Goal: Task Accomplishment & Management: Use online tool/utility

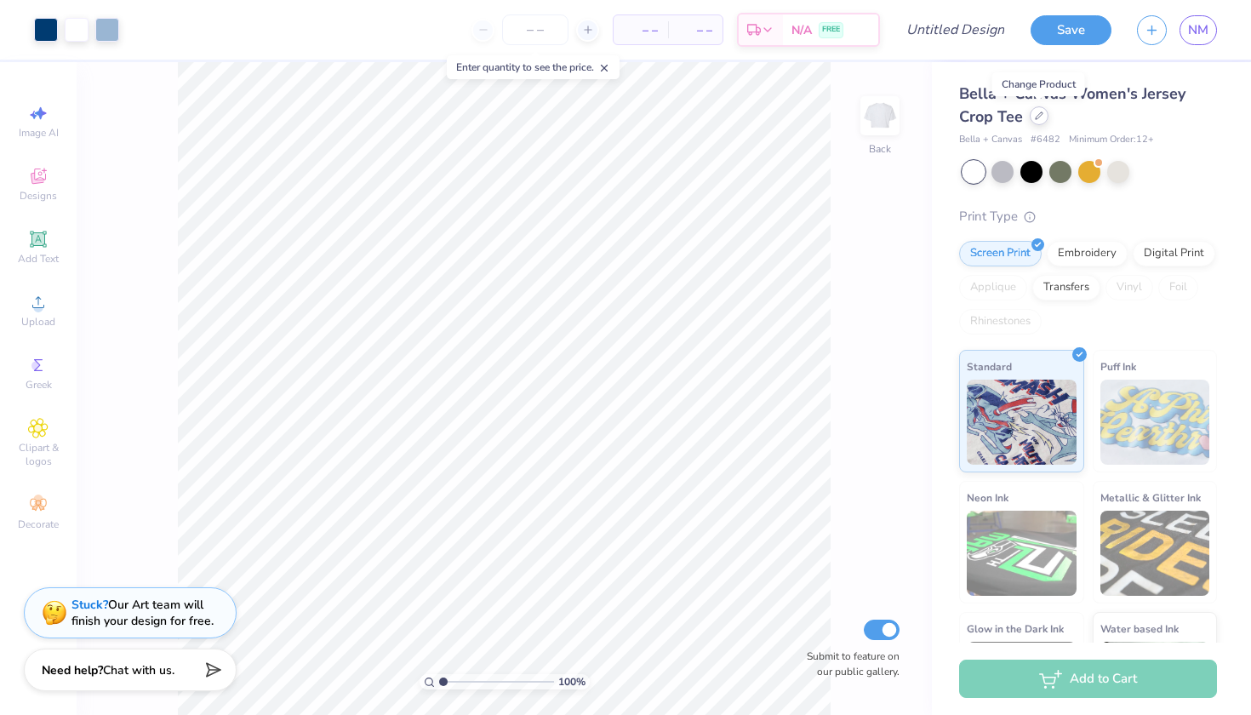
click at [1037, 116] on icon at bounding box center [1039, 115] width 9 height 9
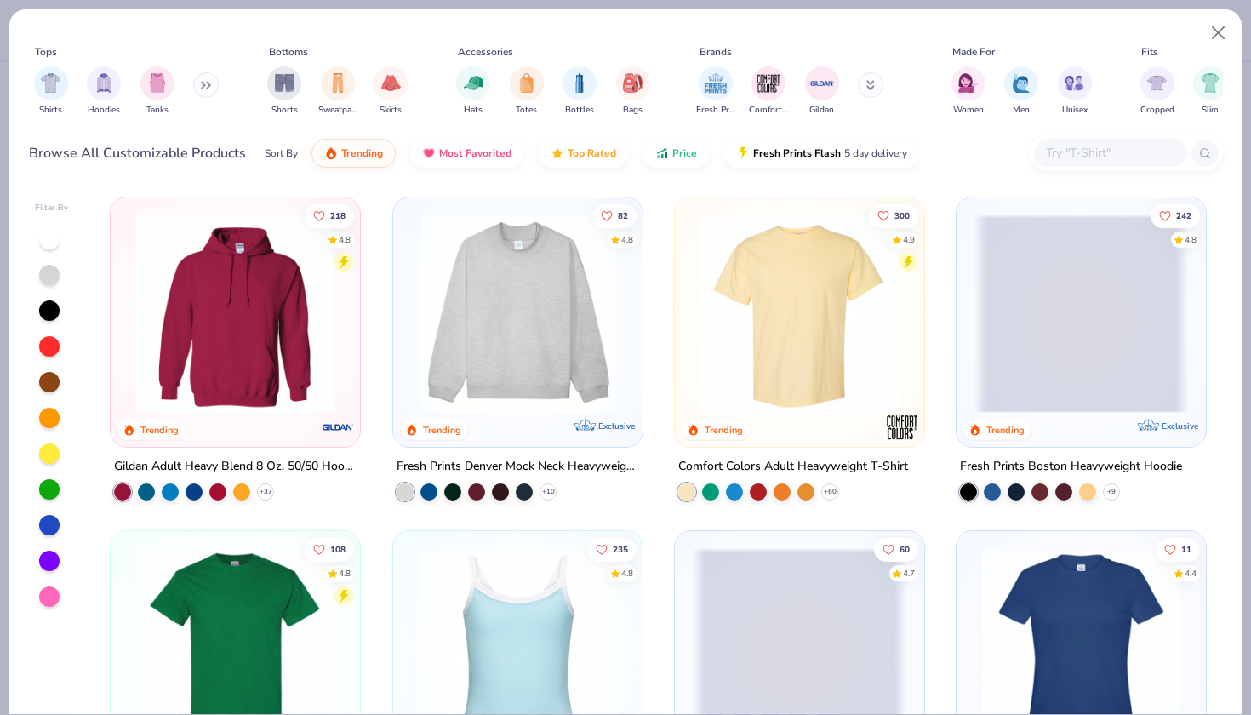
click at [791, 309] on img at bounding box center [799, 313] width 215 height 198
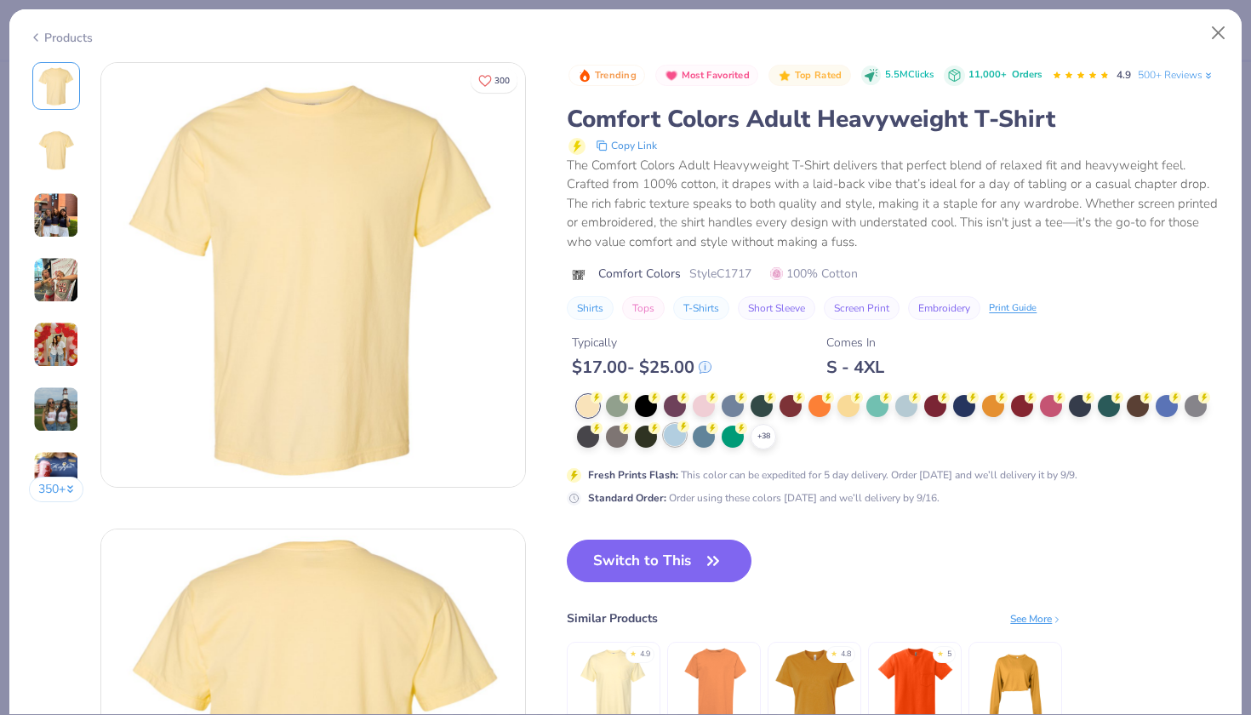
click at [664, 424] on div at bounding box center [675, 435] width 22 height 22
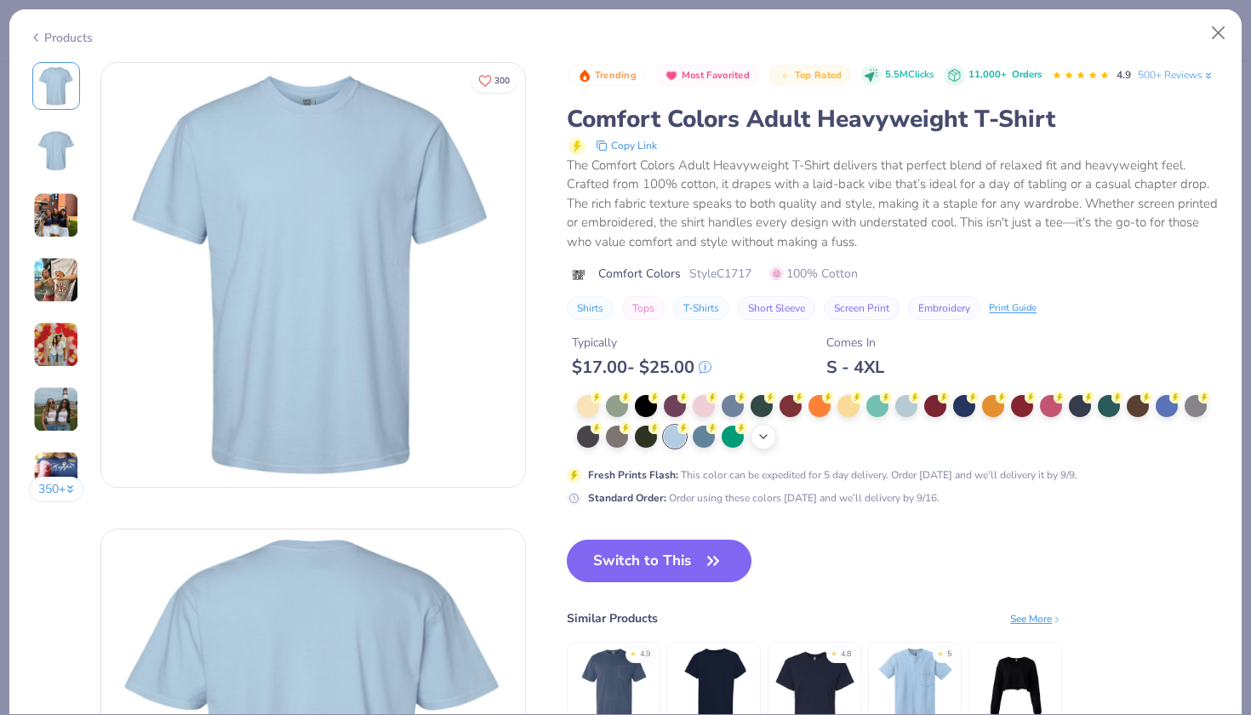
click at [760, 435] on polyline at bounding box center [763, 436] width 7 height 3
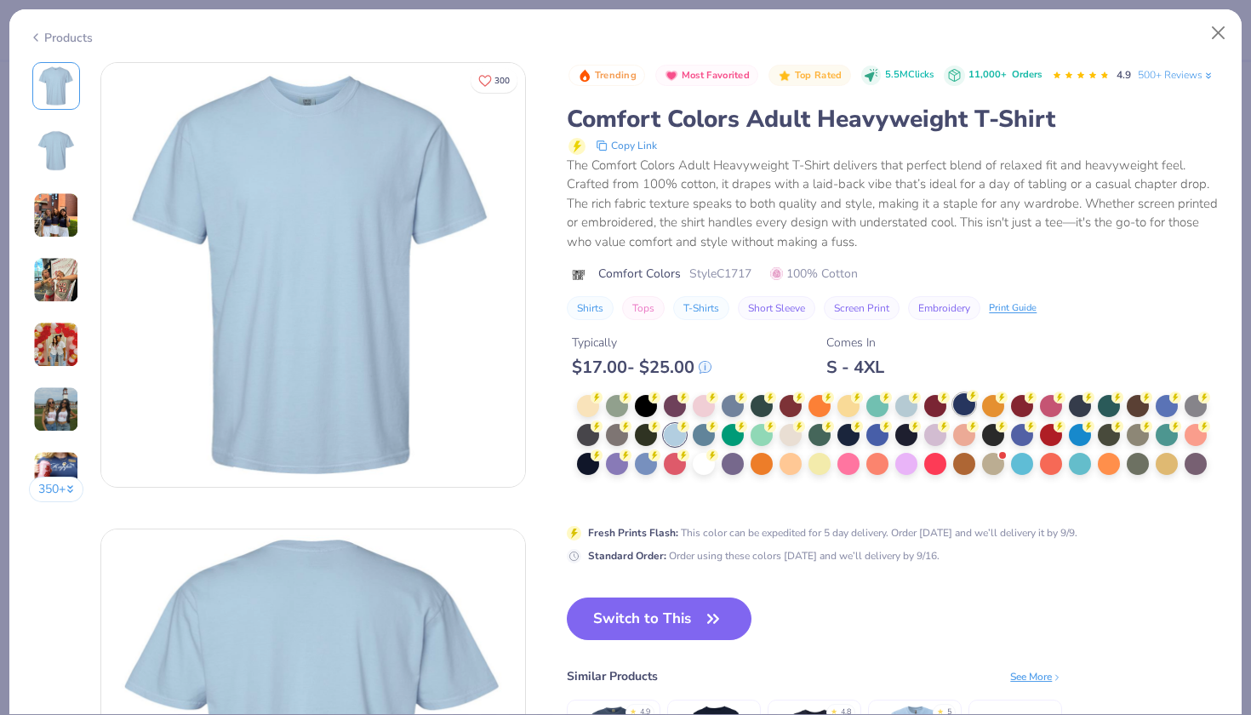
click at [953, 393] on div at bounding box center [964, 404] width 22 height 22
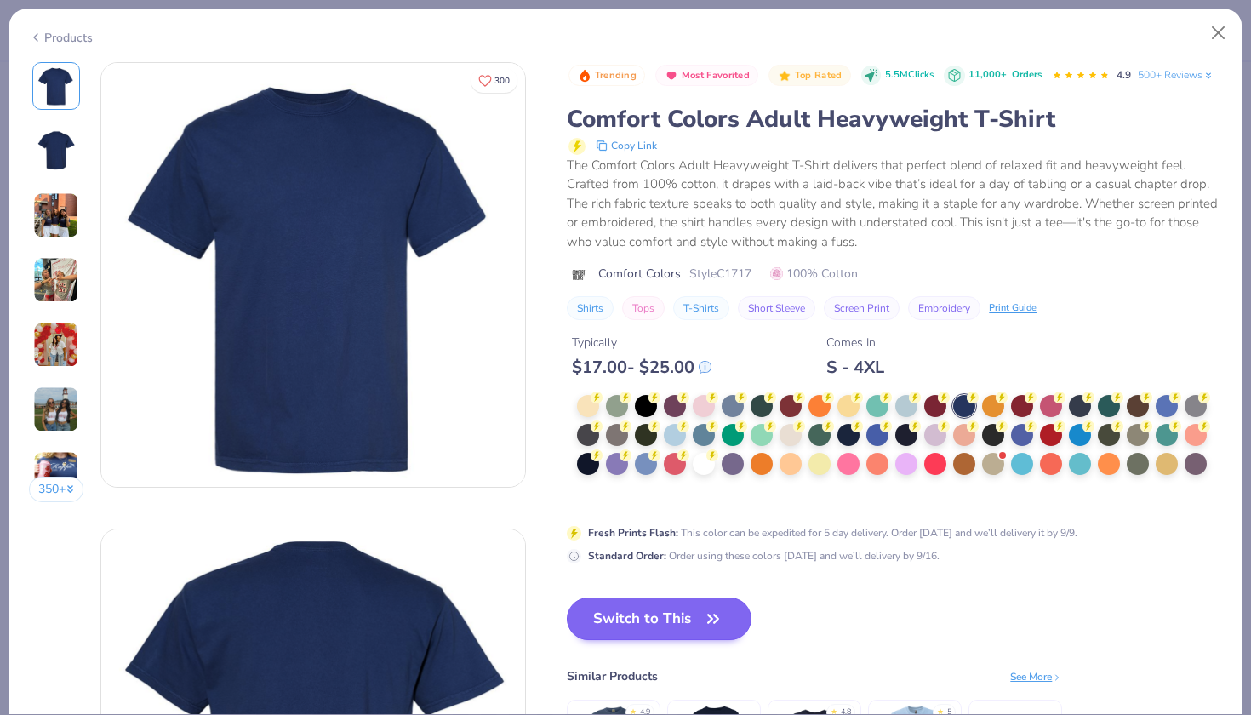
click at [605, 597] on button "Switch to This" at bounding box center [659, 618] width 185 height 43
click at [602, 597] on button "Switch to This" at bounding box center [659, 618] width 185 height 43
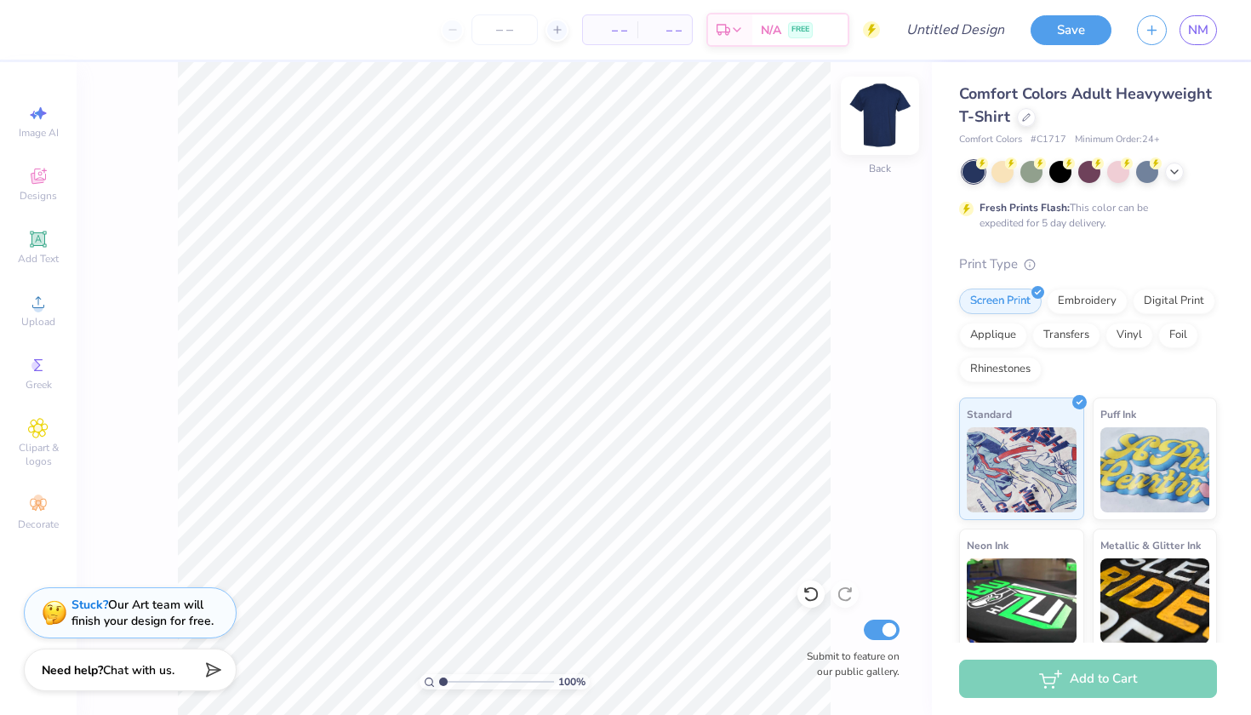
click at [879, 113] on img at bounding box center [880, 116] width 68 height 68
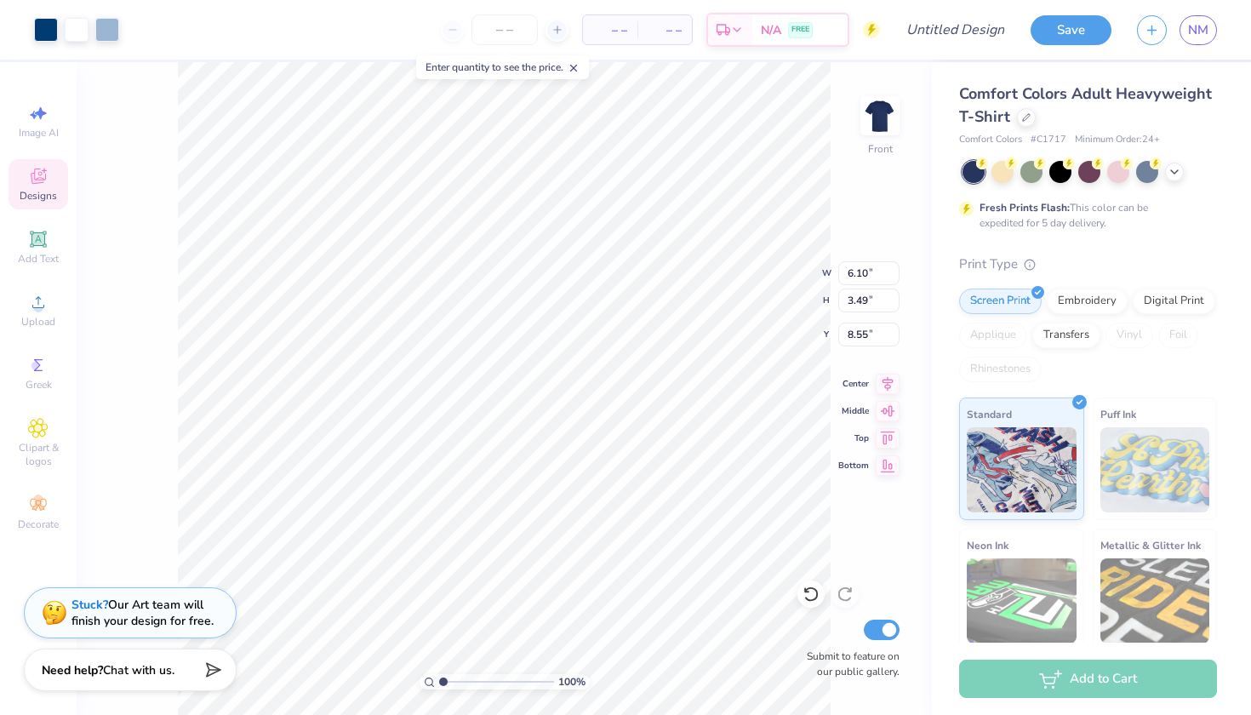
type input "9.70"
type input "5.56"
type input "10.97"
type input "13.12"
type input "7.52"
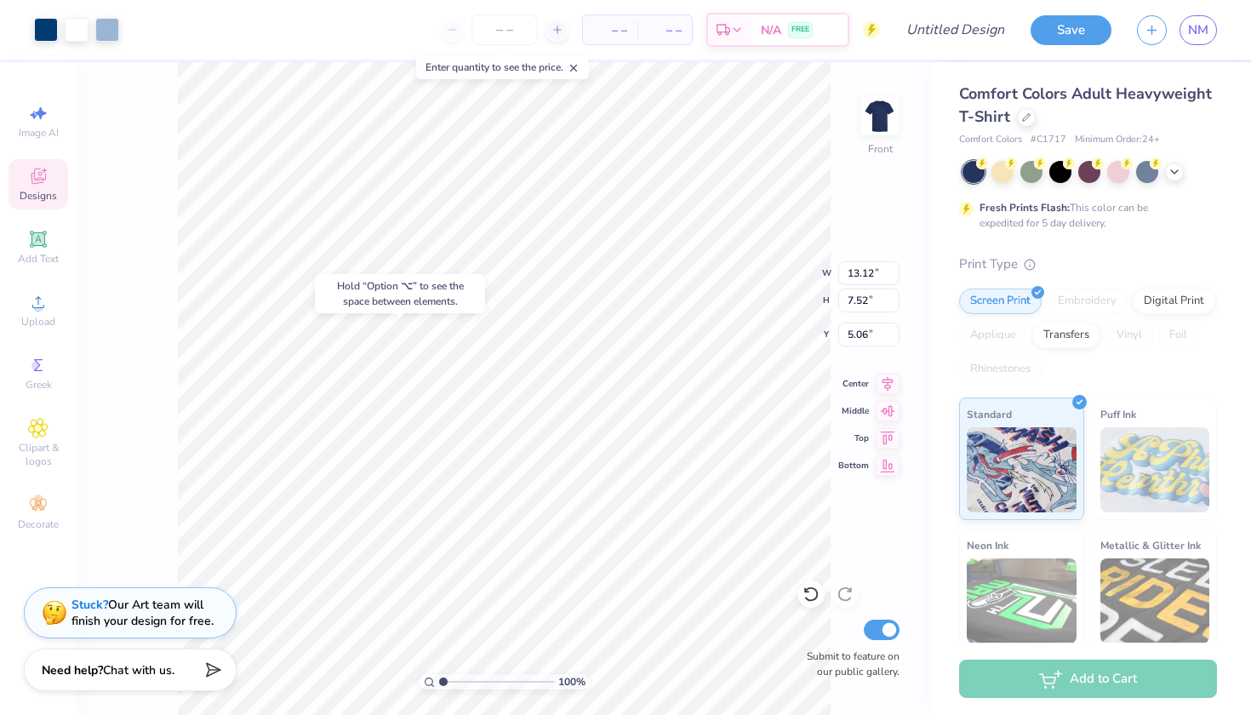
type input "11.23"
click at [1178, 174] on icon at bounding box center [1175, 170] width 14 height 14
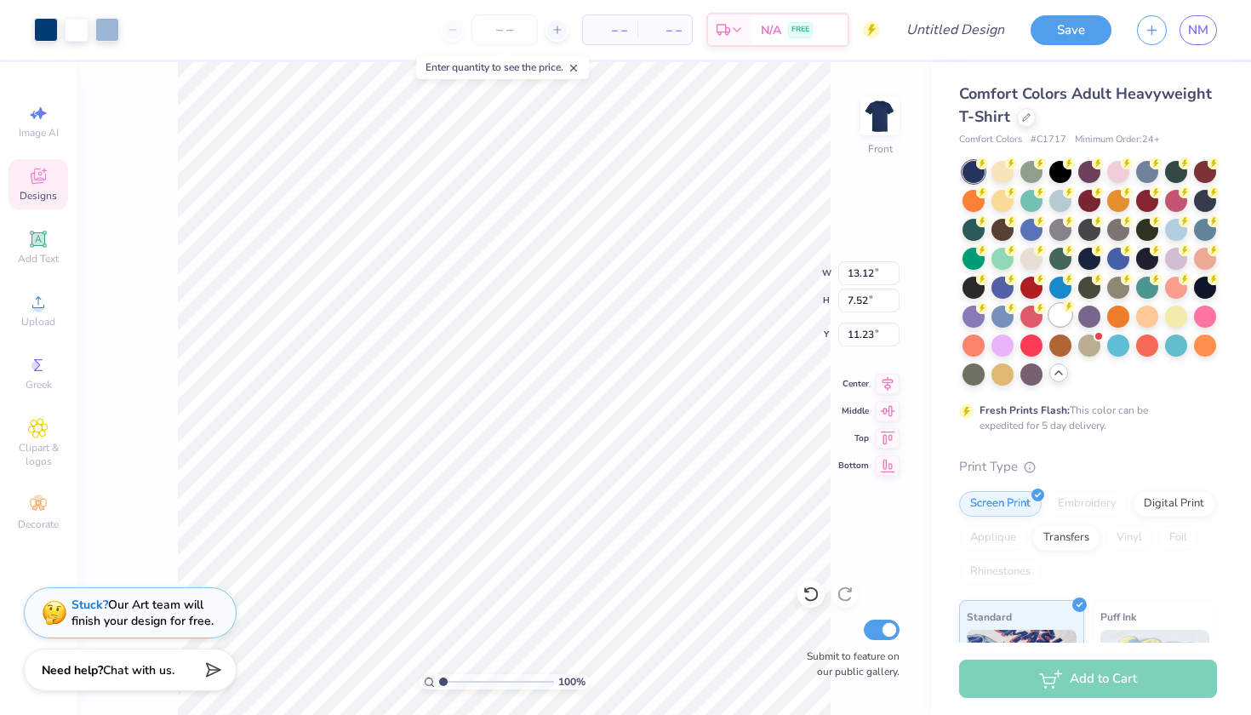
click at [1057, 313] on div at bounding box center [1060, 315] width 22 height 22
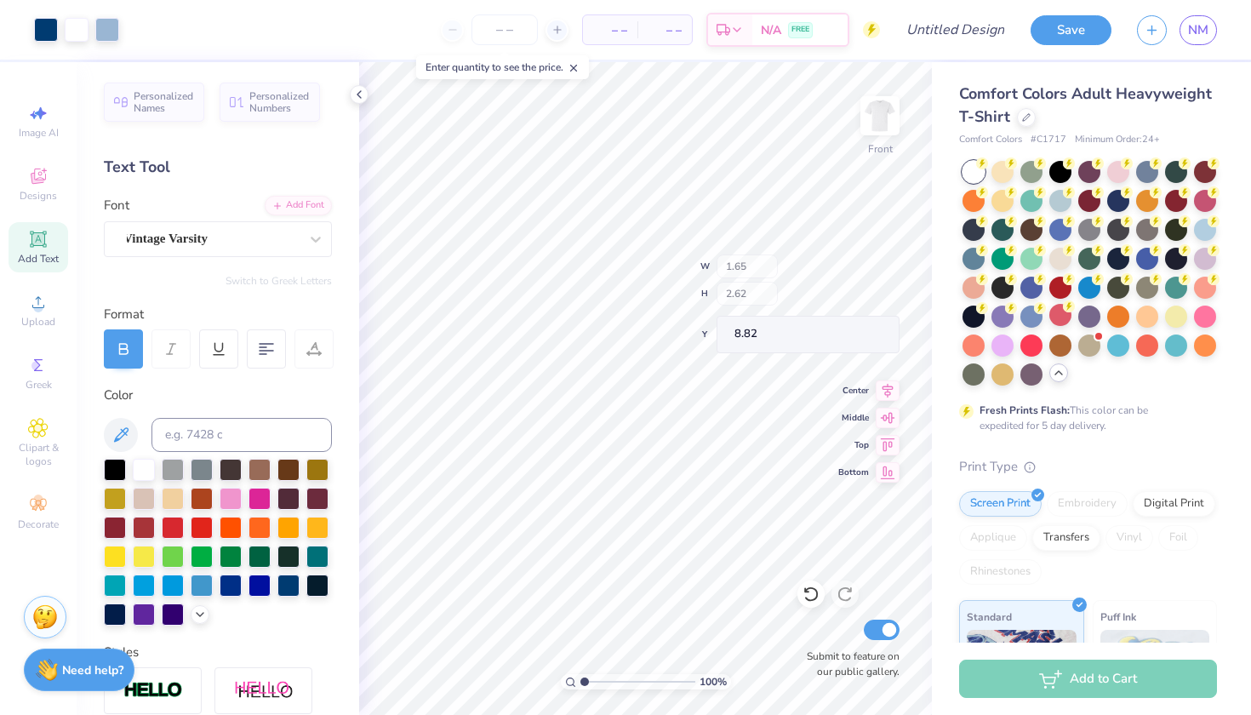
type input "1.65"
type input "2.62"
type input "8.82"
type textarea "C"
type input "2.81"
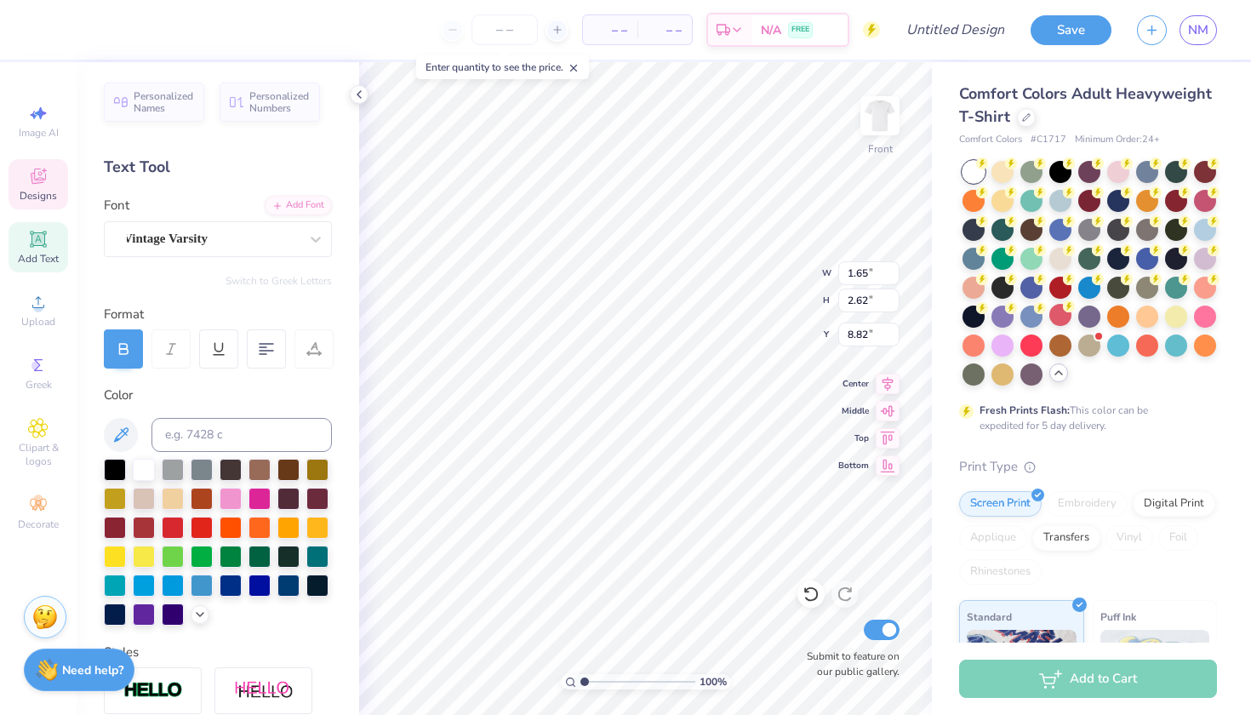
type input "1.97"
type input "9.25"
type textarea "Hi o"
type input "1.65"
type input "2.62"
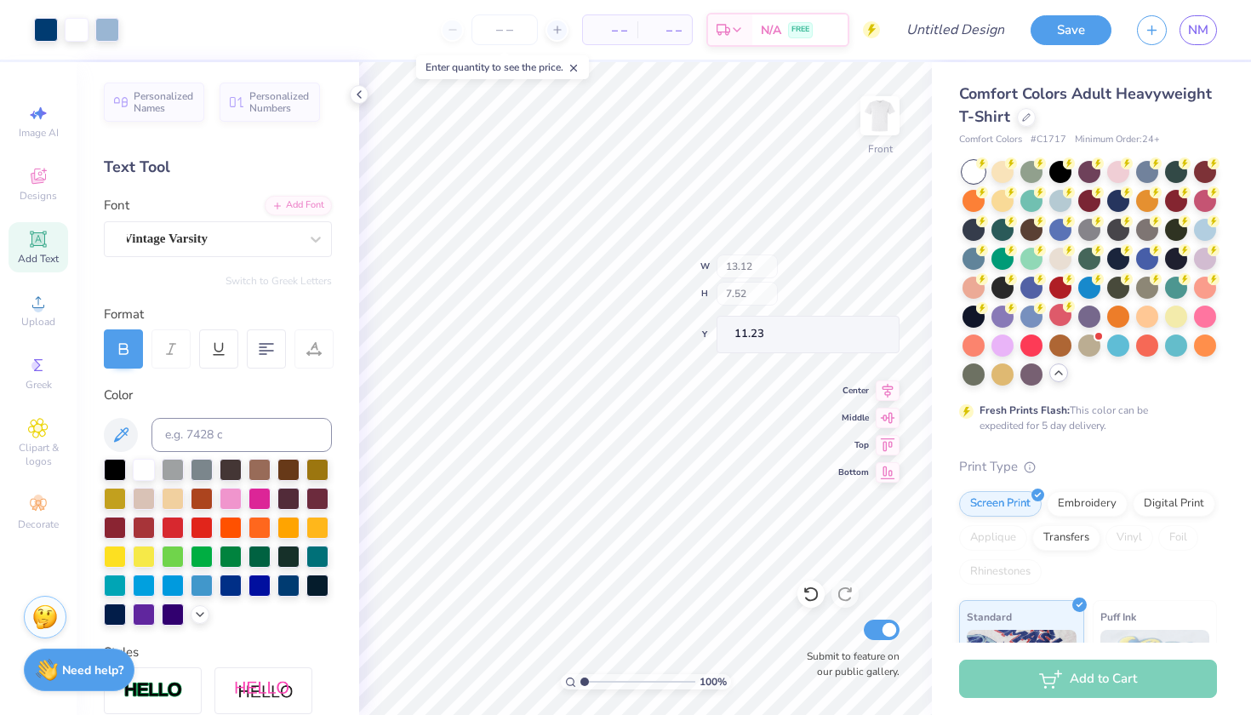
type input "14.99"
type input "1.59"
type input "2.58"
type input "8.84"
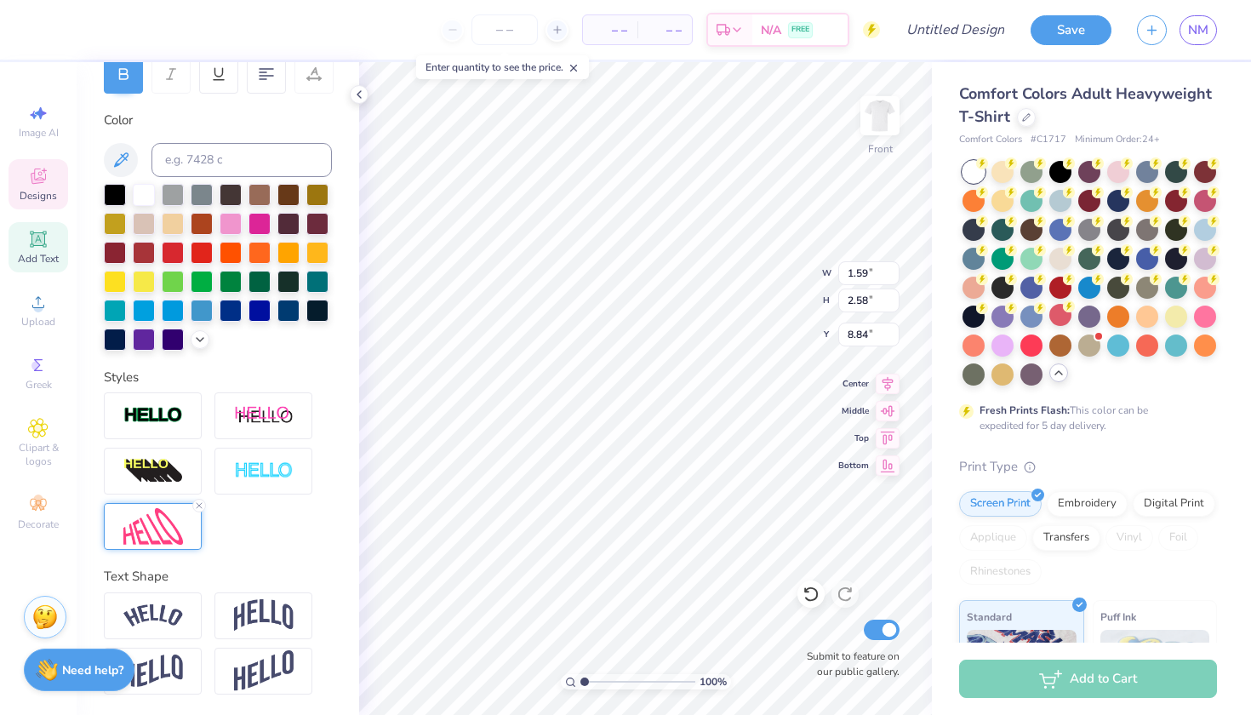
scroll to position [275, 0]
click at [173, 519] on img at bounding box center [153, 526] width 60 height 37
type input "1.47"
type input "2.49"
type input "8.87"
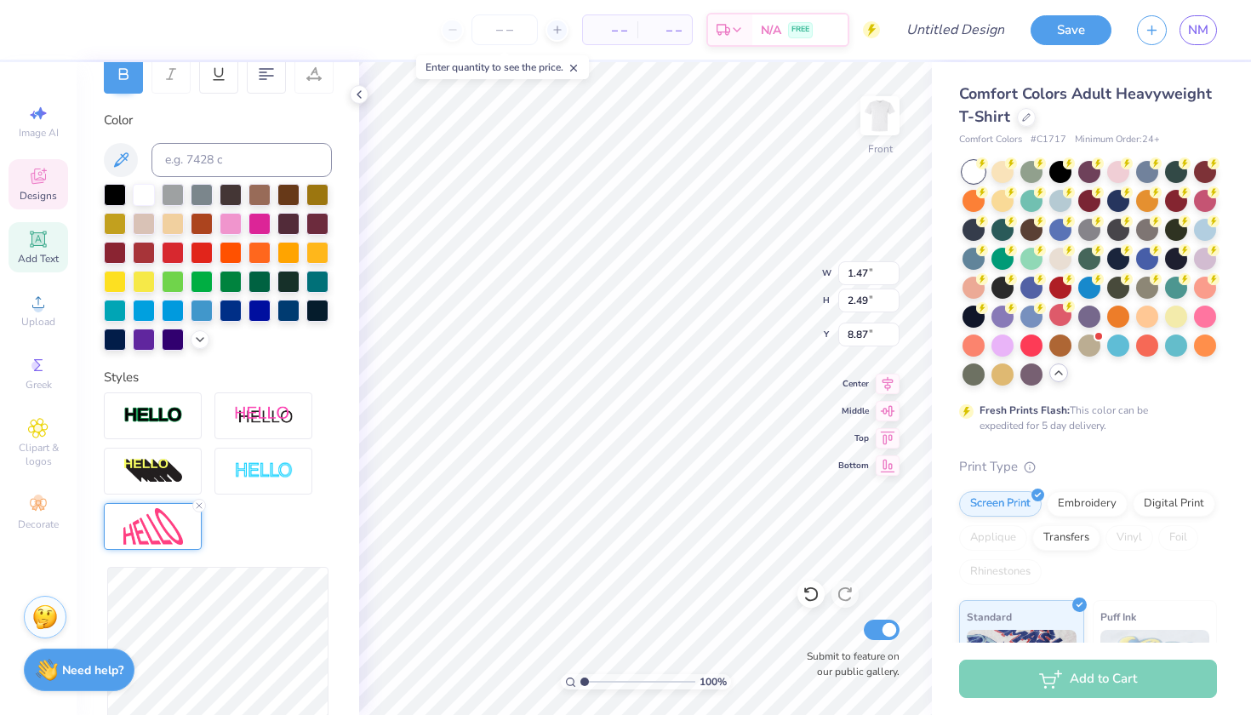
type input "1.06"
type input "1.17"
type input "8.39"
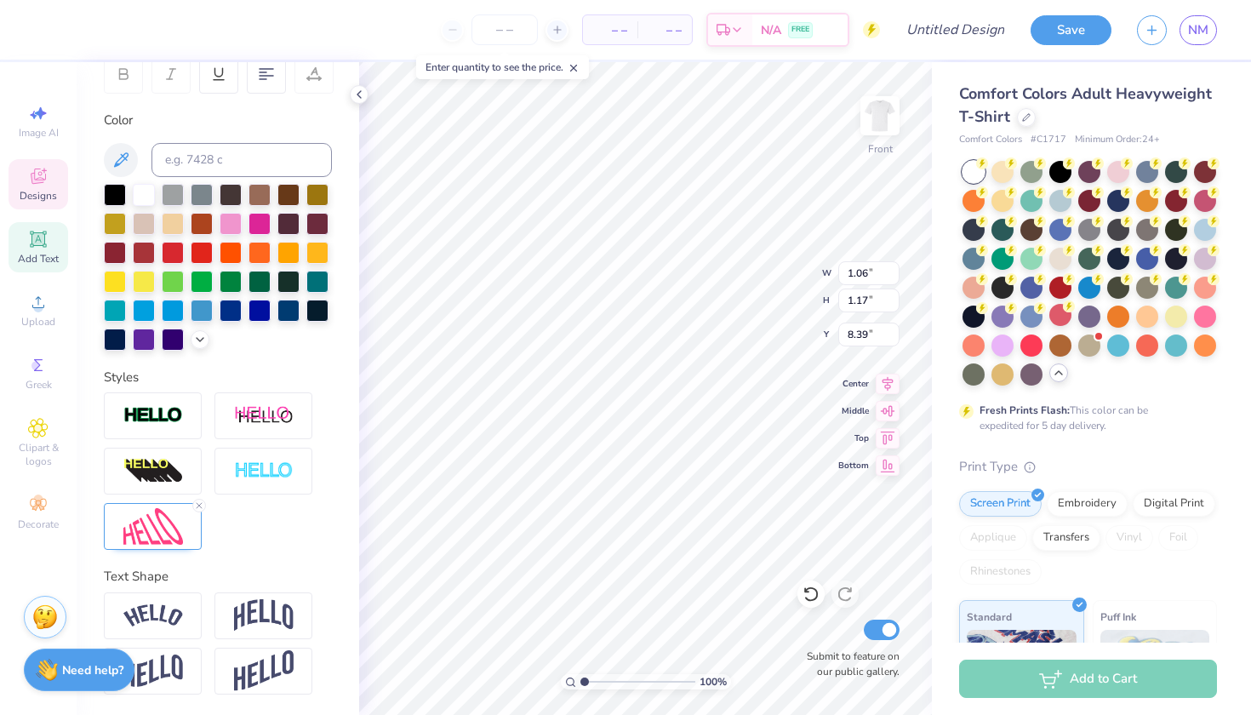
type textarea "x"
type textarea "c"
type input "0.95"
type input "9.36"
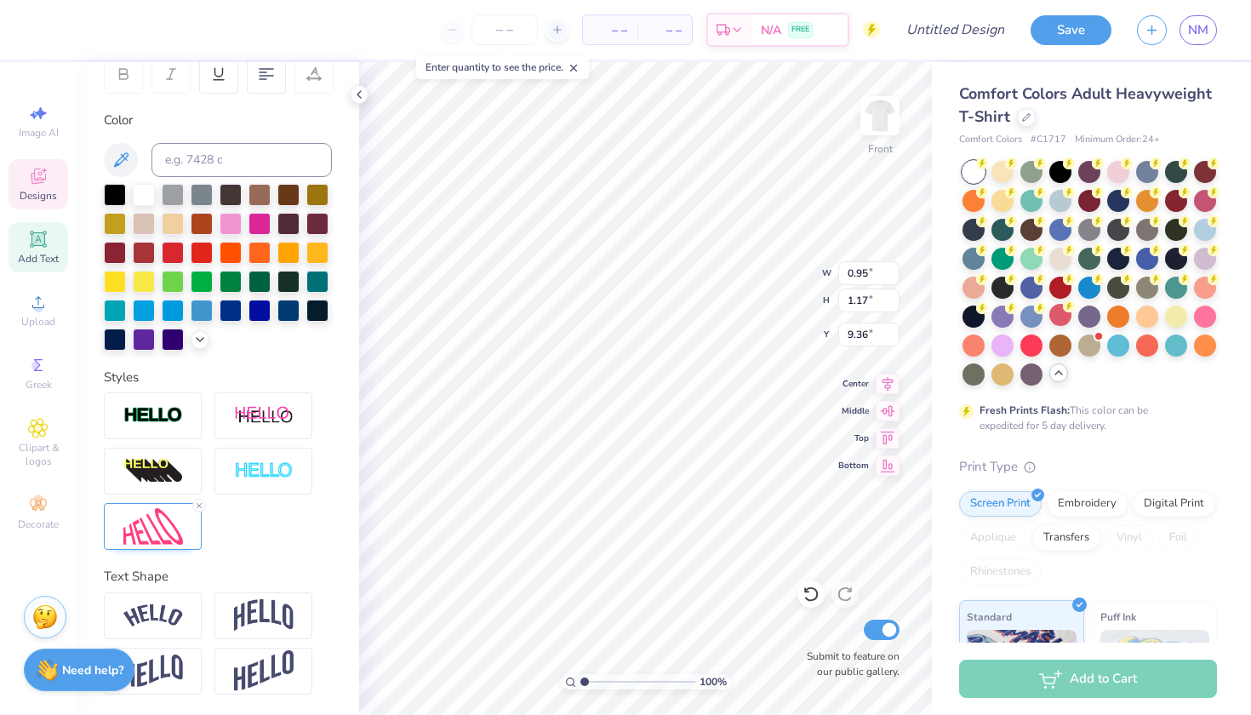
type input "1.04"
type input "10.36"
type textarea "w"
click at [51, 236] on div "Add Text" at bounding box center [39, 247] width 60 height 50
type input "5.69"
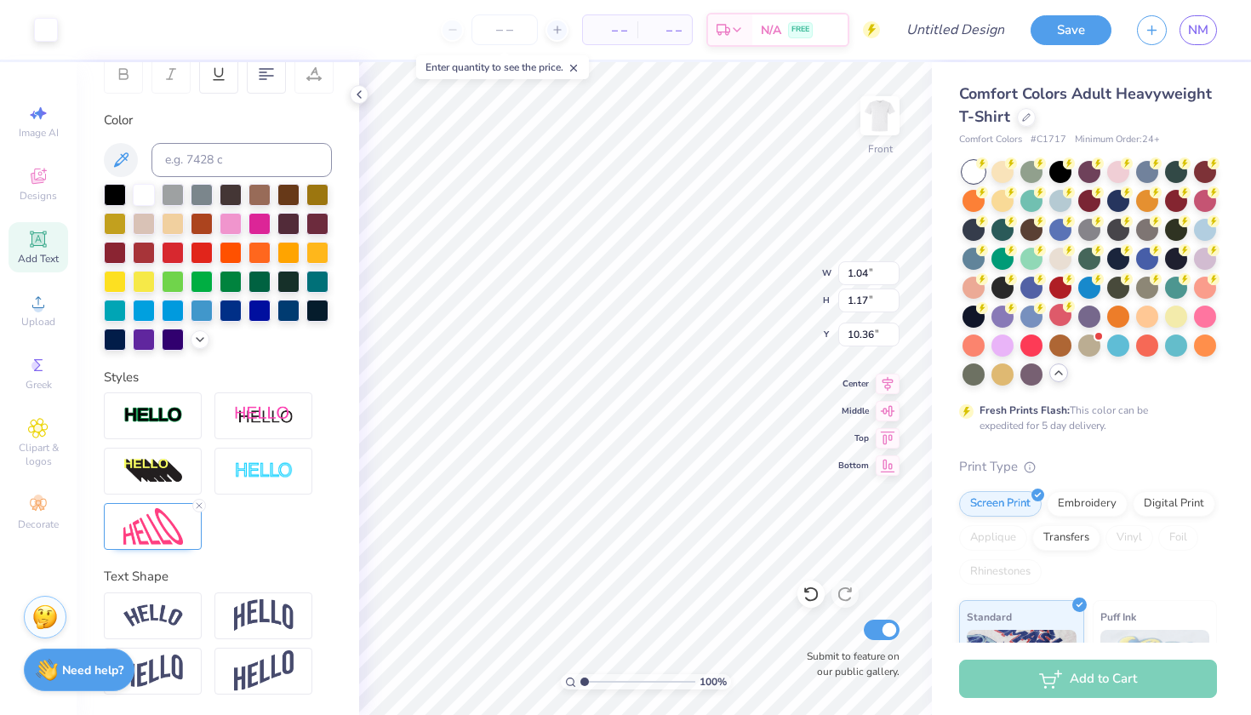
type input "1.65"
type input "12.93"
type textarea "h"
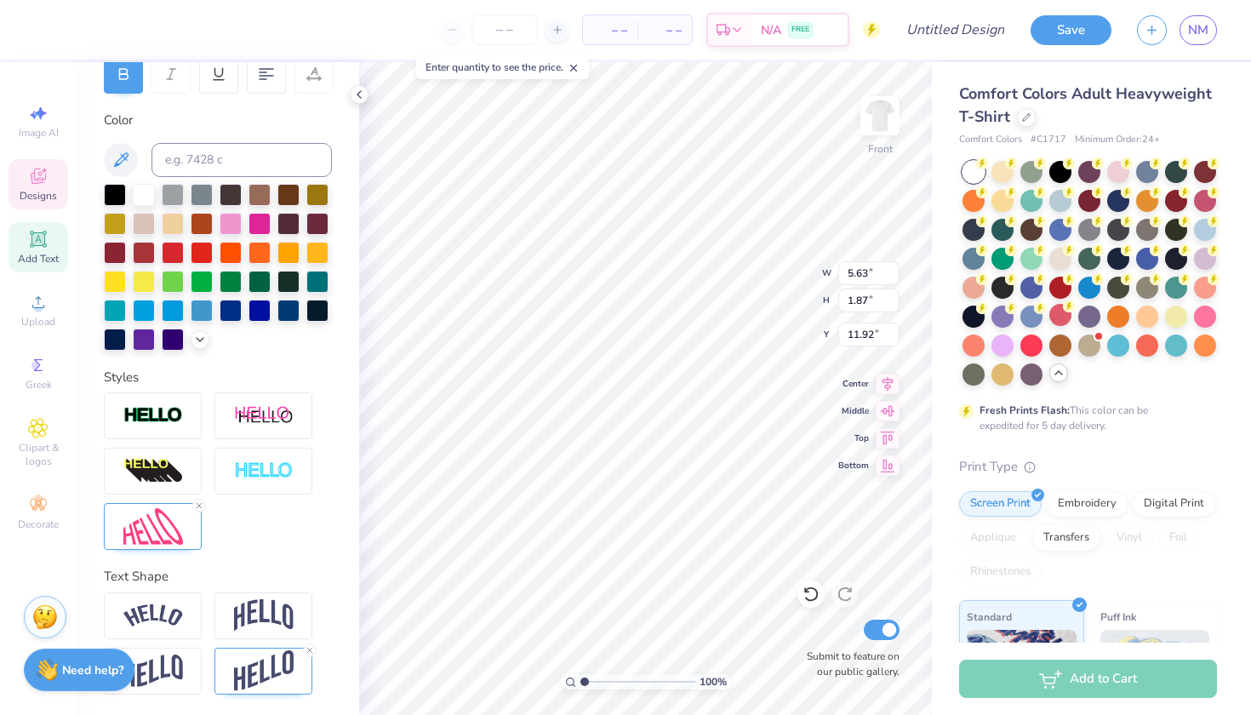
type textarea "University"
click at [767, 290] on div "100 % Front W 5.63 H 1.87 Y 11.92 Center Middle Top Bottom Submit to feature on…" at bounding box center [645, 388] width 573 height 653
type textarea "2"
type textarea "of"
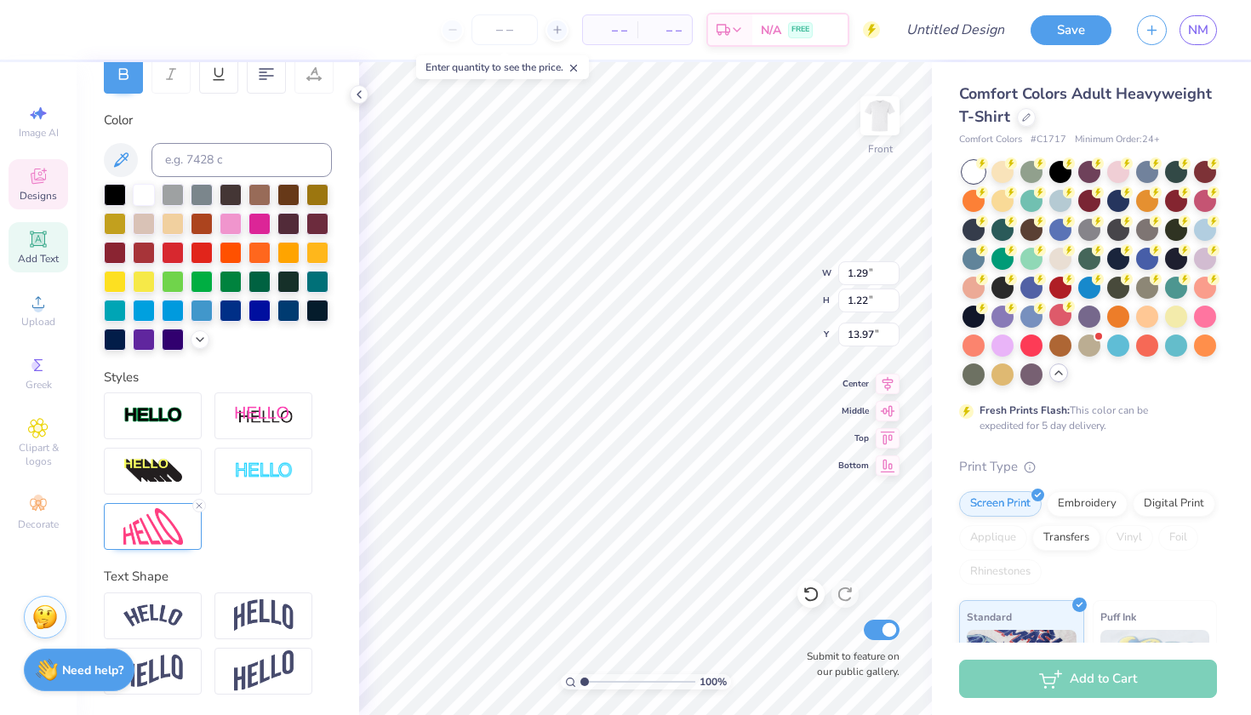
type textarea "of new"
type input "13.13"
type input "5.62"
type input "1.86"
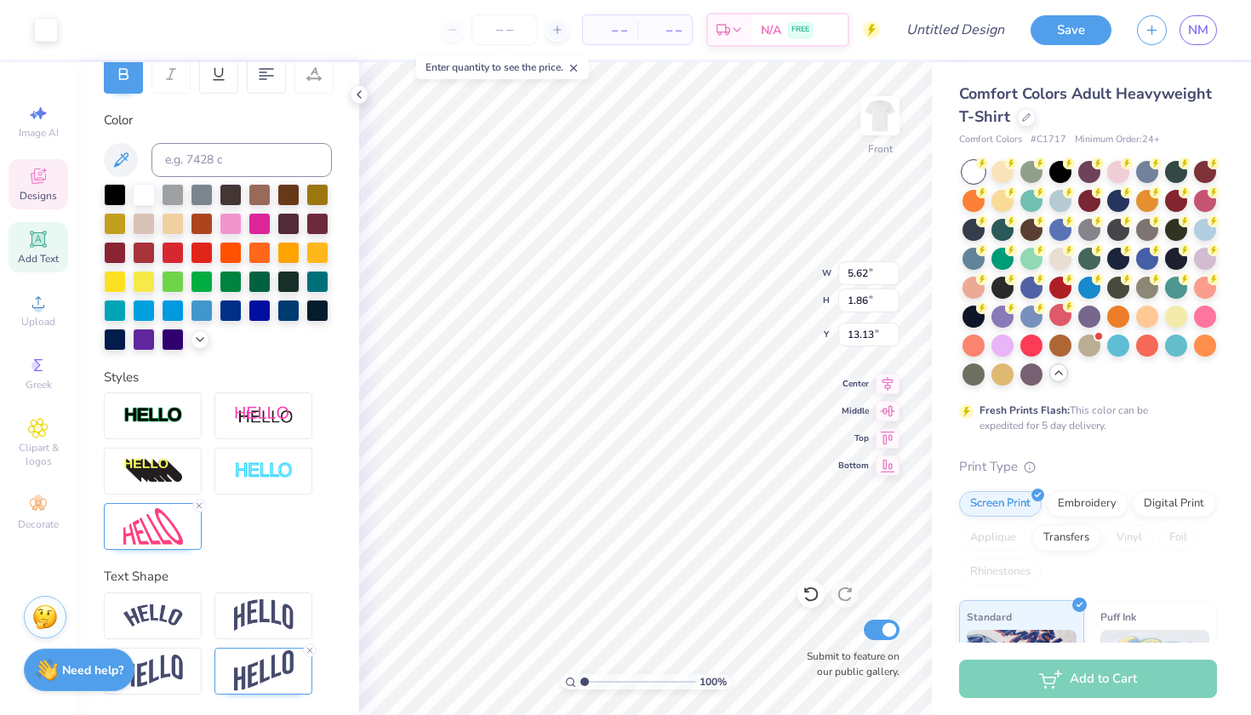
type input "11.92"
type textarea "University"
type input "13.28"
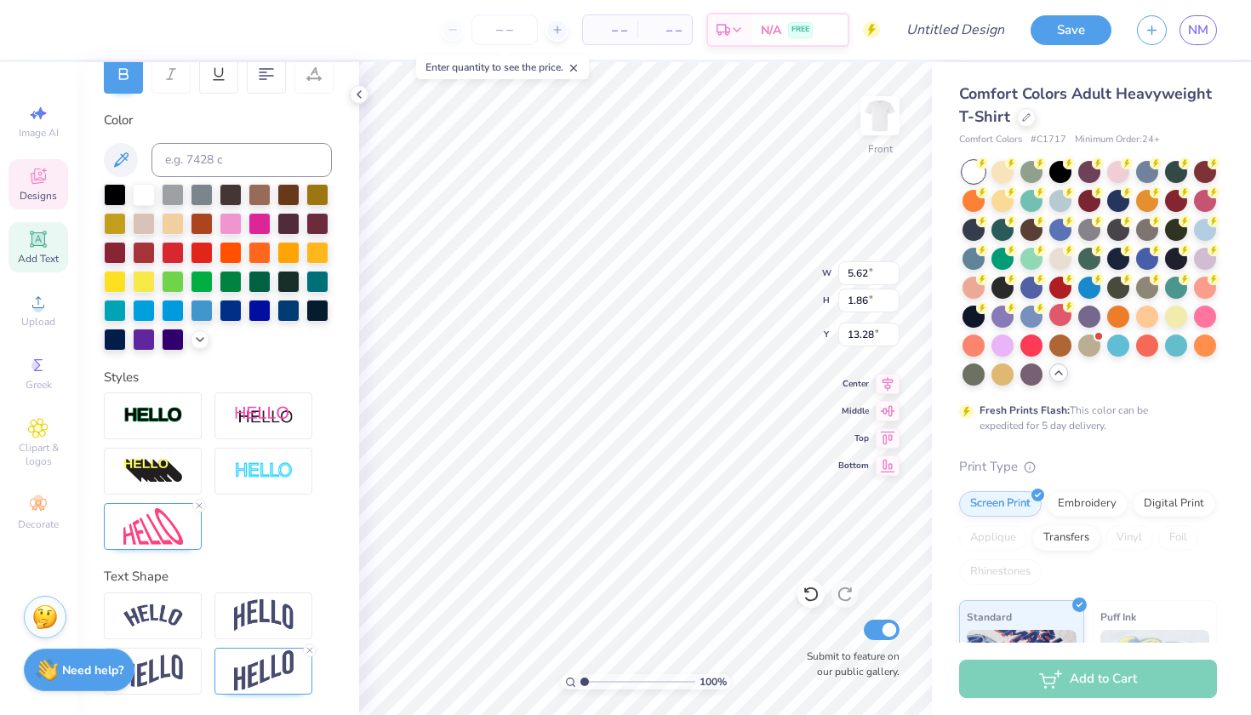
type textarea "U"
type textarea "new hampshire"
type textarea "University of"
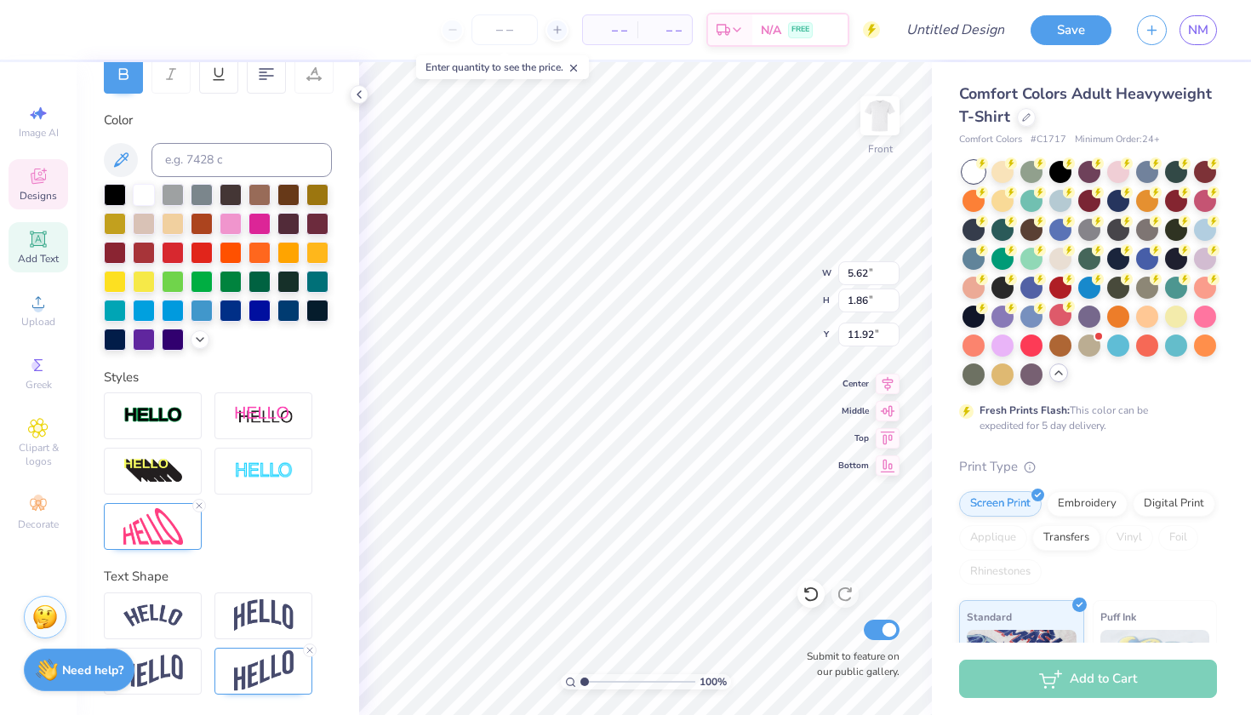
scroll to position [0, 3]
type input "9.88"
type input "5.15"
type input "13.60"
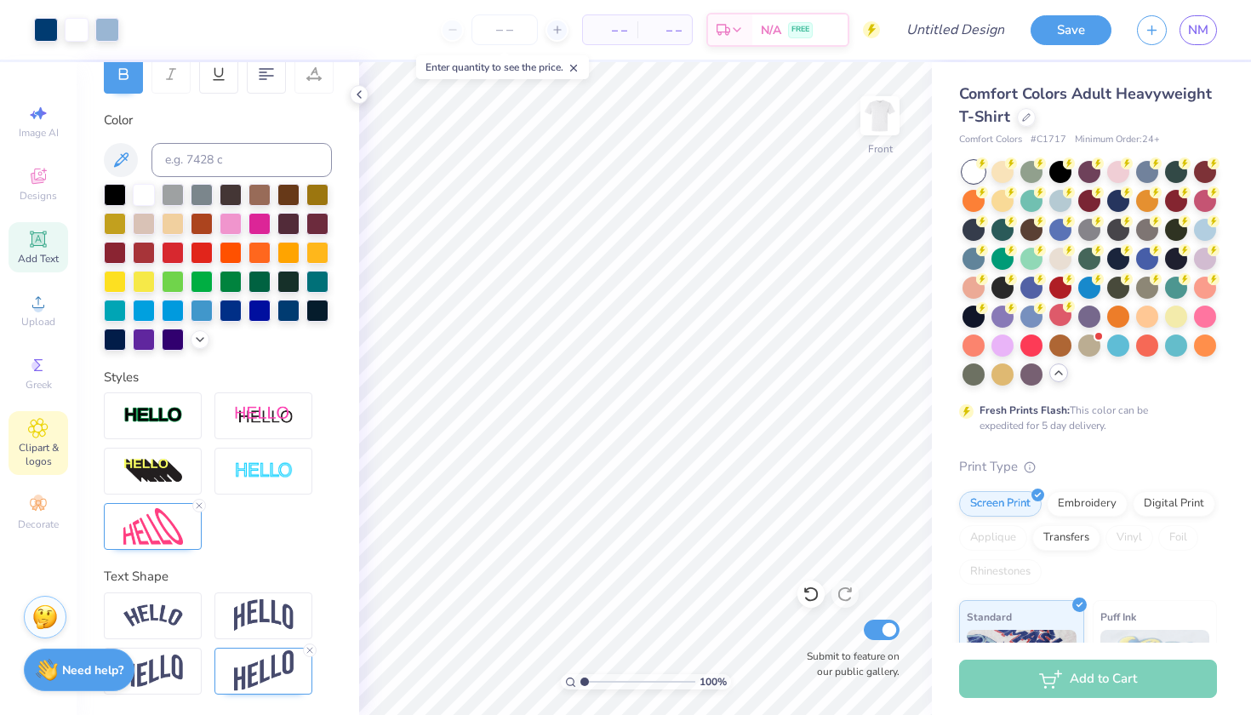
click at [41, 439] on div "Clipart & logos" at bounding box center [39, 443] width 60 height 64
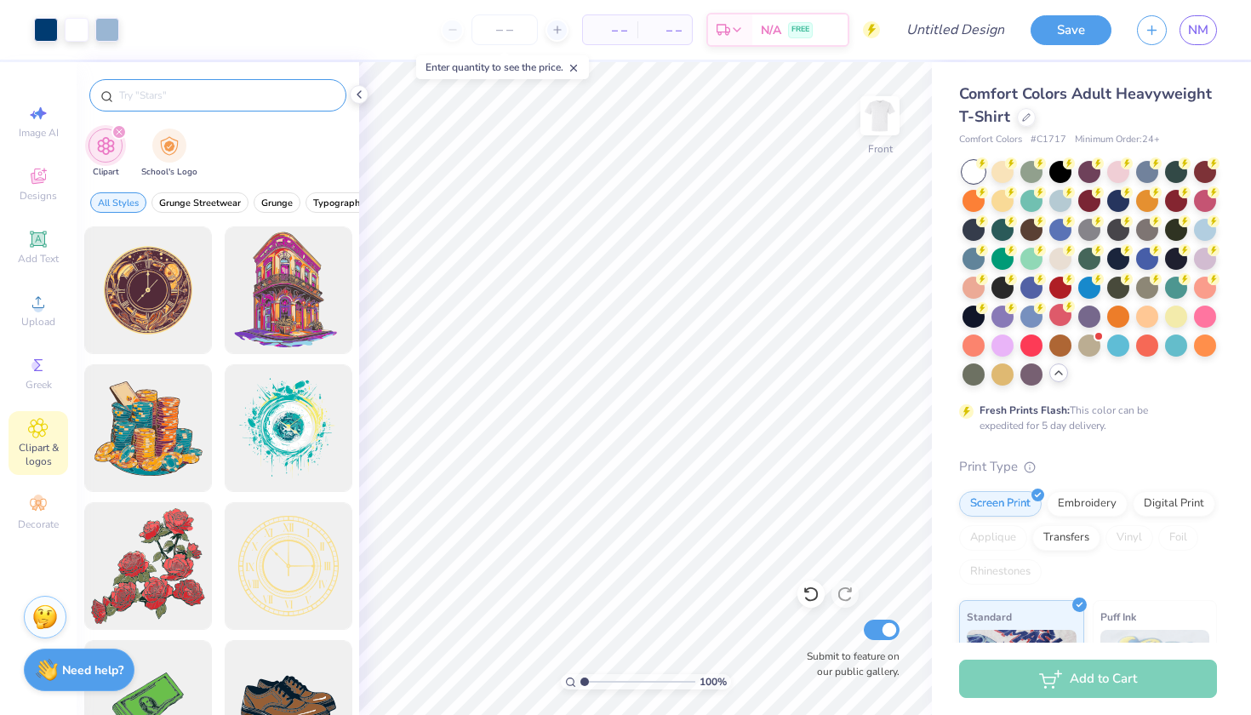
click at [204, 89] on input "text" at bounding box center [226, 95] width 218 height 17
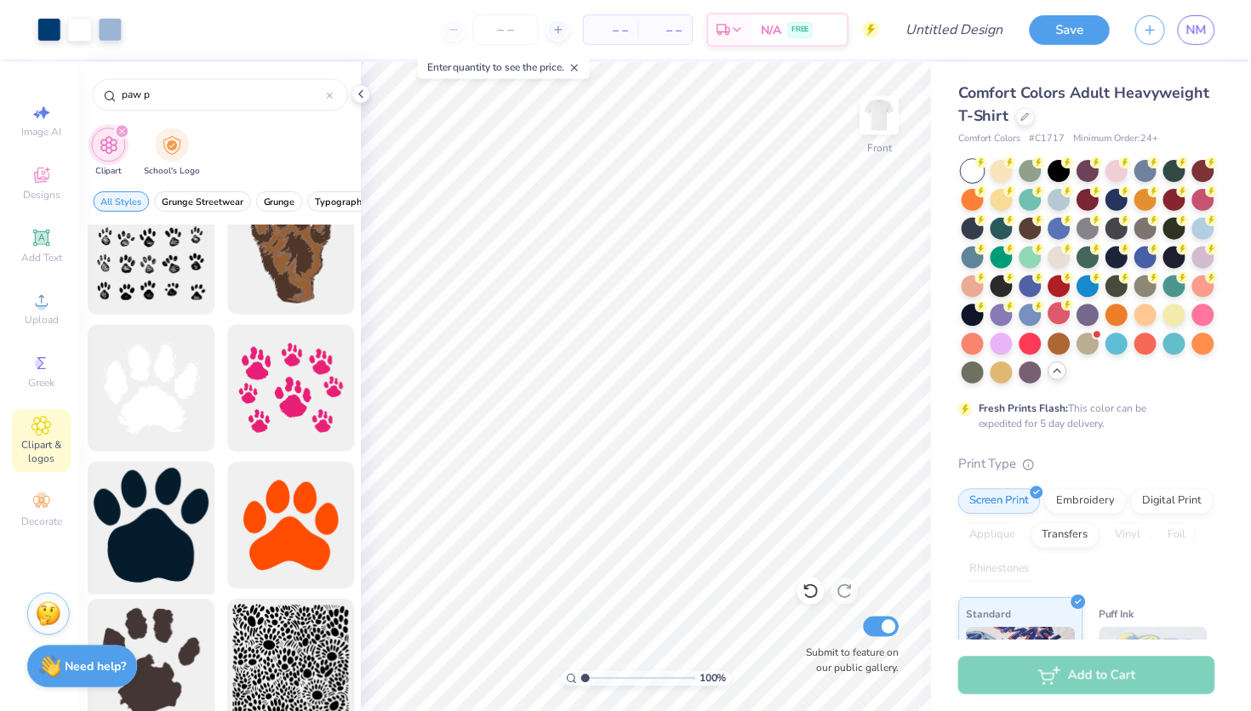
scroll to position [200, 0]
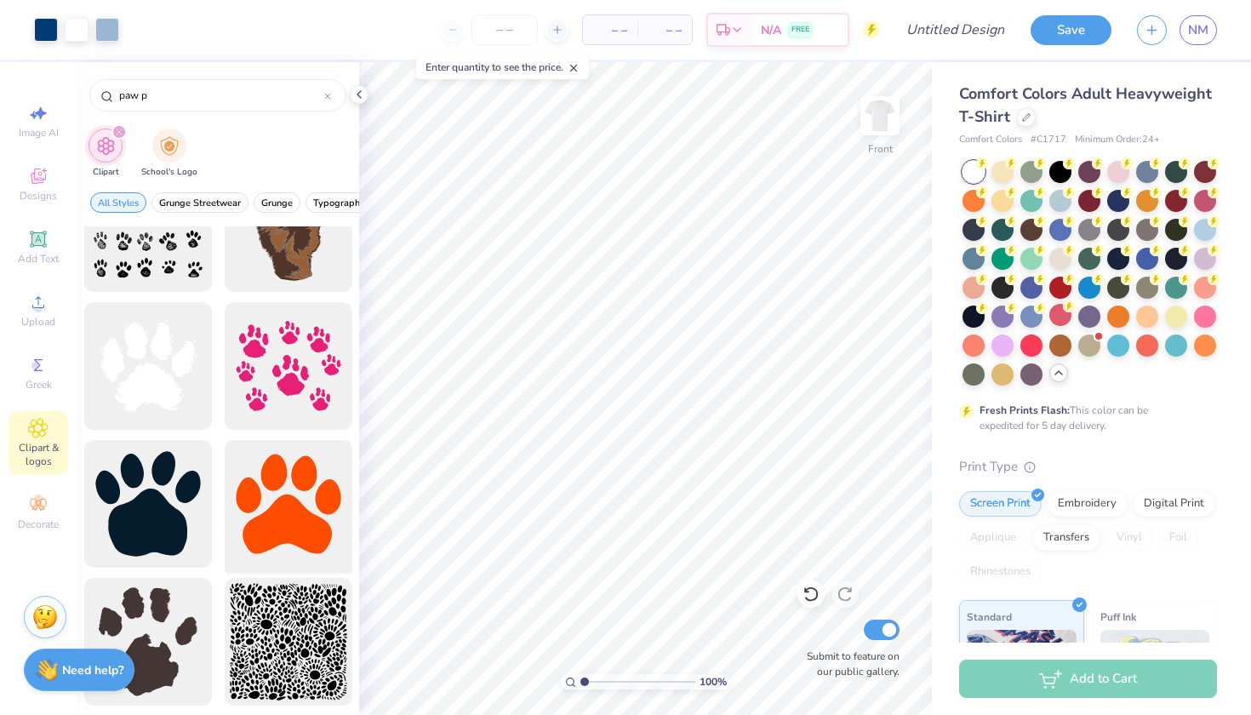
type input "paw p"
click at [306, 504] on div at bounding box center [288, 504] width 140 height 140
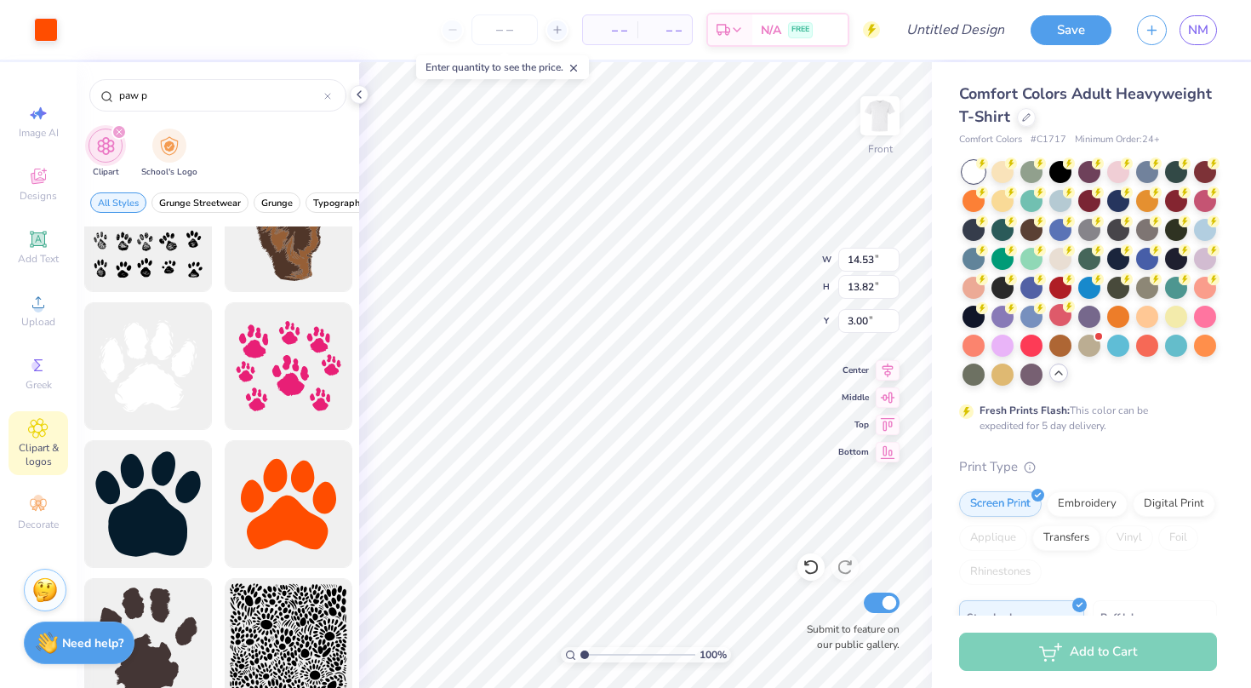
type input "2.15"
type input "2.05"
type input "19.53"
type input "0.76"
type input "0.79"
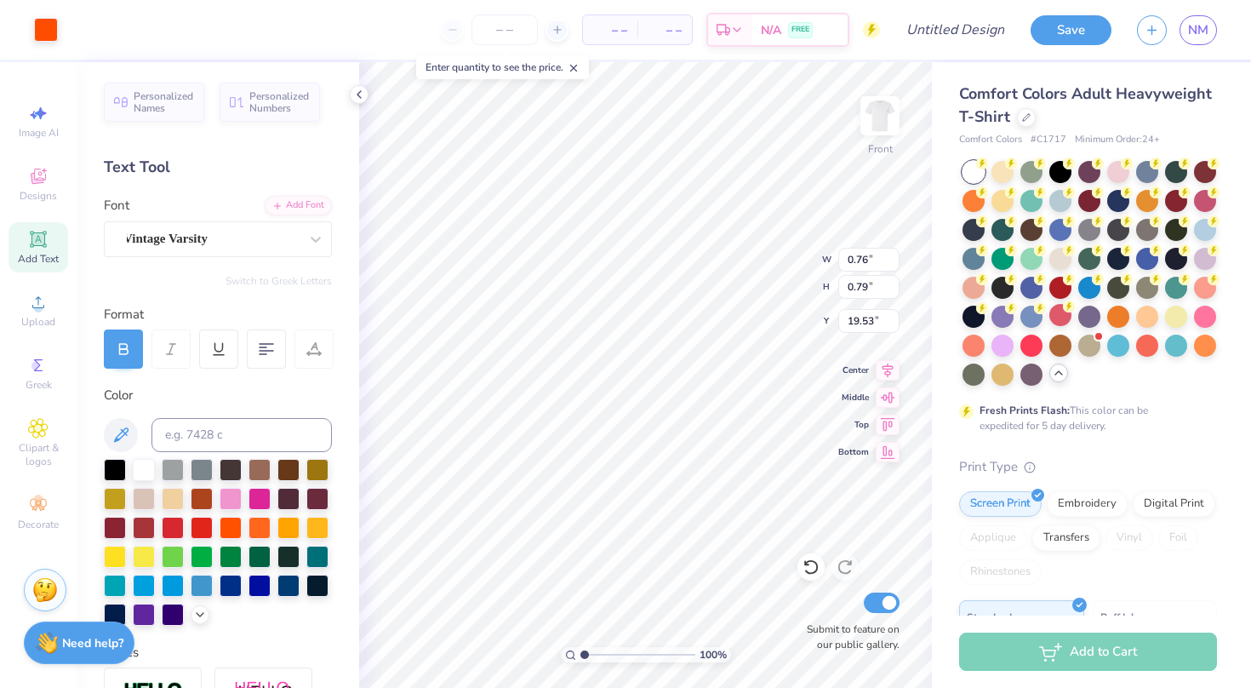
type input "20.32"
type input "0.78"
type input "20.31"
type input "14.15"
click at [143, 34] on div at bounding box center [138, 28] width 24 height 24
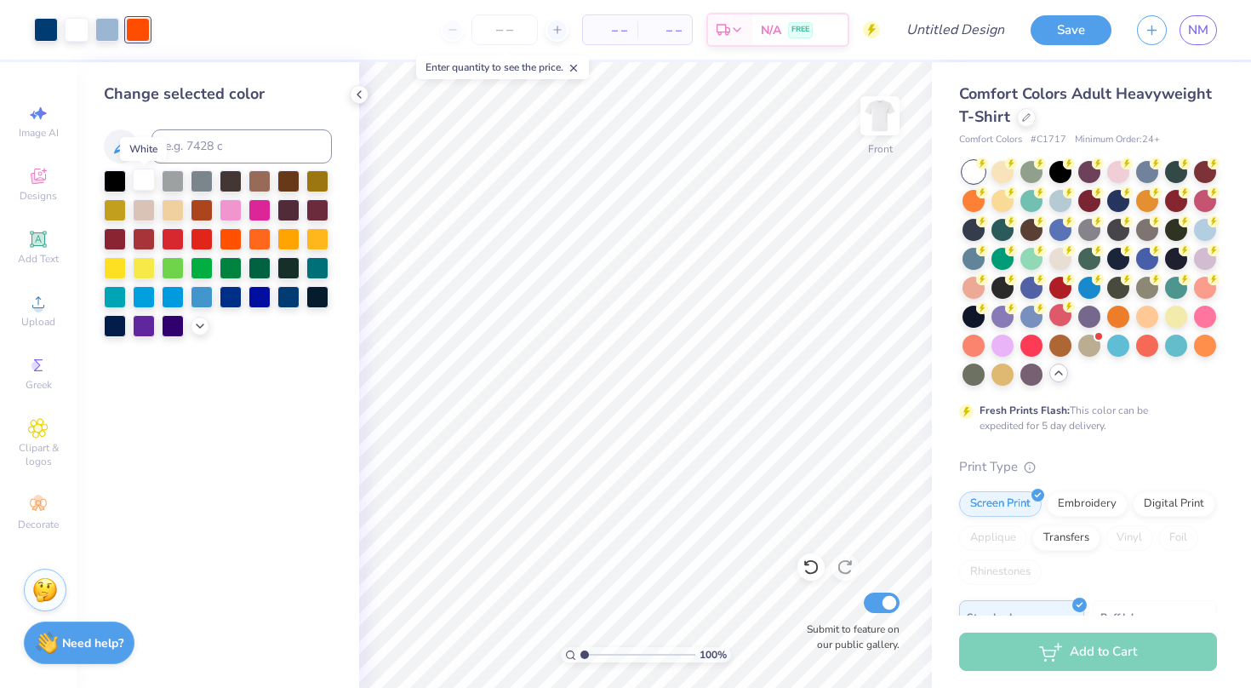
click at [146, 186] on div at bounding box center [144, 179] width 22 height 22
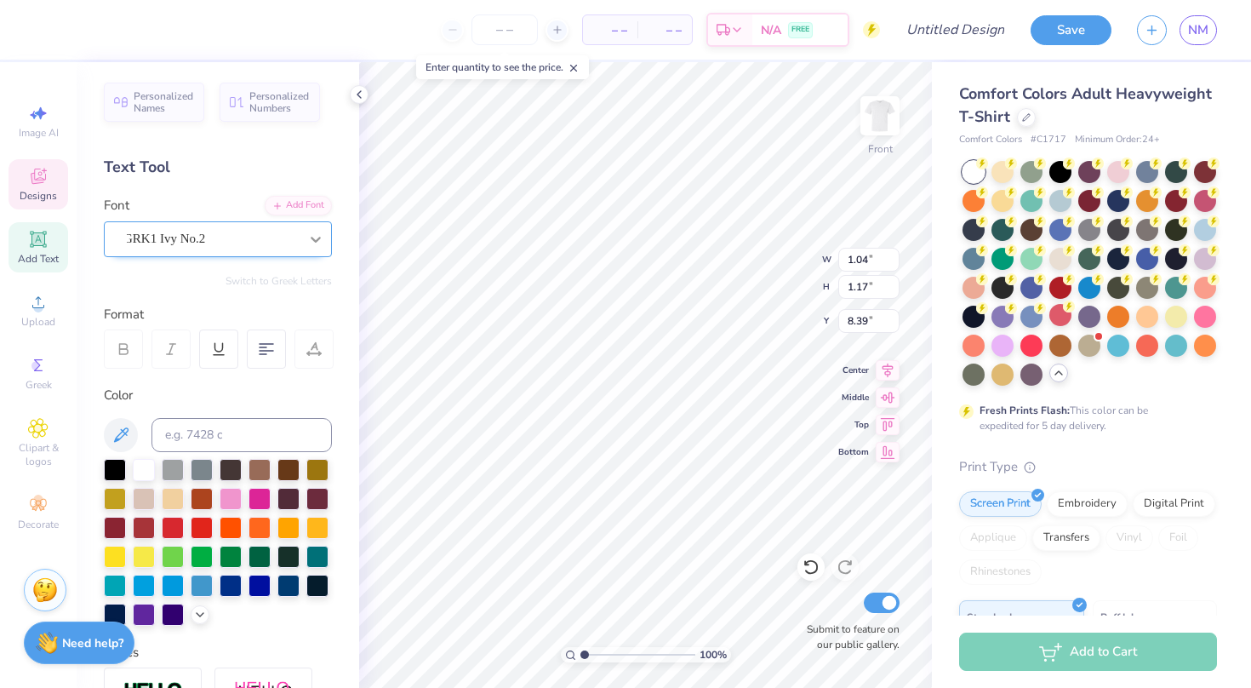
click at [313, 236] on icon at bounding box center [315, 239] width 17 height 17
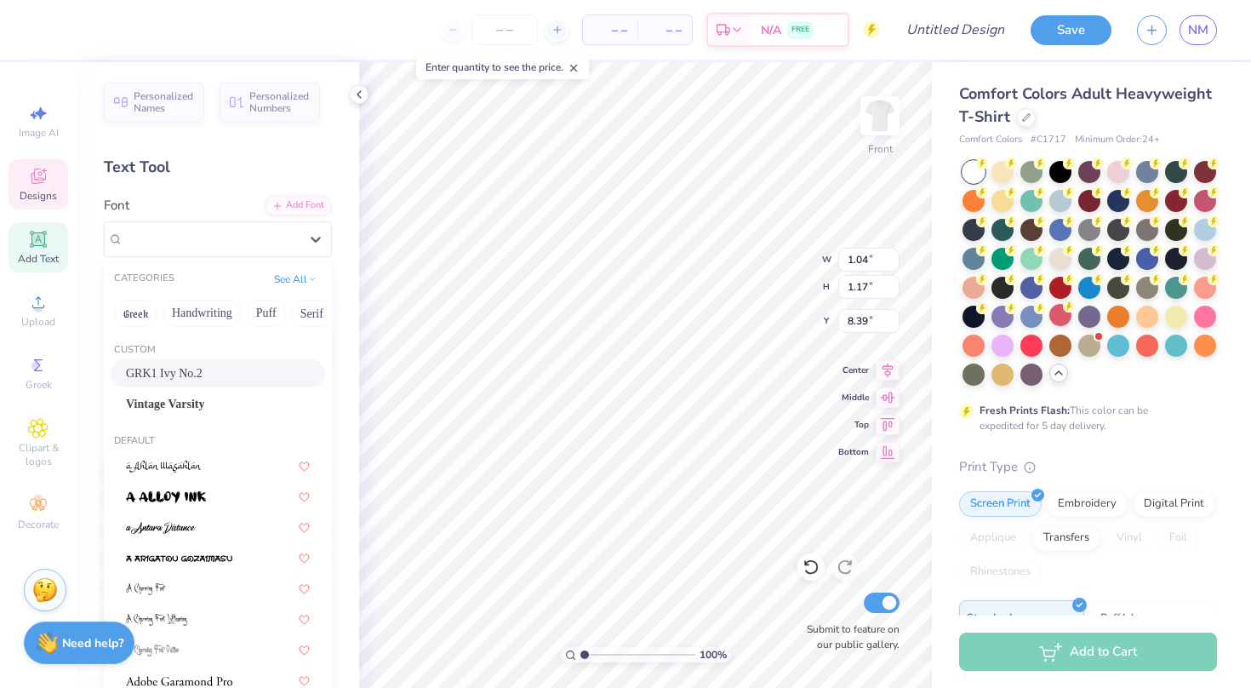
click at [253, 370] on div "GRK1 Ivy No.2" at bounding box center [218, 373] width 184 height 18
click at [320, 231] on icon at bounding box center [315, 239] width 17 height 17
click at [262, 374] on div "GRK1 Ivy No.2" at bounding box center [218, 373] width 184 height 18
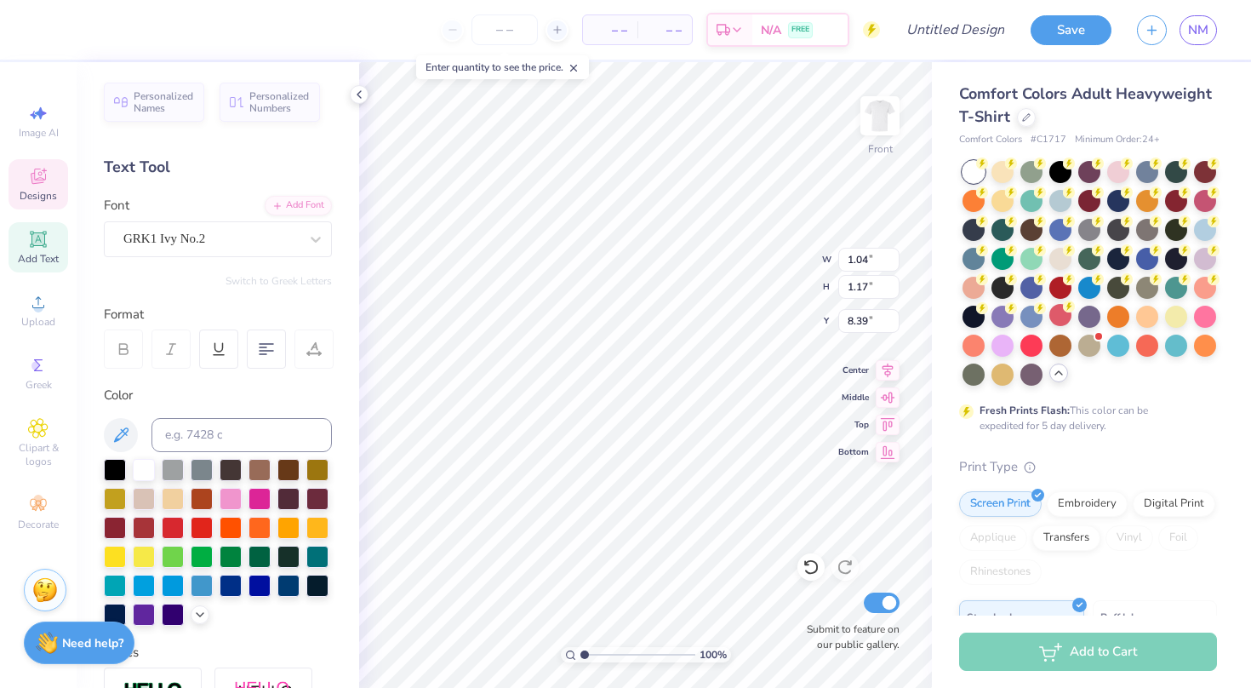
click at [289, 287] on div "Personalized Names Personalized Numbers Text Tool Add Font Font GRK1 Ivy No.2 S…" at bounding box center [218, 374] width 283 height 625
type textarea "x"
type input "1.04"
type input "16.51"
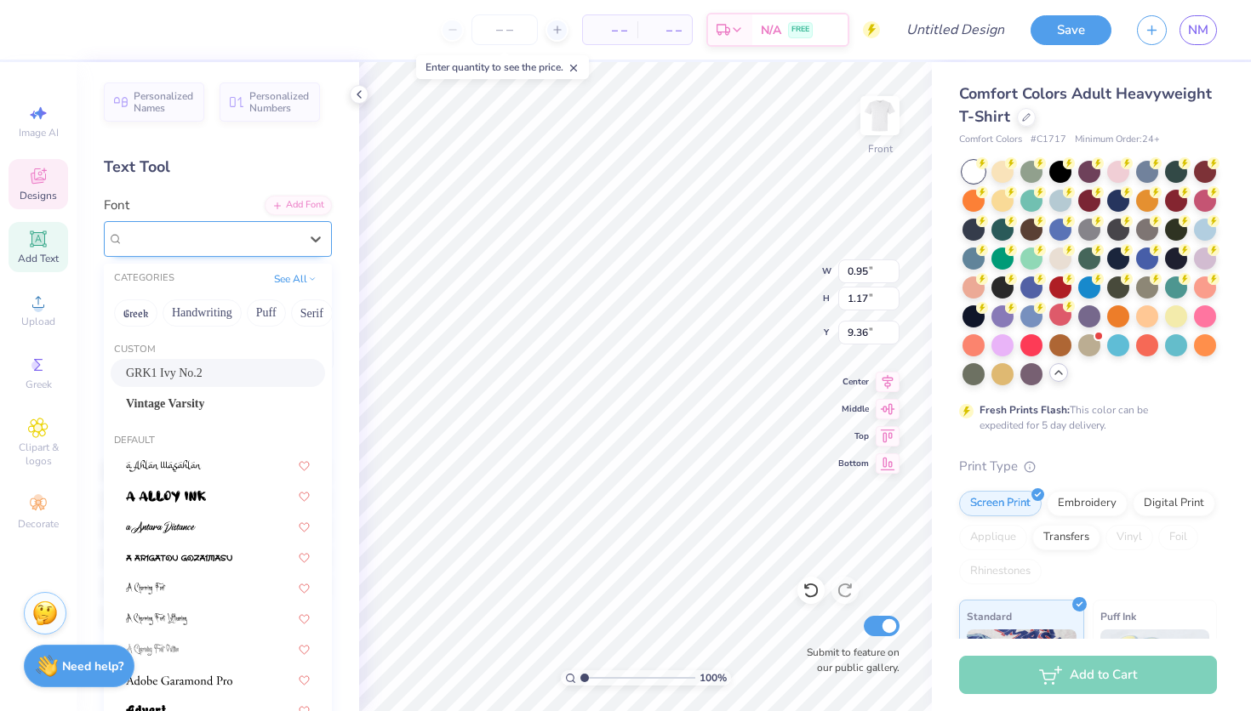
click at [190, 241] on span "GRK1 Ivy No.2" at bounding box center [164, 239] width 82 height 20
click at [189, 373] on span "GRK1 Ivy No.2" at bounding box center [164, 373] width 77 height 18
click at [204, 234] on span "GRK1 Ivy No.2" at bounding box center [164, 239] width 82 height 20
click at [132, 306] on button "Greek" at bounding box center [135, 313] width 43 height 27
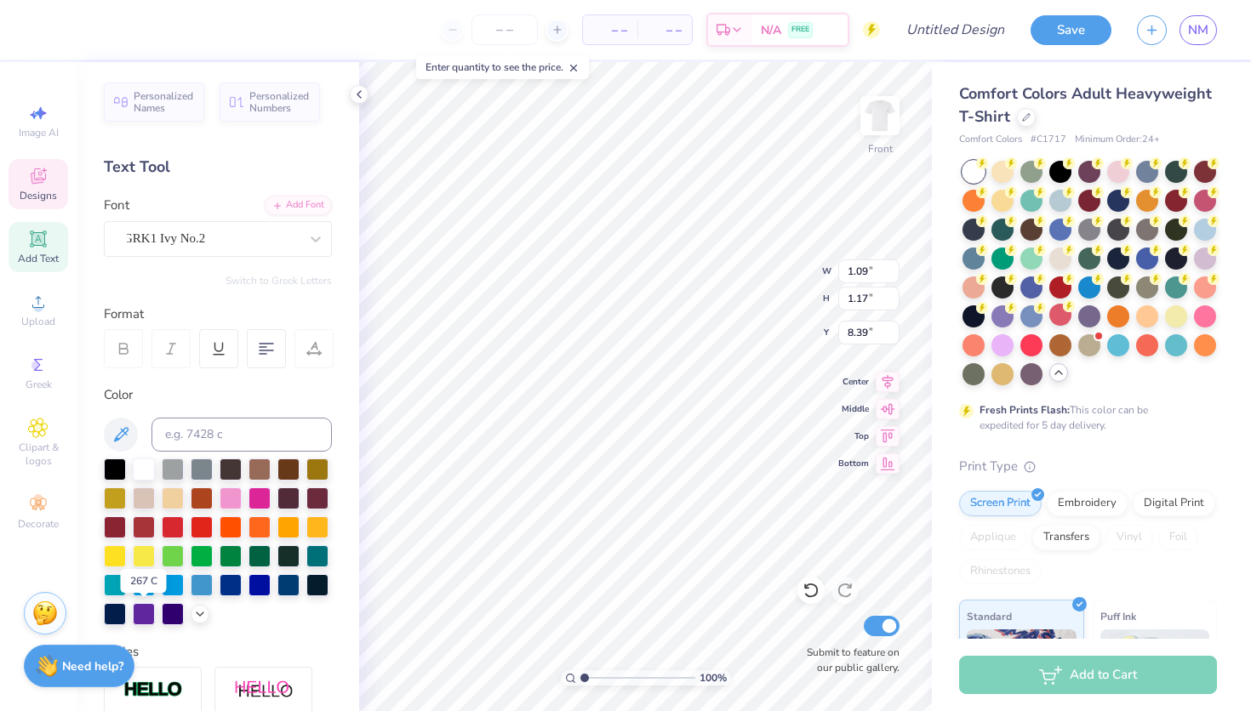
scroll to position [0, 0]
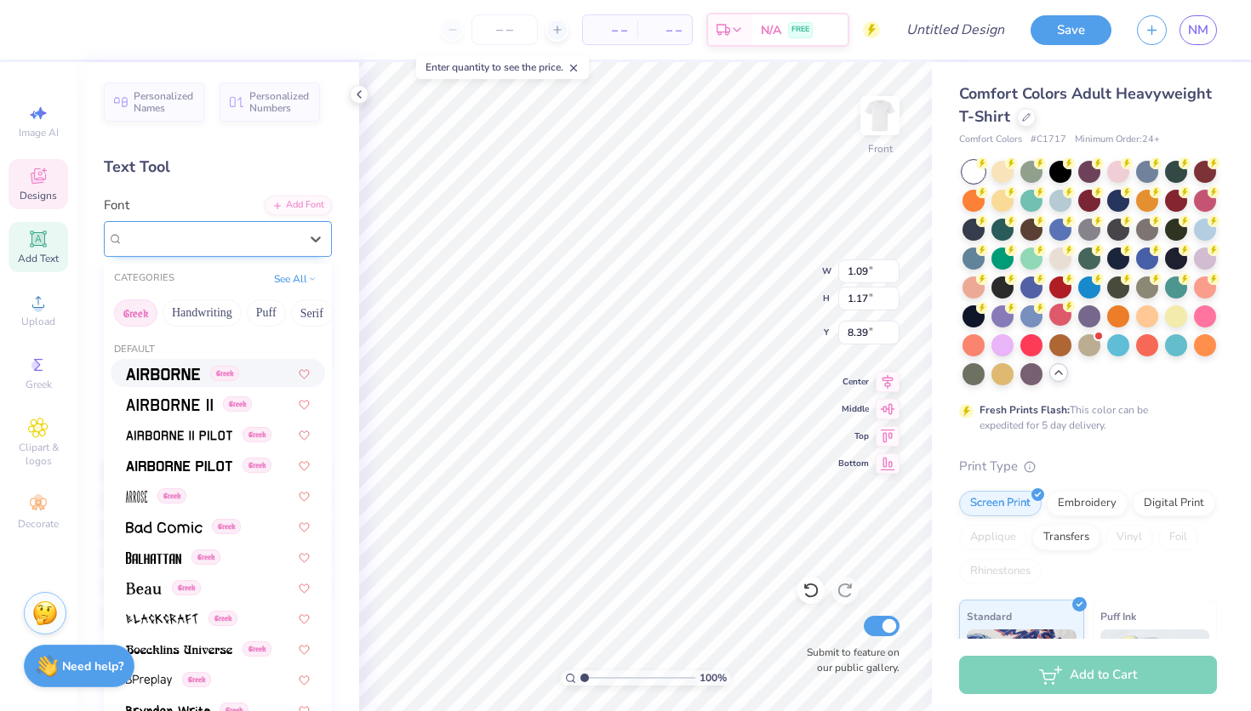
click at [243, 237] on div "GRK1 Ivy No.2" at bounding box center [211, 239] width 179 height 26
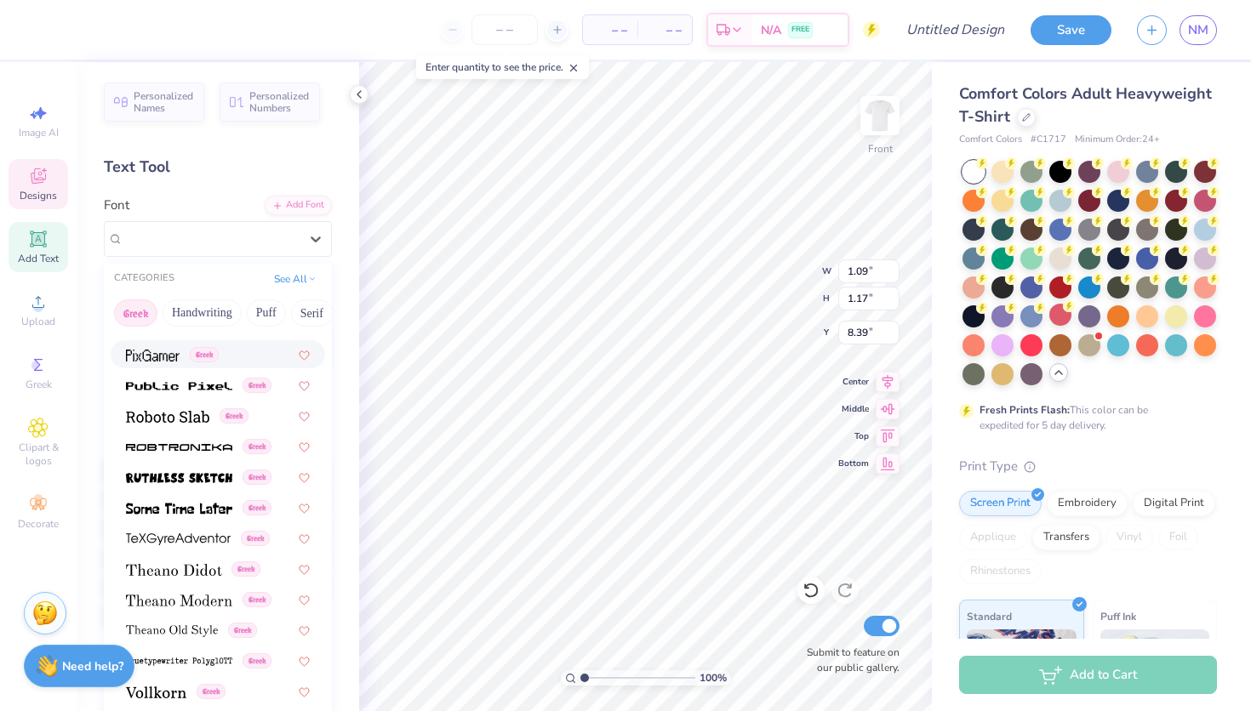
scroll to position [1029, 0]
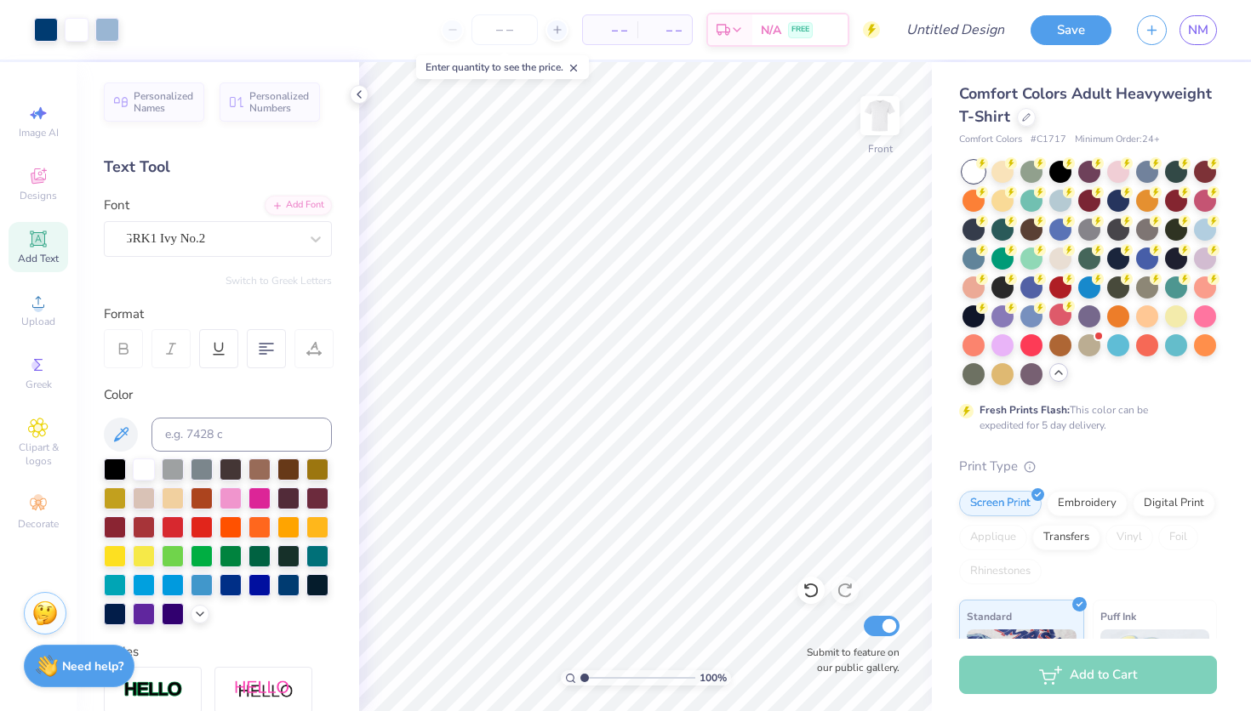
click at [191, 196] on div "Font GRK1 Ivy No.2" at bounding box center [218, 226] width 228 height 61
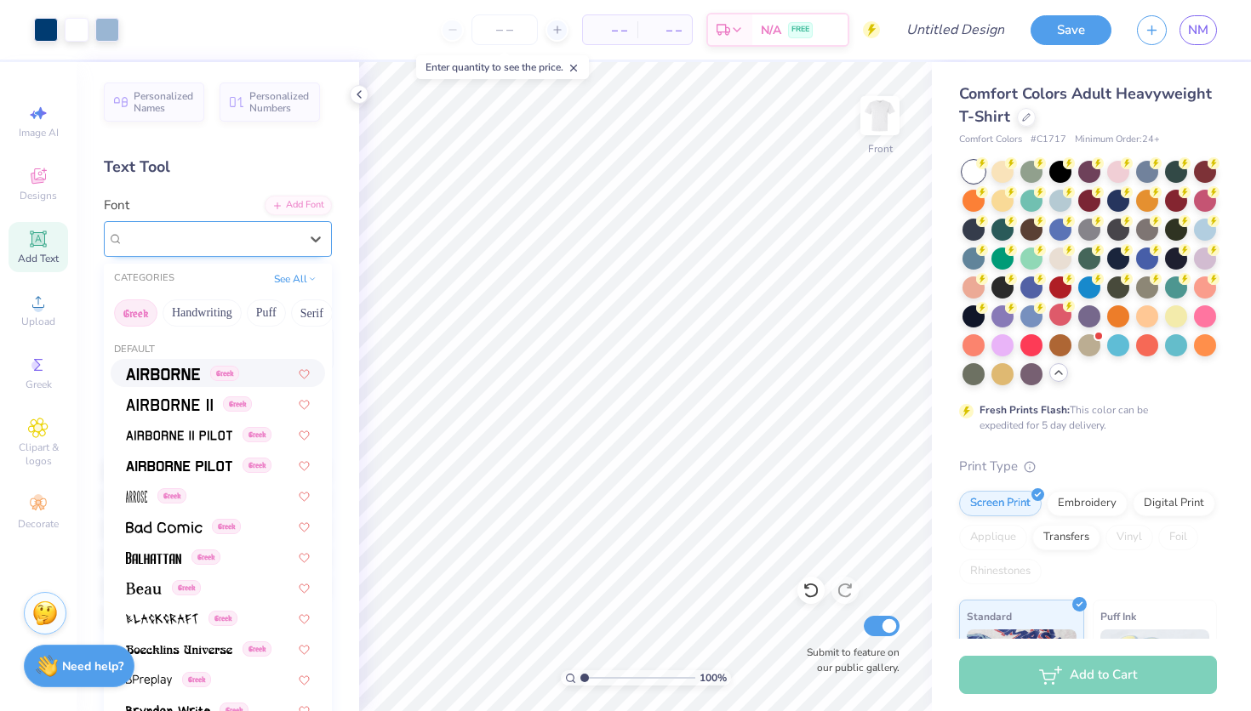
click at [256, 237] on div "GRK1 Ivy No.2" at bounding box center [211, 239] width 179 height 26
click at [193, 377] on img at bounding box center [163, 374] width 74 height 12
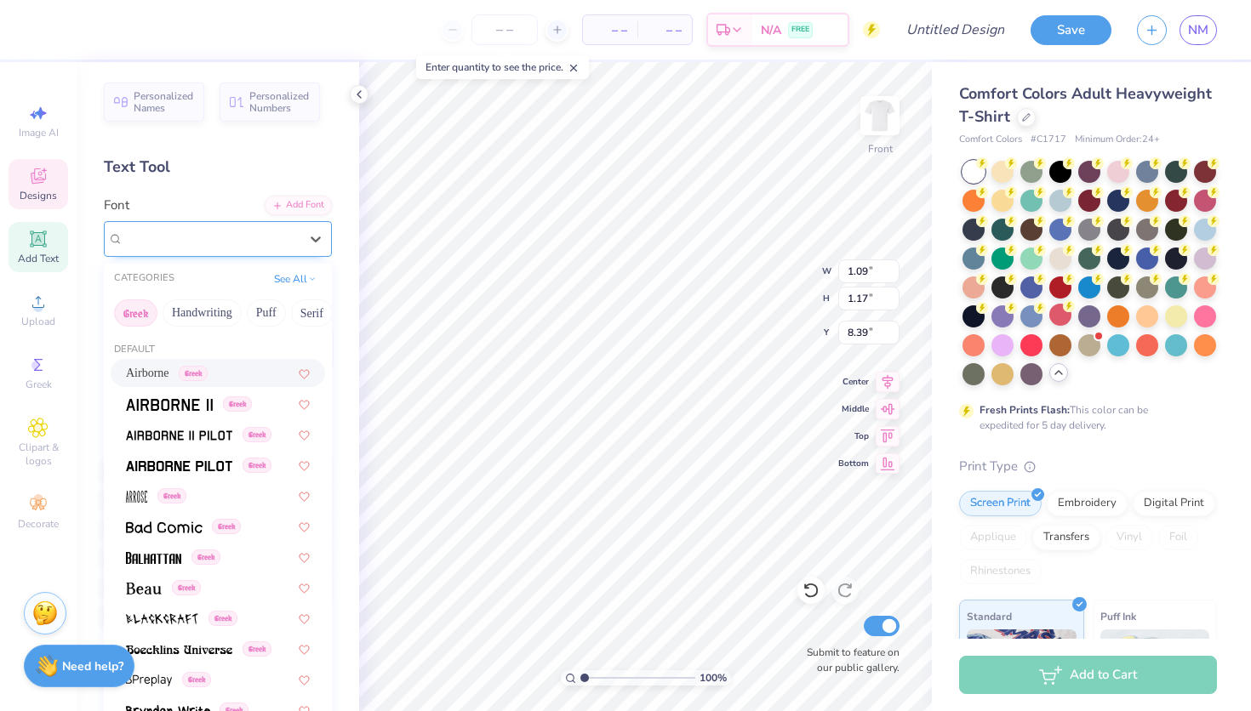
click at [243, 237] on div "Airborne Greek" at bounding box center [211, 239] width 179 height 26
click at [209, 469] on img at bounding box center [179, 466] width 106 height 12
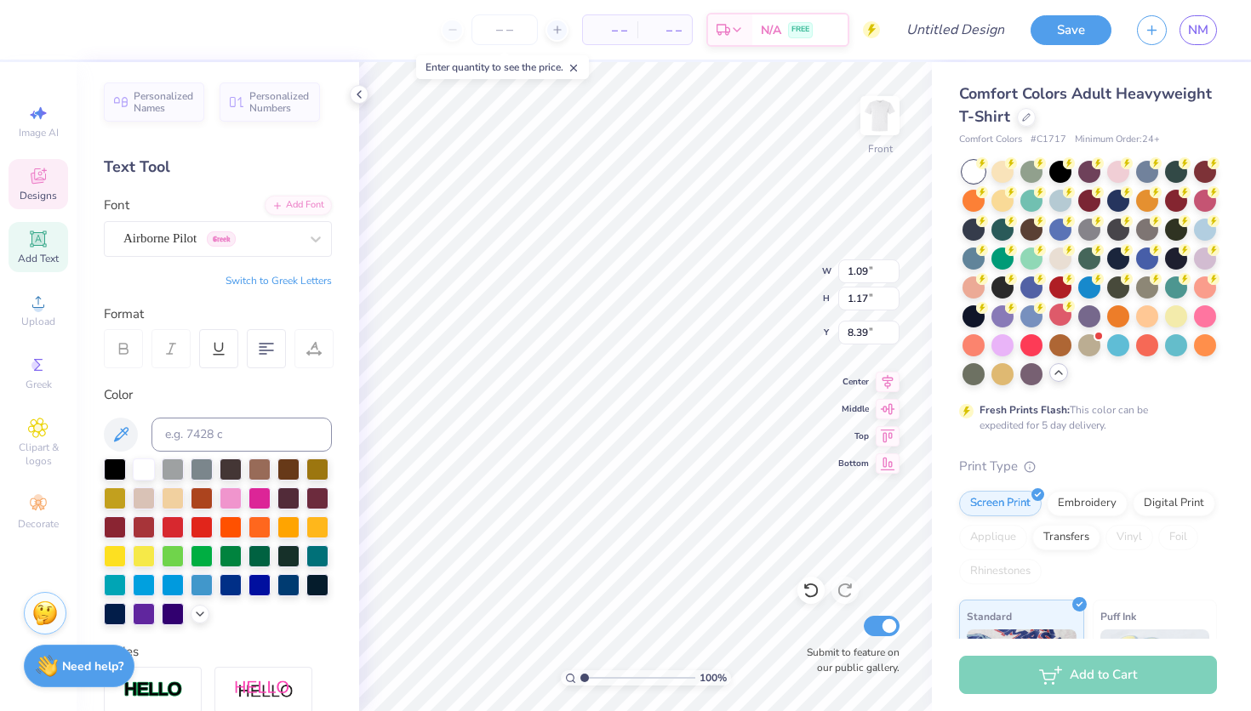
type input "0.95"
type input "9.36"
click at [272, 238] on div "GRK1 Ivy No.2" at bounding box center [211, 239] width 179 height 26
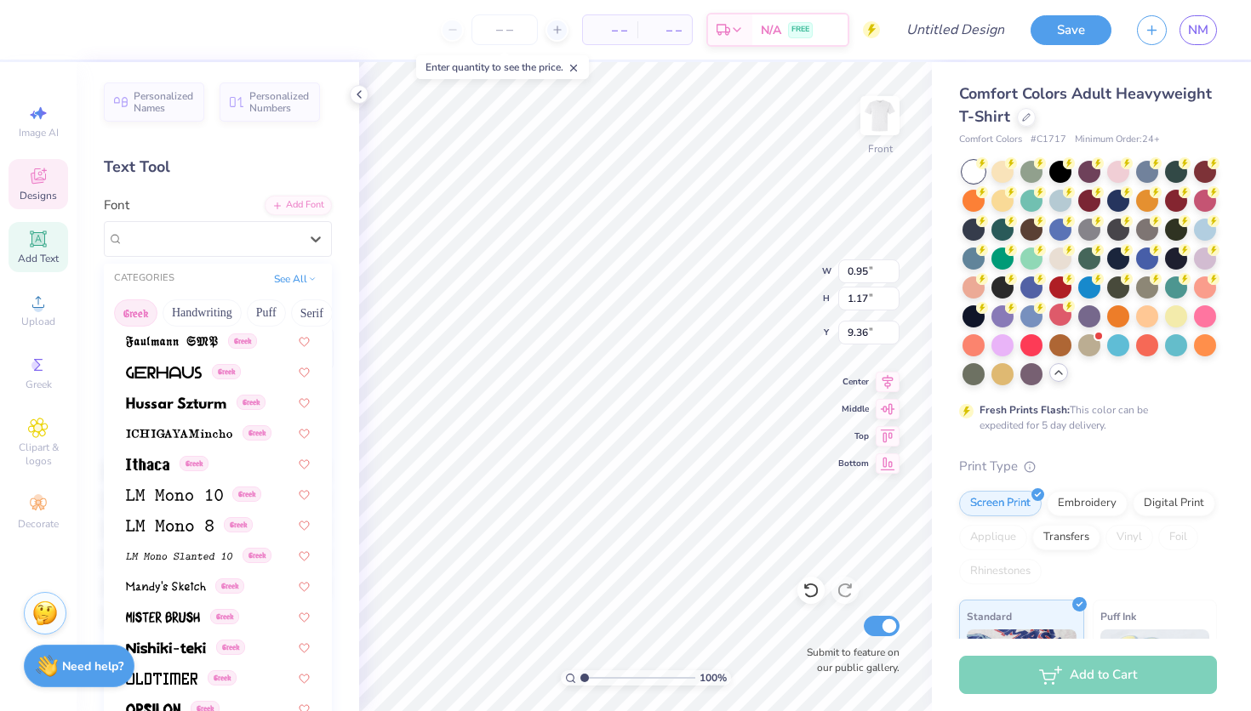
scroll to position [647, 0]
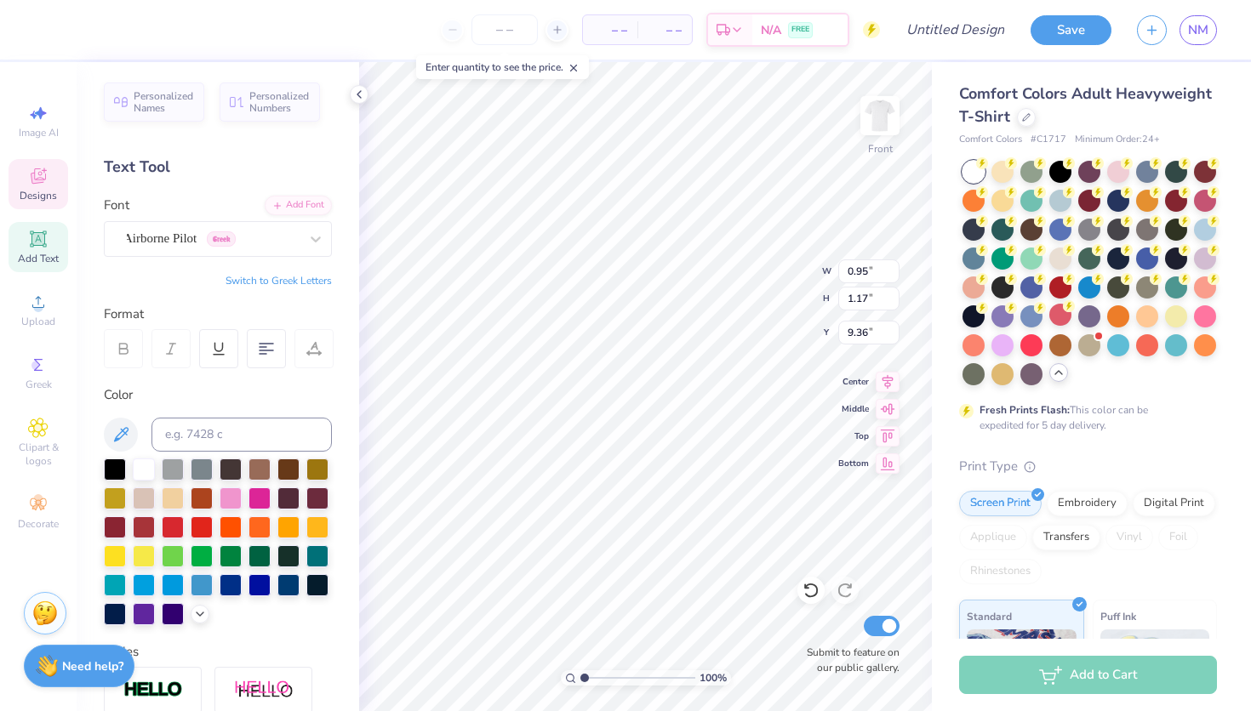
type input "1.09"
type input "8.39"
type input "19.45"
type textarea "w"
click at [299, 278] on button "Switch to Greek Letters" at bounding box center [279, 281] width 106 height 14
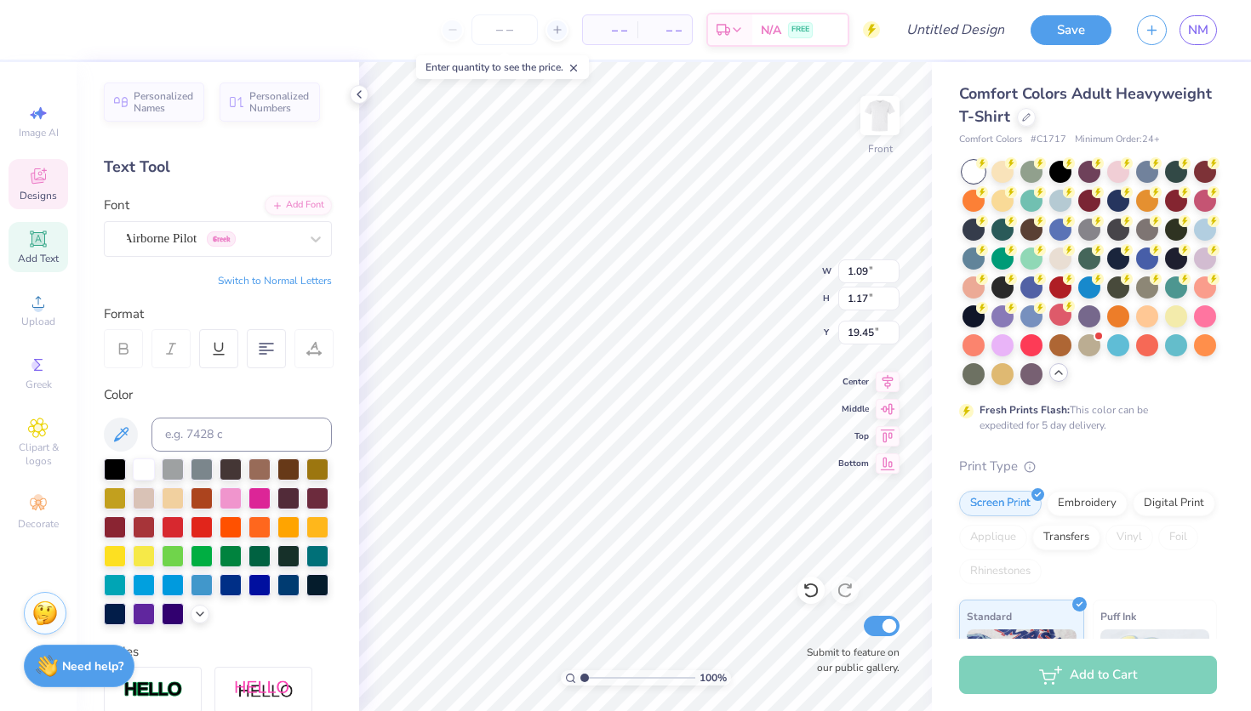
type textarea "ω"
type input "9.56"
click at [242, 231] on div "Vintage Varsity" at bounding box center [211, 239] width 179 height 26
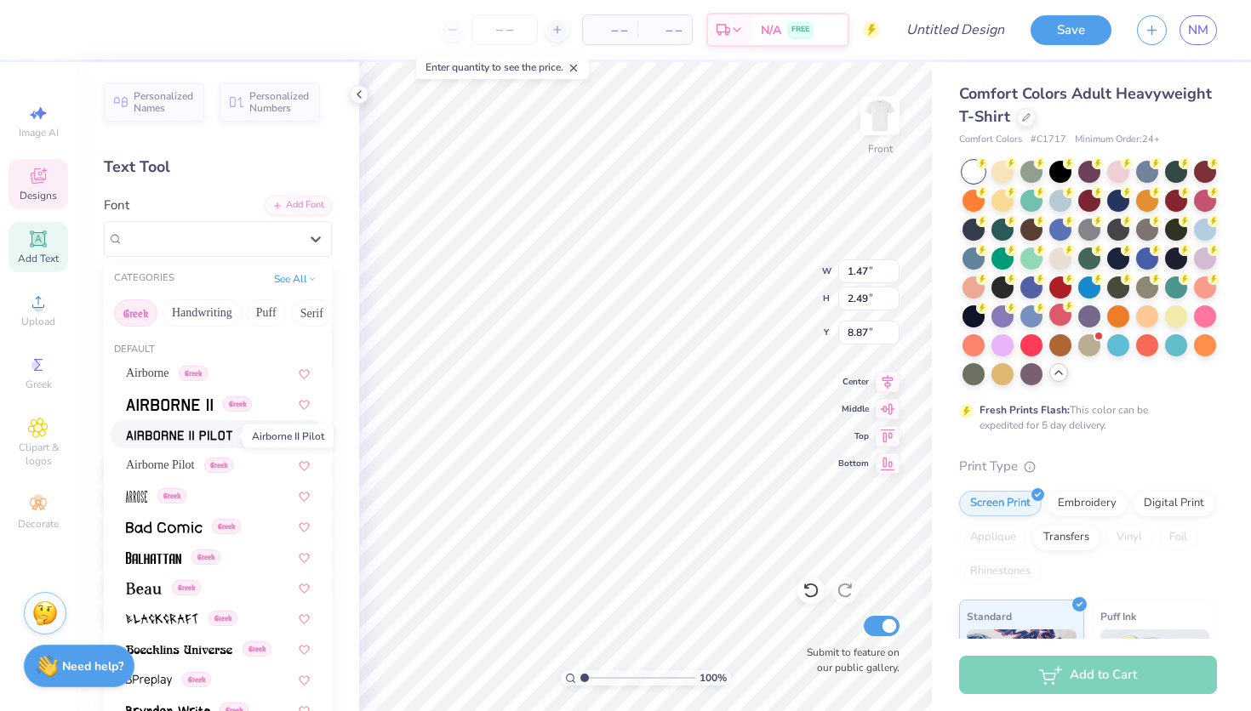
click at [199, 442] on img at bounding box center [179, 436] width 106 height 12
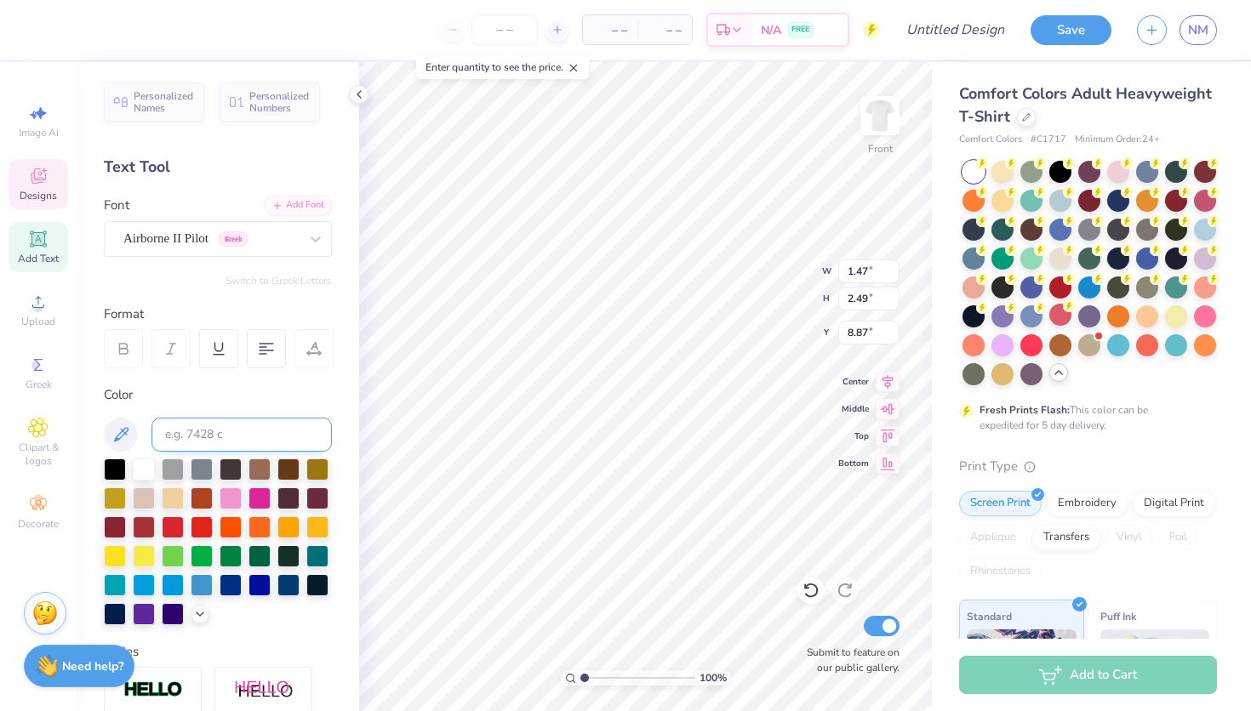
type input "1.48"
type input "2.50"
type input "2.87"
type input "1.97"
type input "9.25"
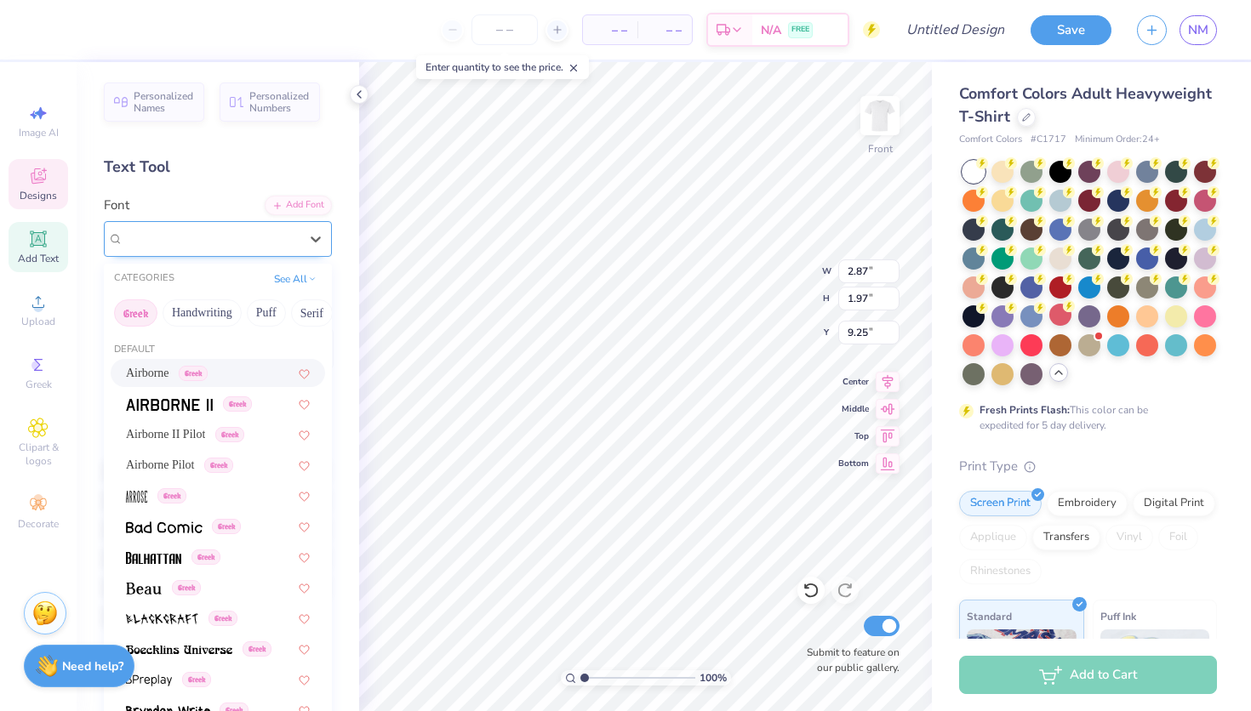
click at [248, 254] on div "Vintage Varsity" at bounding box center [218, 239] width 228 height 36
click at [205, 437] on span "Airborne II Pilot" at bounding box center [165, 434] width 79 height 18
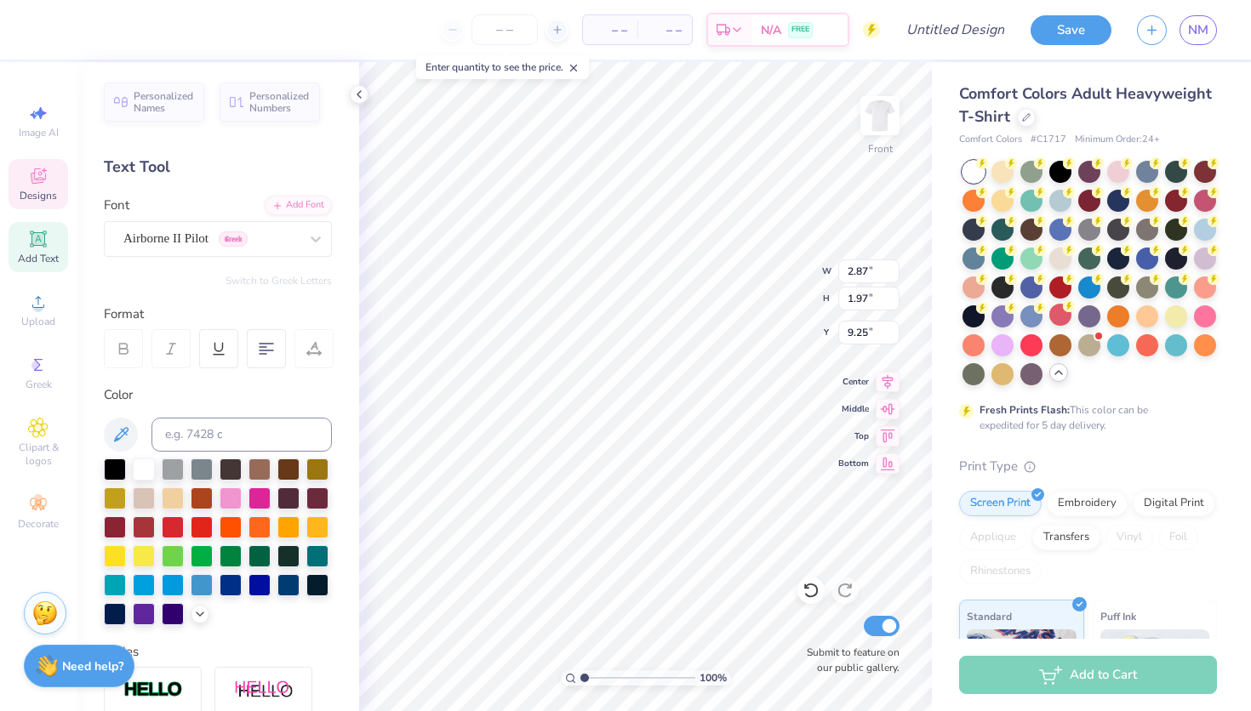
type input "2.88"
type input "2.01"
type input "9.23"
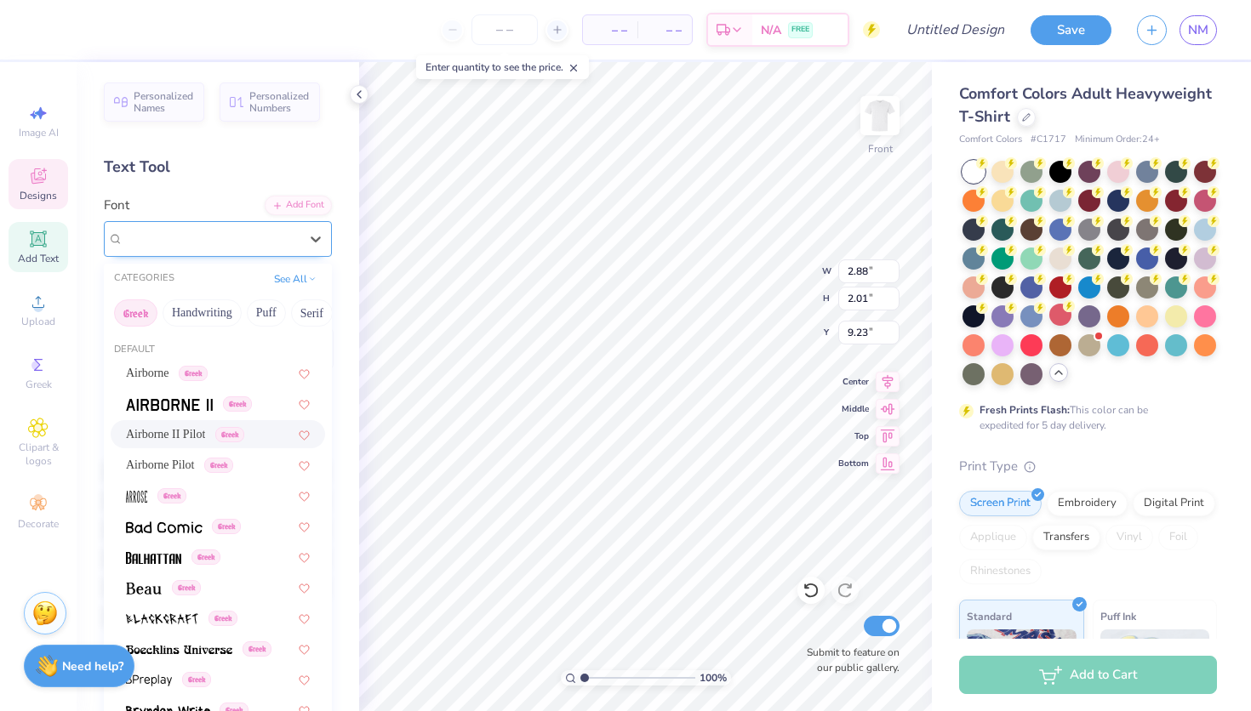
click at [149, 247] on span "Airborne II Pilot" at bounding box center [165, 239] width 85 height 20
click at [183, 409] on img at bounding box center [169, 405] width 87 height 12
click at [200, 243] on div "Airborne II Greek" at bounding box center [211, 239] width 179 height 26
click at [169, 370] on span "Airborne" at bounding box center [147, 373] width 43 height 18
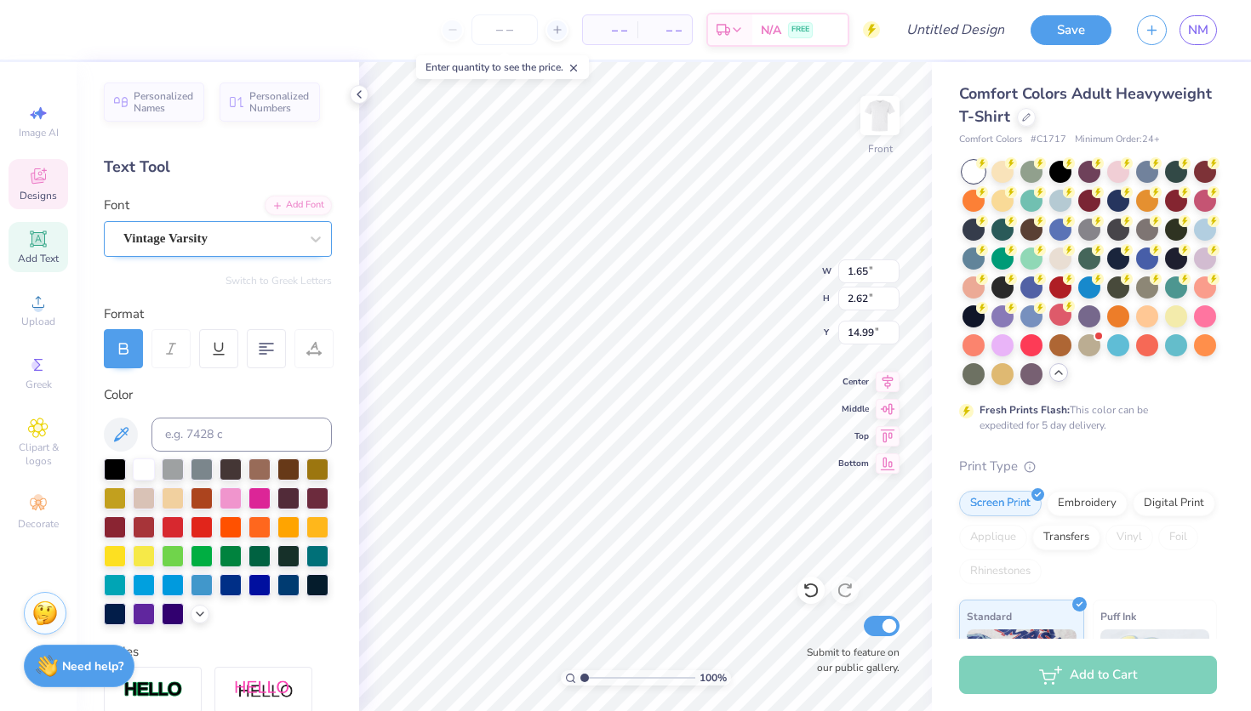
click at [229, 241] on div "Vintage Varsity" at bounding box center [211, 239] width 179 height 26
type input "2.88"
type input "2.01"
type input "9.23"
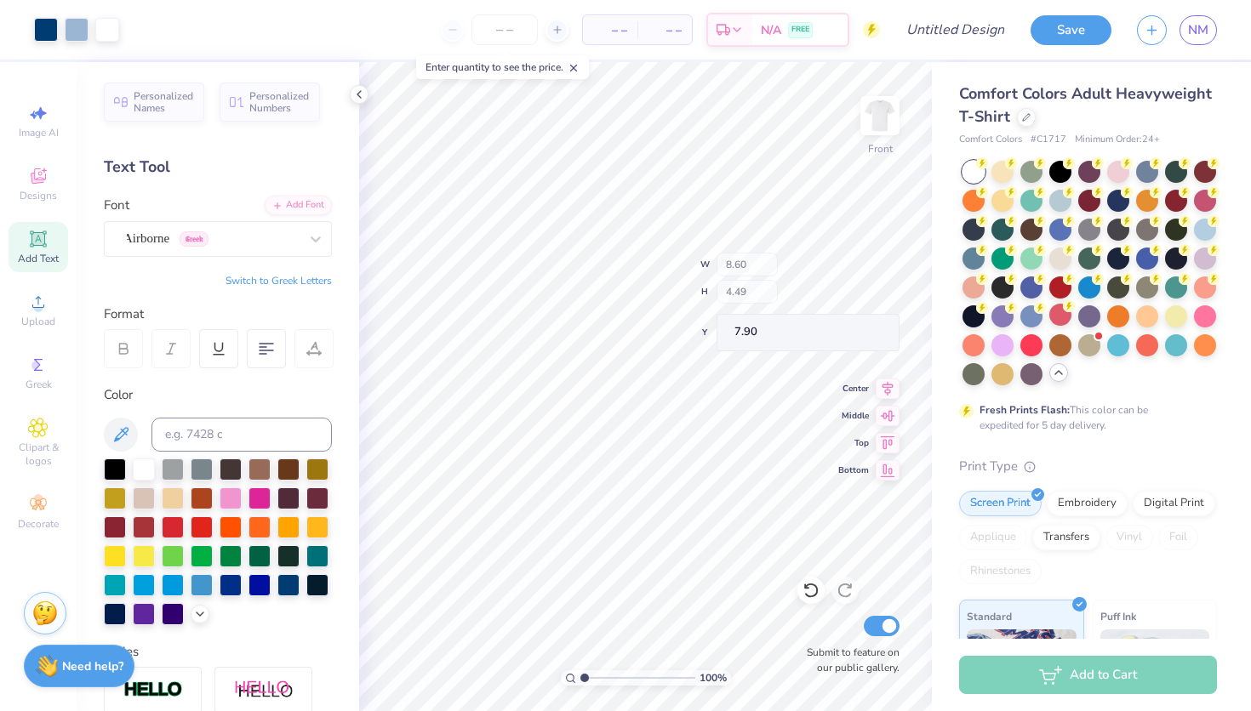
type input "7.90"
type input "1.48"
type input "2.50"
type input "8.87"
type input "2.88"
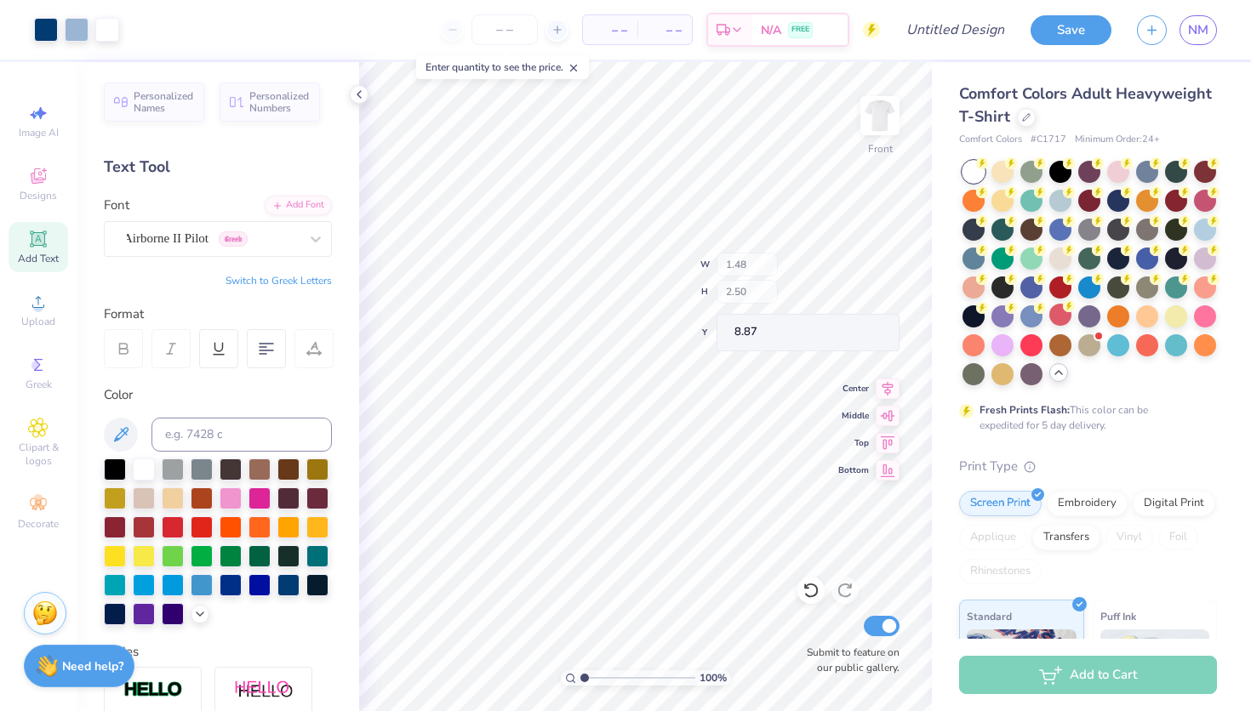
type input "2.01"
type input "9.23"
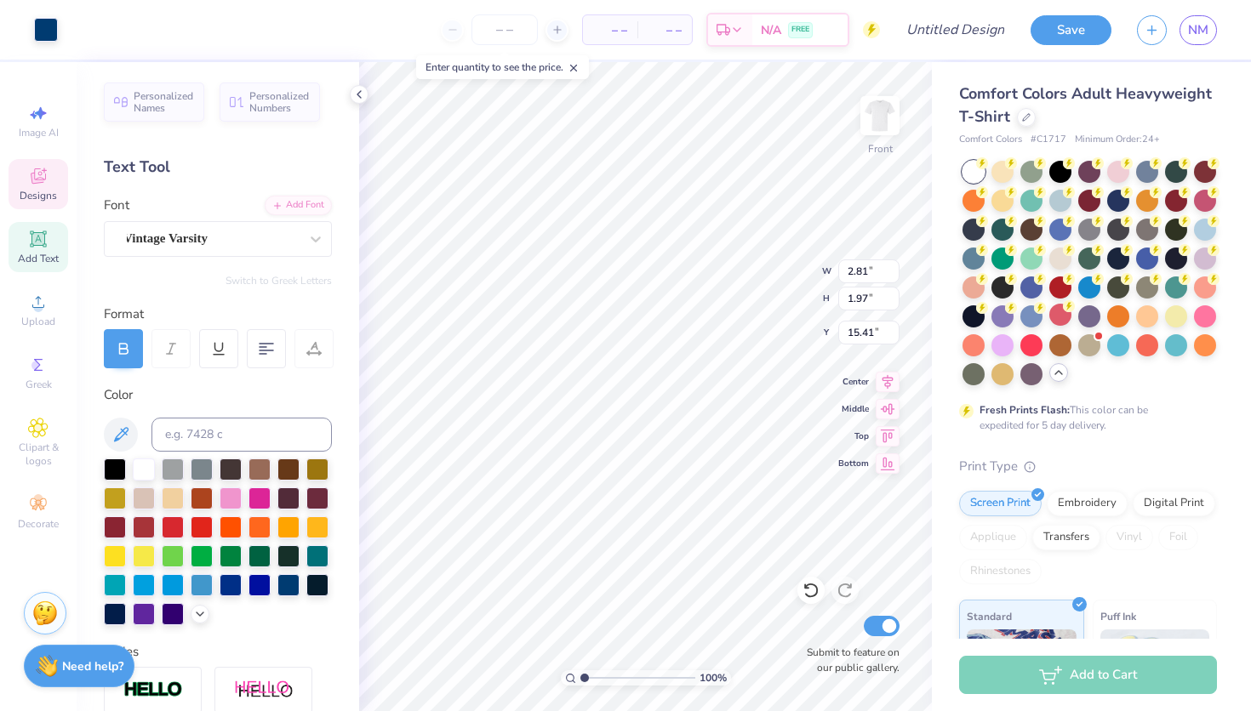
type input "2.81"
type input "1.97"
type input "15.41"
type input "1.06"
type input "1.17"
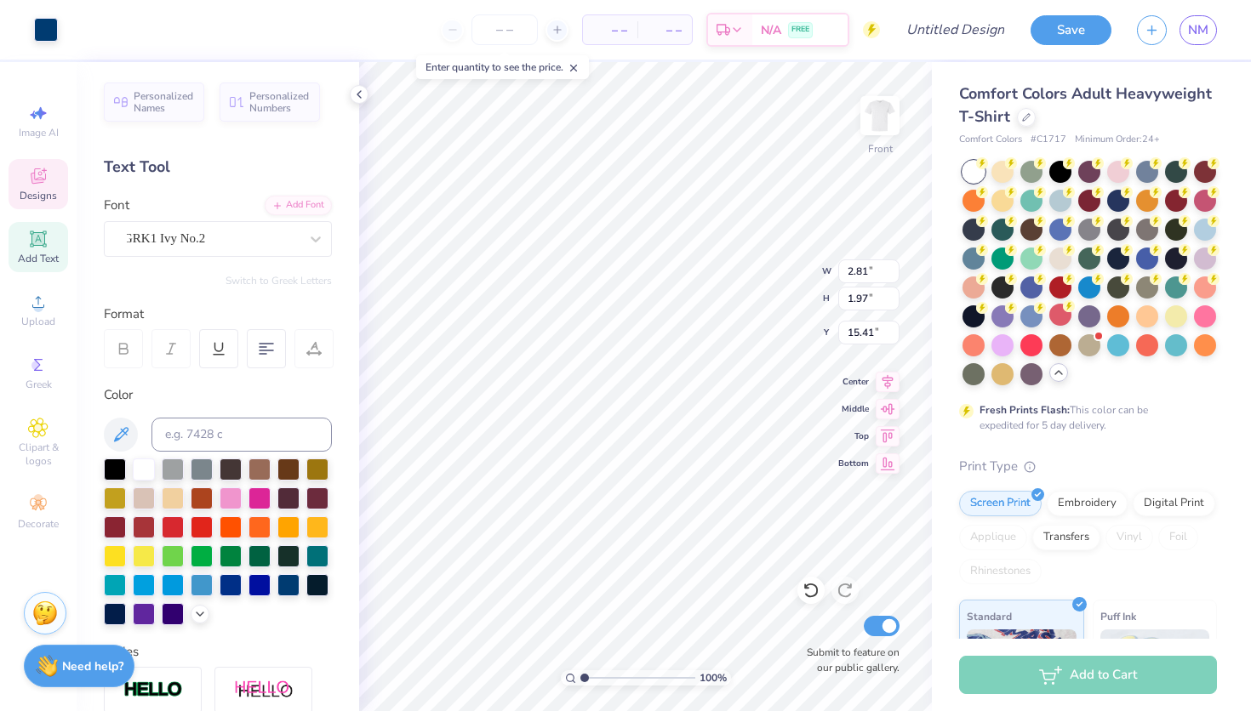
type input "14.56"
type input "1.04"
type input "16.51"
click at [799, 587] on div at bounding box center [810, 590] width 27 height 27
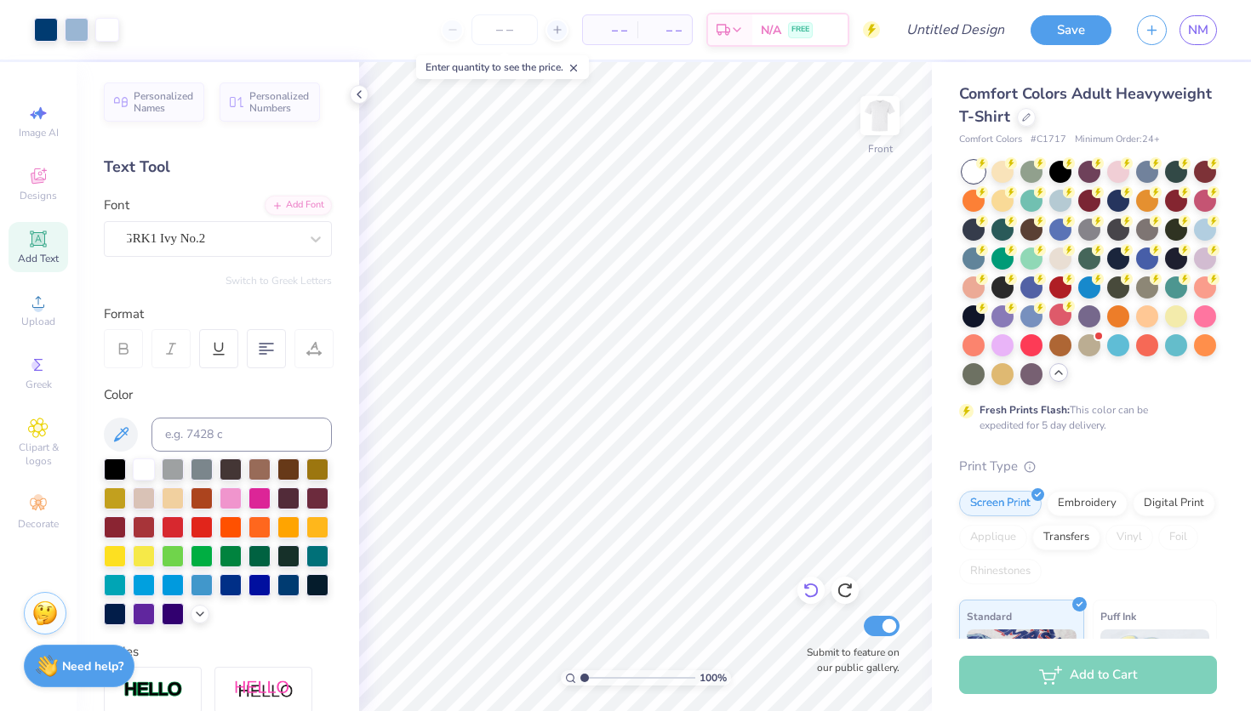
click at [799, 587] on div at bounding box center [810, 590] width 27 height 27
click at [810, 588] on icon at bounding box center [810, 590] width 17 height 17
click at [809, 590] on icon at bounding box center [810, 590] width 17 height 17
click at [804, 595] on icon at bounding box center [810, 590] width 17 height 17
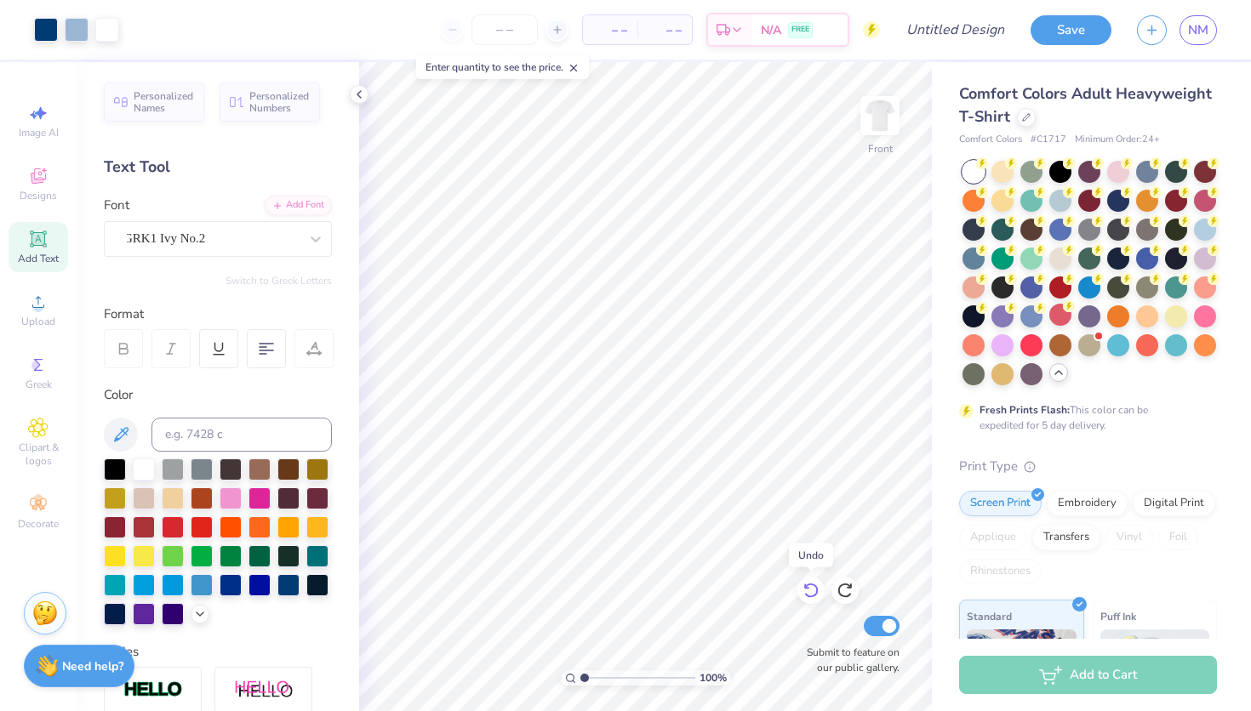
click at [804, 595] on icon at bounding box center [810, 590] width 17 height 17
type input "1.60"
type input "4.18"
type input "7.85"
type input "1.48"
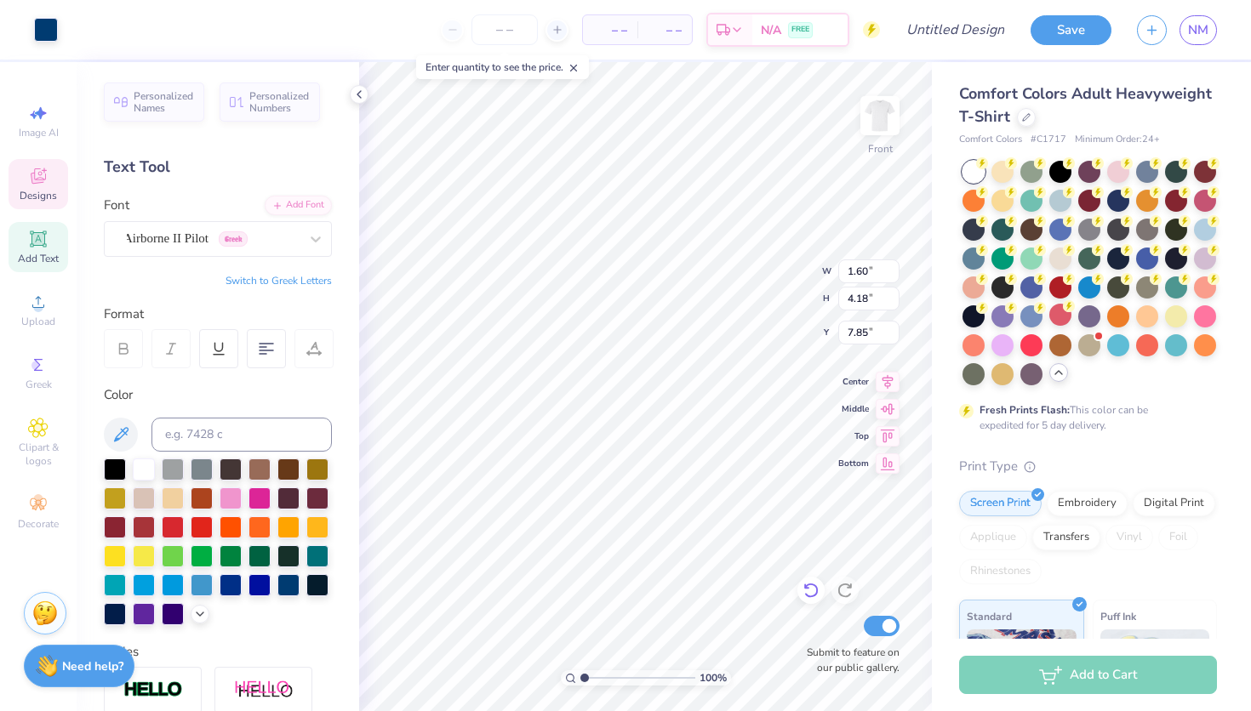
type input "2.50"
type input "8.73"
type input "2.81"
type input "1.97"
type input "15.41"
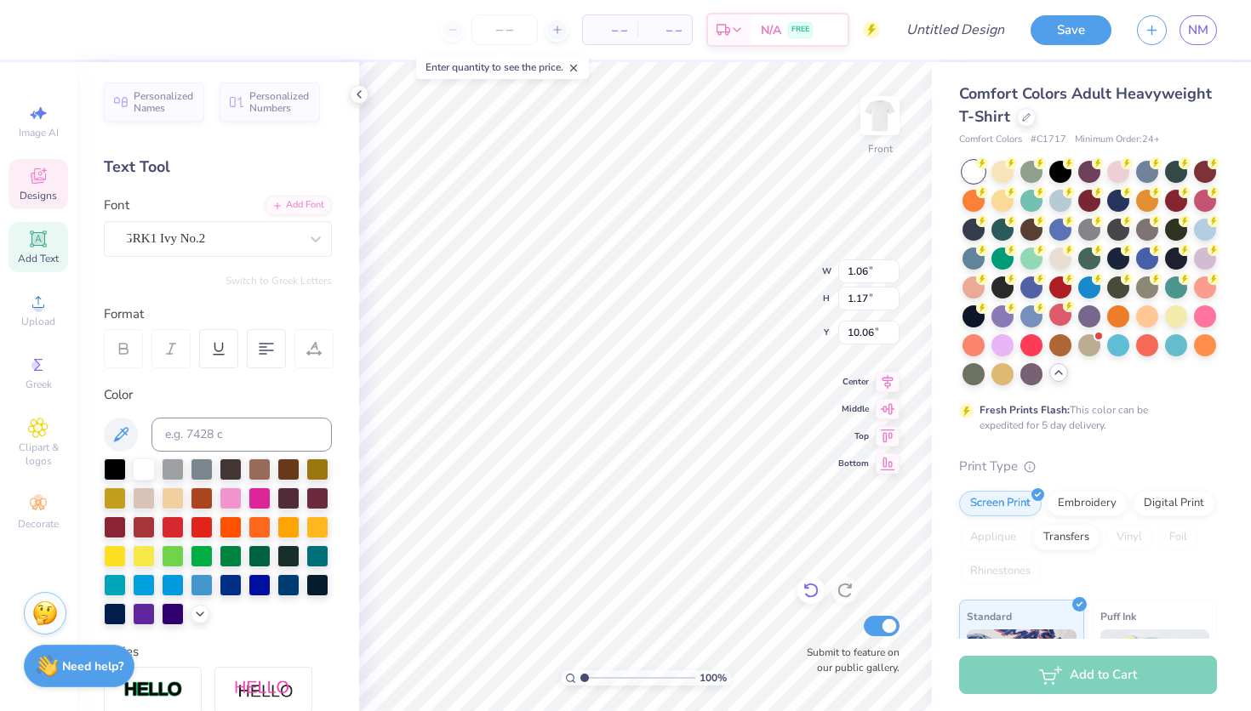
type input "9.22"
type input "1.23"
type input "1.36"
type input "9.03"
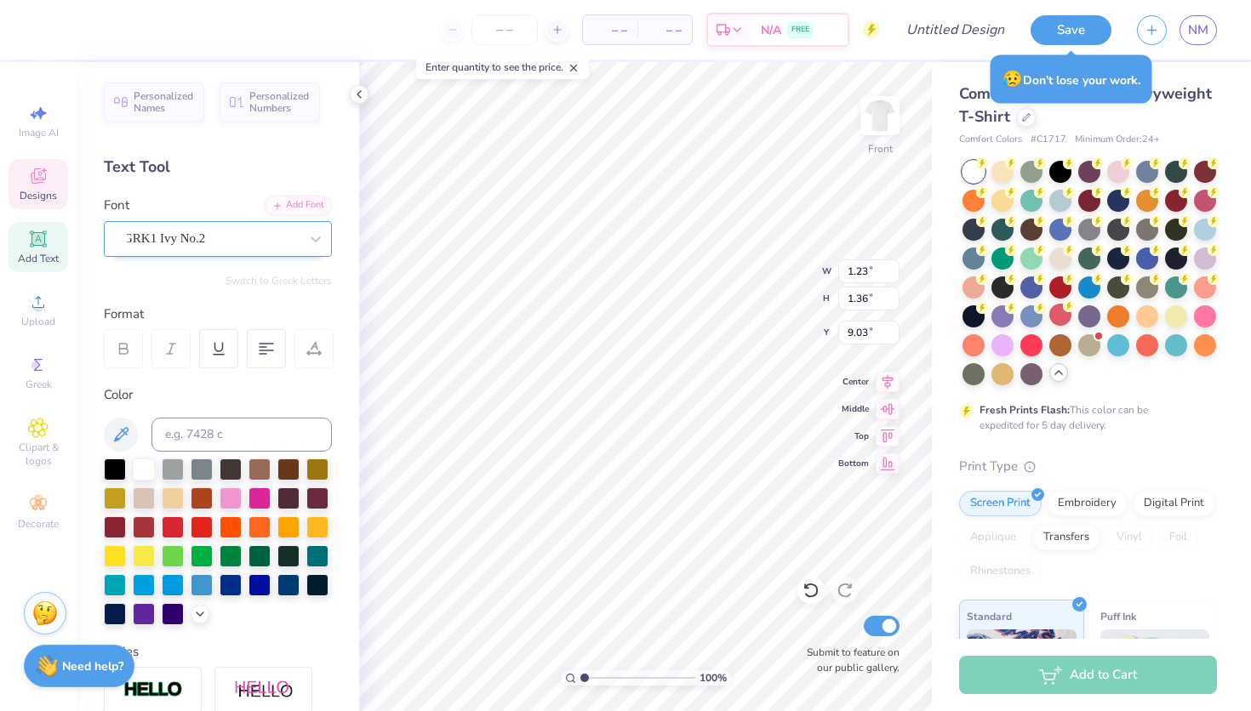
click at [280, 240] on div "GRK1 Ivy No.2" at bounding box center [211, 239] width 179 height 26
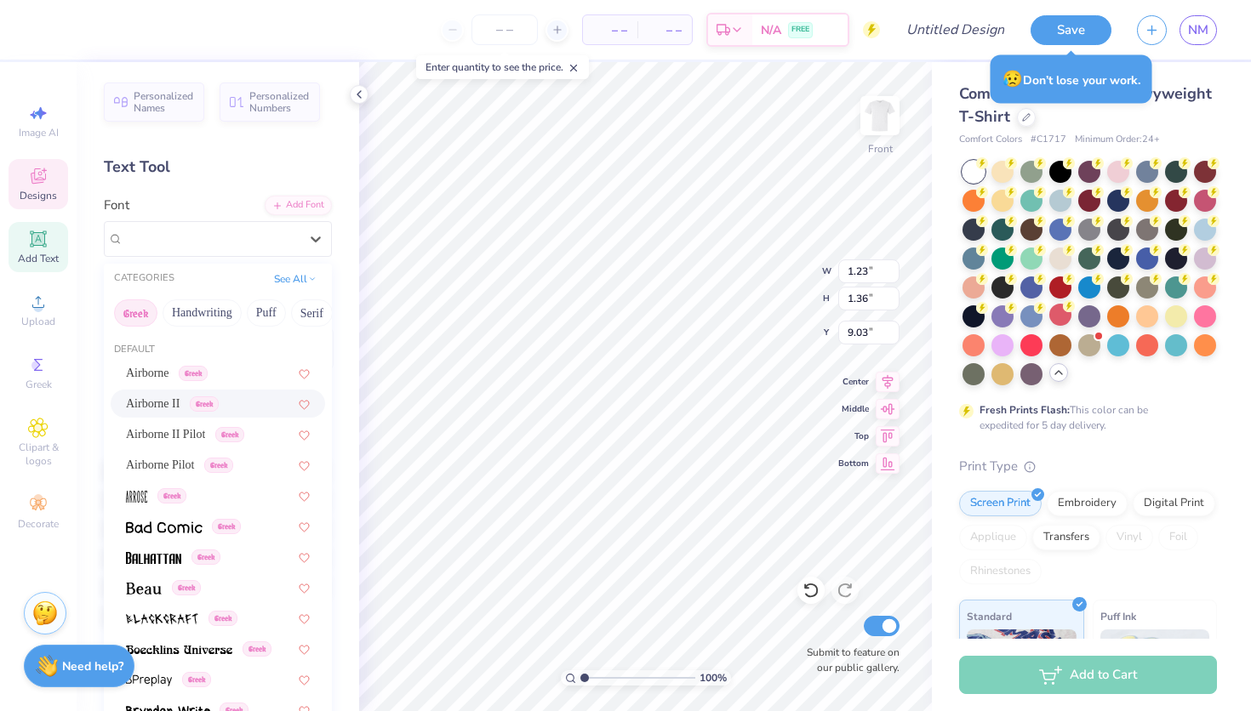
scroll to position [0, 0]
click at [163, 380] on span "Airborne" at bounding box center [147, 373] width 43 height 18
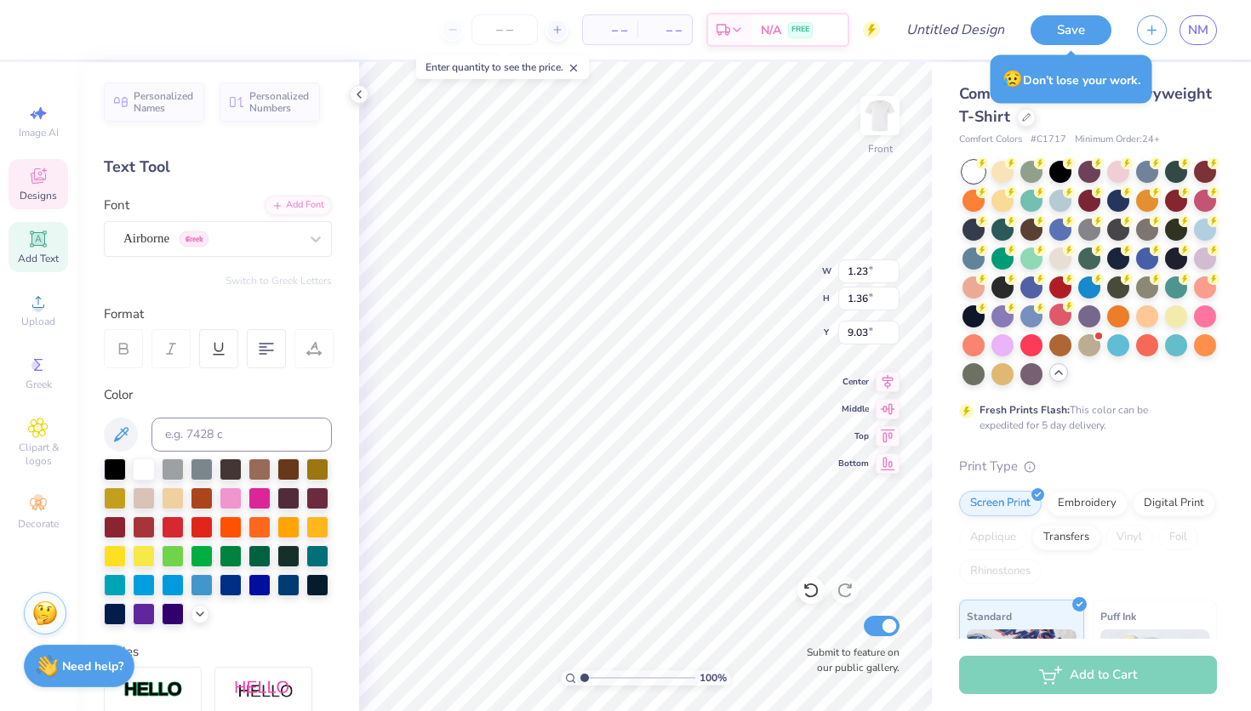
type input "1.26"
click at [261, 277] on button "Switch to Greek Letters" at bounding box center [279, 281] width 106 height 14
type textarea "ξ"
type textarea "χ"
type input "9.87"
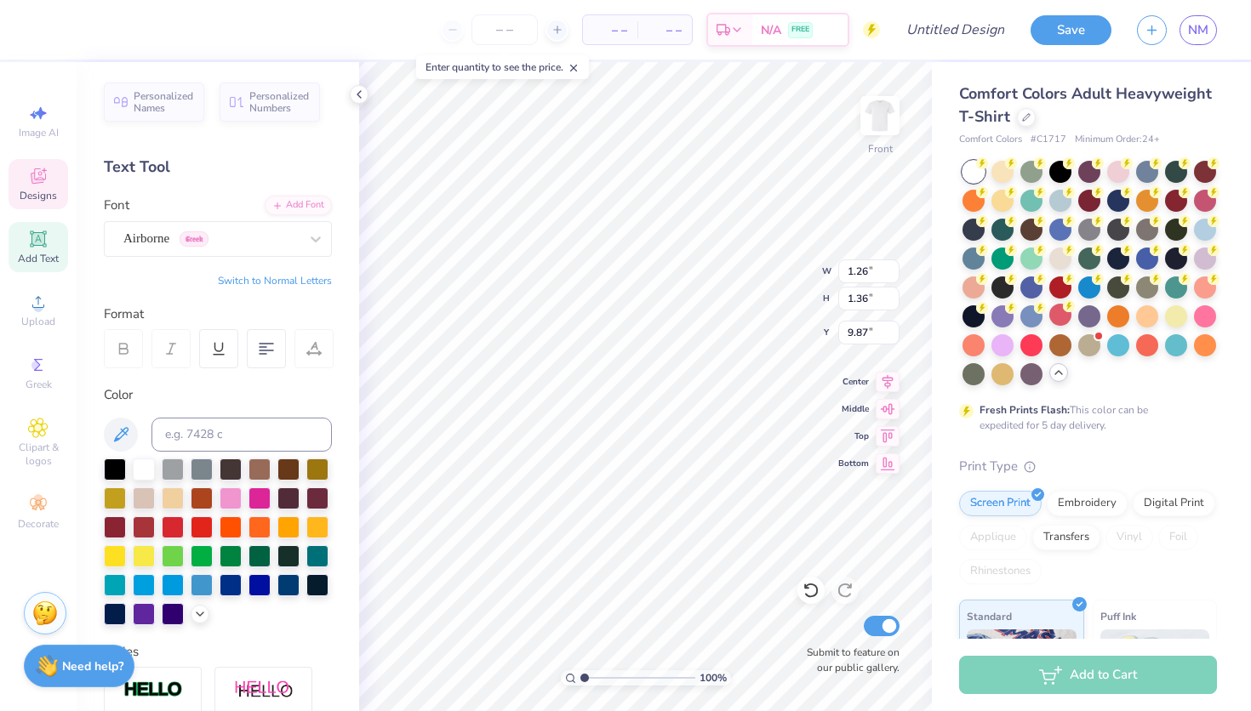
type textarea "ω"
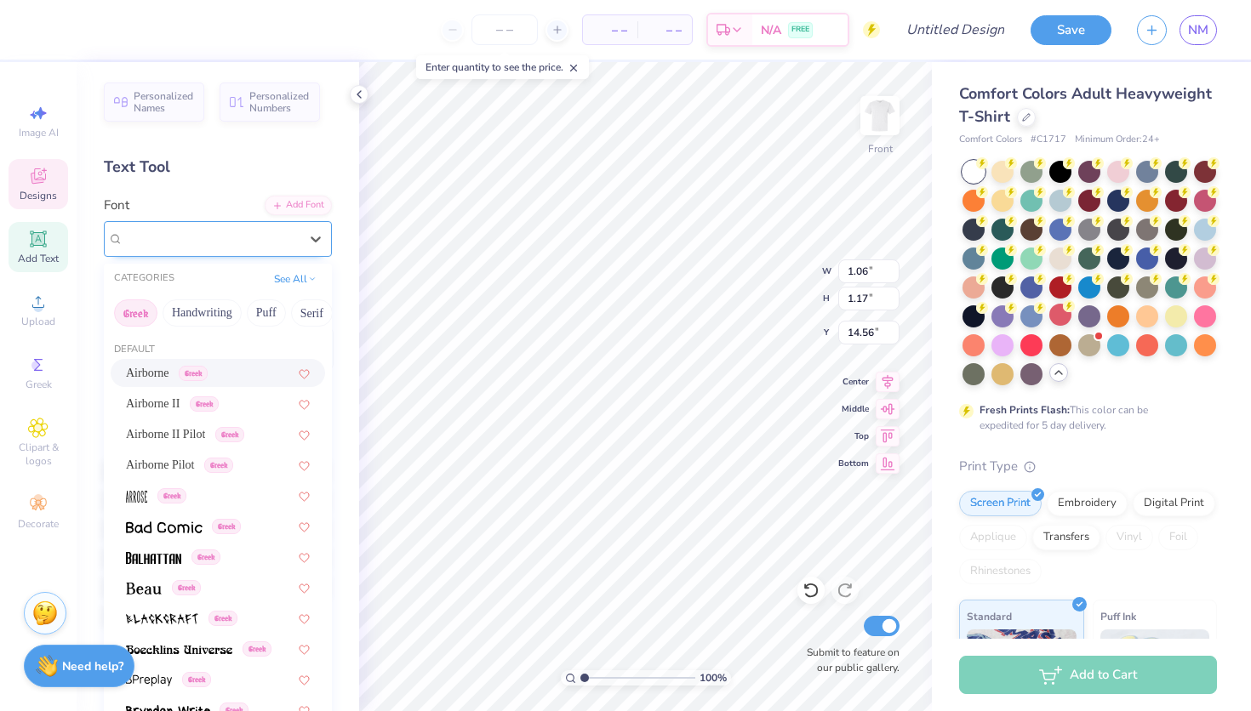
click at [238, 233] on div "GRK1 Ivy No.2" at bounding box center [211, 239] width 179 height 26
click at [235, 372] on div "Airborne Greek" at bounding box center [218, 373] width 184 height 18
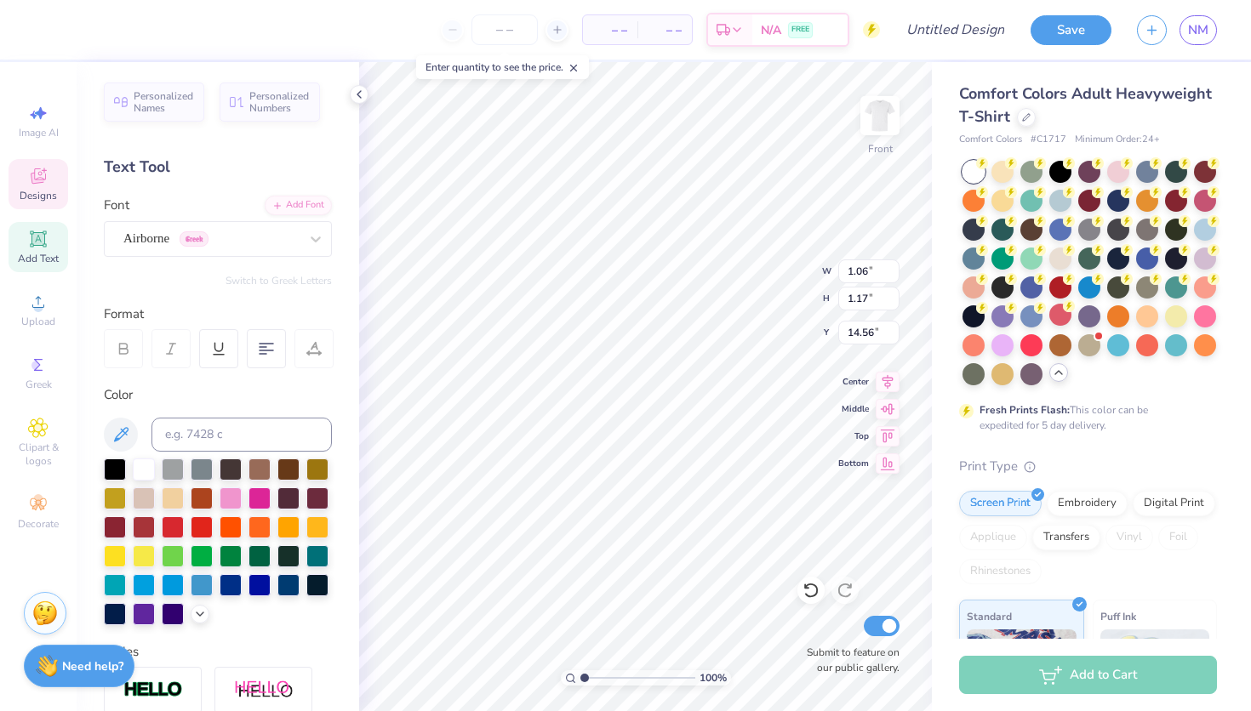
type input "1.09"
type textarea "a"
type textarea "l"
type textarea "m"
type textarea "n"
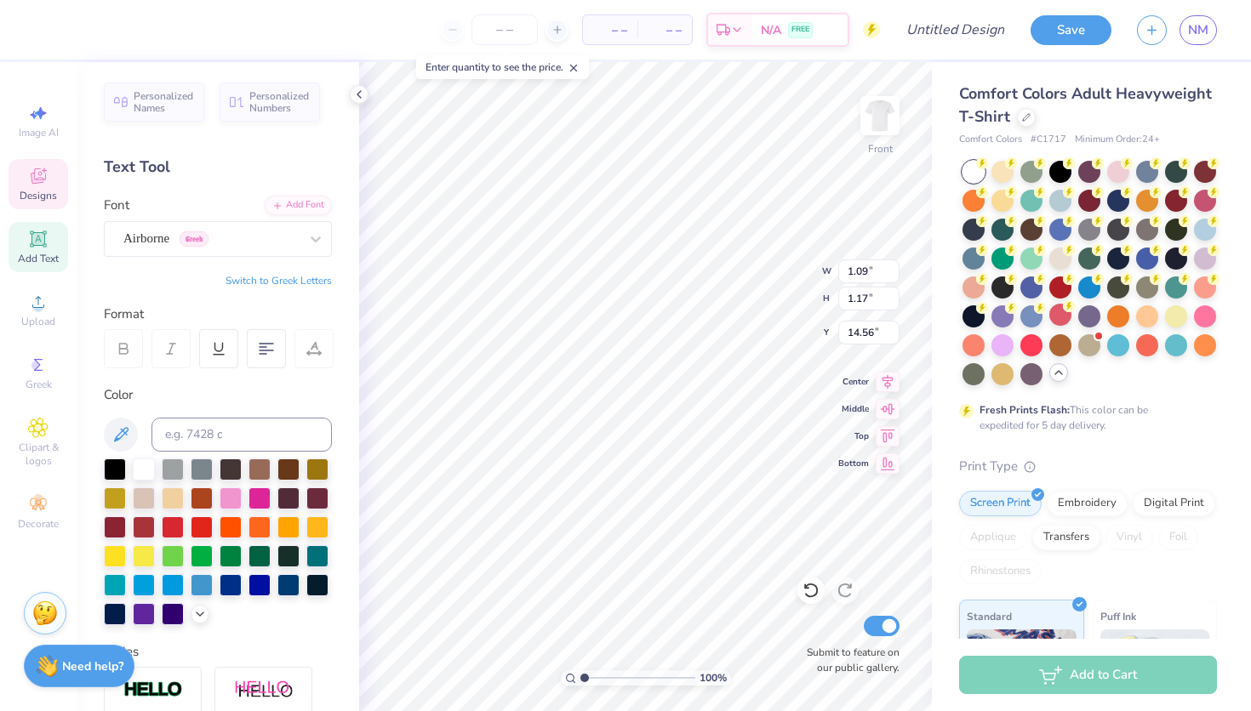
click at [278, 280] on button "Switch to Greek Letters" at bounding box center [279, 281] width 106 height 14
type textarea "λ"
type input "0.95"
type input "15.53"
click at [224, 235] on div "GRK1 Ivy No.2" at bounding box center [211, 239] width 179 height 26
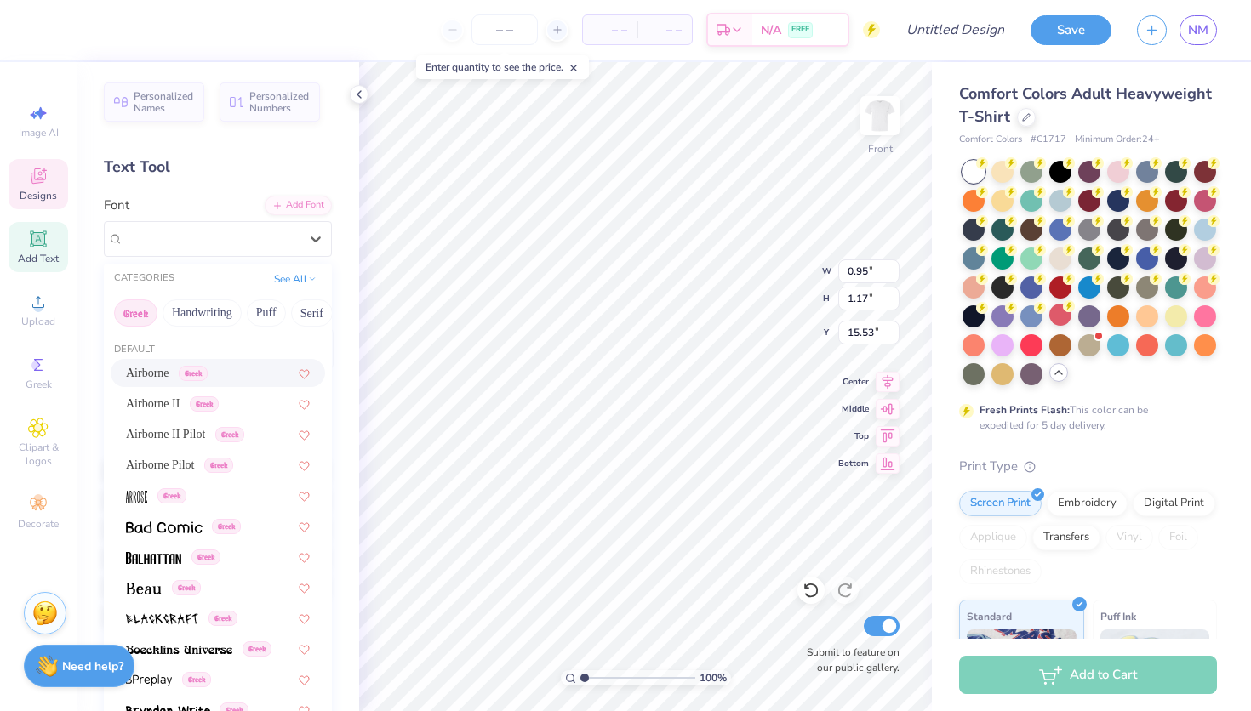
click at [169, 377] on span "Airborne" at bounding box center [147, 373] width 43 height 18
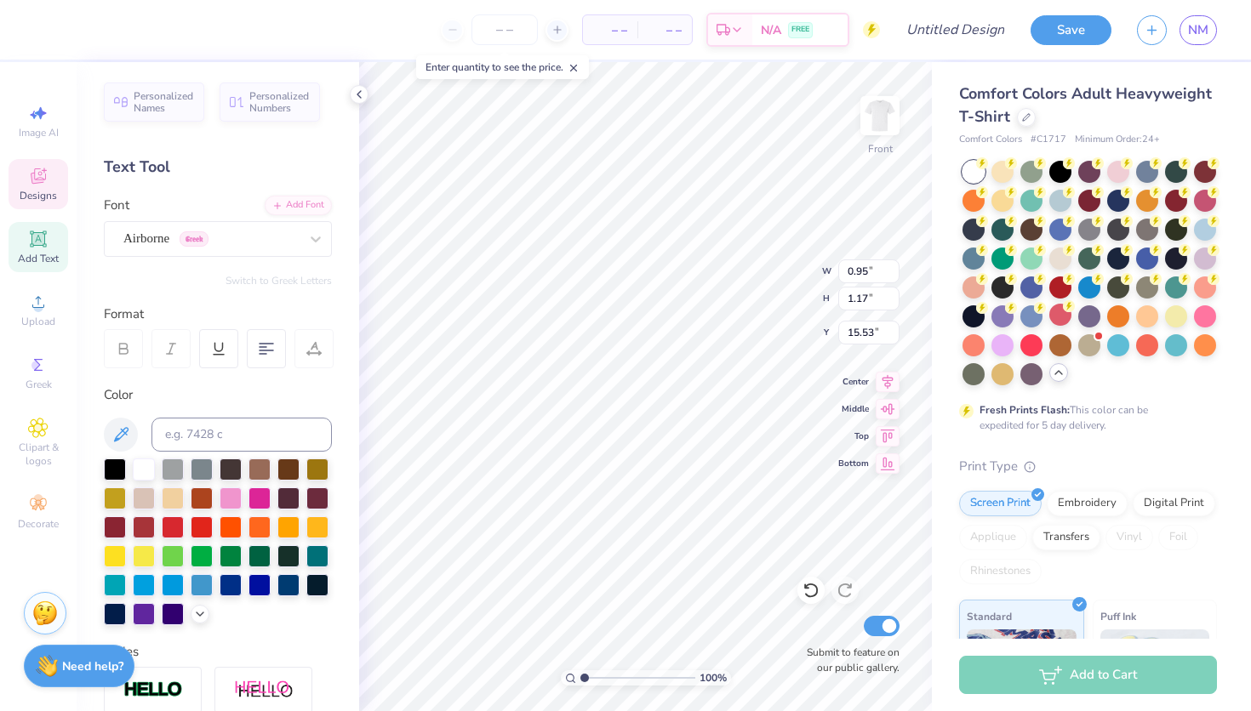
type textarea "x"
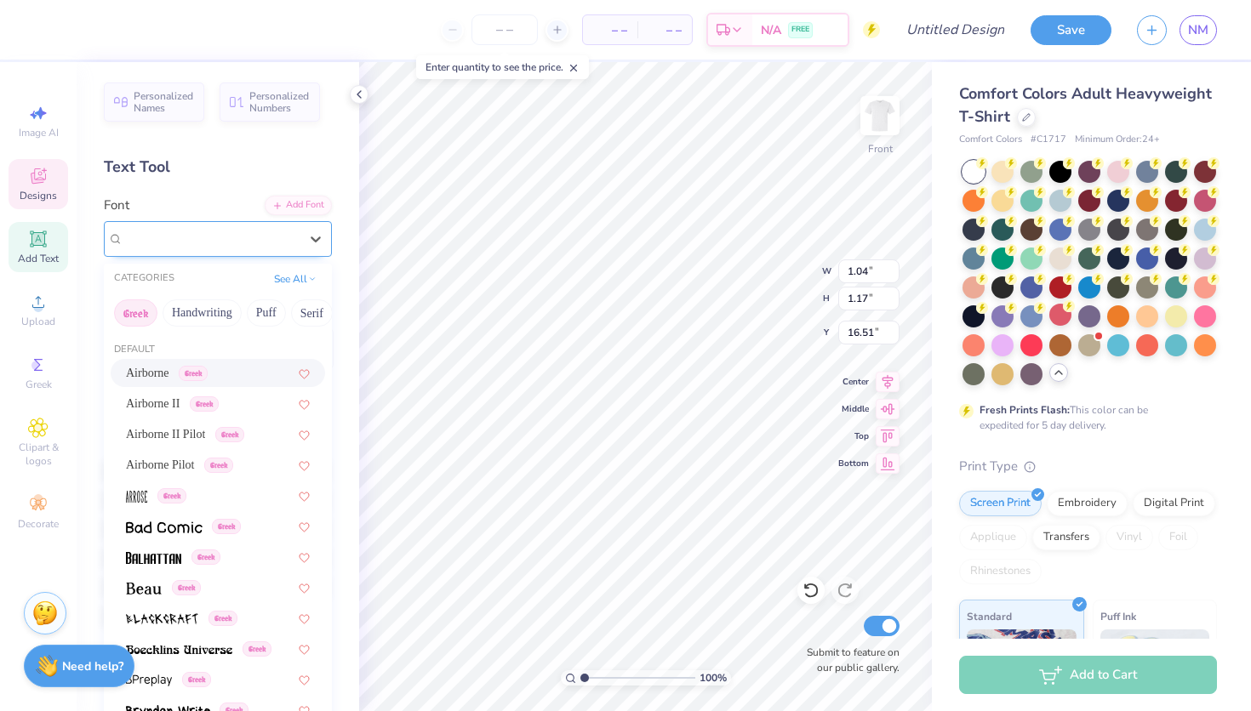
click at [231, 230] on div "GRK1 Ivy No.2" at bounding box center [211, 239] width 179 height 26
click at [169, 375] on span "Airborne" at bounding box center [147, 373] width 43 height 18
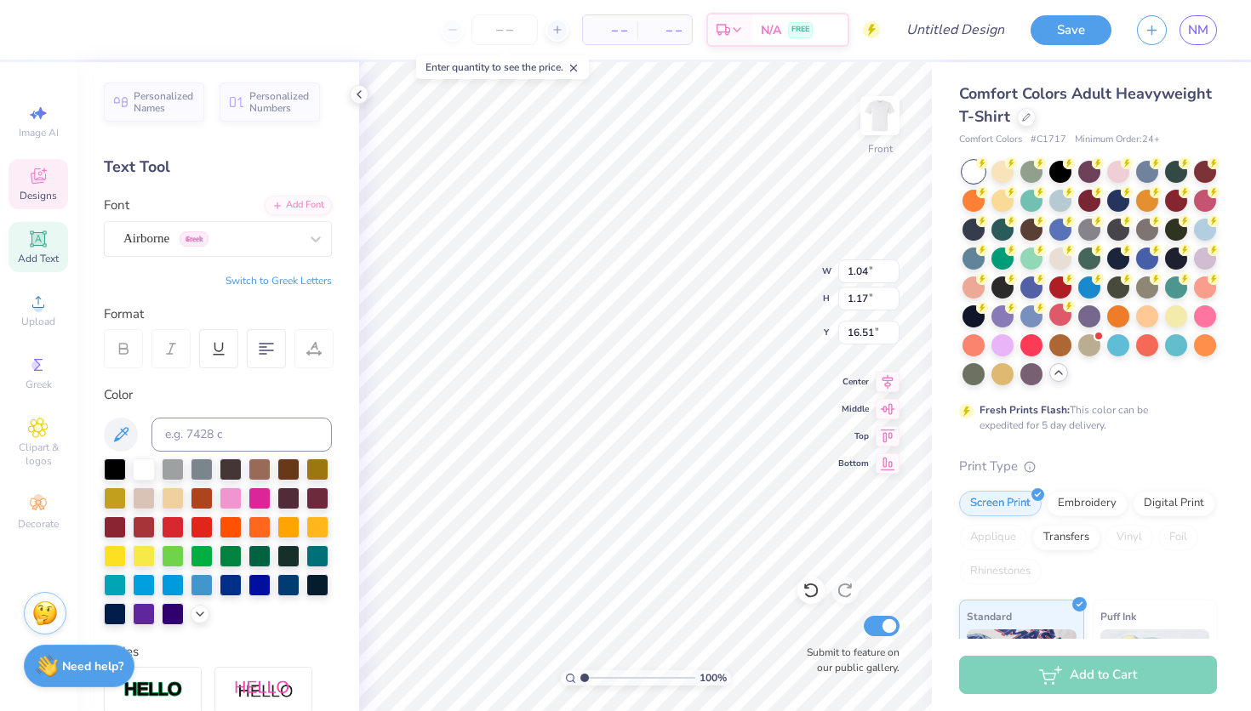
click at [271, 278] on button "Switch to Greek Letters" at bounding box center [279, 281] width 106 height 14
type textarea "α"
type input "14.35"
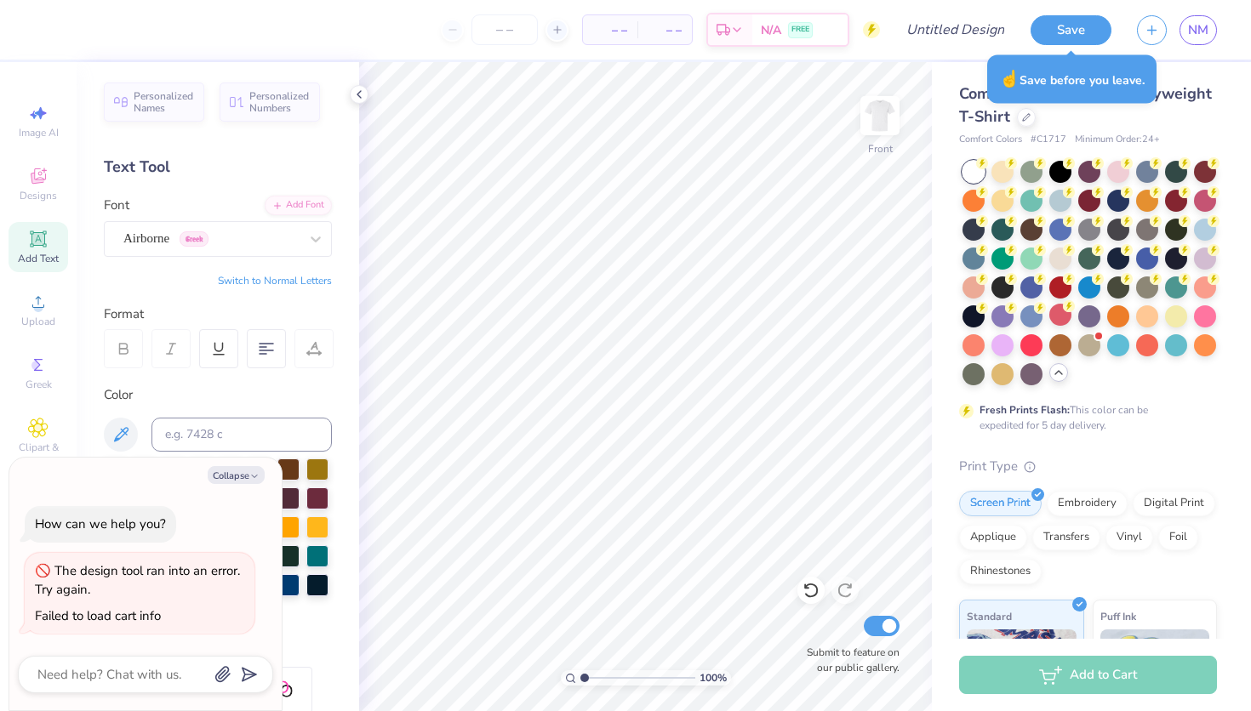
type textarea "x"
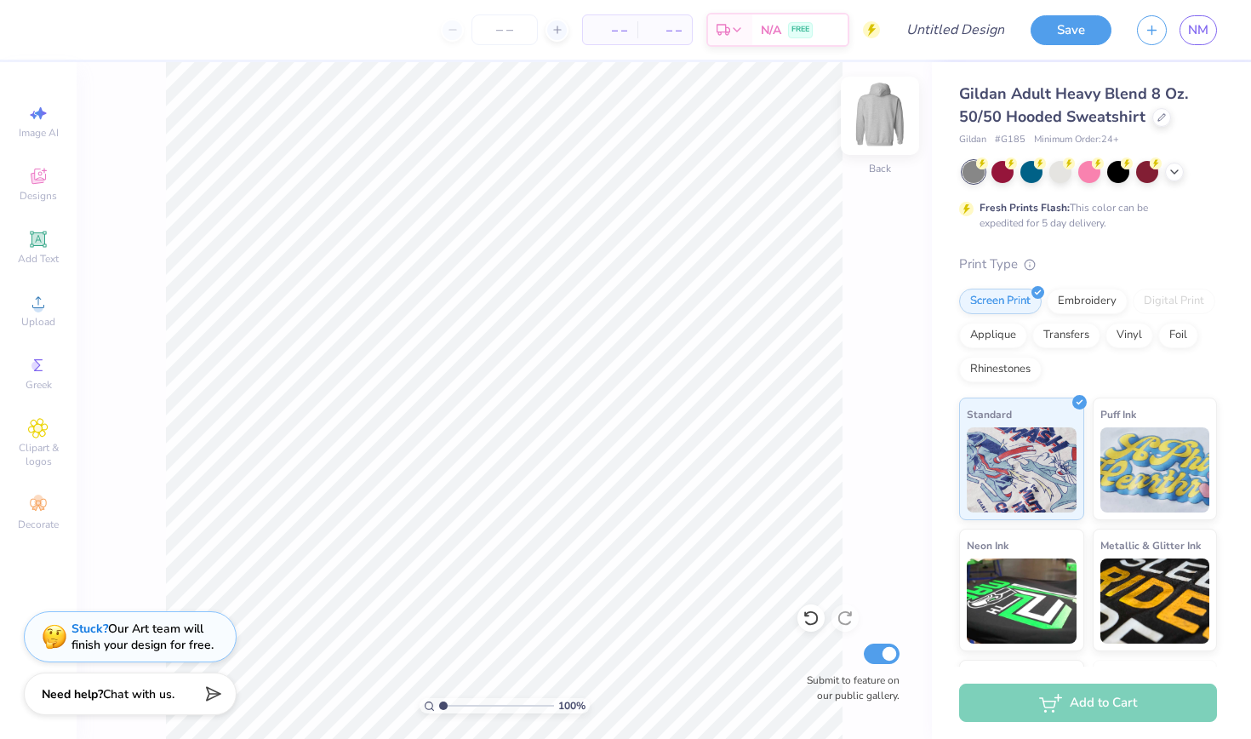
click at [882, 109] on img at bounding box center [880, 116] width 68 height 68
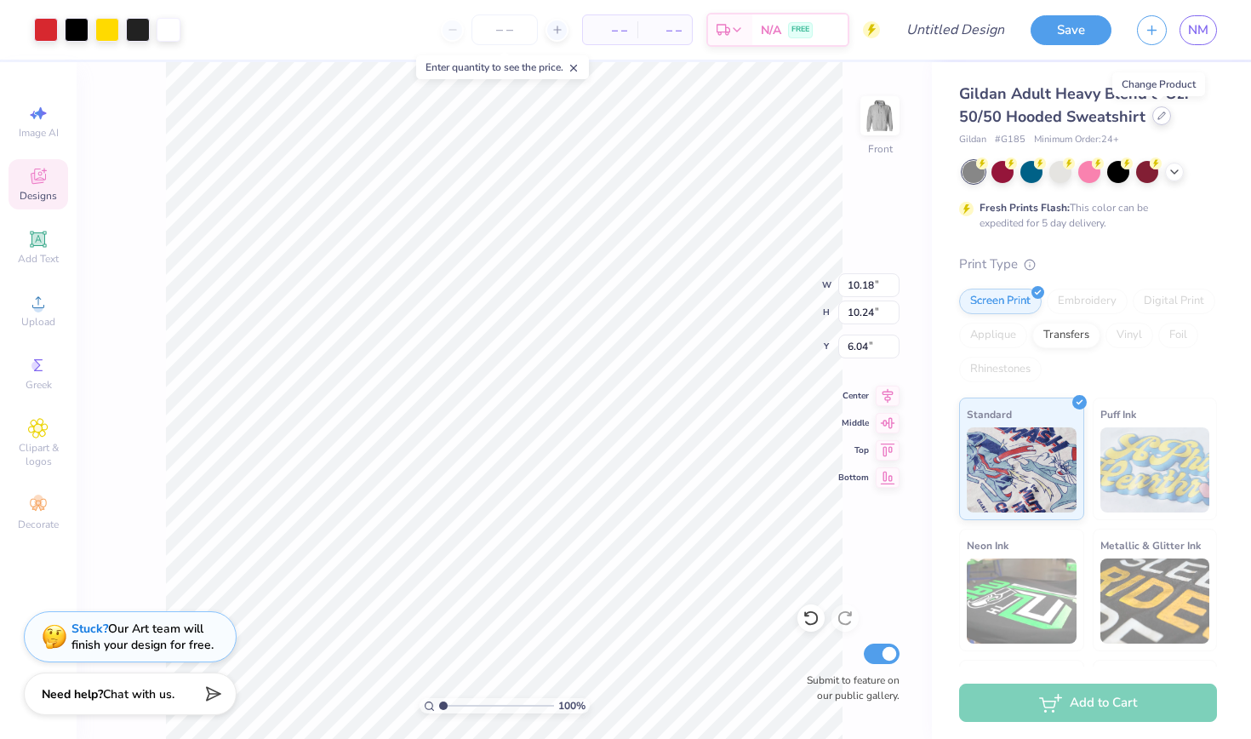
click at [1157, 117] on icon at bounding box center [1161, 115] width 9 height 9
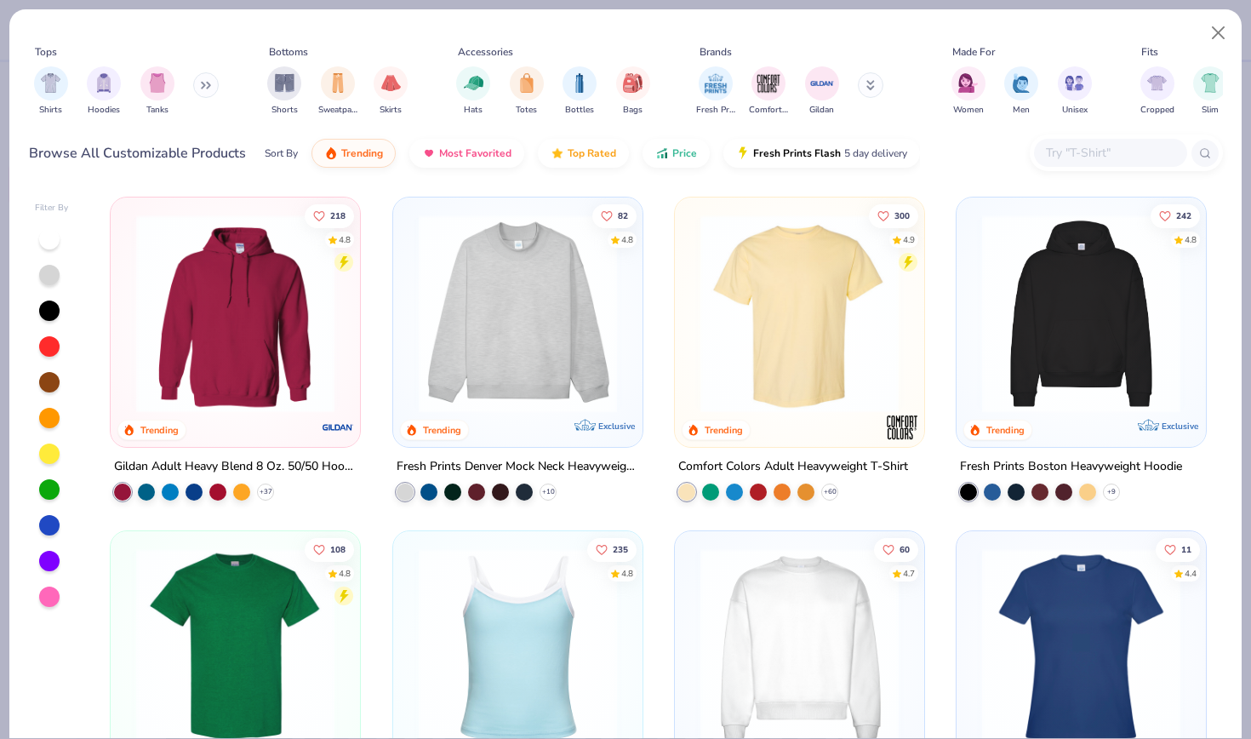
click at [804, 274] on img at bounding box center [799, 313] width 215 height 198
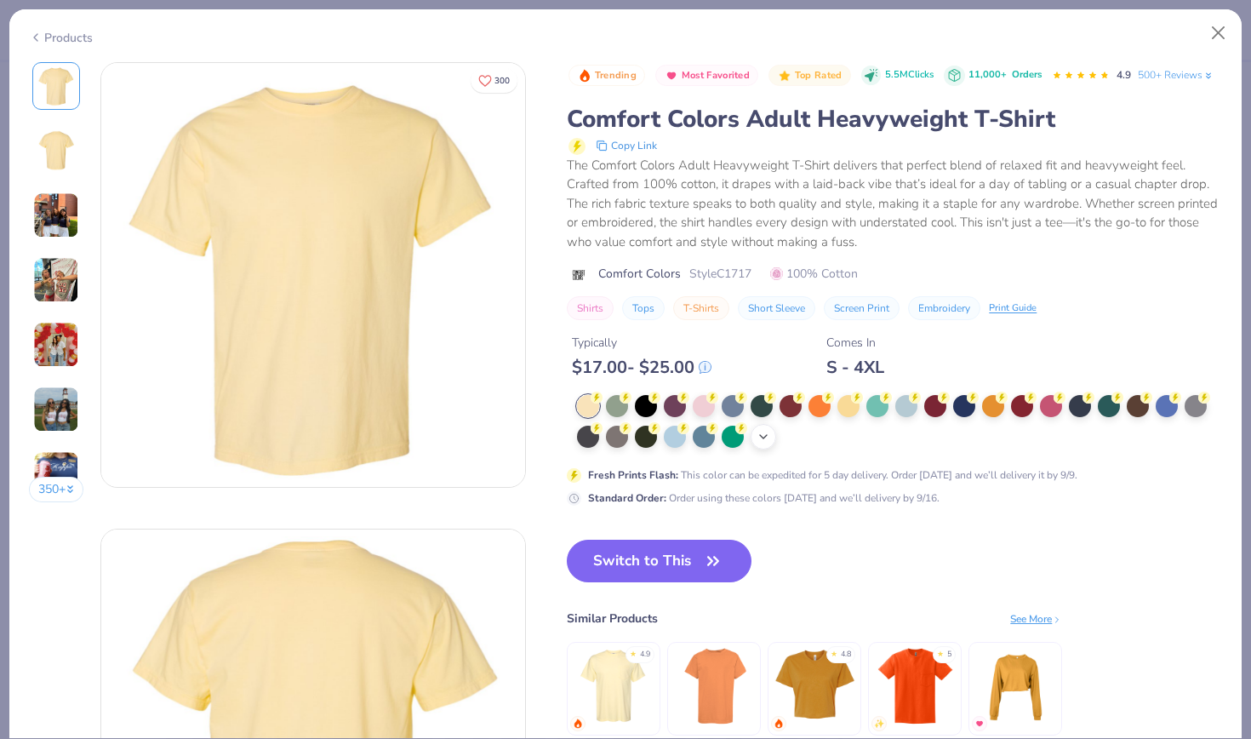
click at [757, 430] on icon at bounding box center [764, 437] width 14 height 14
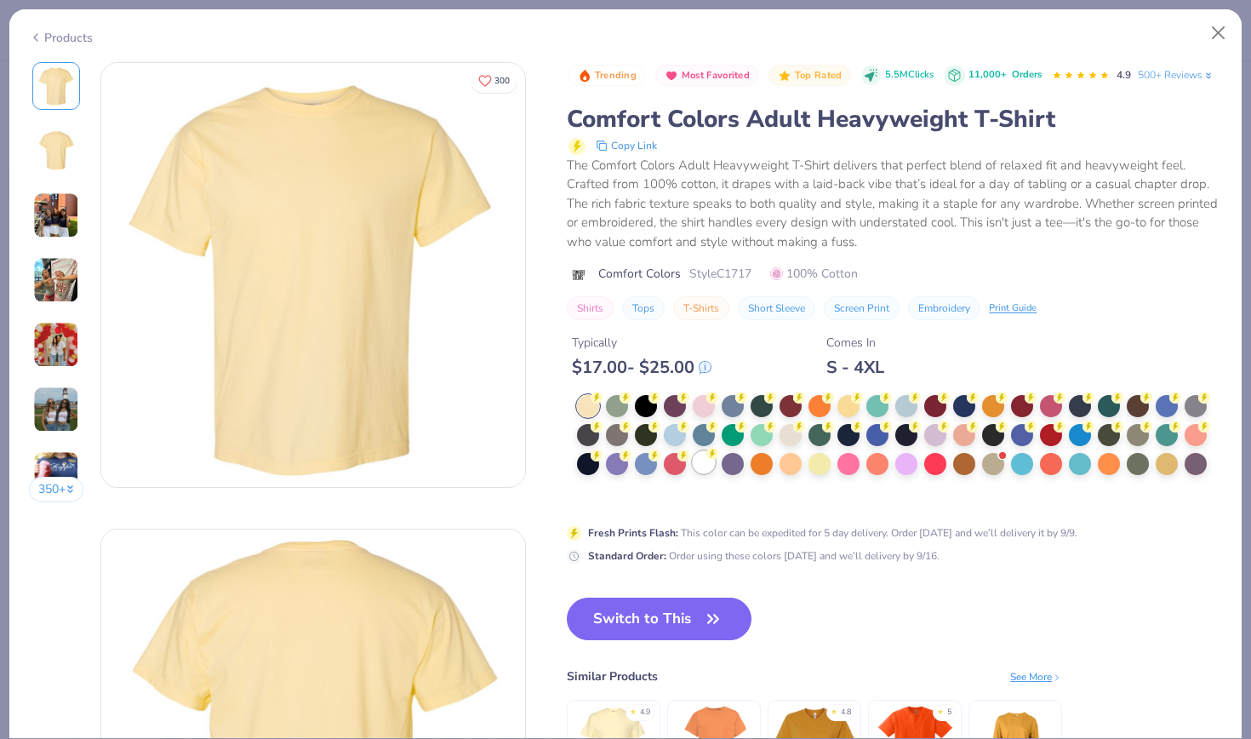
click at [693, 451] on div at bounding box center [704, 462] width 22 height 22
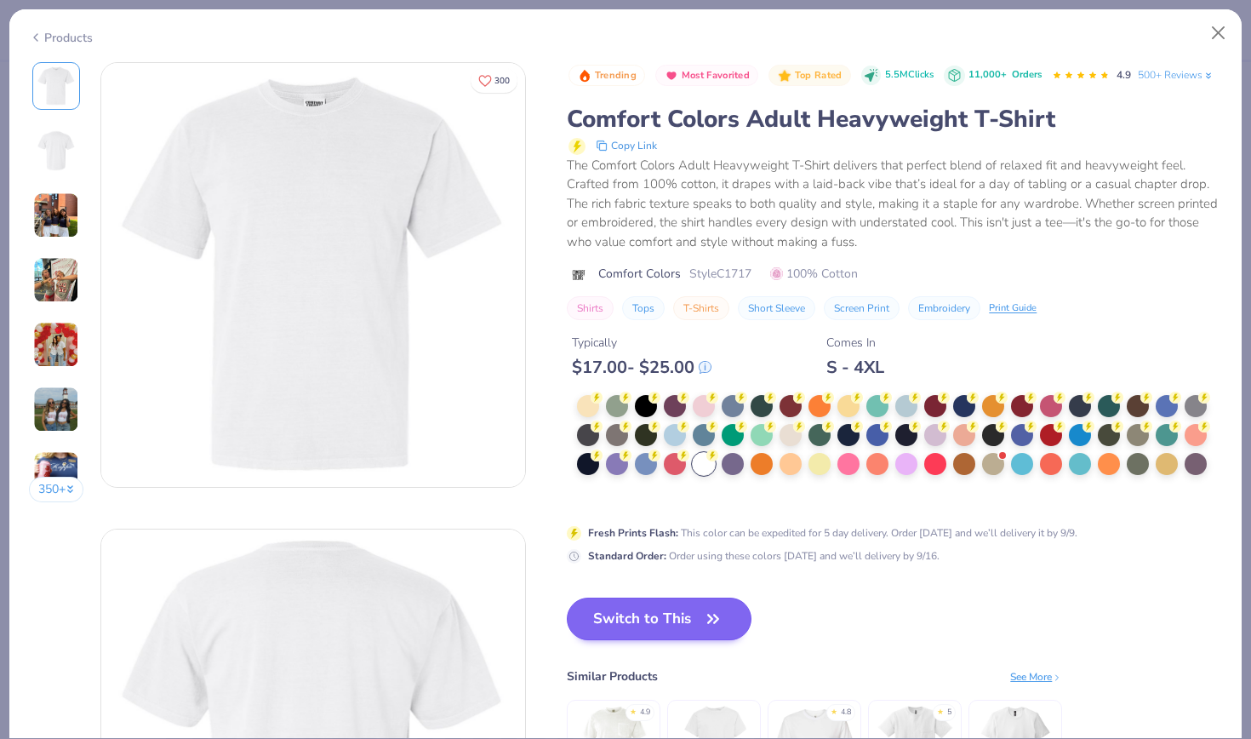
click at [567, 597] on button "Switch to This" at bounding box center [659, 618] width 185 height 43
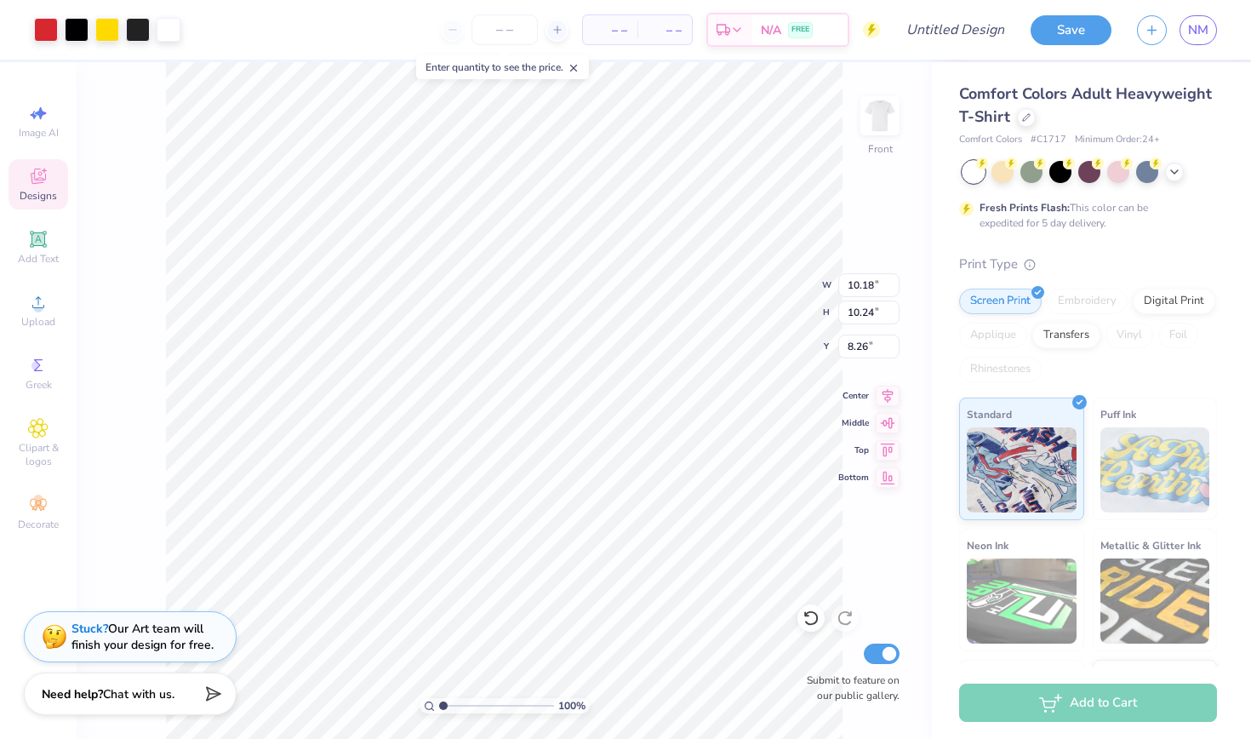
type input "4.95"
type input "4.99"
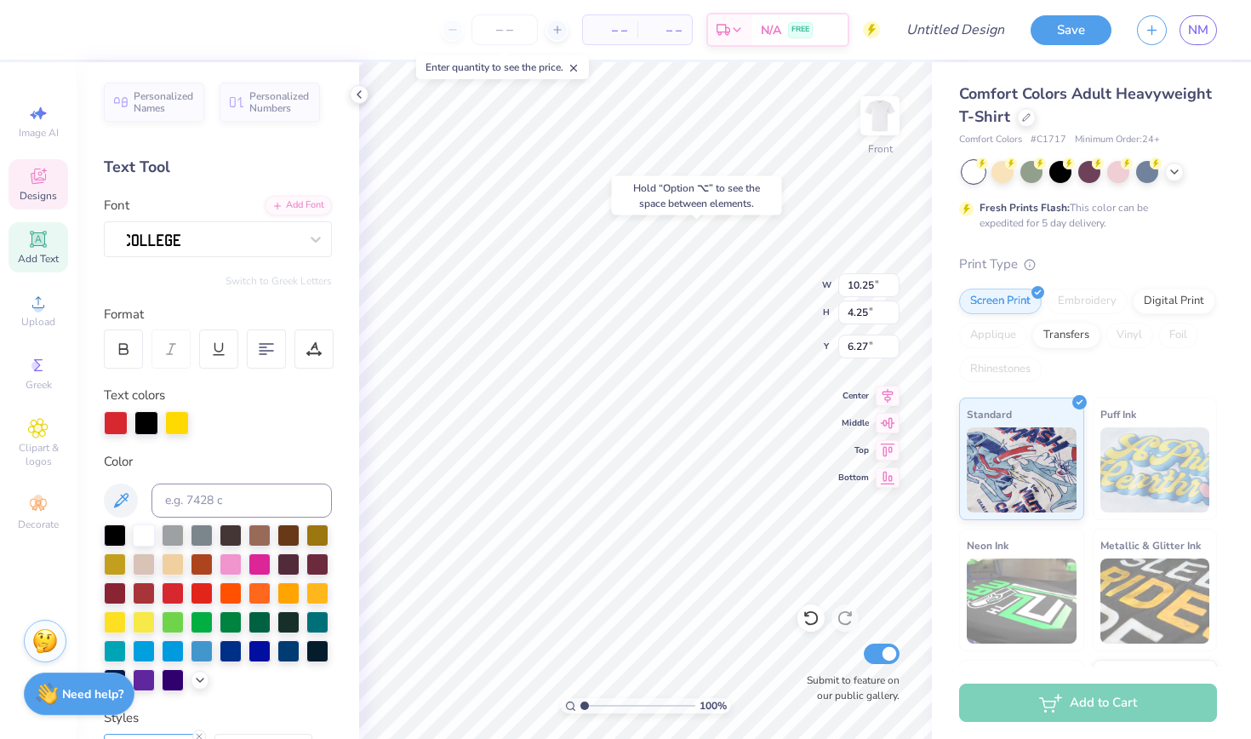
type input "6.29"
type textarea "T"
type textarea "unh"
type input "7.85"
type input "4.47"
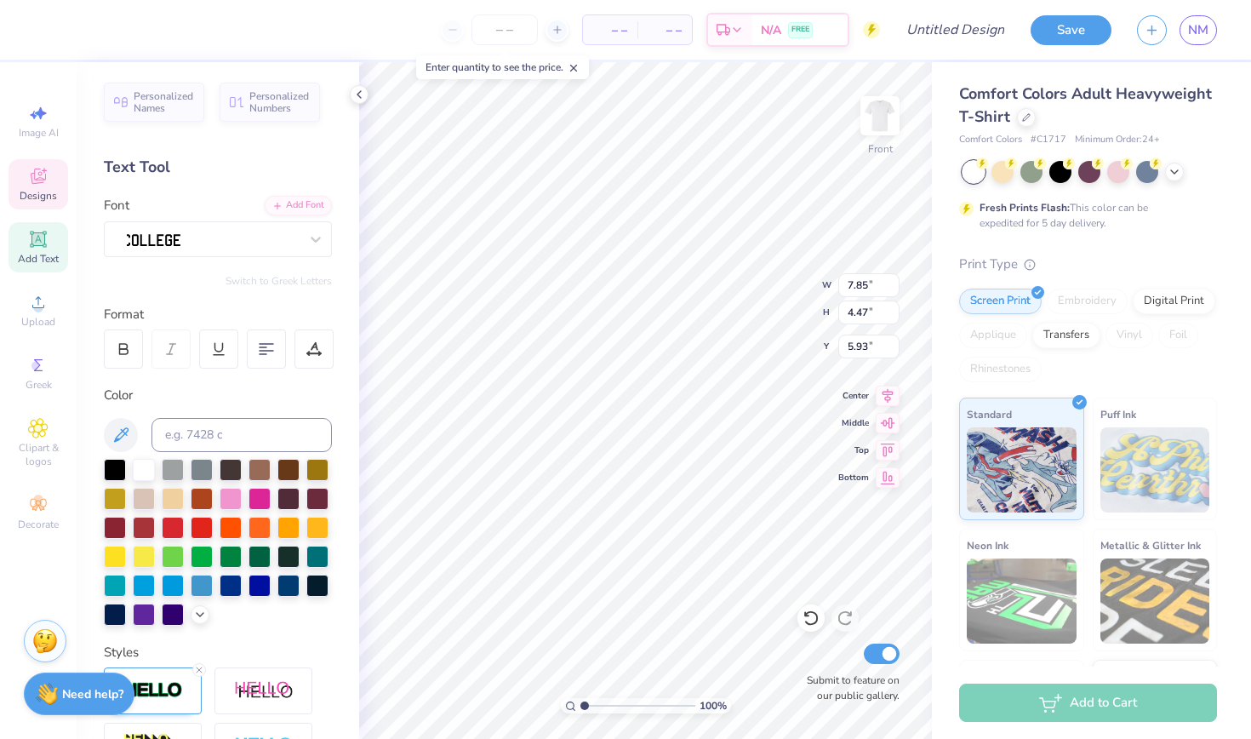
type input "6.07"
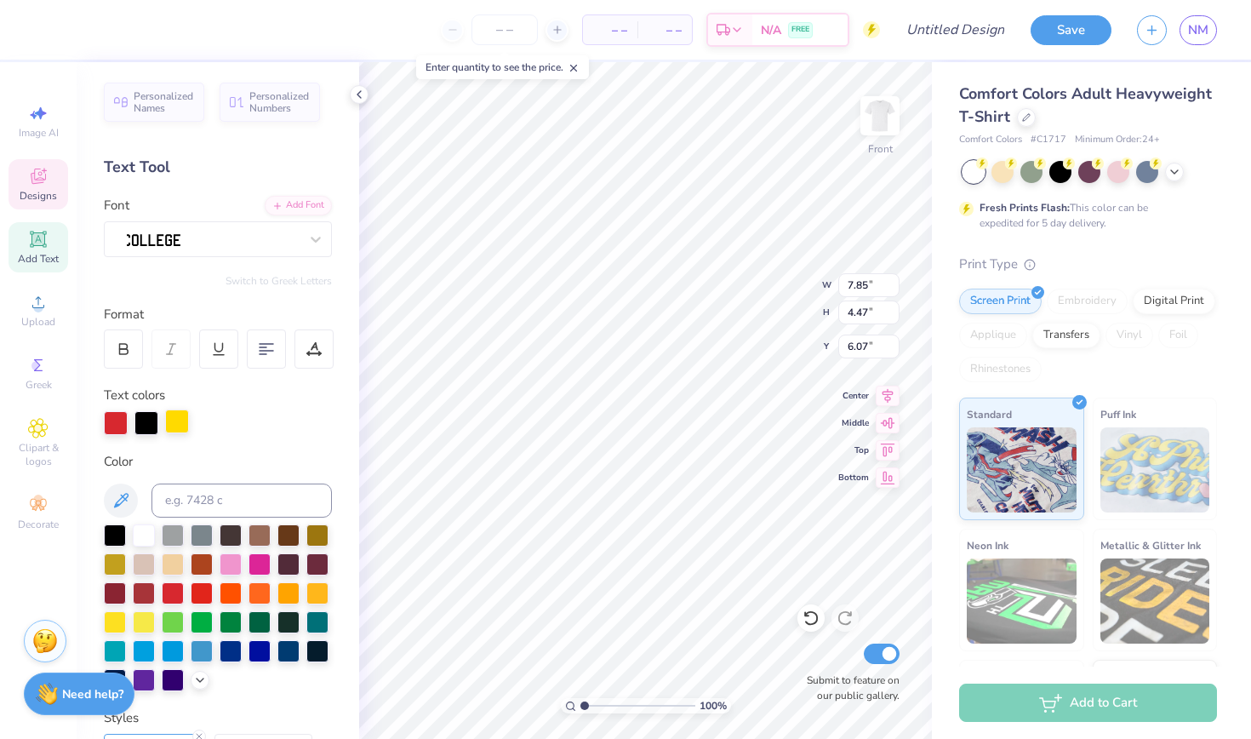
click at [177, 416] on div at bounding box center [177, 421] width 24 height 24
click at [200, 682] on icon at bounding box center [200, 678] width 14 height 14
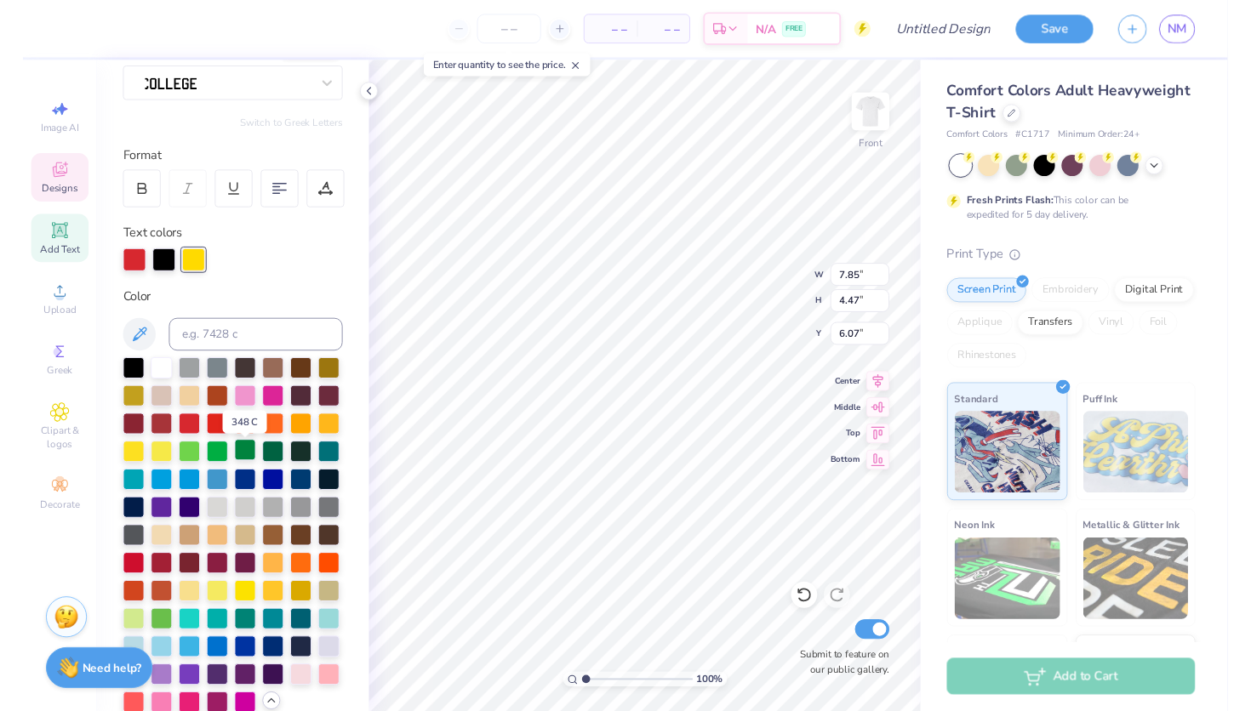
scroll to position [160, 0]
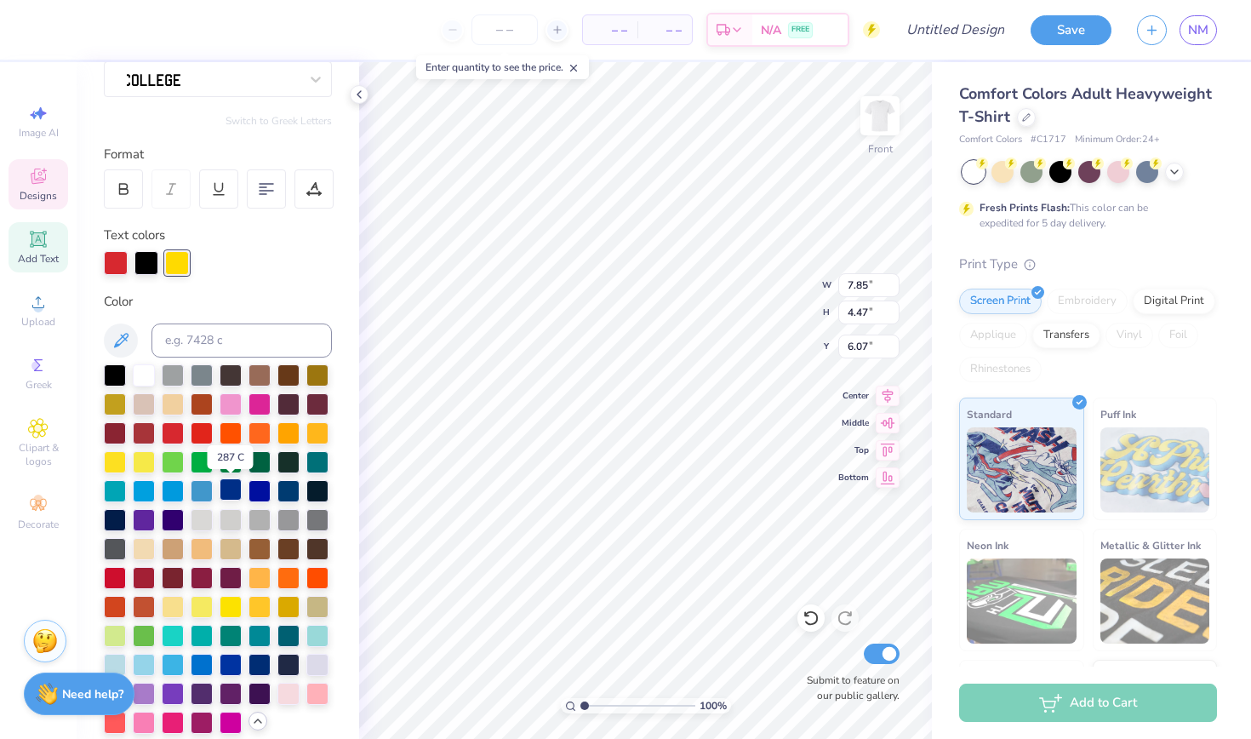
click at [233, 491] on div at bounding box center [231, 489] width 22 height 22
click at [119, 262] on div at bounding box center [116, 261] width 24 height 24
click at [140, 371] on div at bounding box center [144, 374] width 22 height 22
click at [175, 376] on div at bounding box center [173, 374] width 22 height 22
type input "4.46"
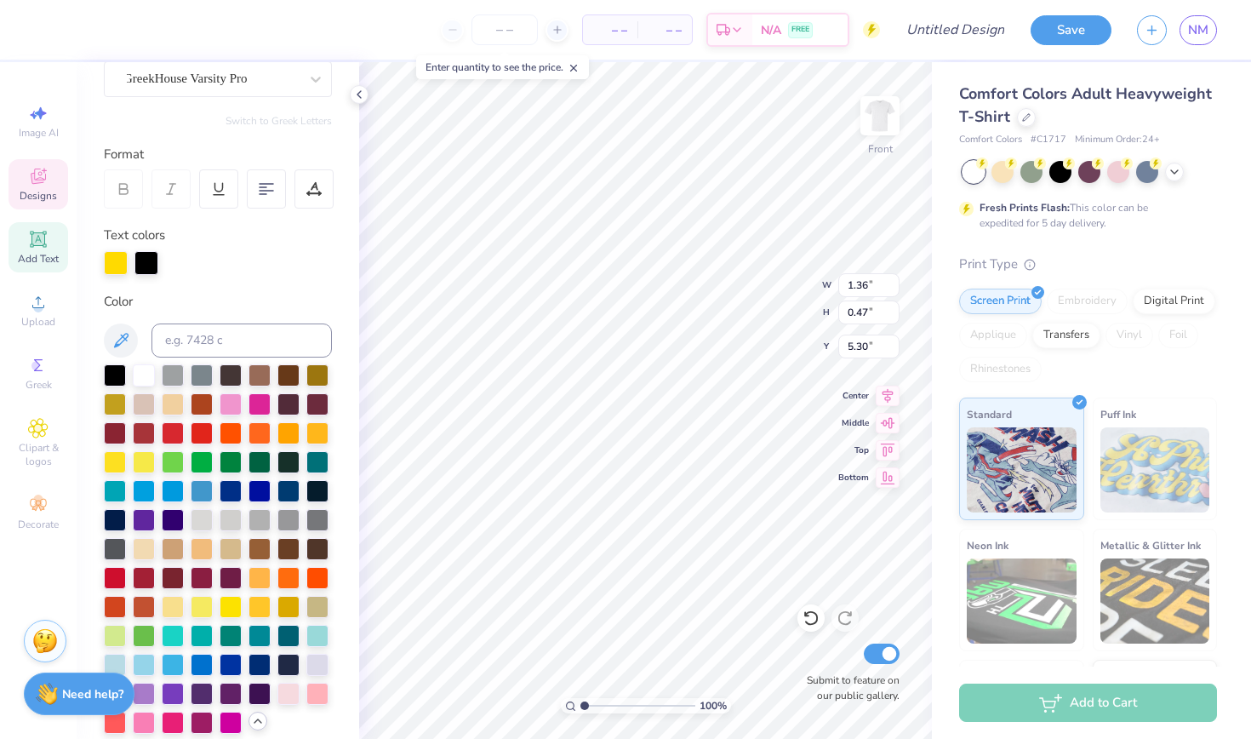
type textarea "T"
type input "5.03"
type textarea "T"
type textarea "x"
type textarea "xo"
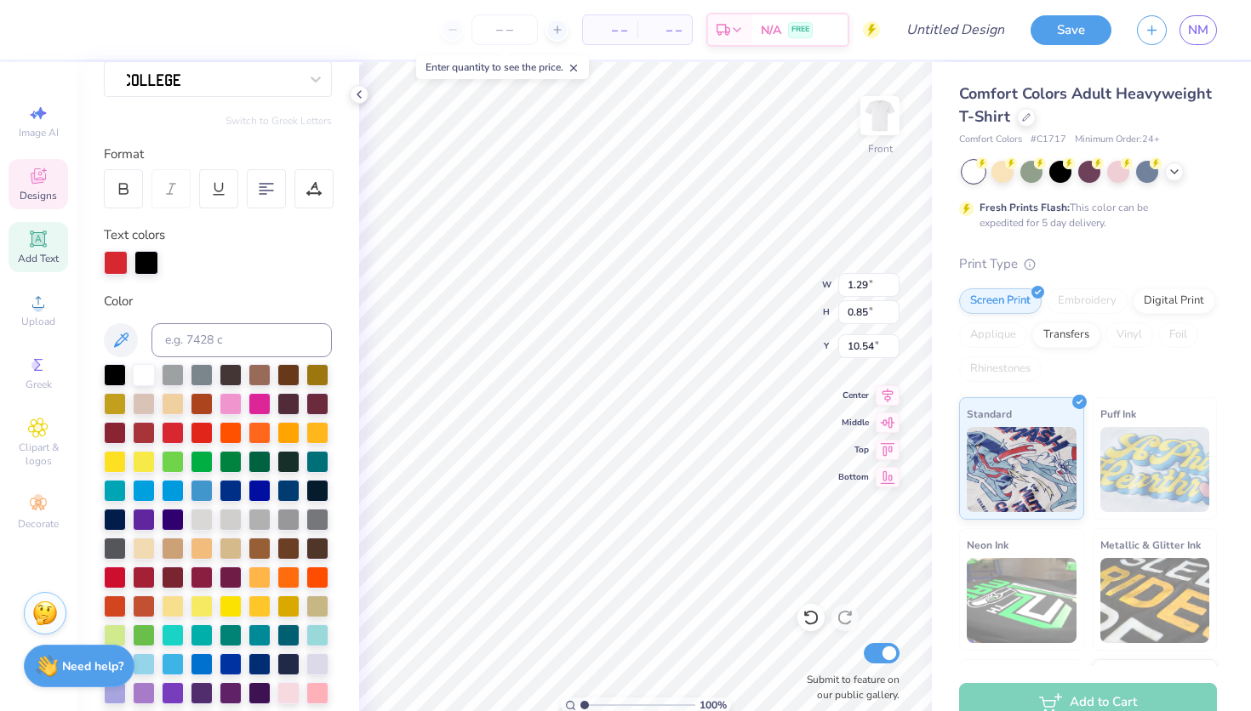
click at [29, 247] on icon at bounding box center [38, 239] width 20 height 20
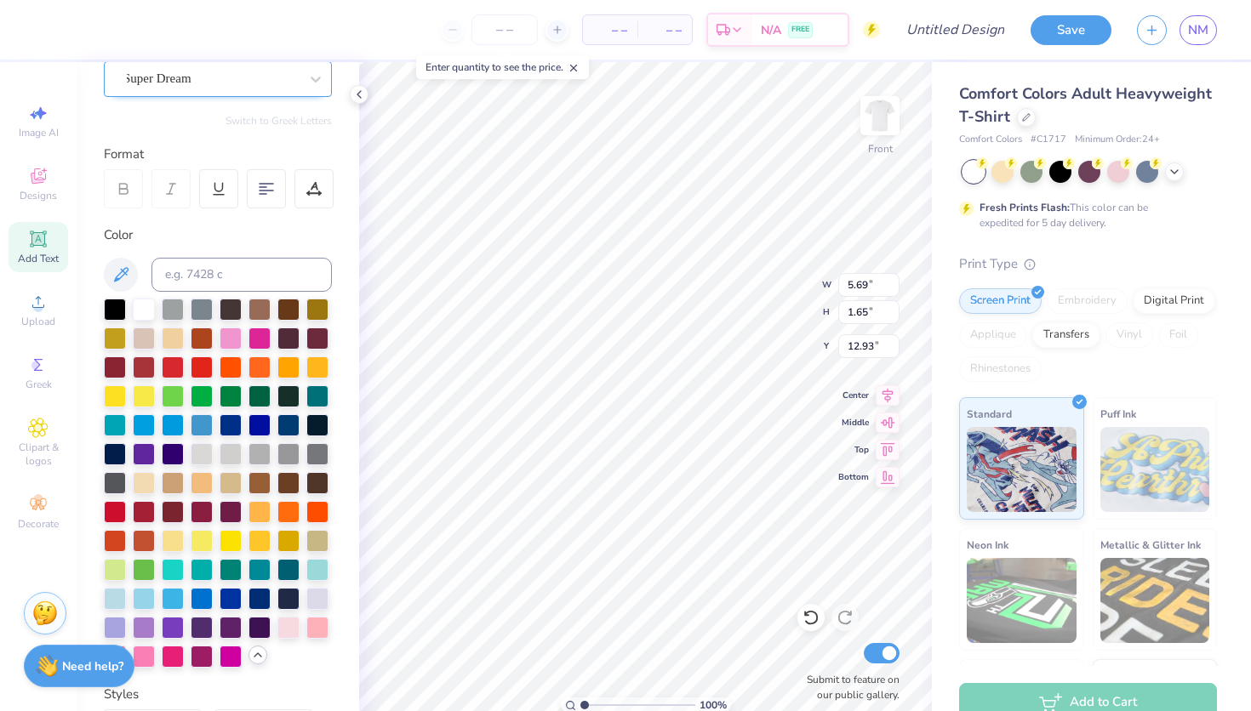
type input "5.69"
type input "1.65"
type input "12.93"
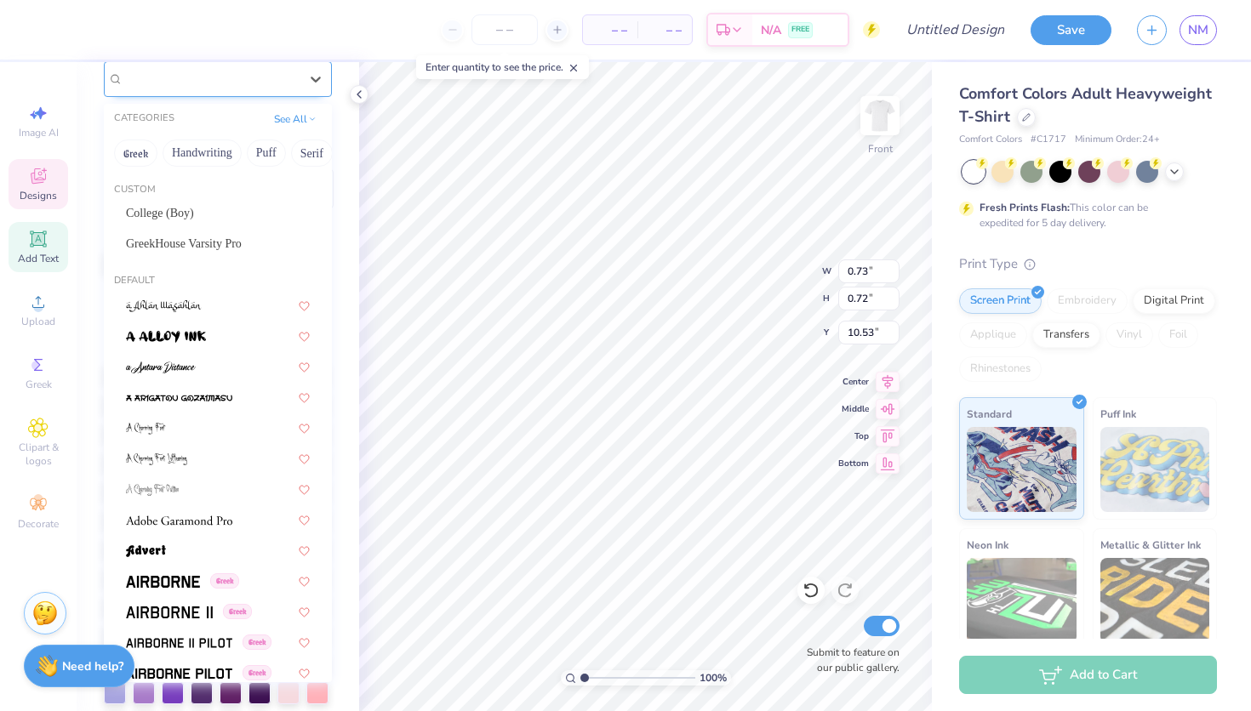
click at [180, 82] on img at bounding box center [151, 80] width 57 height 12
click at [132, 157] on button "Greek" at bounding box center [135, 153] width 43 height 27
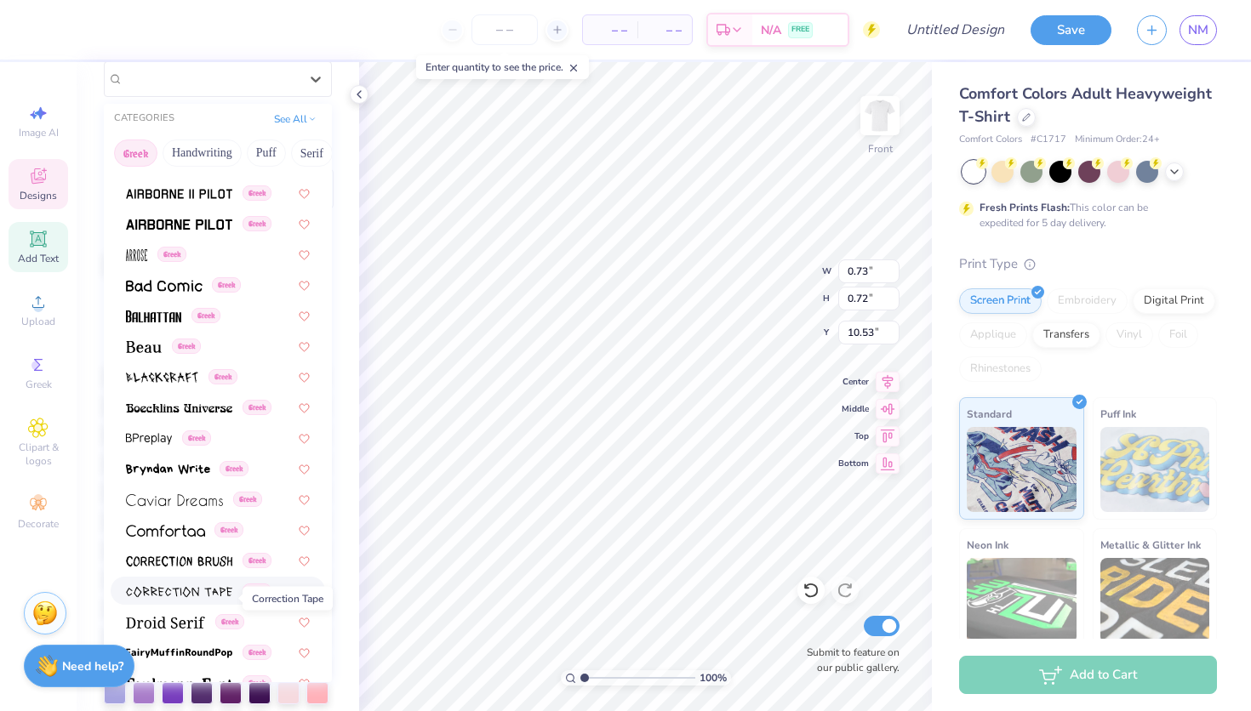
scroll to position [76, 0]
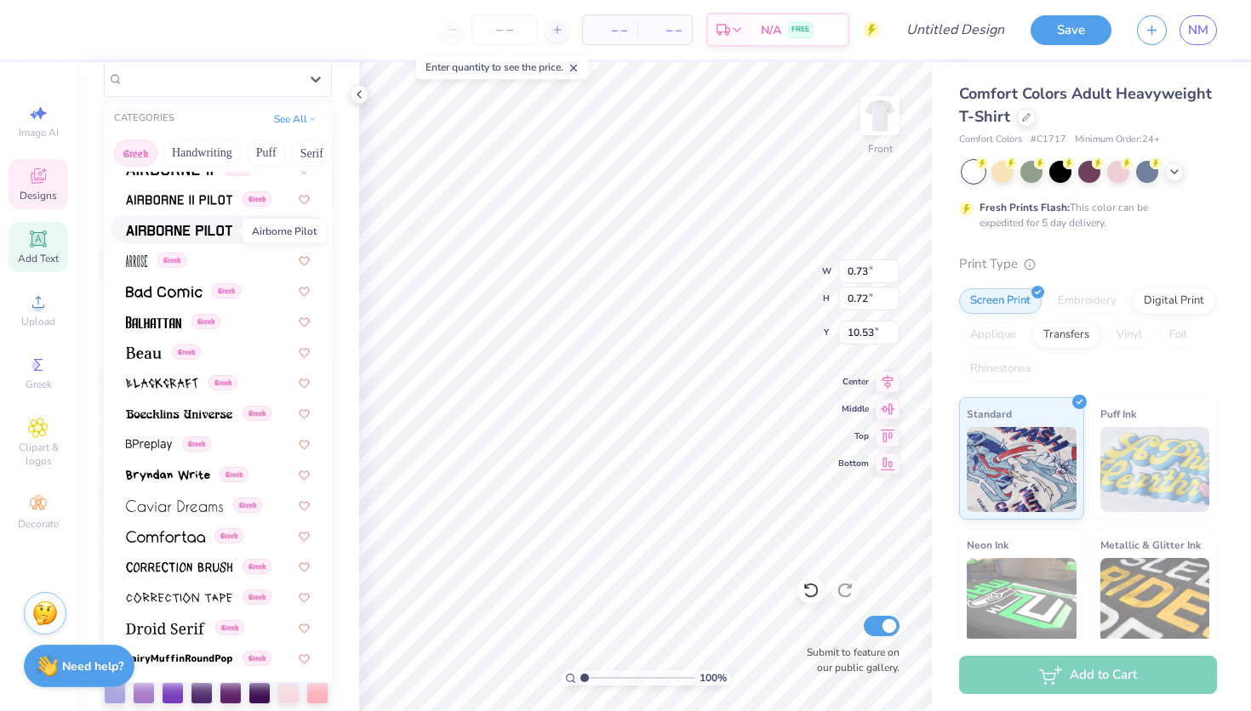
click at [190, 226] on img at bounding box center [179, 231] width 106 height 12
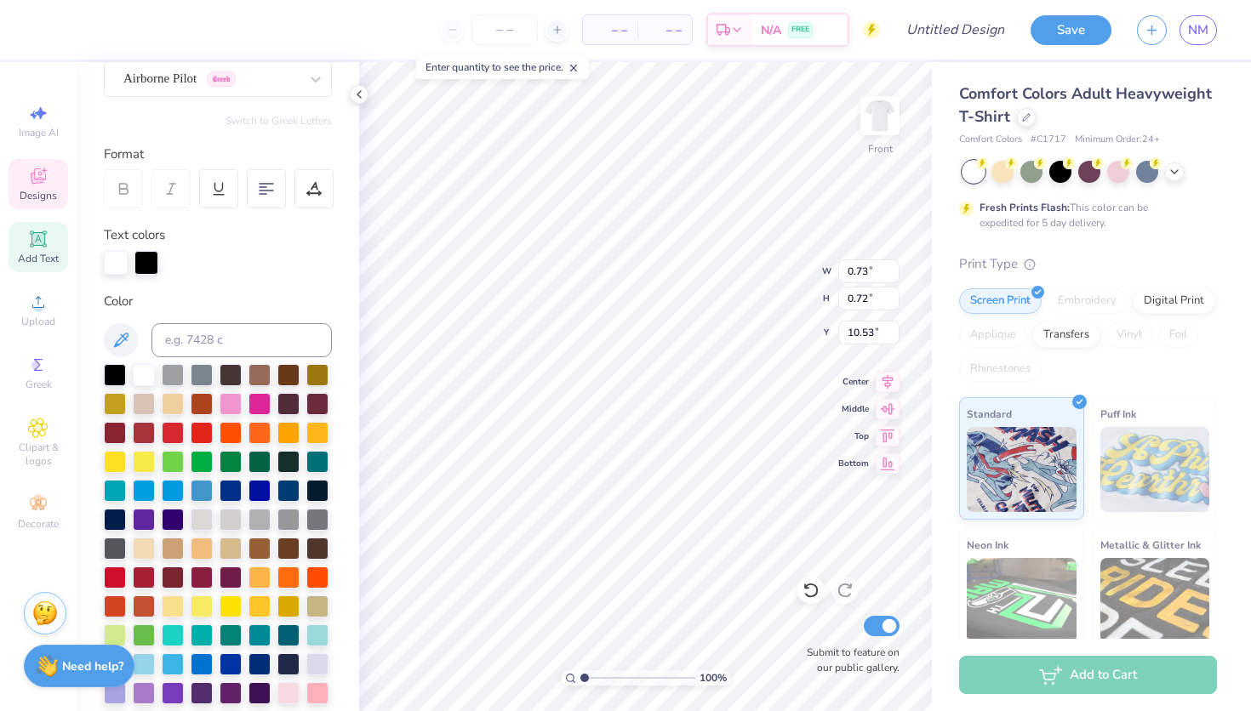
type input "1.03"
type input "0.82"
type input "10.52"
click at [294, 112] on div "Personalized Names Personalized Numbers Text Tool Add Font Font Airborne Pilot …" at bounding box center [218, 386] width 283 height 649
click at [296, 117] on button "Switch to Greek Letters" at bounding box center [279, 121] width 106 height 14
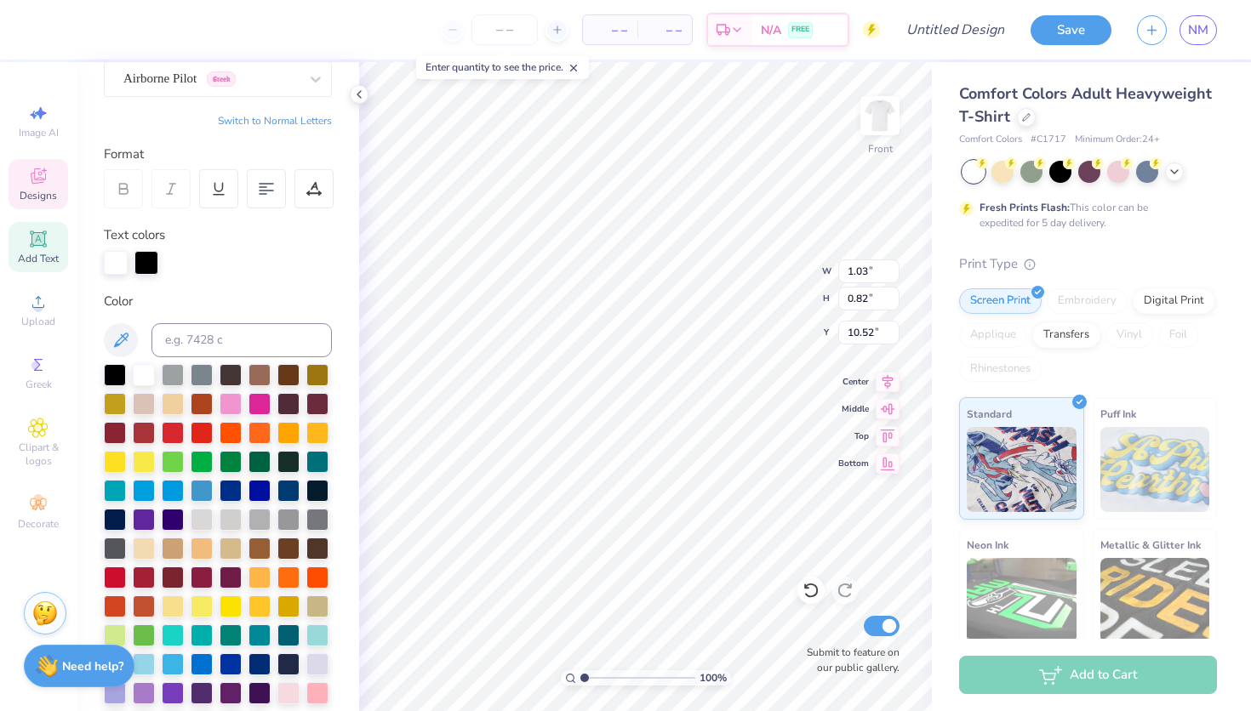
type textarea "ξ"
type textarea "χω"
type input "1.05"
type input "0.97"
type input "10.46"
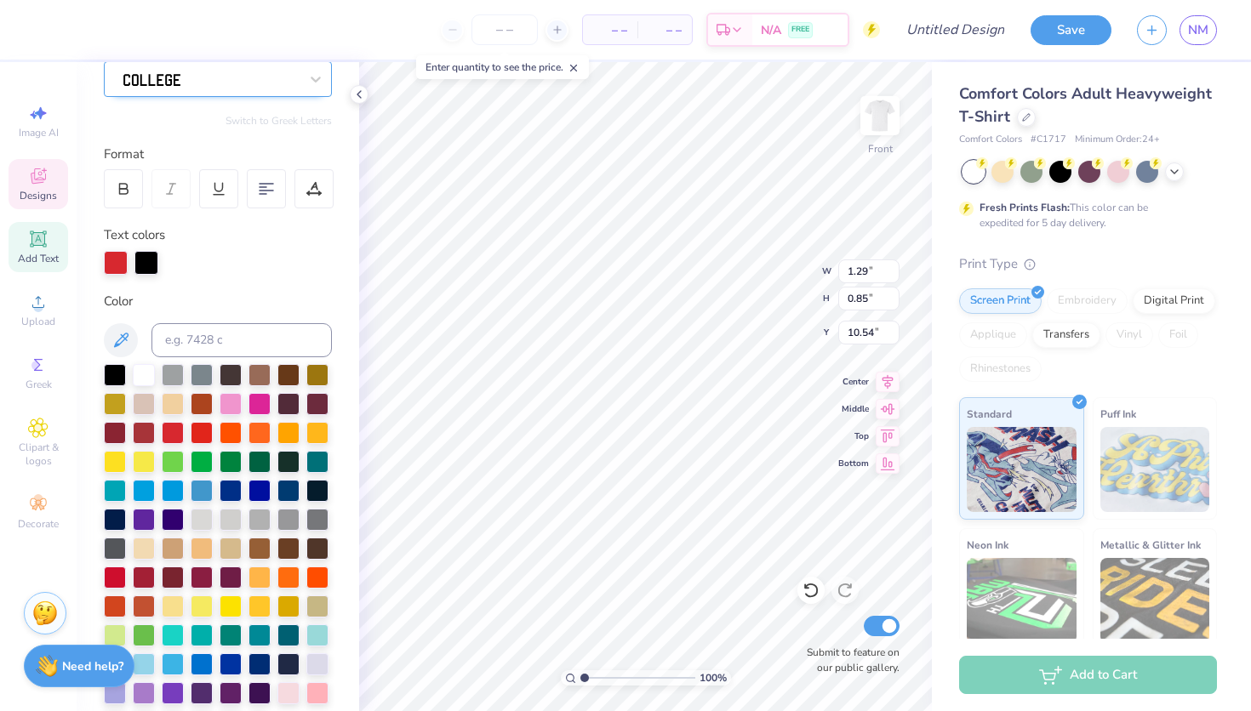
click at [197, 85] on div at bounding box center [211, 79] width 179 height 26
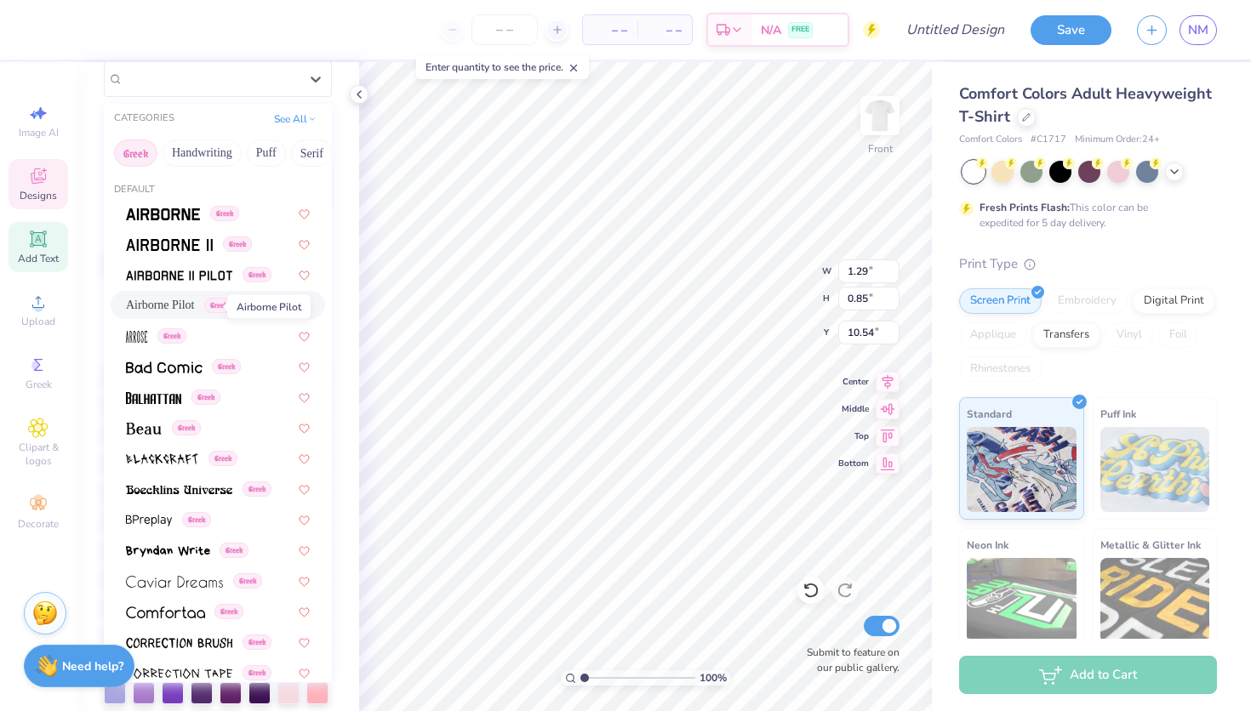
click at [168, 306] on span "Airborne Pilot" at bounding box center [160, 305] width 69 height 18
click at [197, 77] on span "Airborne Pilot" at bounding box center [159, 79] width 73 height 20
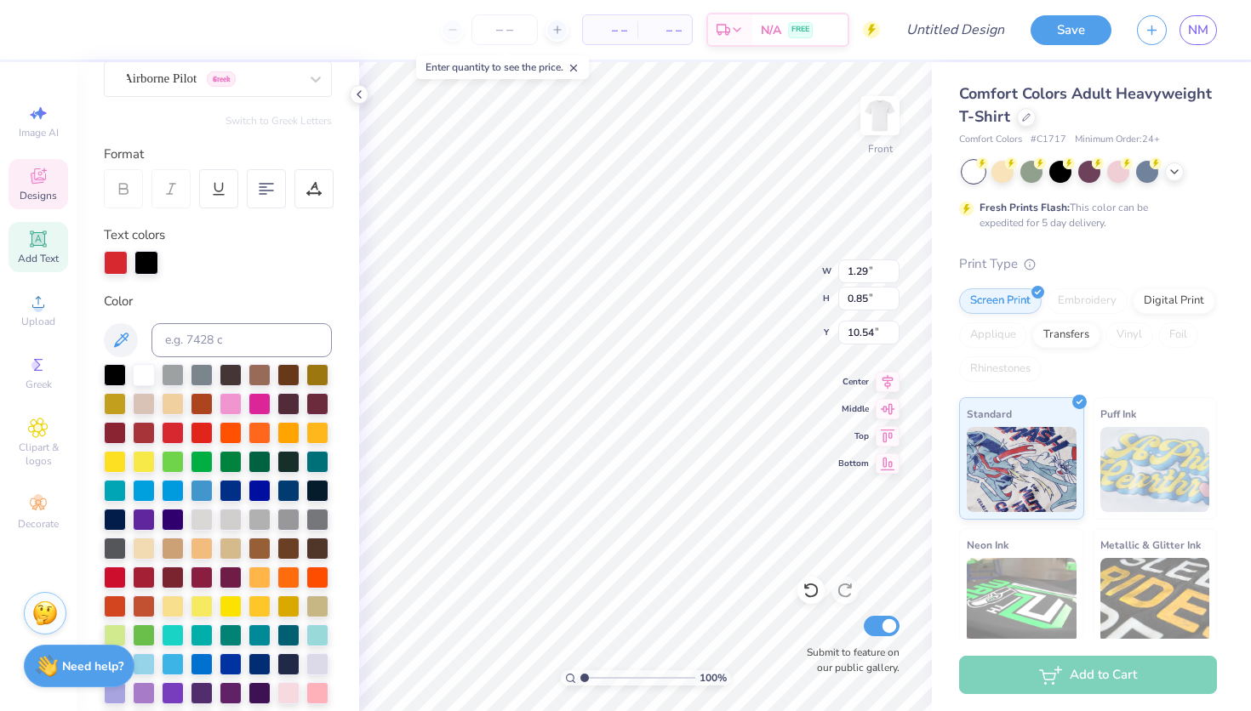
click at [345, 145] on div "Personalized Names Personalized Numbers Text Tool Add Font Font Airborne Pilot …" at bounding box center [218, 386] width 283 height 649
type textarea "T"
click at [236, 76] on span "Greek" at bounding box center [221, 78] width 29 height 15
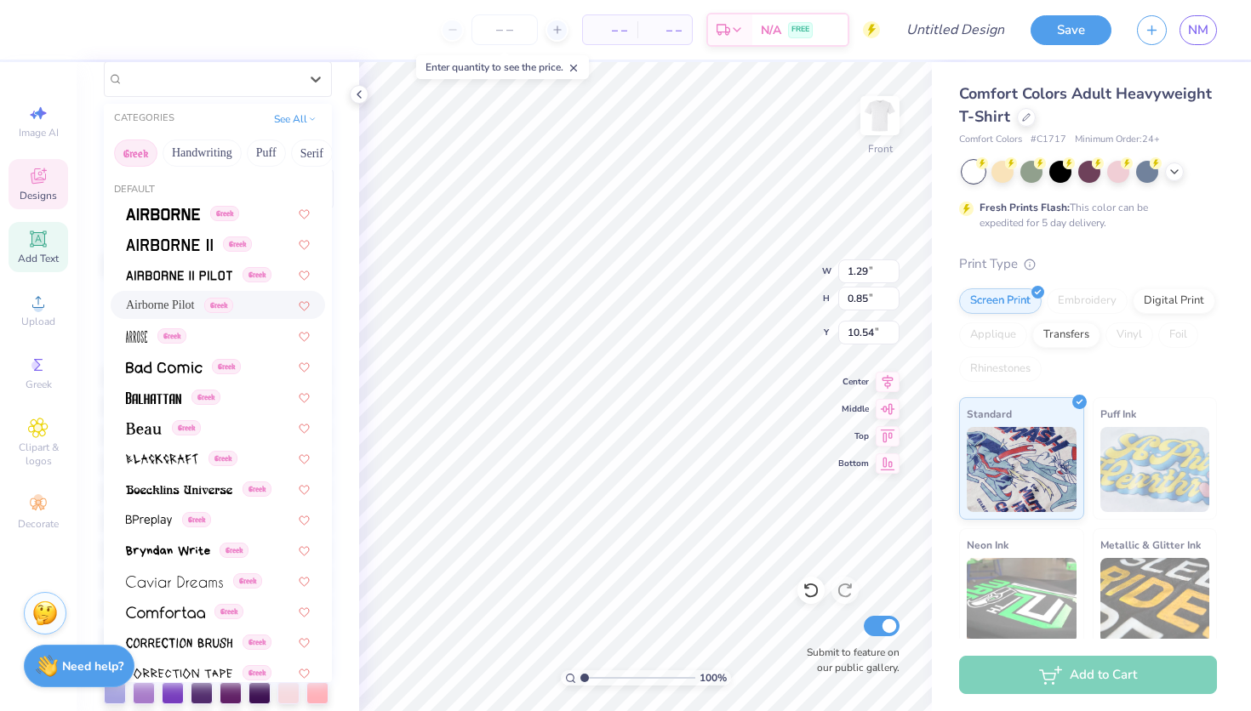
click at [170, 295] on div "Airborne Pilot Greek" at bounding box center [218, 305] width 214 height 28
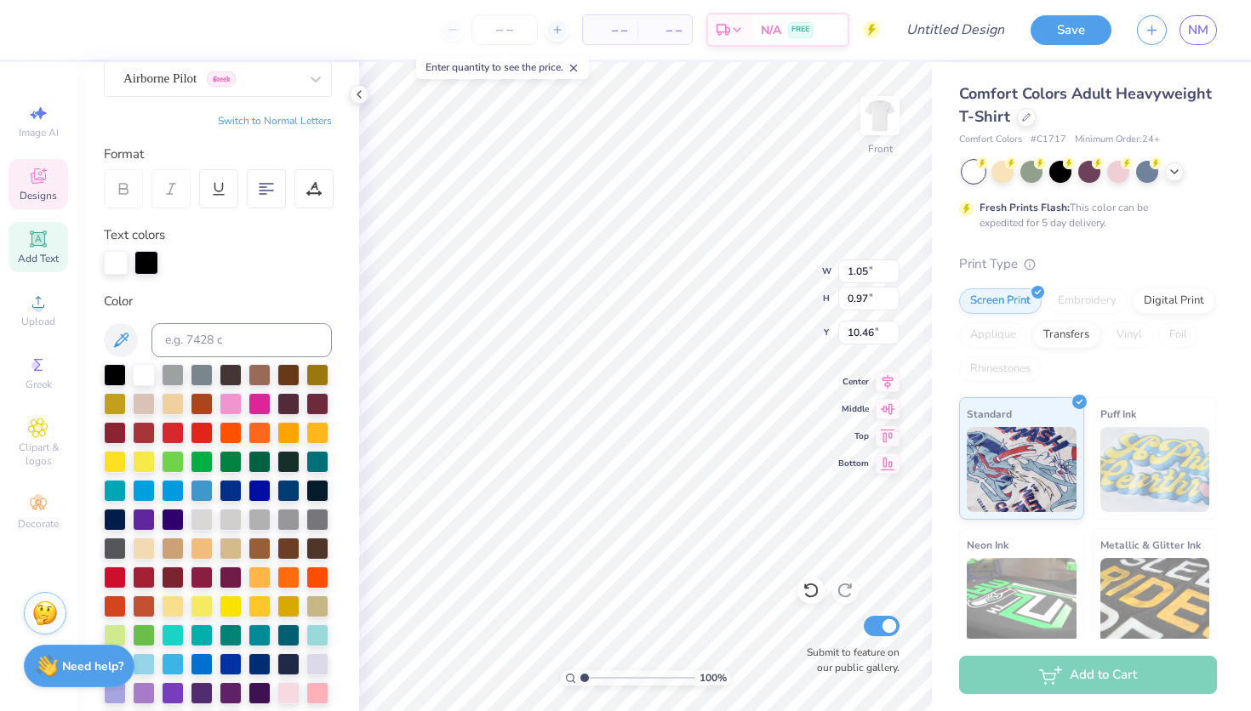
type input "1.07"
type input "0.85"
type input "10.53"
type input "10.57"
type textarea "χ"
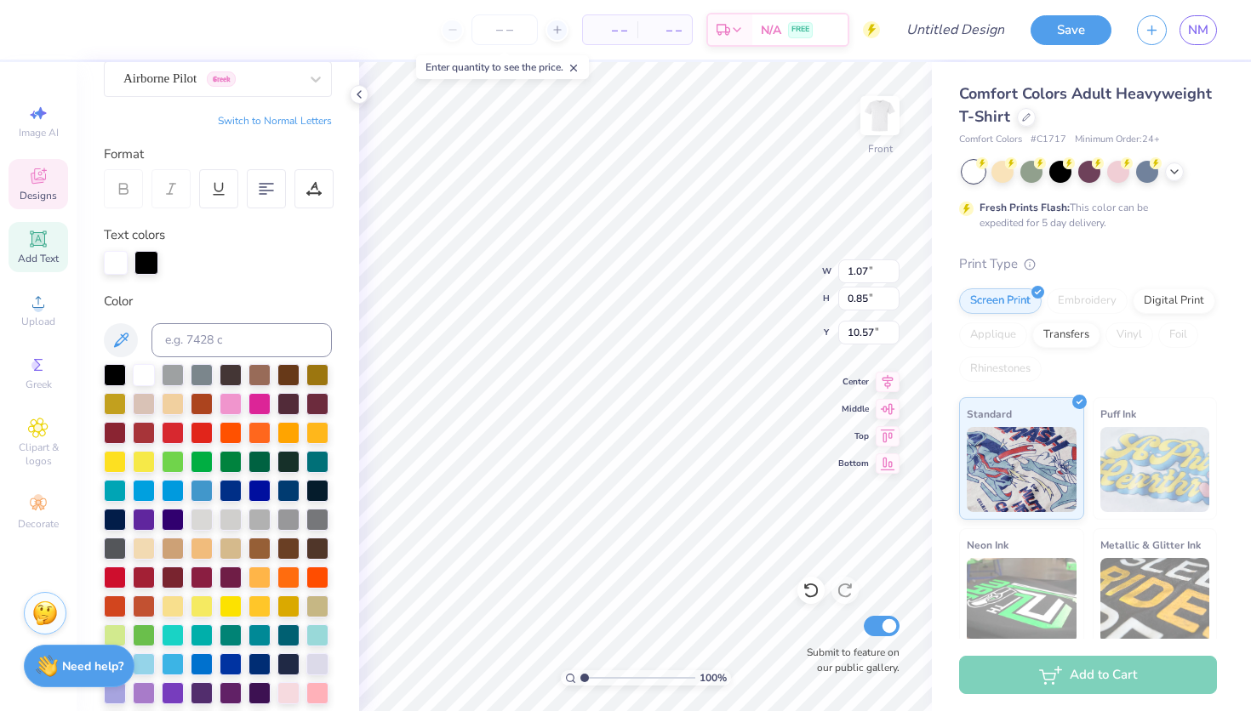
type textarea "λχα"
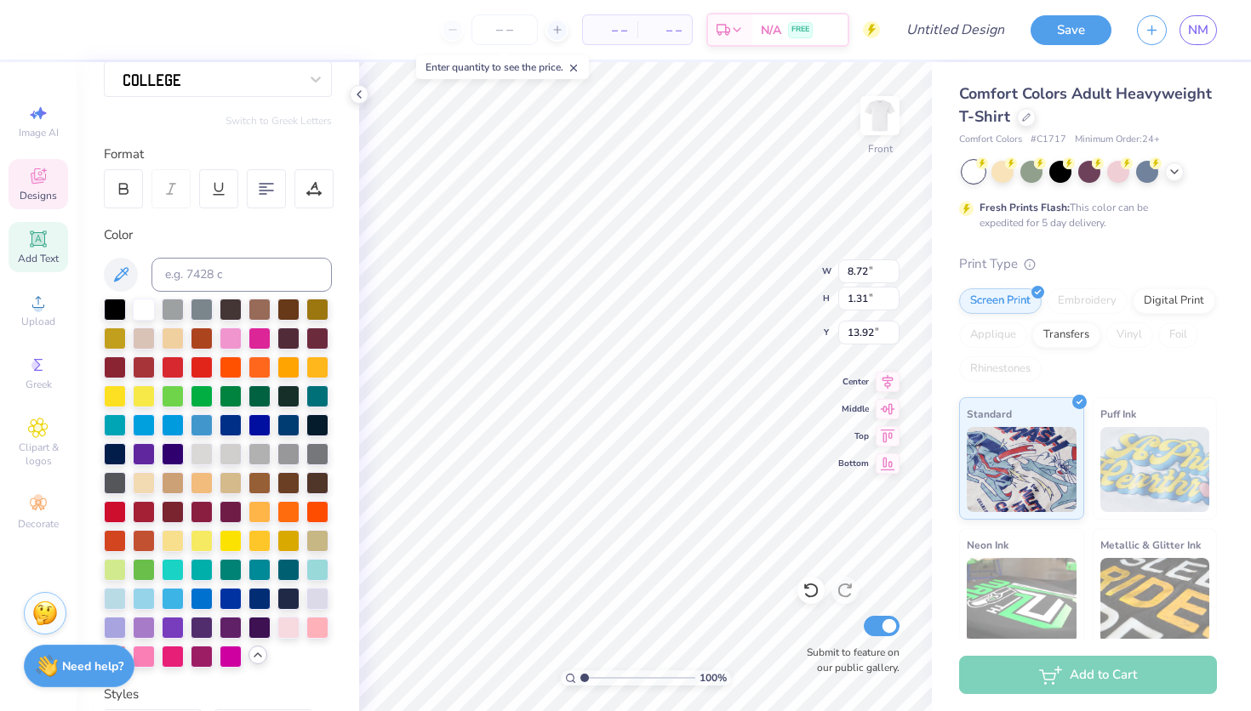
scroll to position [0, 0]
type textarea "G"
type textarea "homecoming"
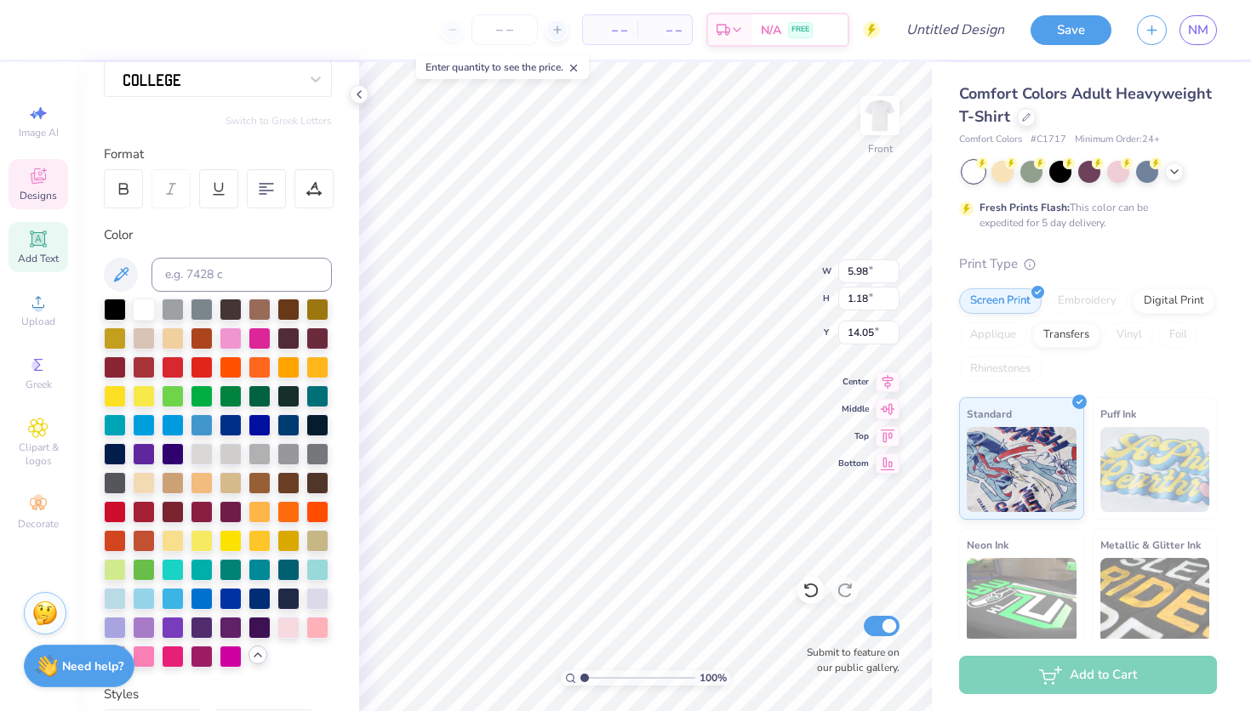
type textarea "h o m e c o m i n g"
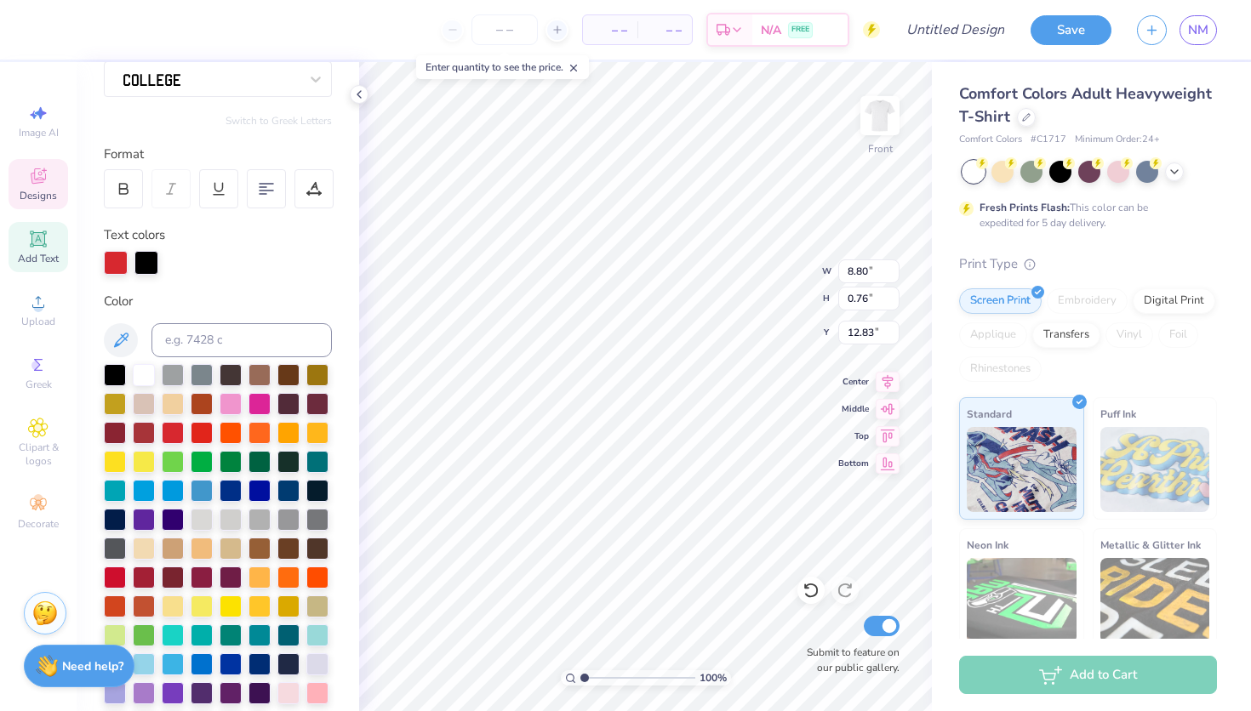
type textarea "20 25"
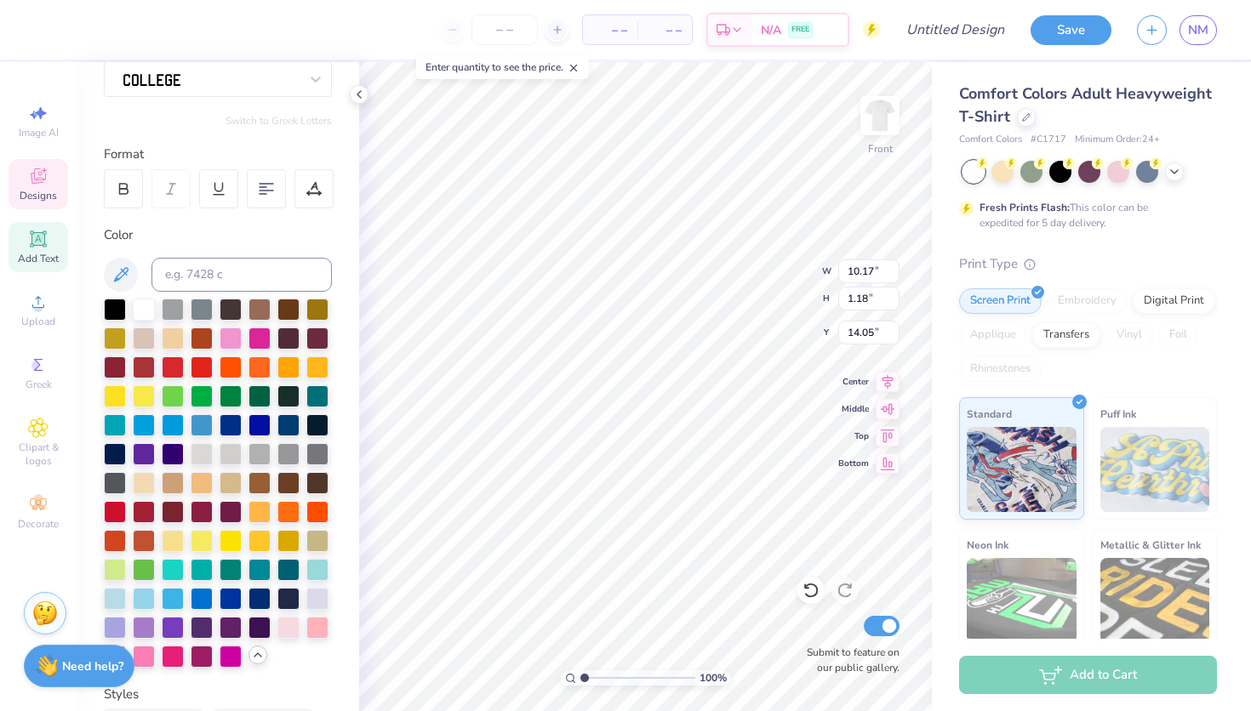
type input "13.75"
click at [199, 28] on div at bounding box center [199, 28] width 24 height 24
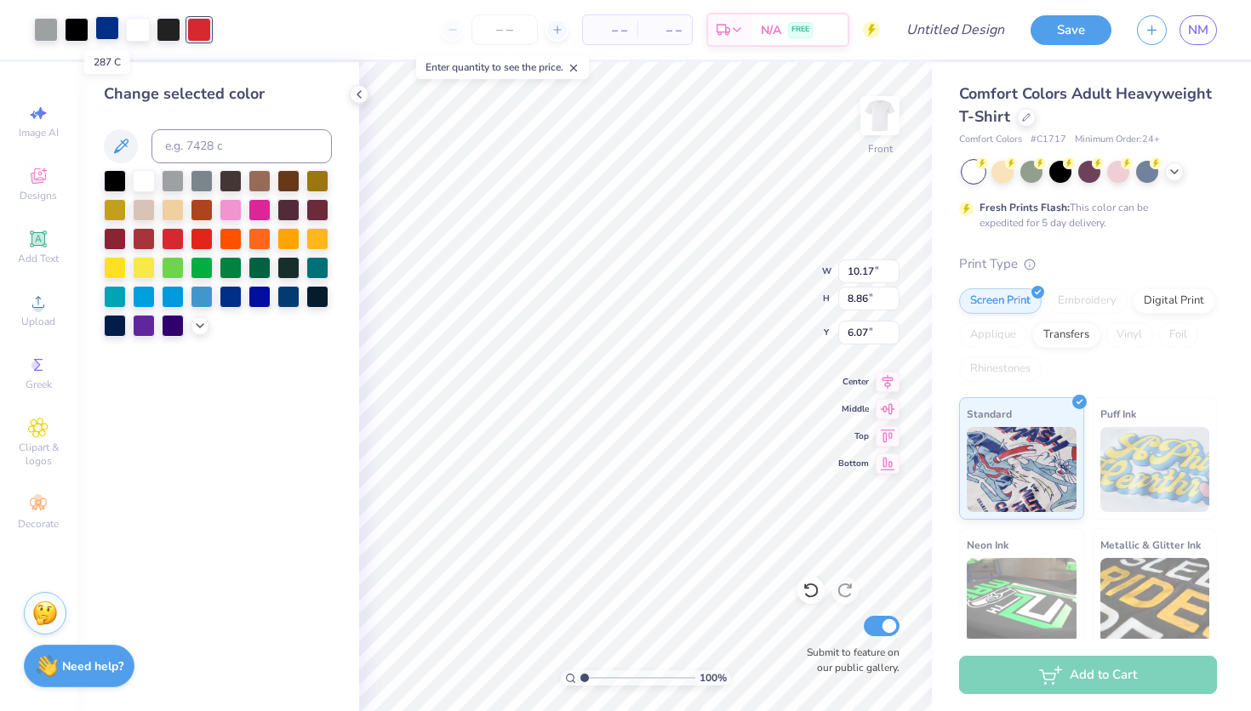
click at [106, 32] on div at bounding box center [107, 28] width 24 height 24
click at [197, 29] on div at bounding box center [199, 28] width 24 height 24
click at [280, 300] on div at bounding box center [288, 295] width 22 height 22
click at [136, 35] on div at bounding box center [138, 28] width 24 height 24
click at [295, 425] on div "Change selected color" at bounding box center [218, 386] width 283 height 649
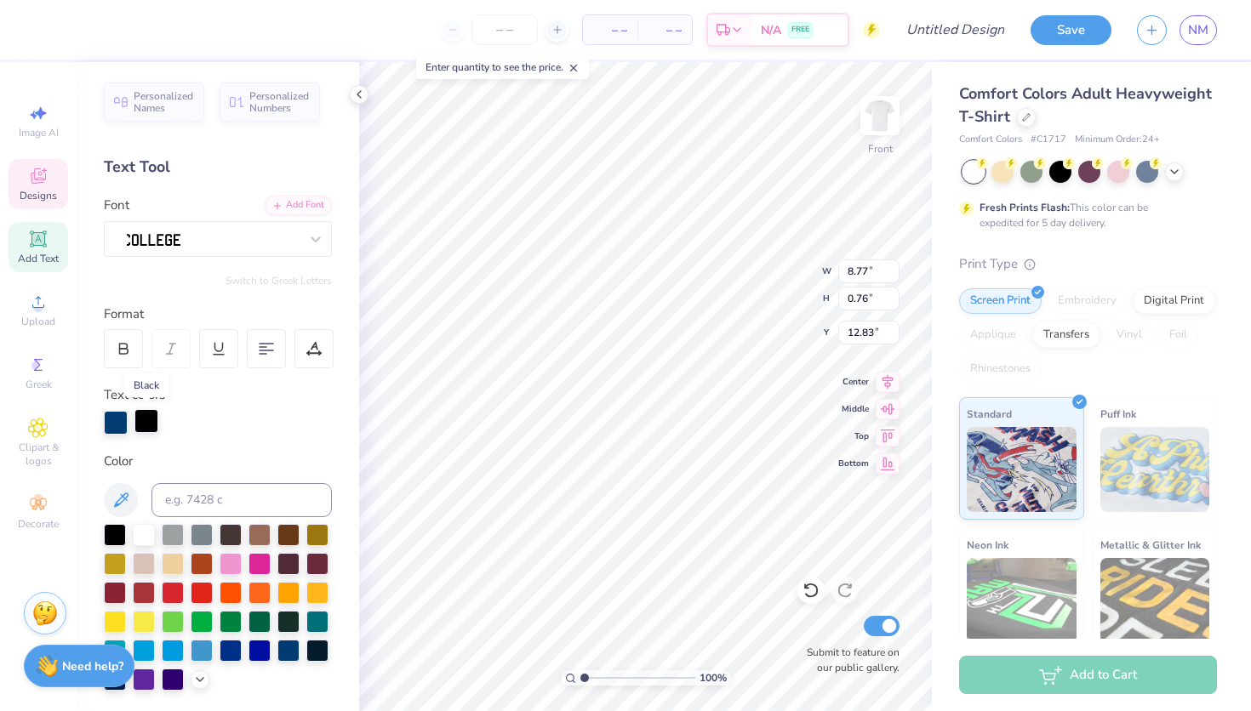
click at [157, 420] on div at bounding box center [146, 421] width 24 height 24
click at [177, 540] on div at bounding box center [173, 534] width 22 height 22
click at [238, 650] on div at bounding box center [231, 649] width 22 height 22
click at [120, 418] on div at bounding box center [116, 421] width 24 height 24
click at [177, 534] on div at bounding box center [173, 534] width 22 height 22
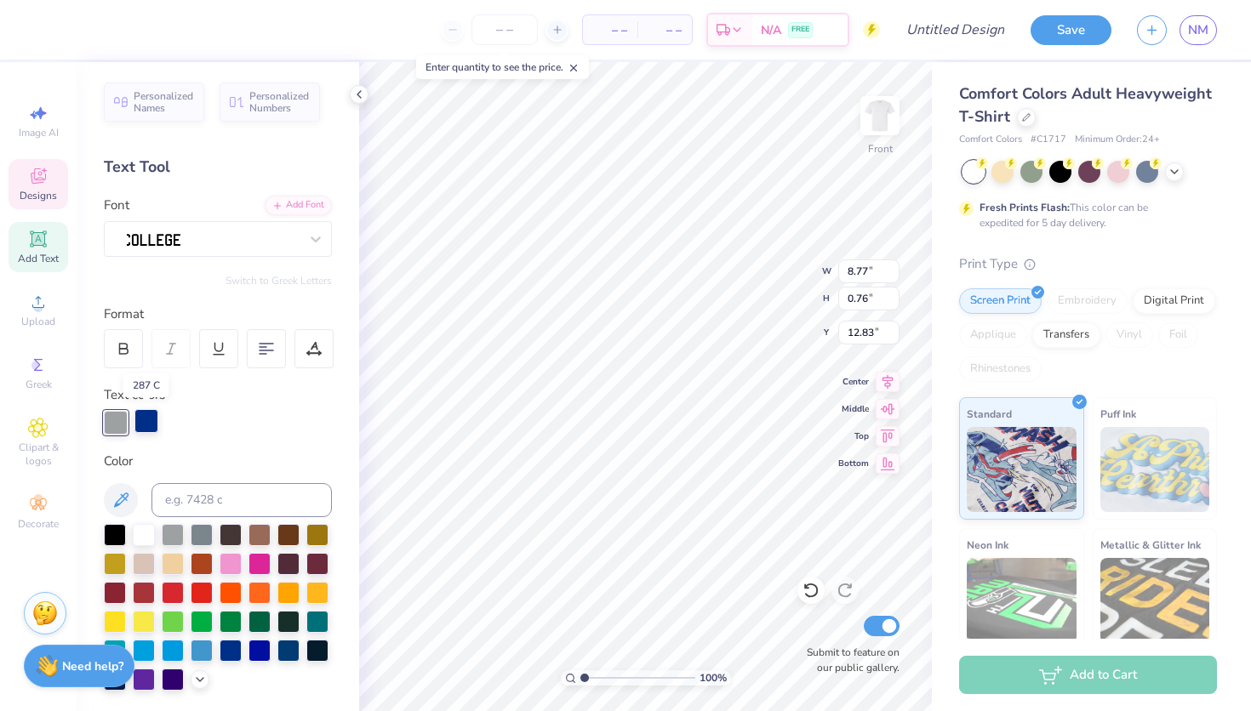
click at [151, 420] on div at bounding box center [146, 421] width 24 height 24
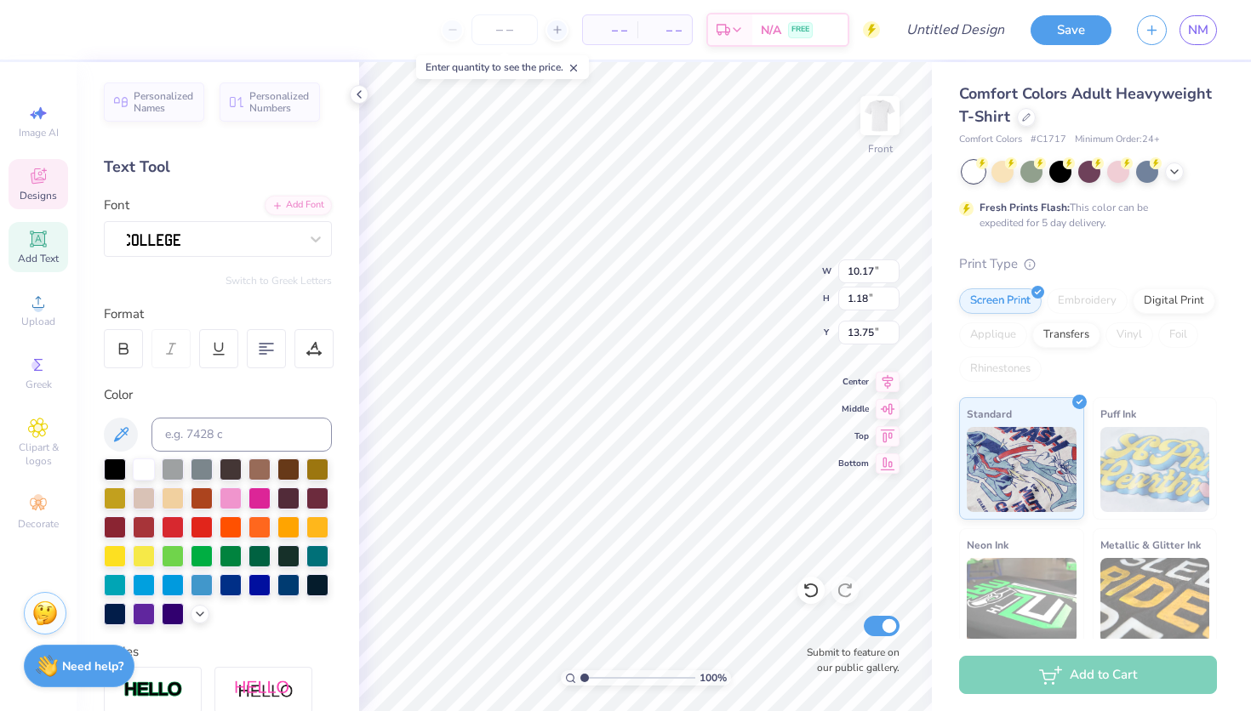
type input "14.44"
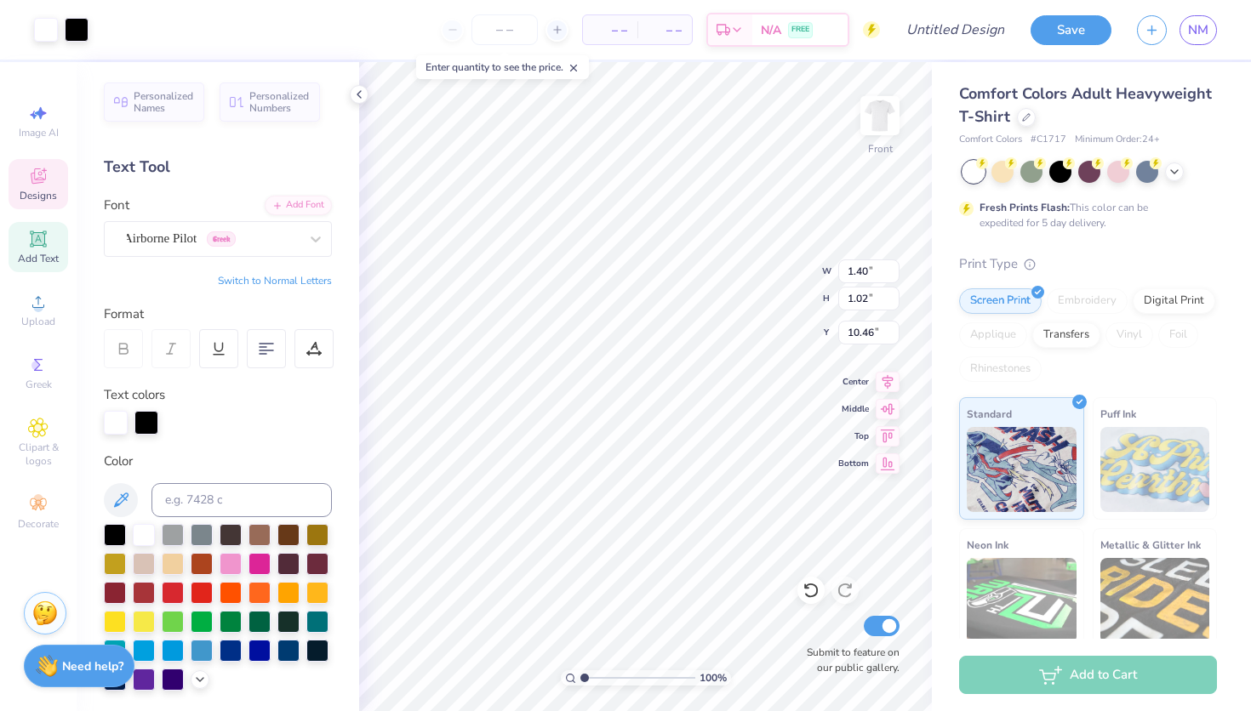
type input "10.46"
click at [147, 418] on div at bounding box center [146, 421] width 24 height 24
click at [174, 541] on div at bounding box center [173, 534] width 22 height 22
click at [113, 419] on div at bounding box center [116, 421] width 24 height 24
click at [235, 653] on div at bounding box center [231, 649] width 22 height 22
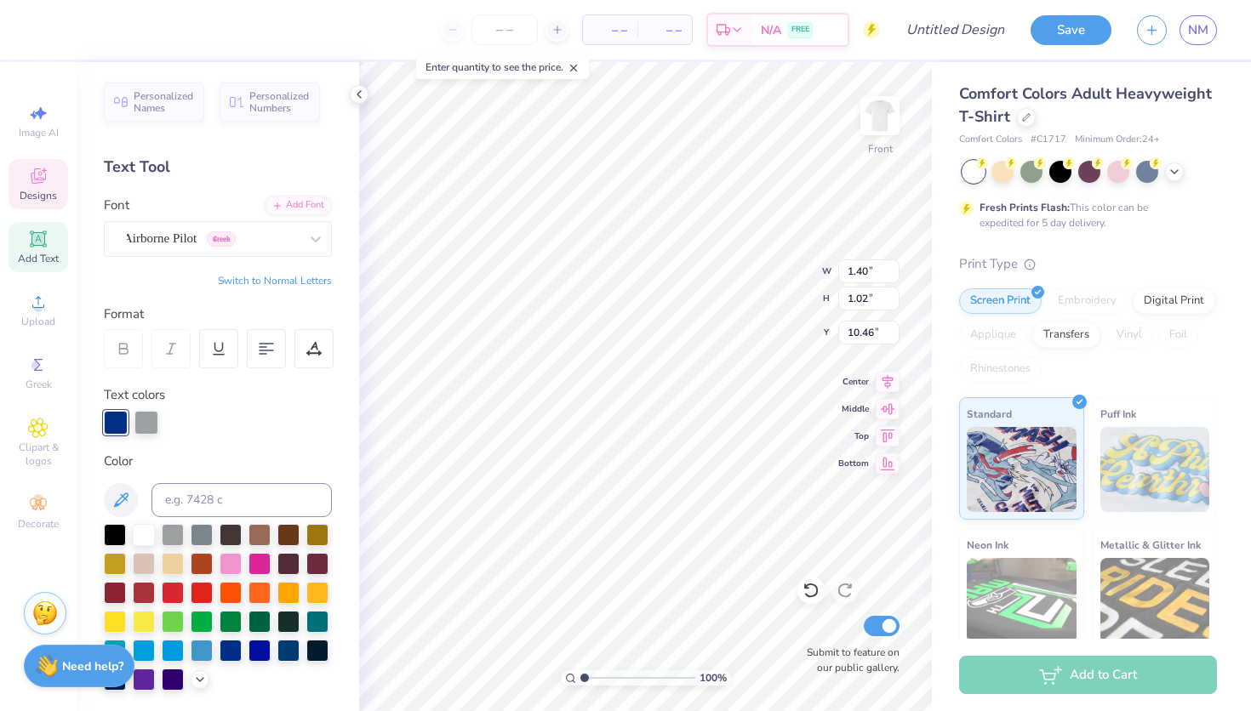
type input "1.05"
type input "0.97"
click at [145, 424] on div at bounding box center [146, 421] width 24 height 24
click at [173, 533] on div at bounding box center [173, 534] width 22 height 22
click at [117, 425] on div at bounding box center [116, 421] width 24 height 24
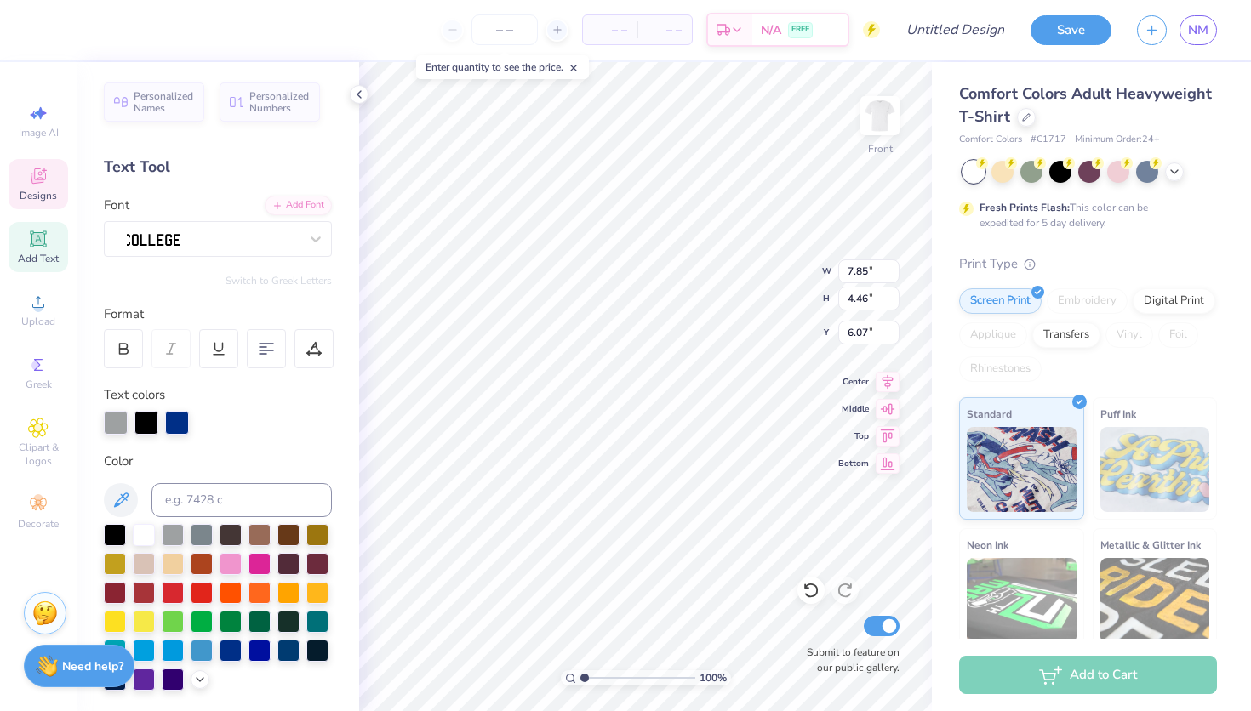
type textarea "u"
type textarea "homecoming"
click at [813, 591] on icon at bounding box center [810, 590] width 17 height 17
type input "7.85"
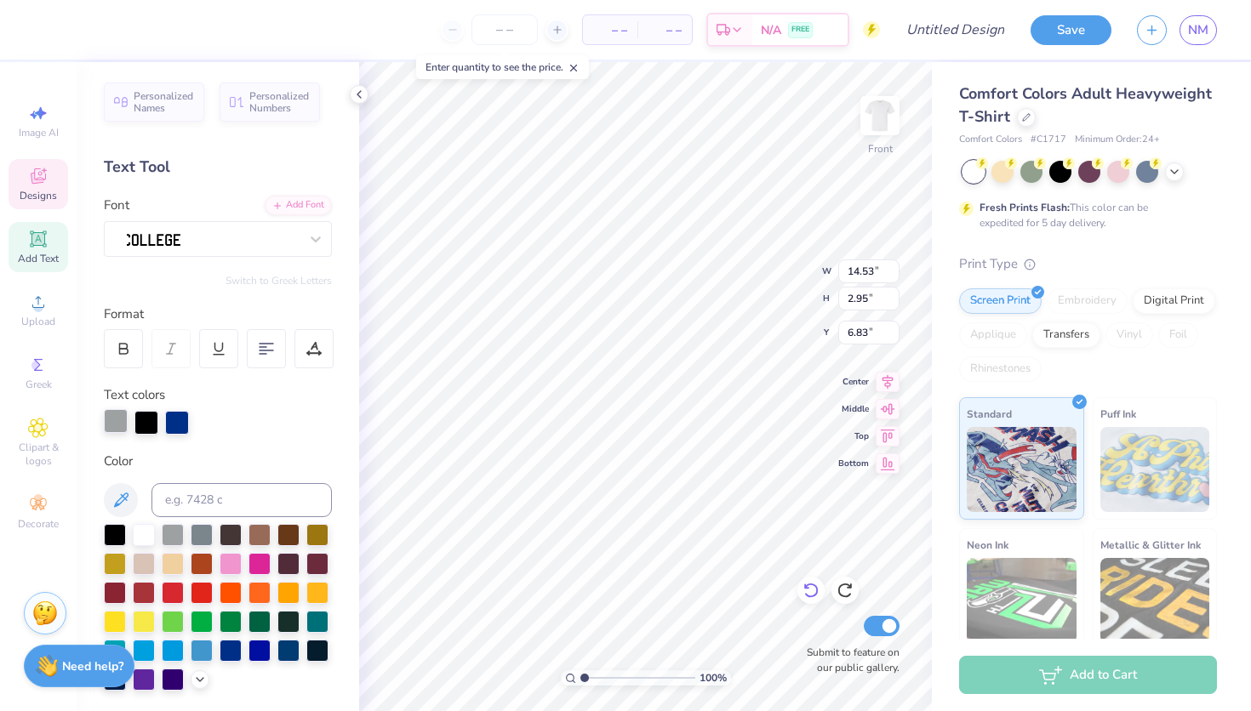
type input "4.46"
type input "6.07"
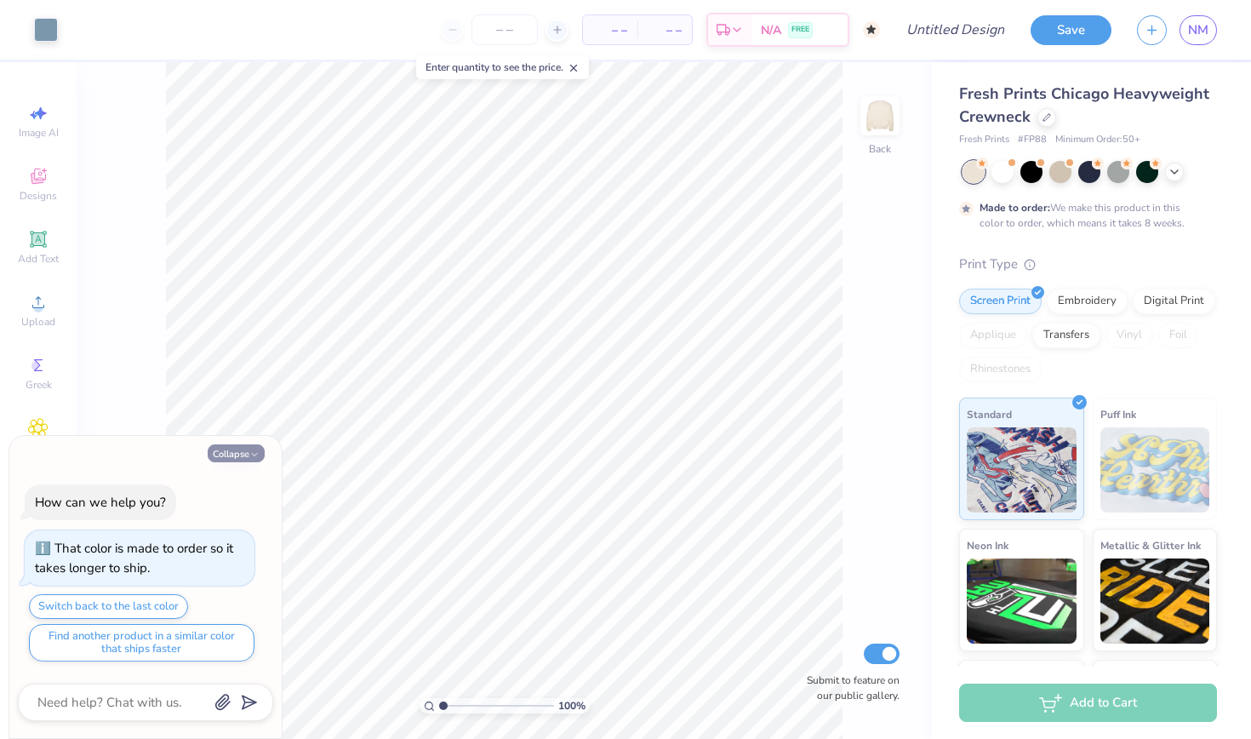
click at [251, 455] on icon "button" at bounding box center [254, 454] width 10 height 10
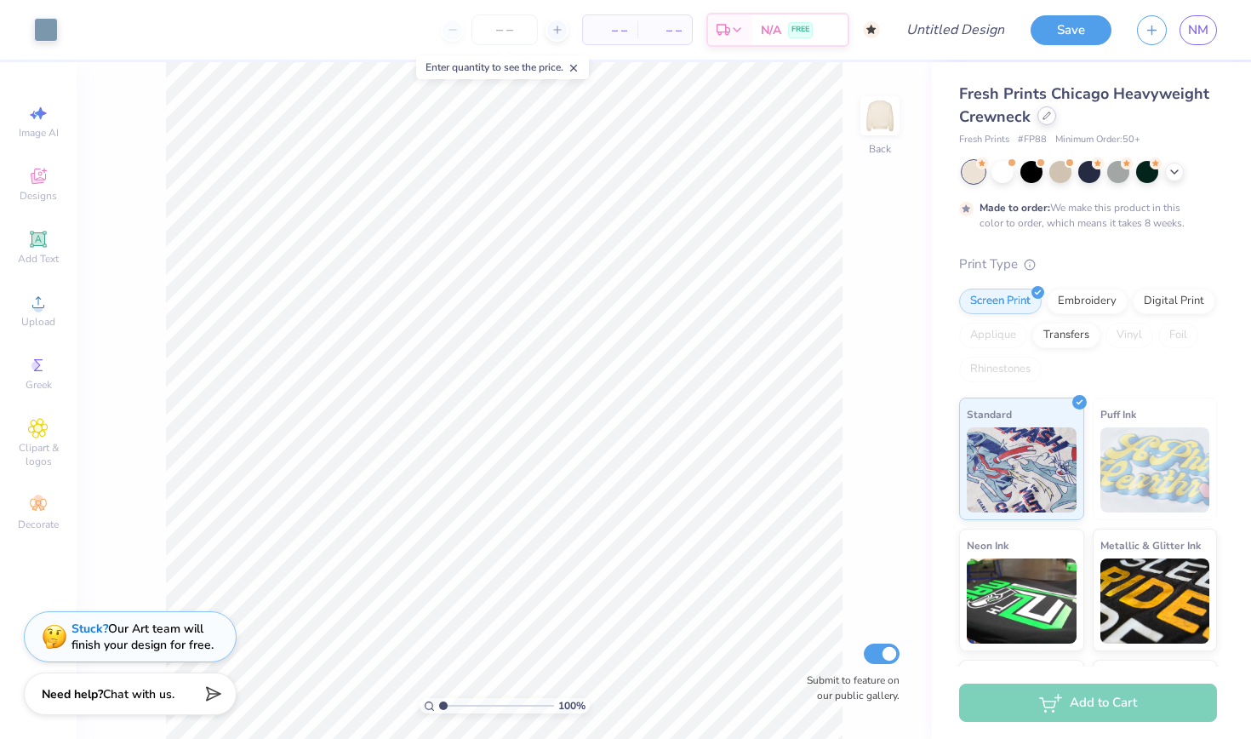
click at [1041, 115] on div at bounding box center [1046, 115] width 19 height 19
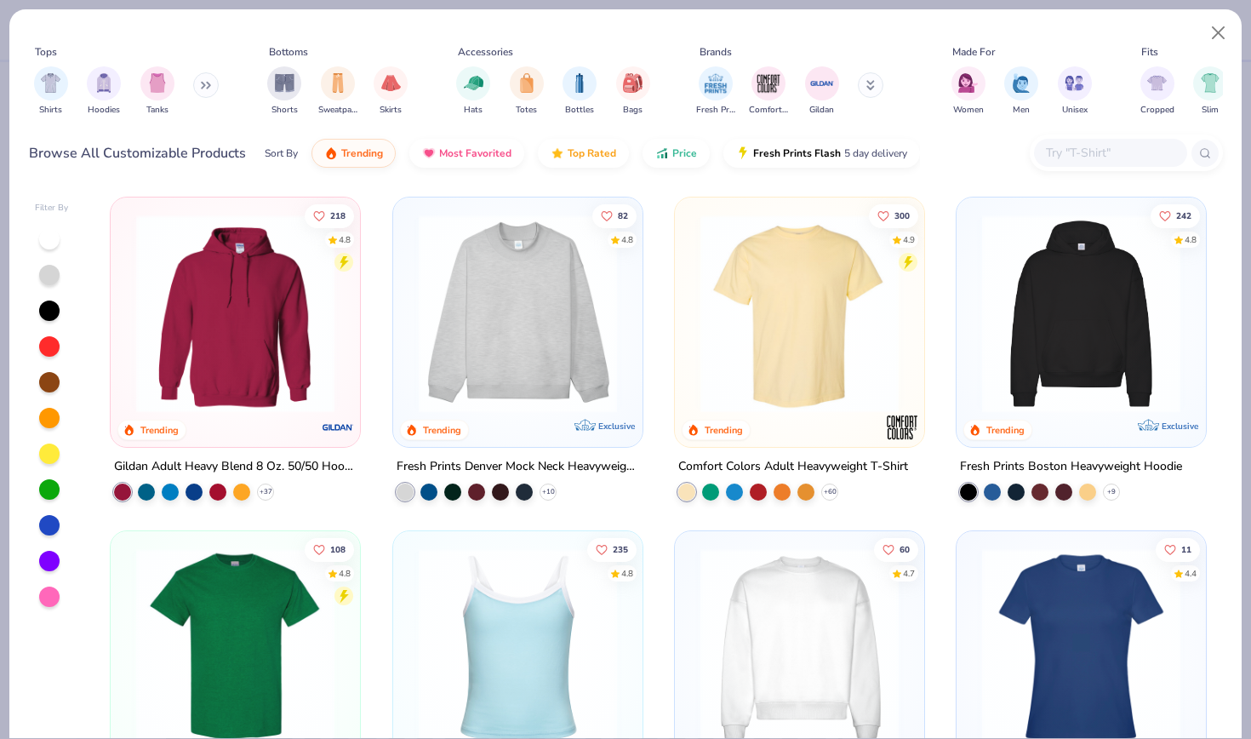
click at [845, 262] on img at bounding box center [799, 313] width 215 height 198
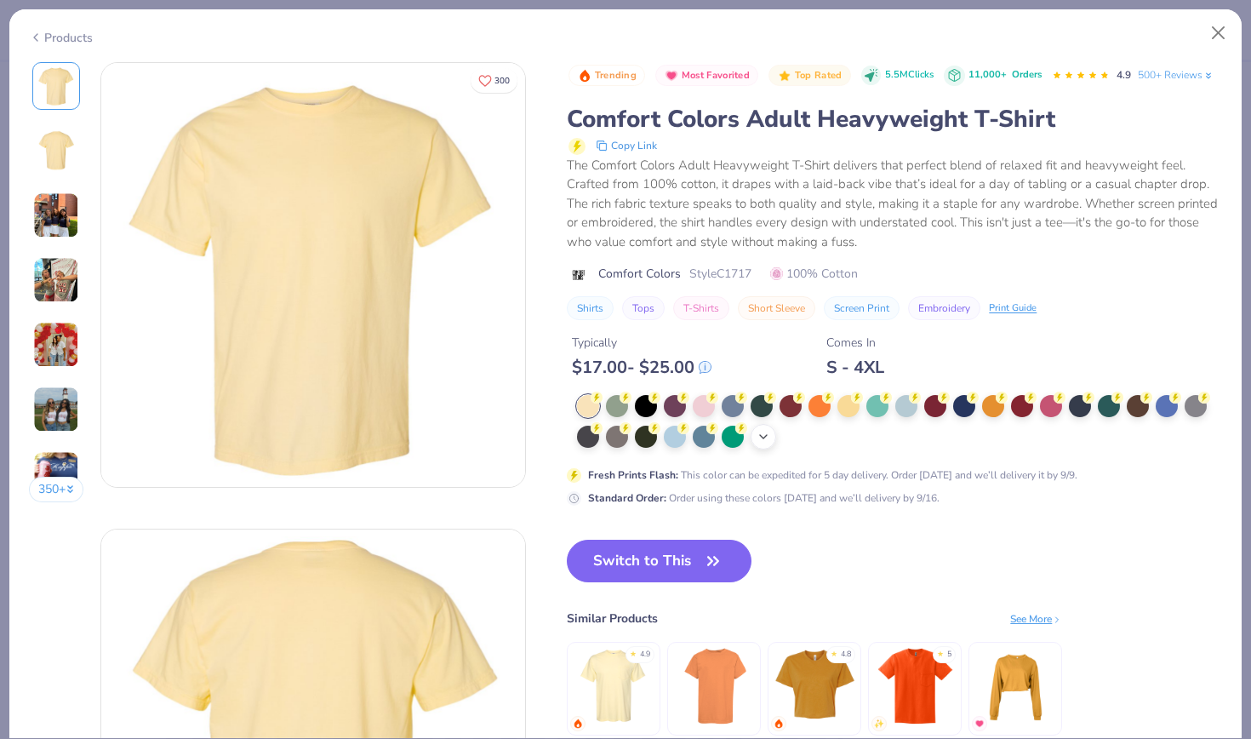
click at [757, 430] on icon at bounding box center [764, 437] width 14 height 14
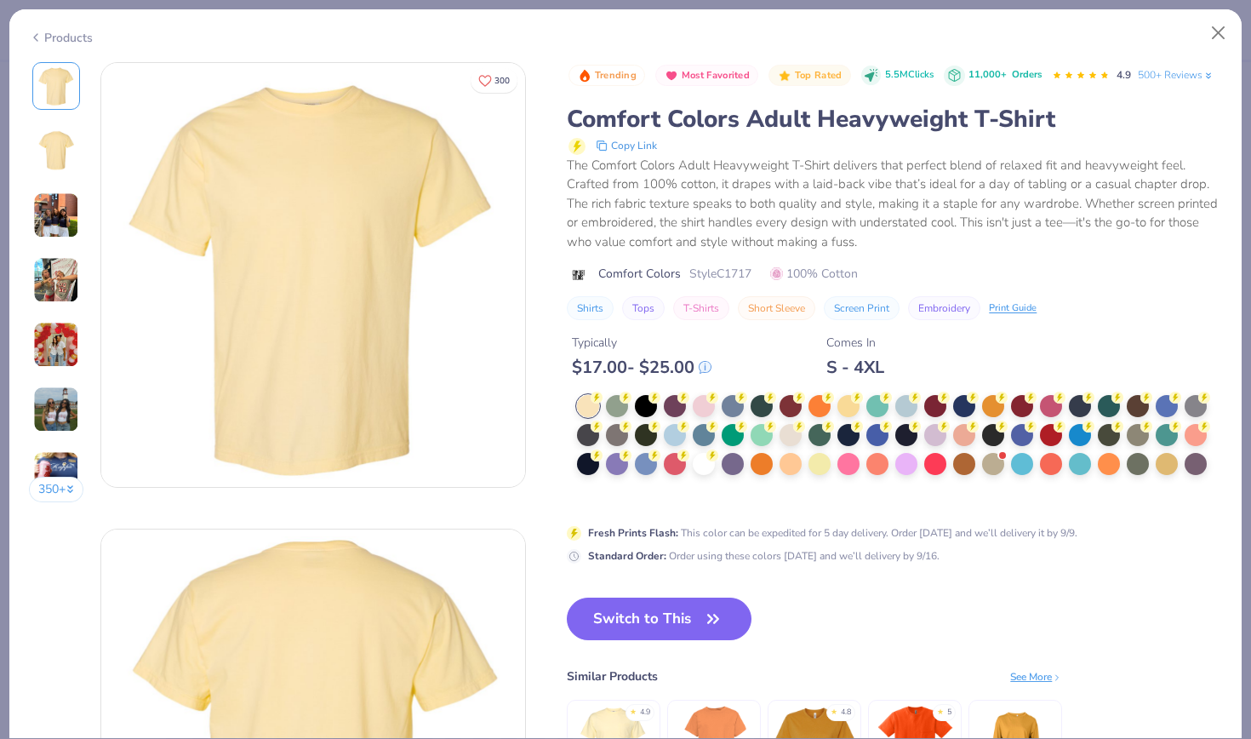
drag, startPoint x: 681, startPoint y: 414, endPoint x: 631, endPoint y: 508, distance: 105.8
click at [780, 424] on div at bounding box center [791, 435] width 22 height 22
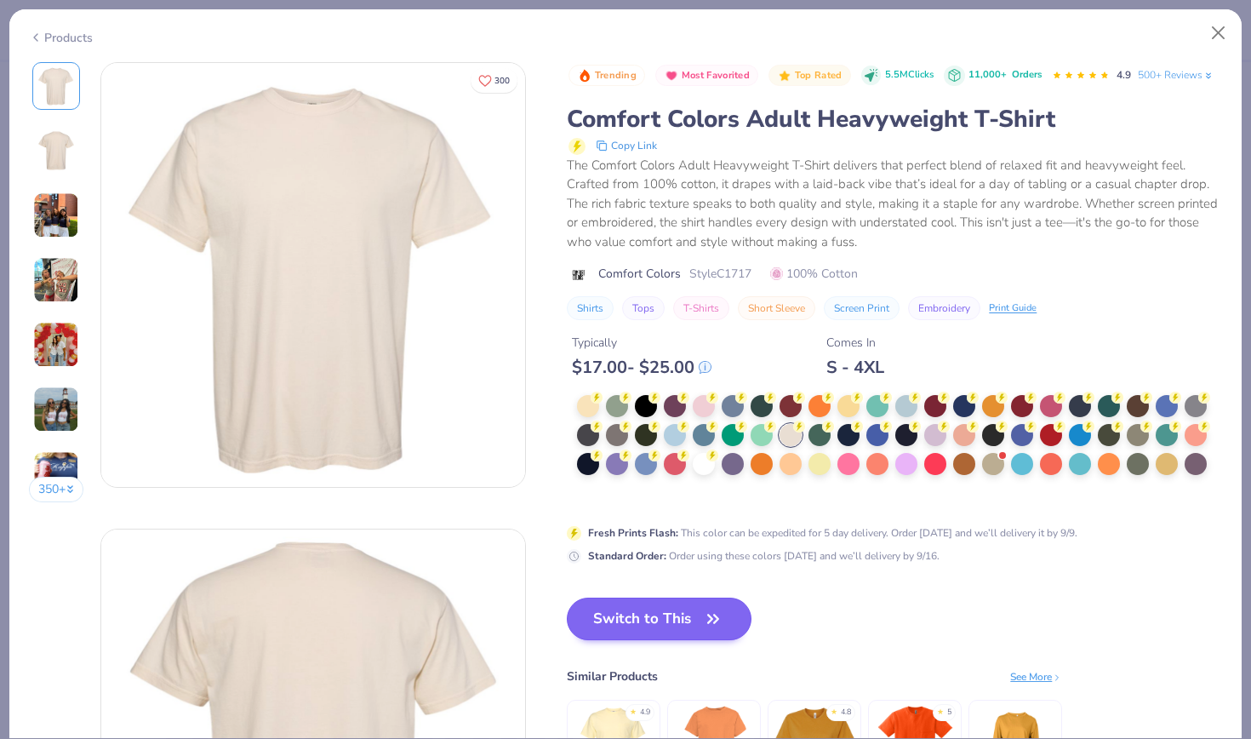
click at [591, 597] on button "Switch to This" at bounding box center [659, 618] width 185 height 43
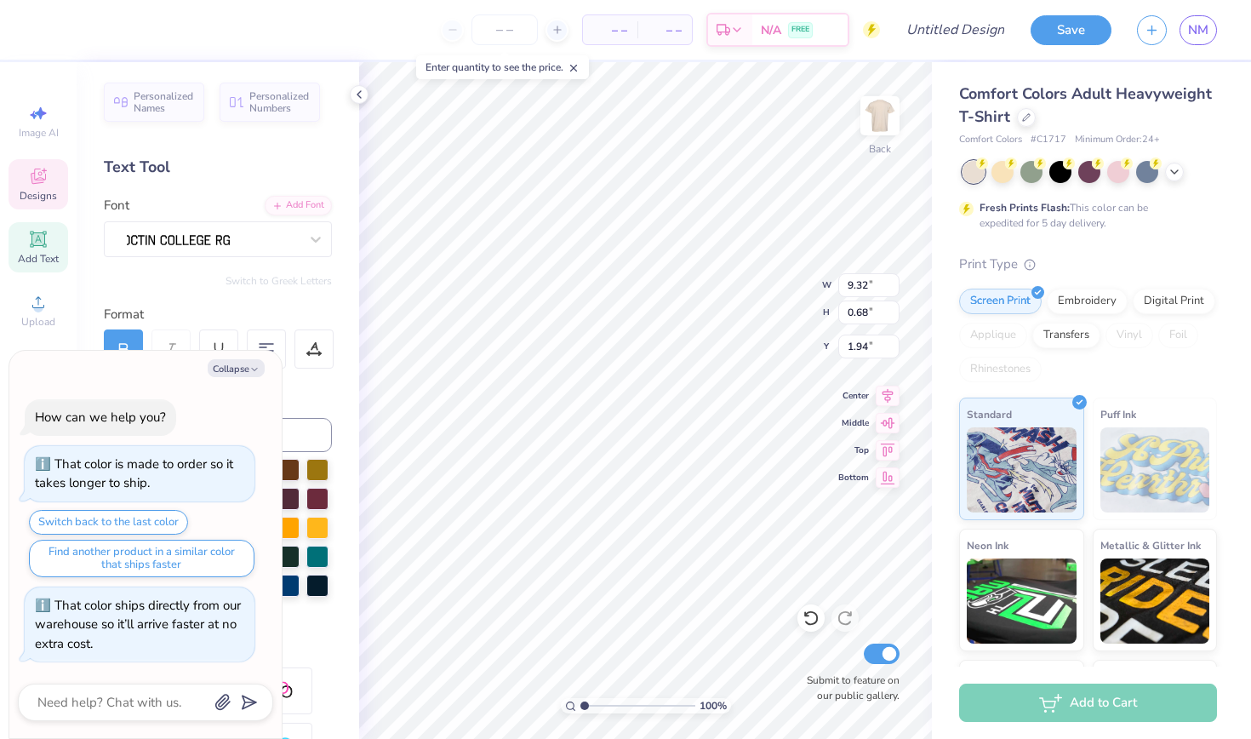
scroll to position [0, 6]
type textarea "x"
type textarea "SIGMA DELTA TA"
type textarea "x"
type textarea "SIGMA DELTA T"
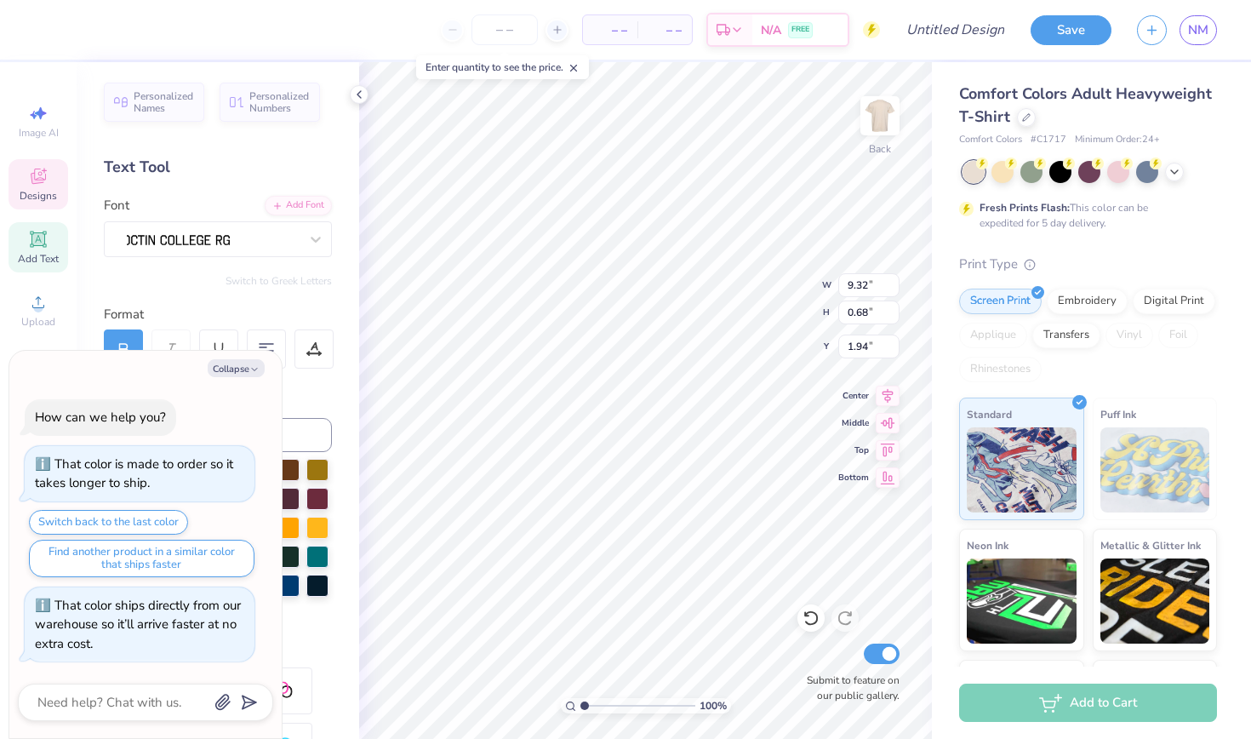
type textarea "x"
type textarea "SIGMA DELTA"
type textarea "x"
type textarea "SIGMA DELT"
type textarea "x"
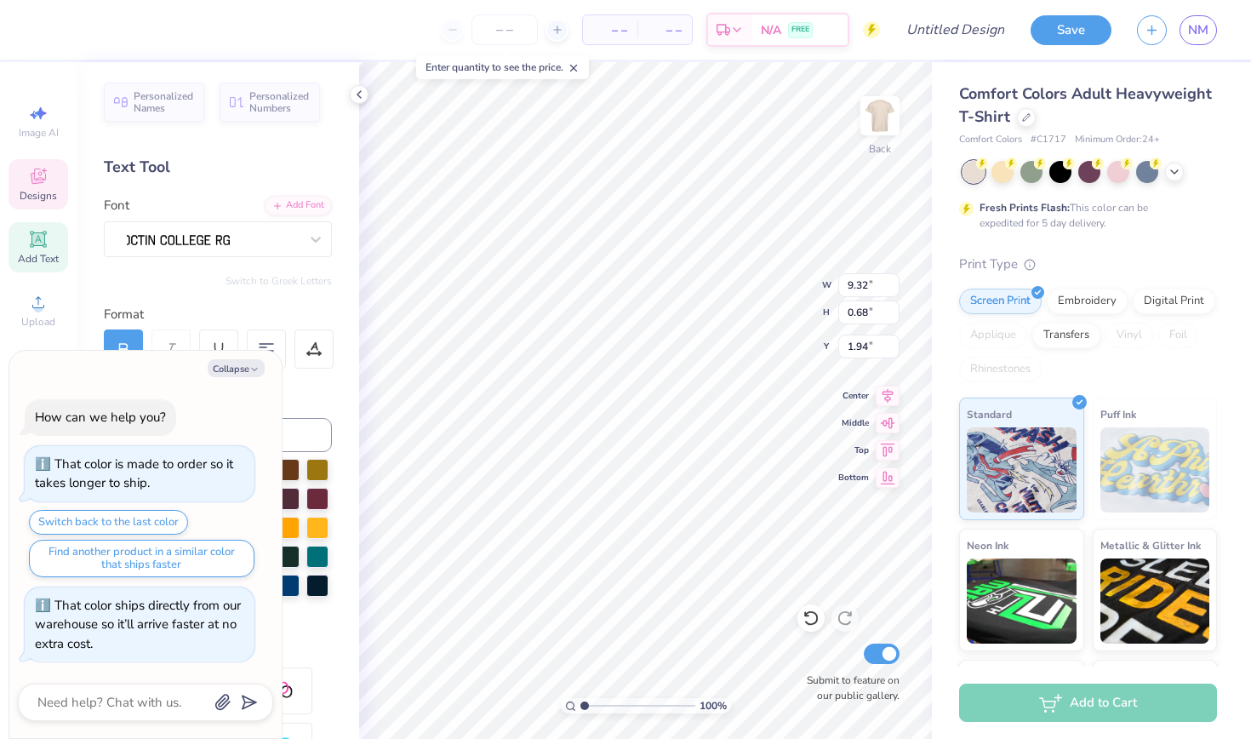
scroll to position [0, 0]
type textarea "S"
type textarea "x"
type textarea "u"
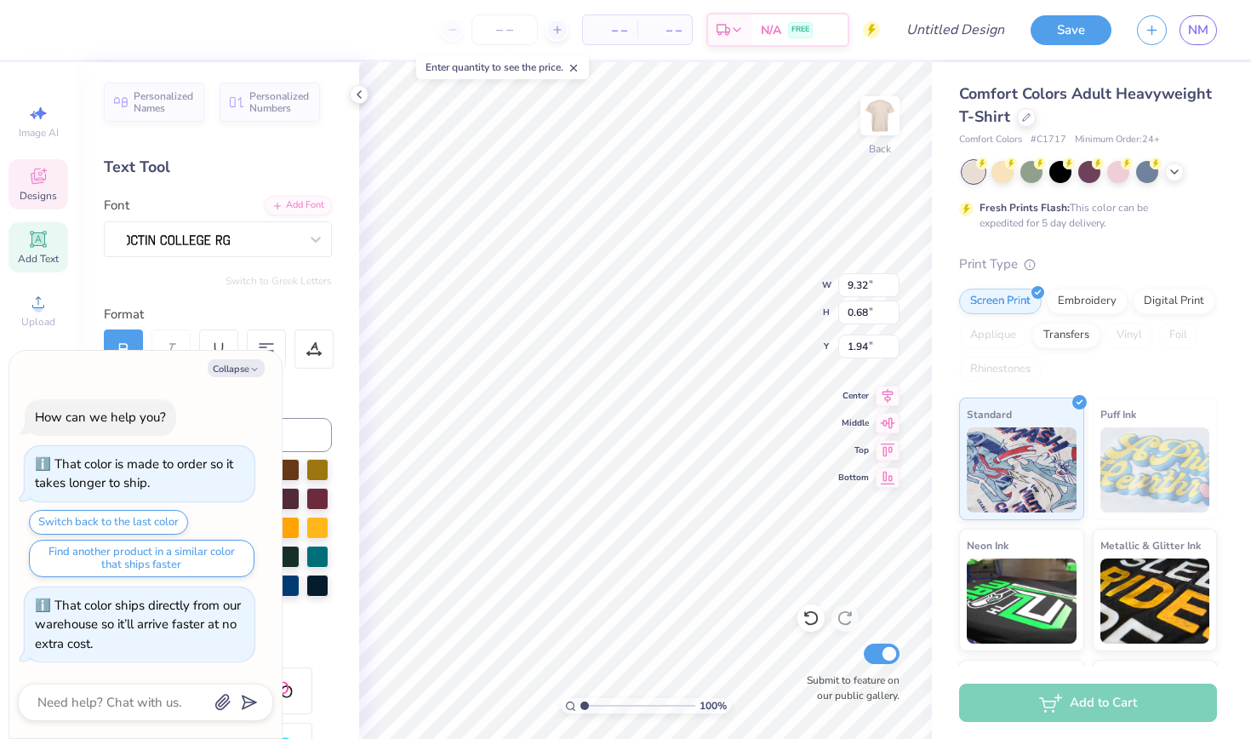
type textarea "x"
type textarea "un"
type textarea "x"
type textarea "uni"
type textarea "x"
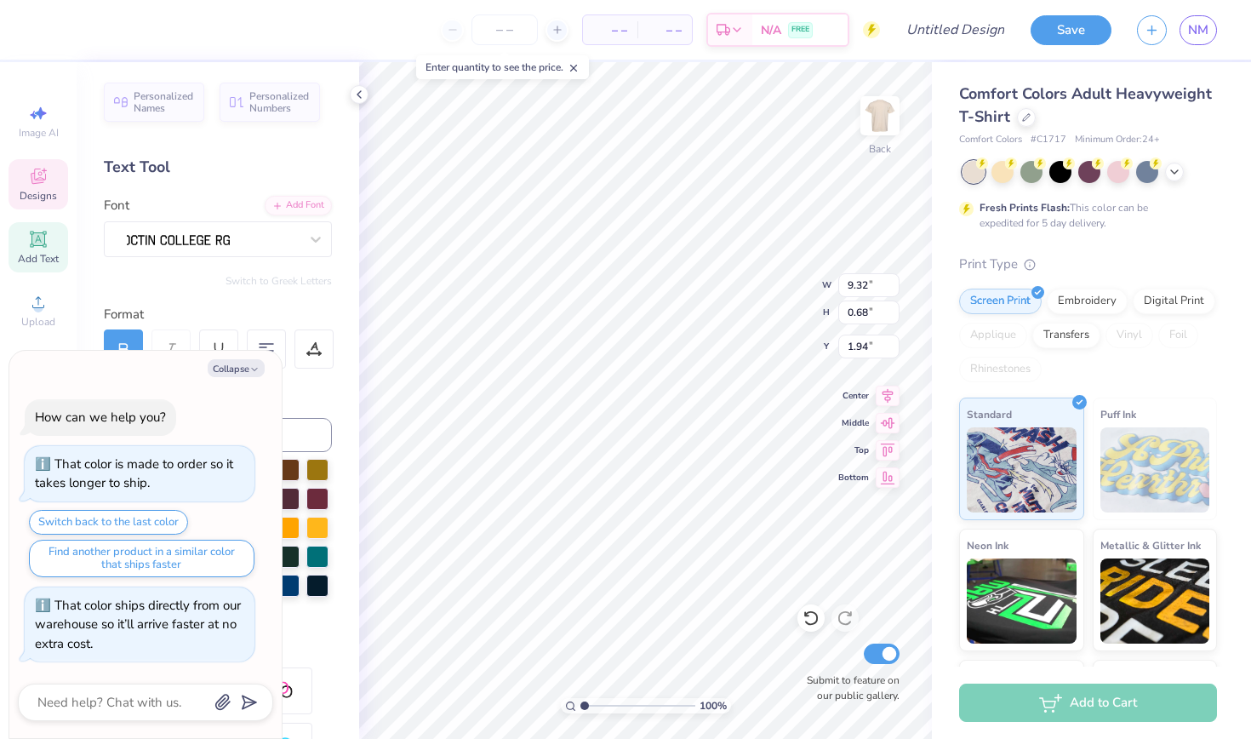
type textarea "univ"
type textarea "x"
type textarea "unive"
type textarea "x"
type textarea "univer"
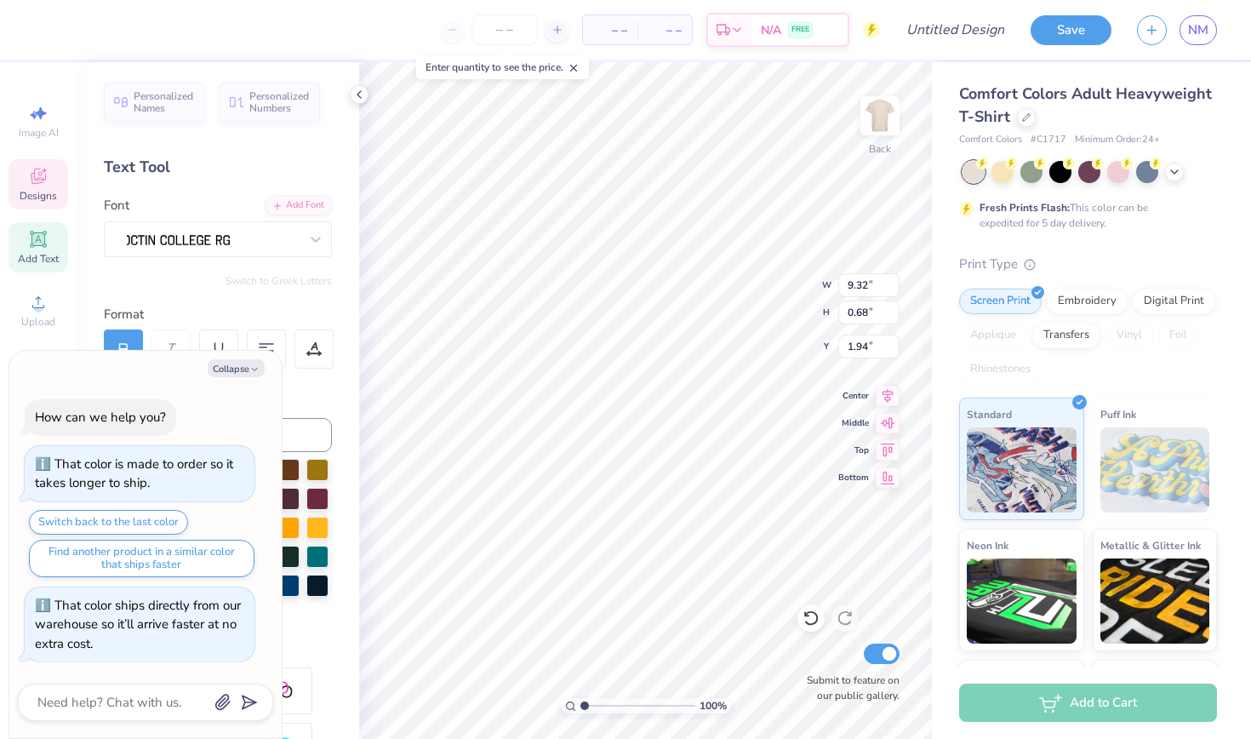
type textarea "x"
type textarea "univers"
type textarea "x"
type textarea "universi"
type textarea "x"
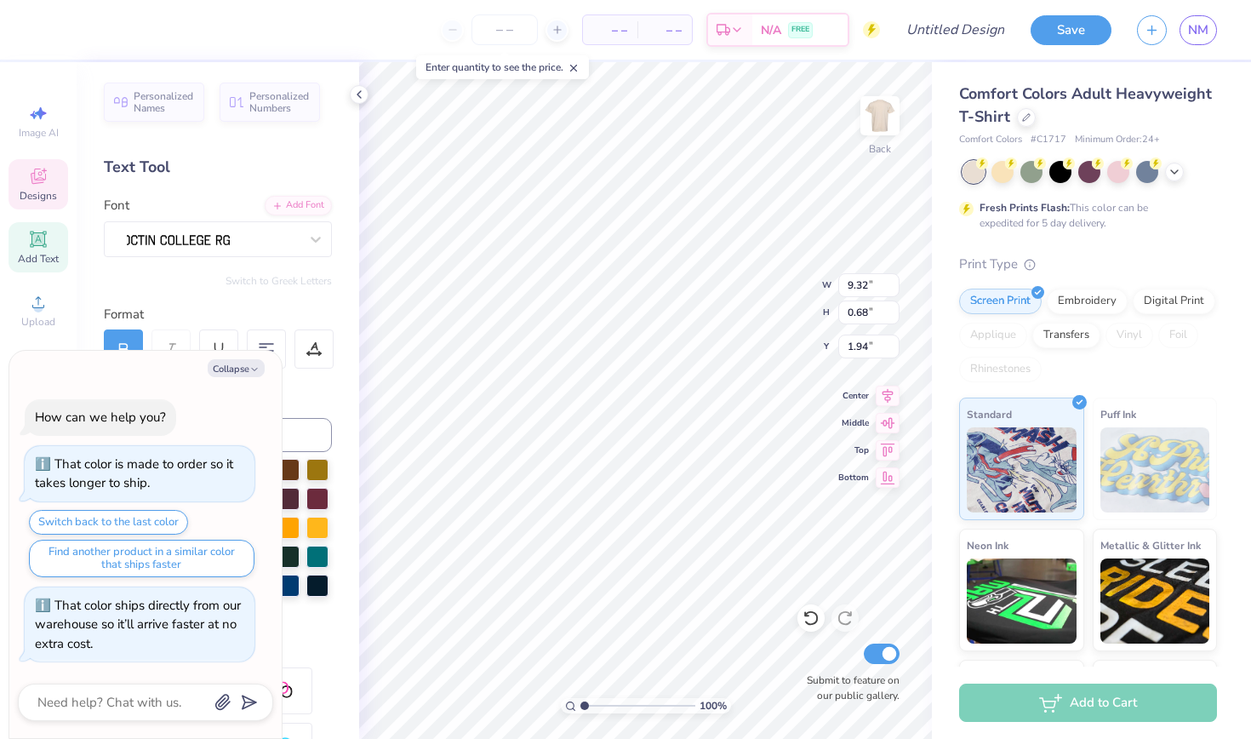
type textarea "universit"
type textarea "x"
type textarea "university"
type textarea "x"
type textarea "university"
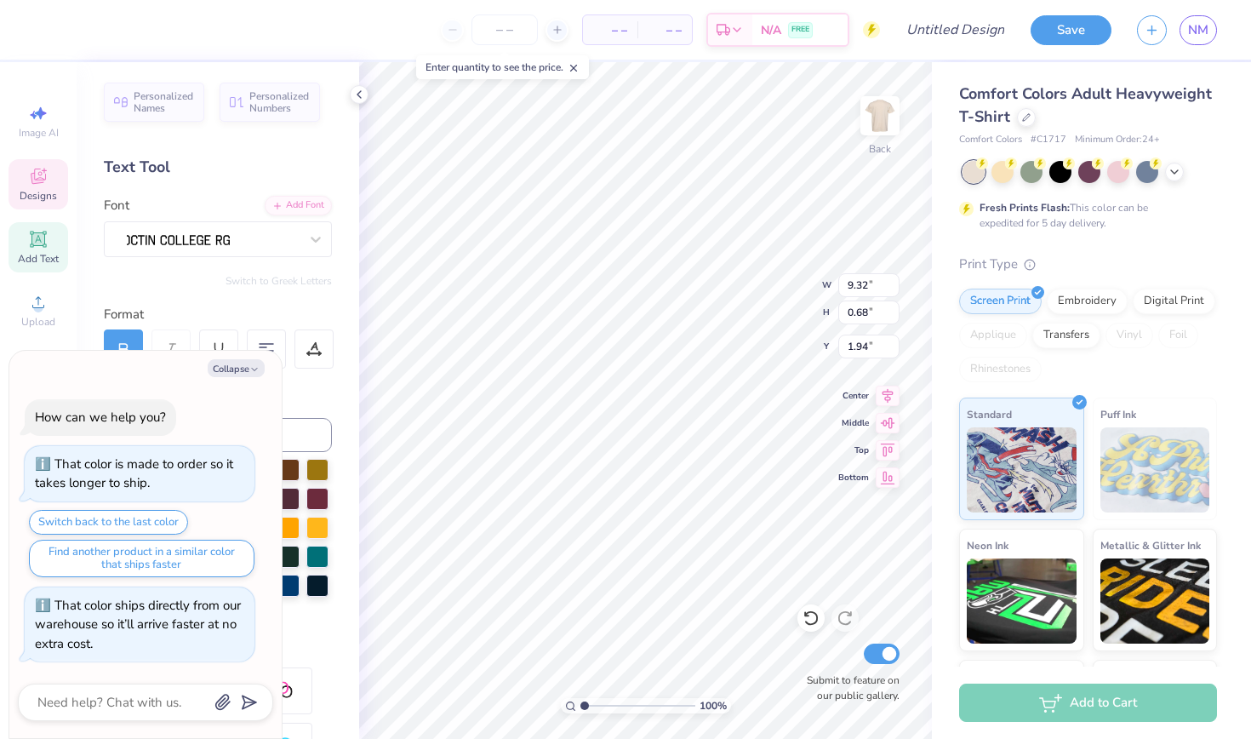
type textarea "x"
type textarea "university o"
type textarea "x"
type textarea "university of"
type textarea "x"
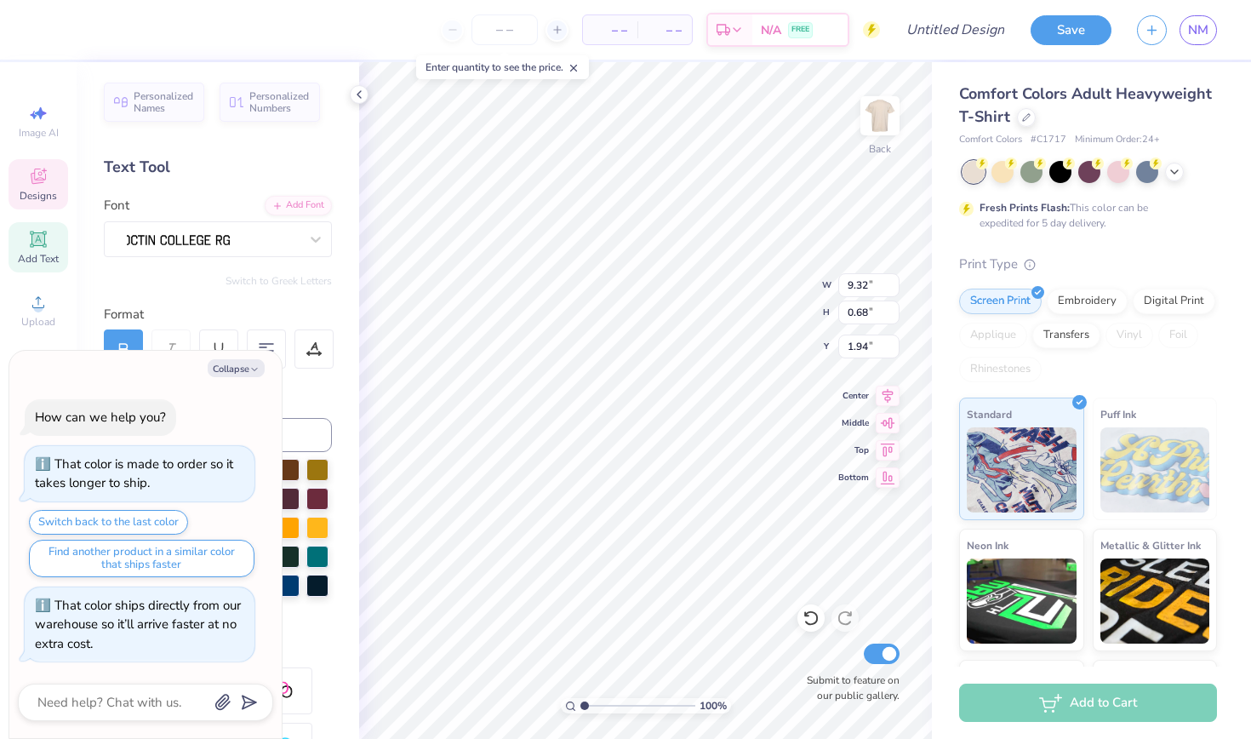
type textarea "university of"
type textarea "x"
type textarea "university of n"
type textarea "x"
type textarea "university of ne"
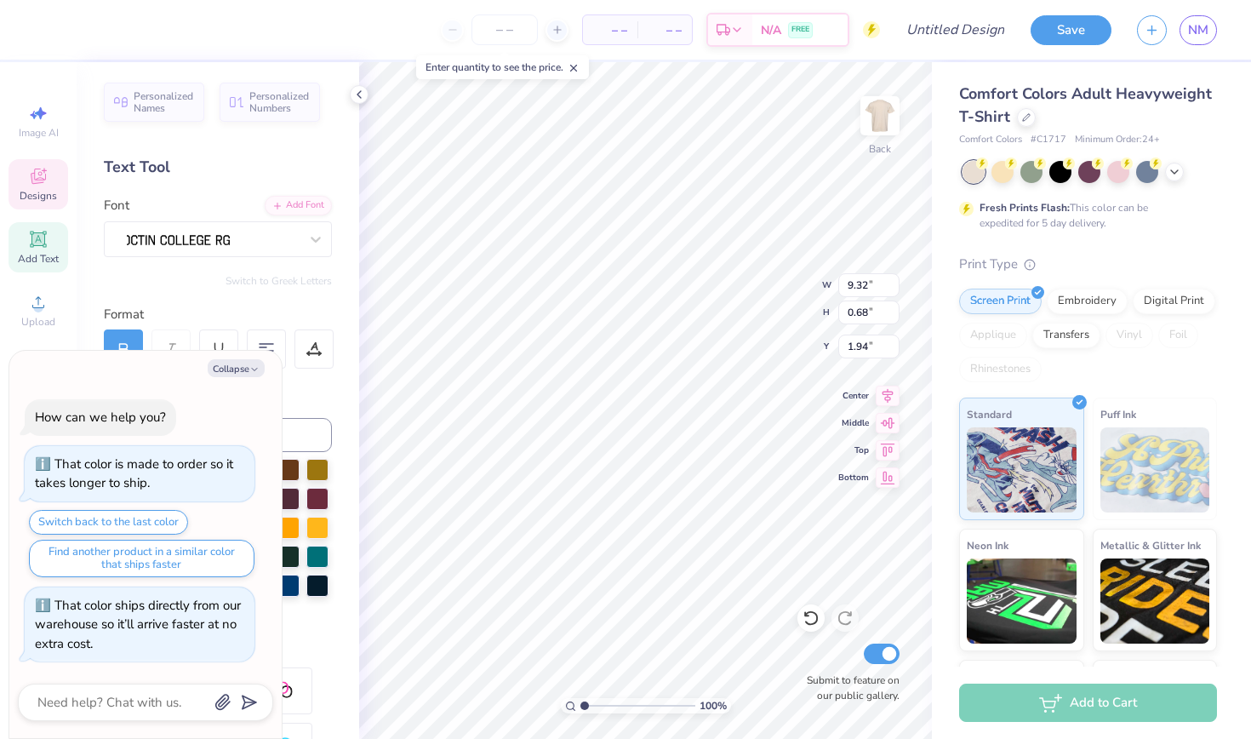
type textarea "x"
type textarea "university of new"
type textarea "x"
type textarea "university of new"
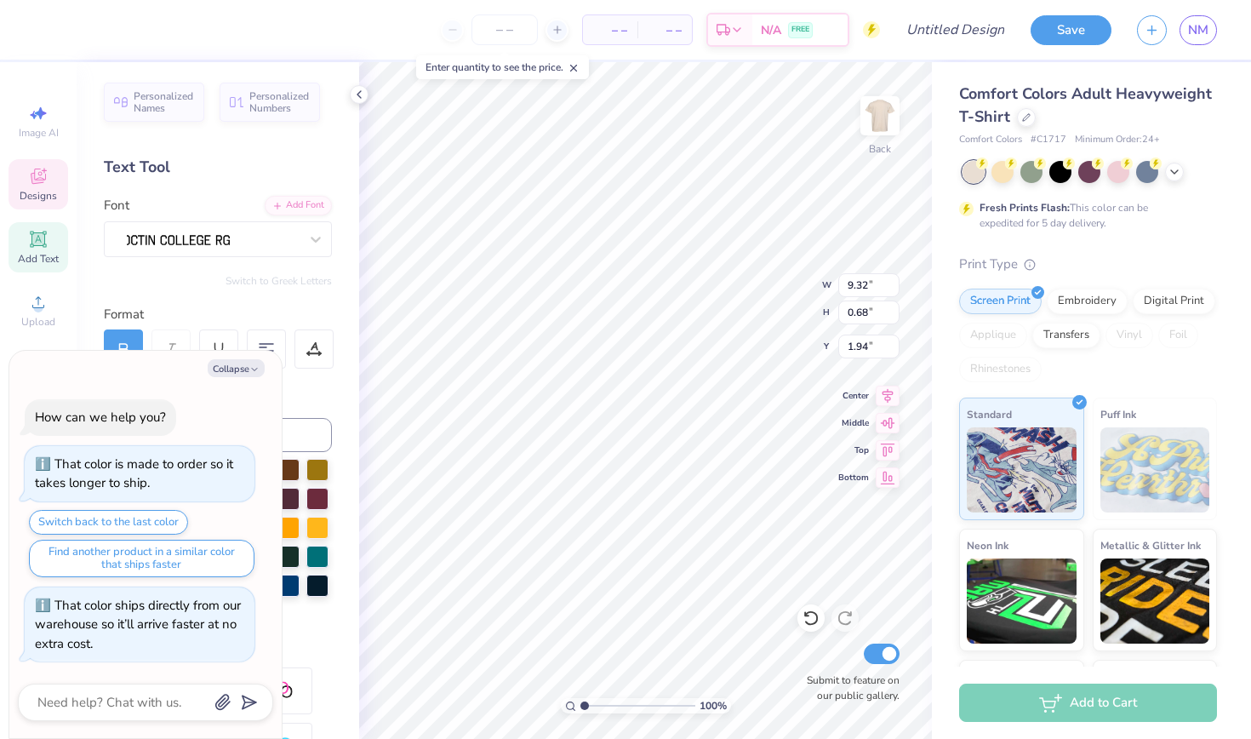
type textarea "x"
type textarea "un"
type textarea "x"
type textarea "u"
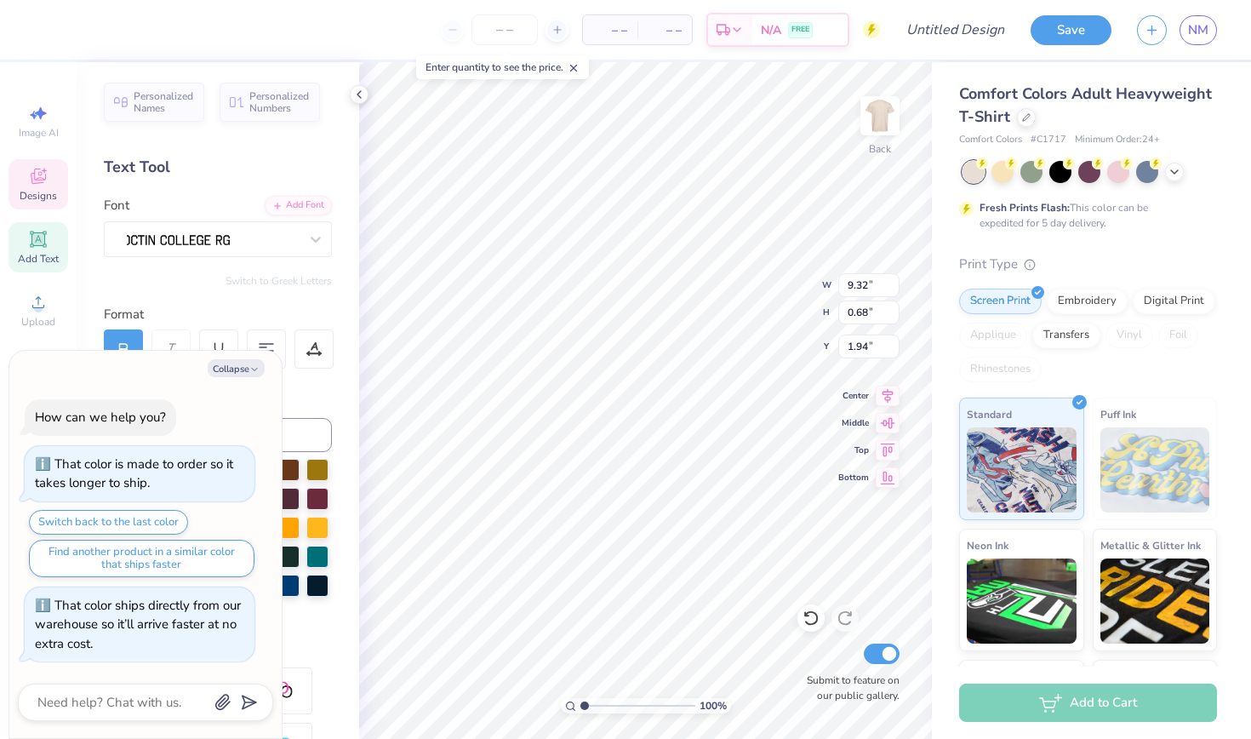
type textarea "x"
type textarea "C"
type textarea "x"
type textarea "Ch"
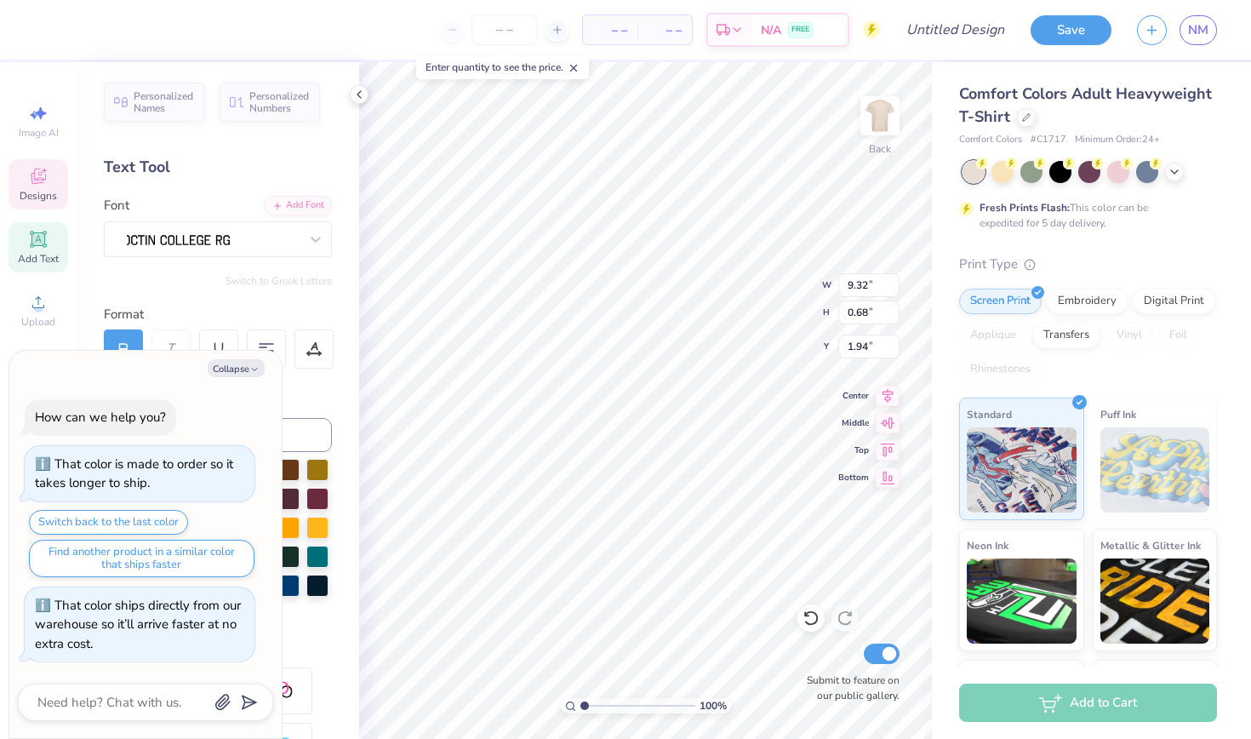
type textarea "x"
type textarea "Chi"
type textarea "x"
type textarea "Chi"
type textarea "x"
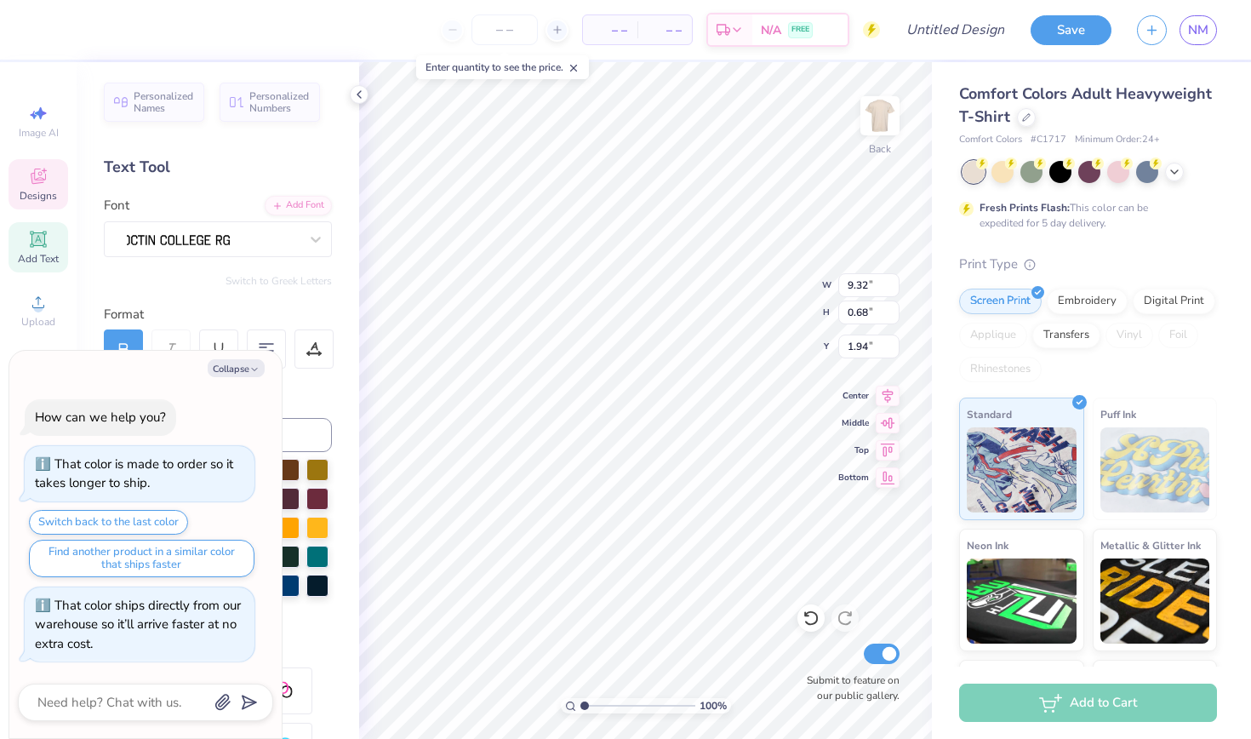
type textarea "Chi o"
type textarea "x"
type textarea "Chi om"
type textarea "x"
type textarea "Chi ome"
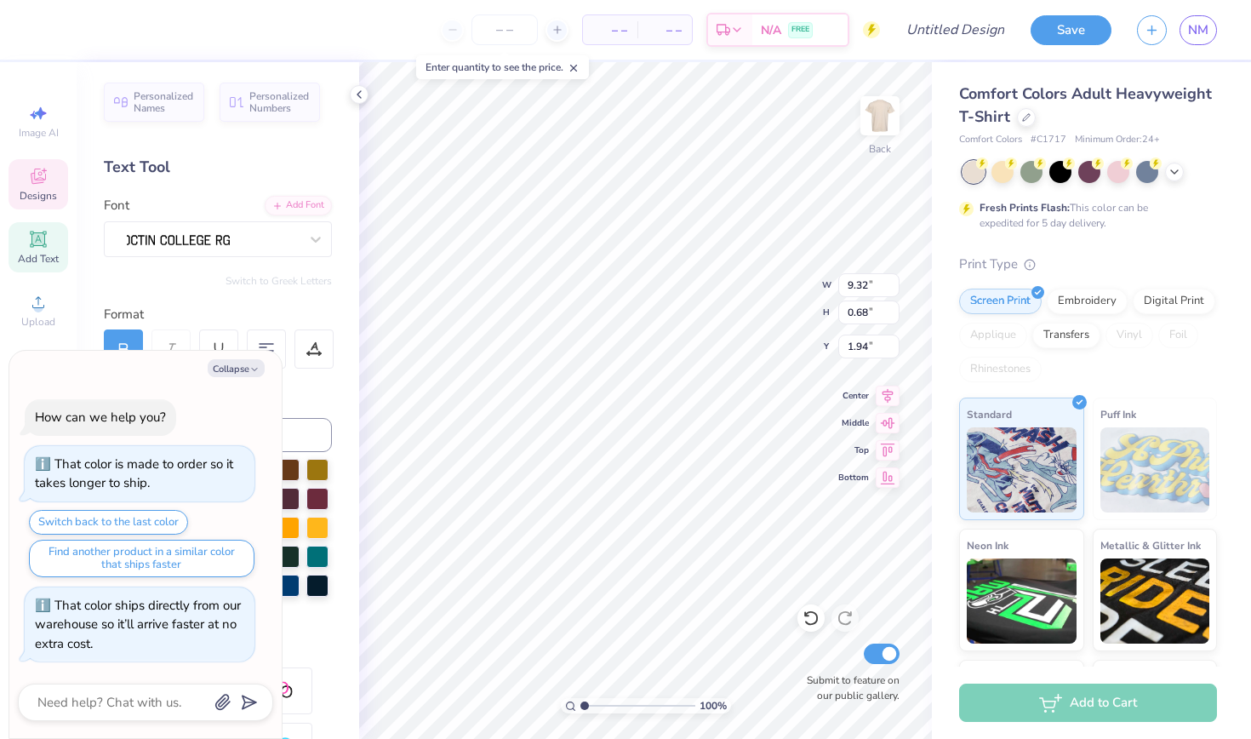
type textarea "x"
type textarea "Chi omeg"
type textarea "x"
type textarea "Chi omega"
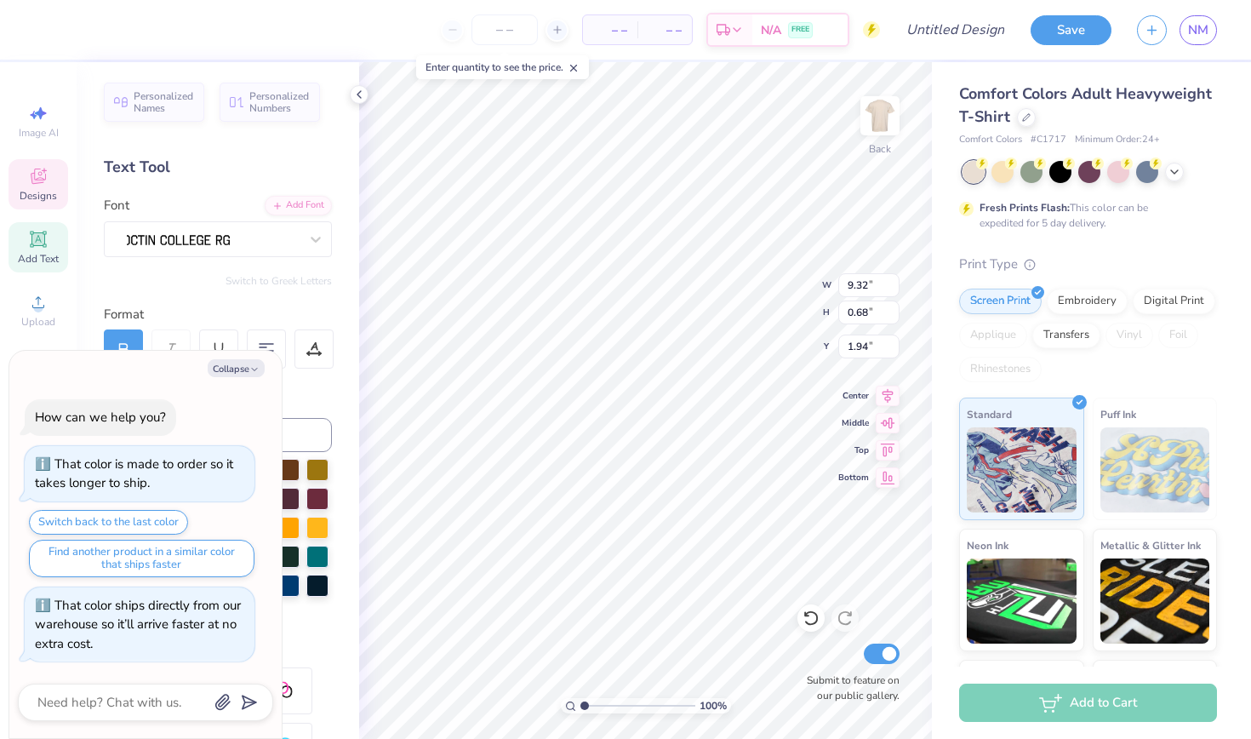
type textarea "x"
type textarea "Chi omega"
type textarea "x"
type textarea "Chi omega"
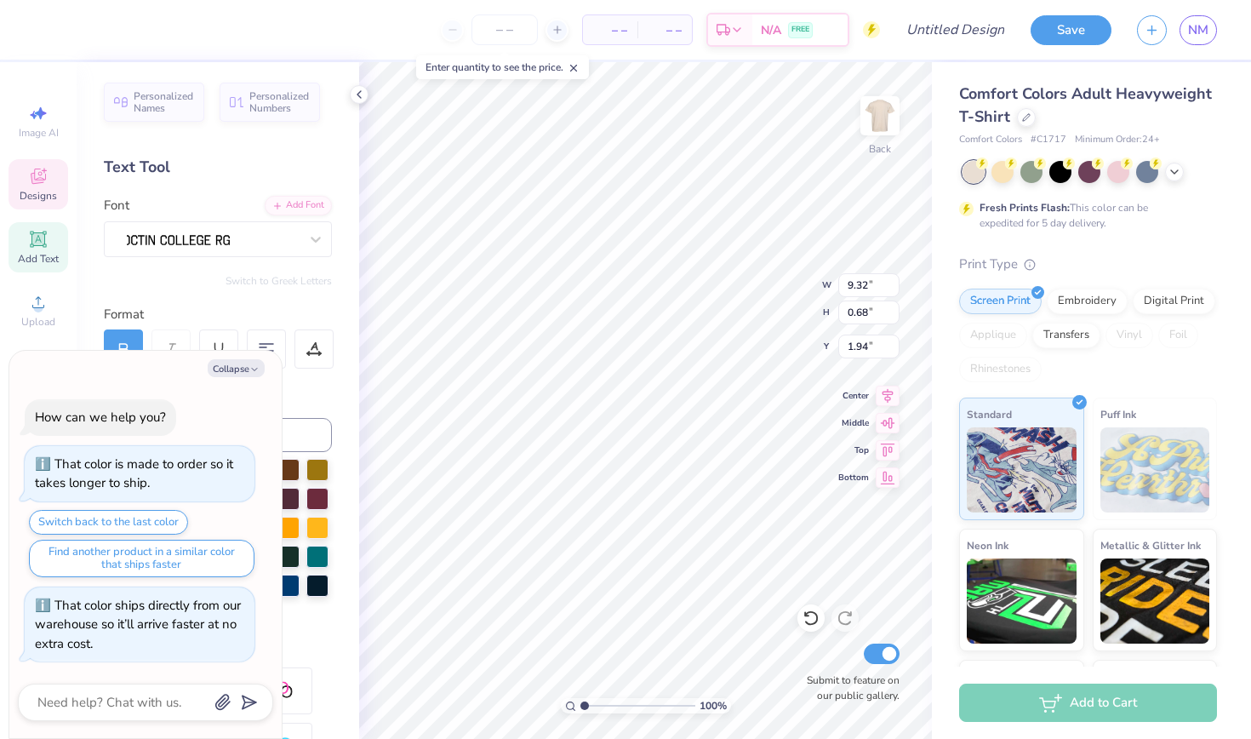
type textarea "x"
type textarea "Chi omega"
type textarea "x"
type textarea "Chi omega"
type textarea "x"
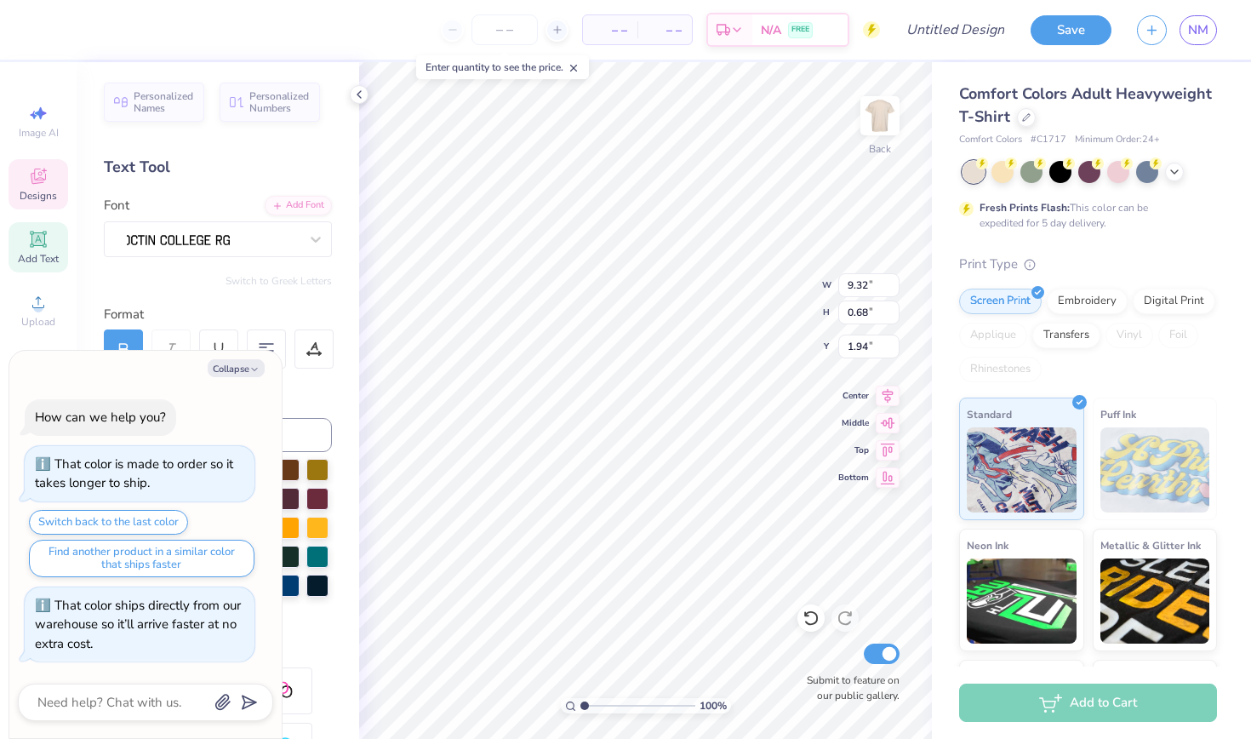
type textarea "Chi omega"
type textarea "x"
type textarea "Chi omega"
type textarea "x"
type textarea "Chi omega"
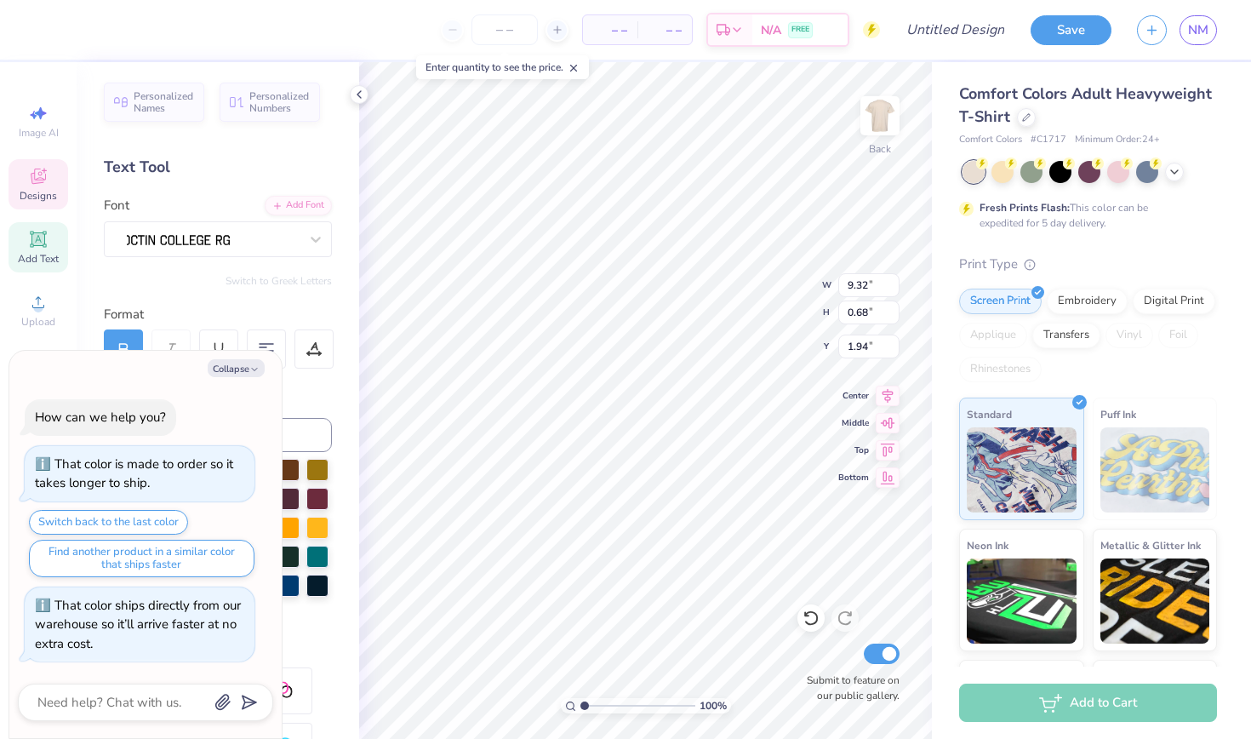
type textarea "x"
type textarea "Chi omega x"
type textarea "x"
type textarea "Chi omega x"
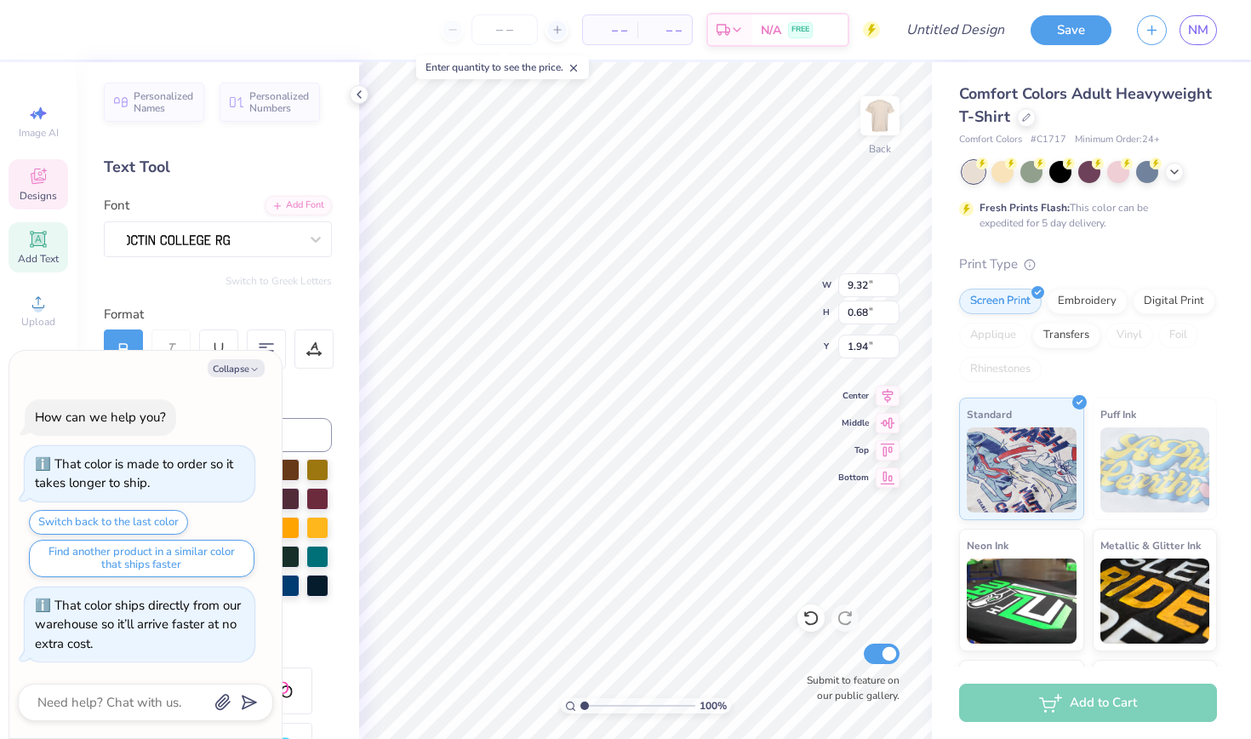
type textarea "x"
type textarea "Chi omega x"
type textarea "x"
type textarea "Chi omega"
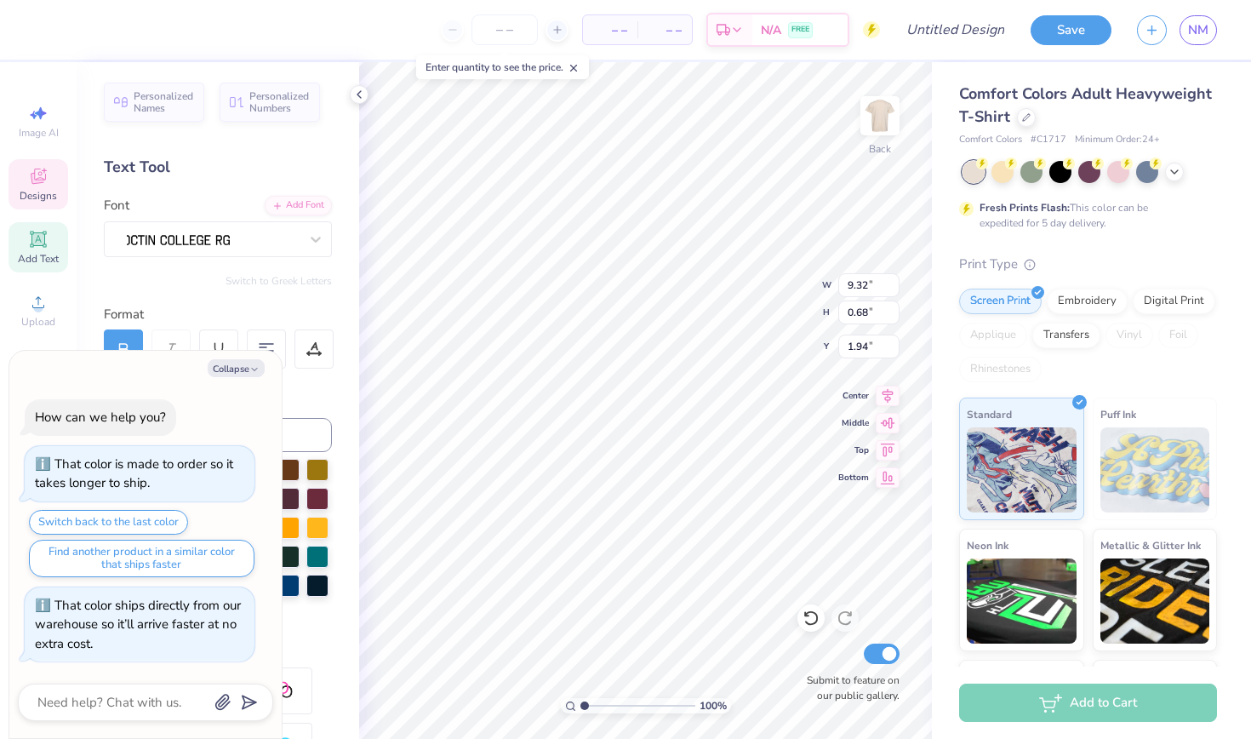
type textarea "x"
type textarea "SIGMA DELTA TAU"
type textarea "x"
type input "10.49"
type input "0.73"
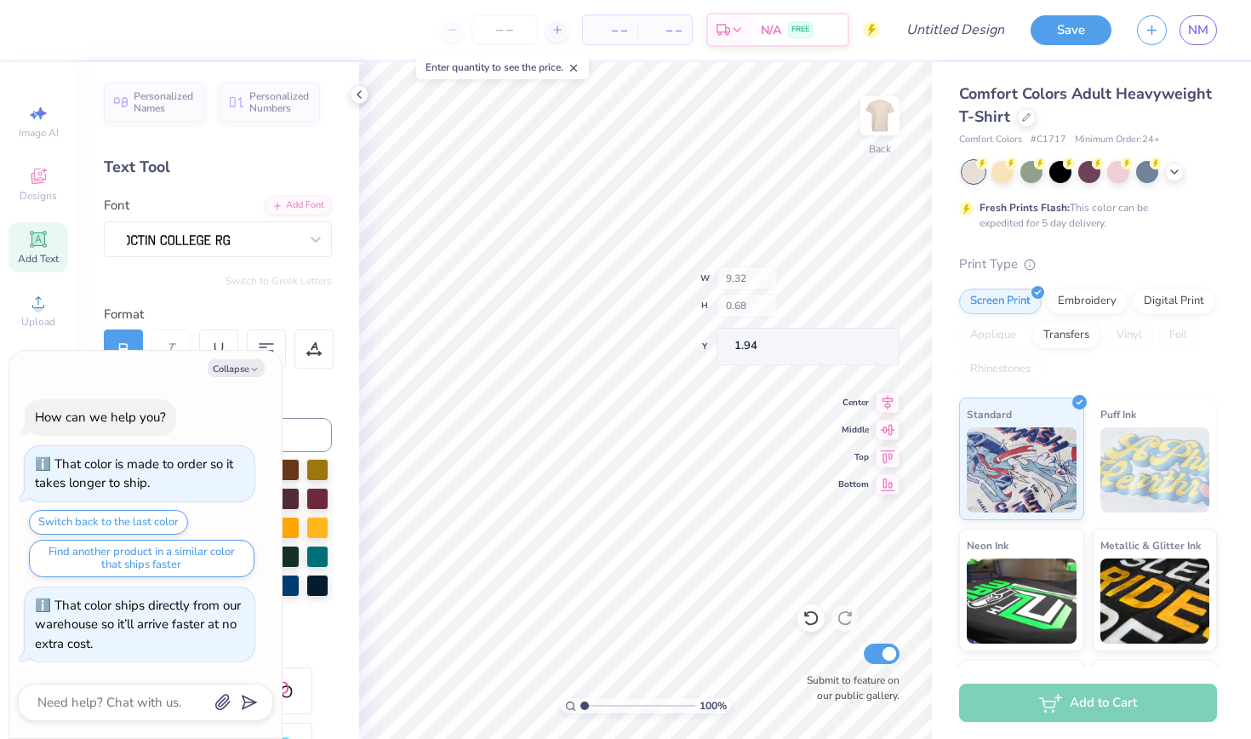
type input "12.56"
type textarea "x"
type input "12.74"
type textarea "x"
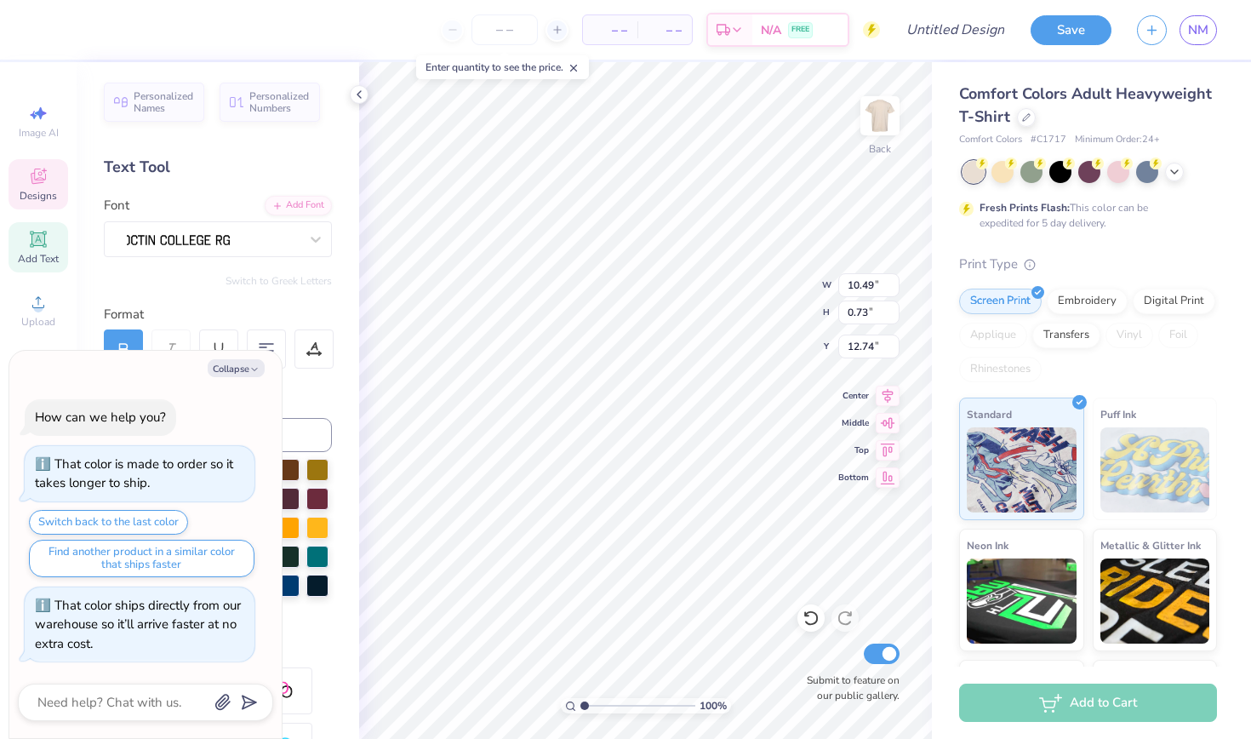
type textarea "u"
type textarea "x"
type textarea "un"
type textarea "x"
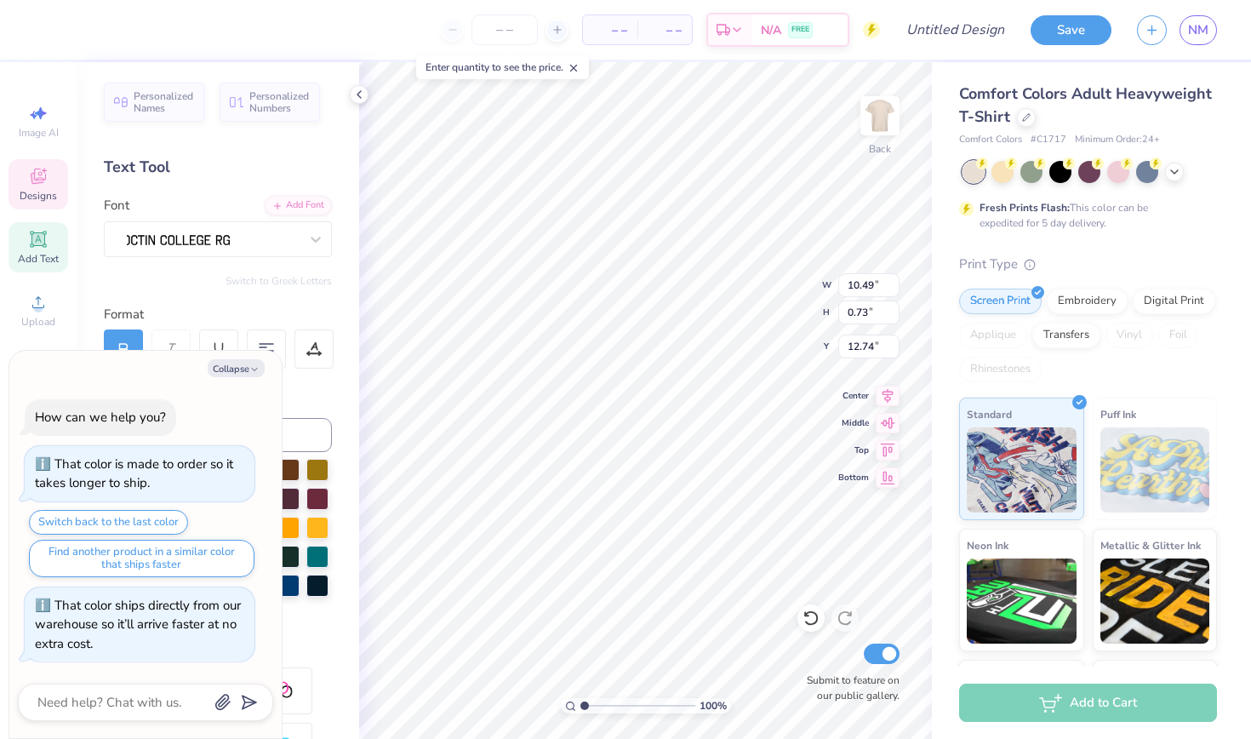
type textarea "uni"
type textarea "x"
type textarea "univ"
type textarea "x"
type textarea "unive"
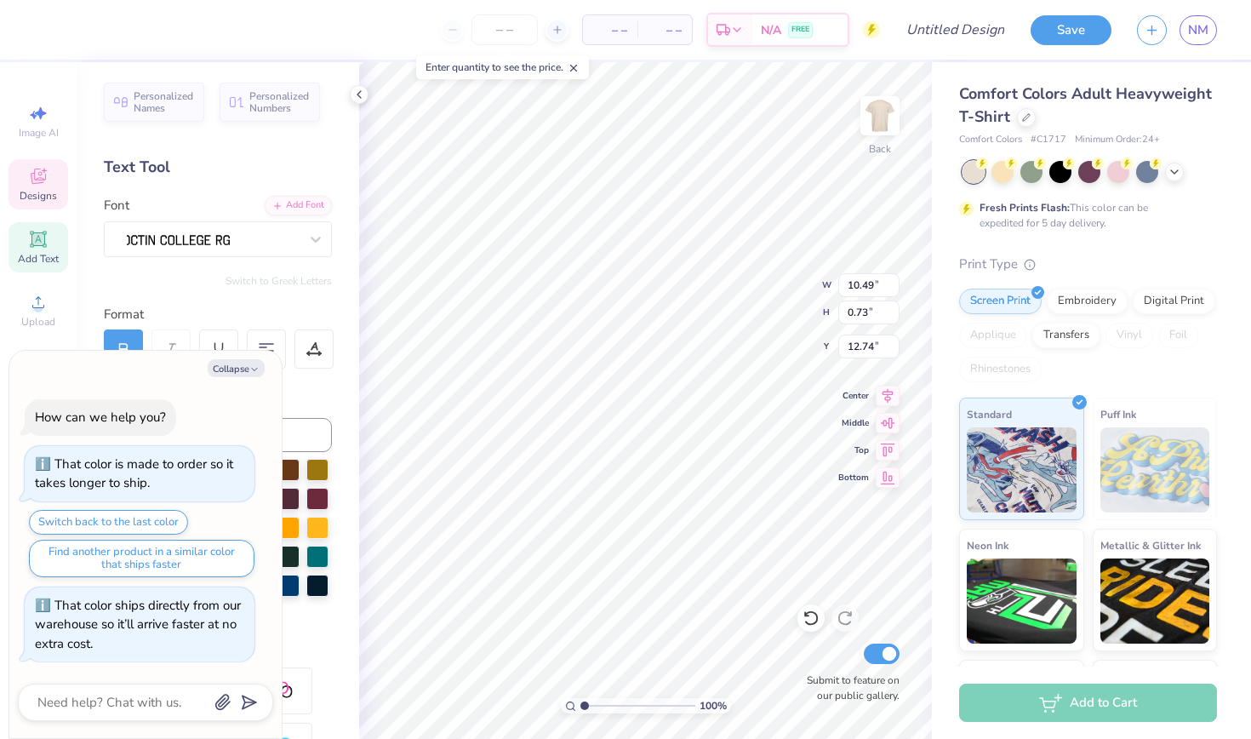
type textarea "x"
type textarea "univer"
type textarea "x"
type textarea "univers"
type textarea "x"
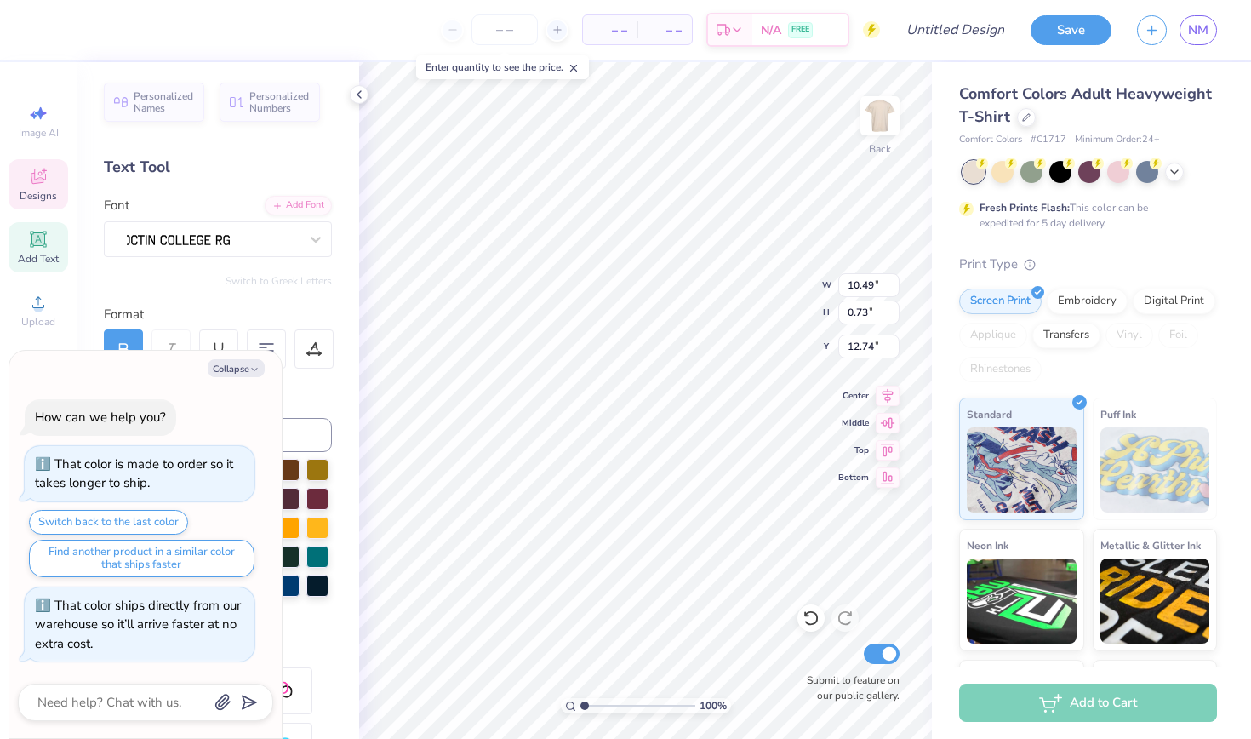
type textarea "universi"
type textarea "x"
type textarea "universit"
type textarea "x"
type textarea "university"
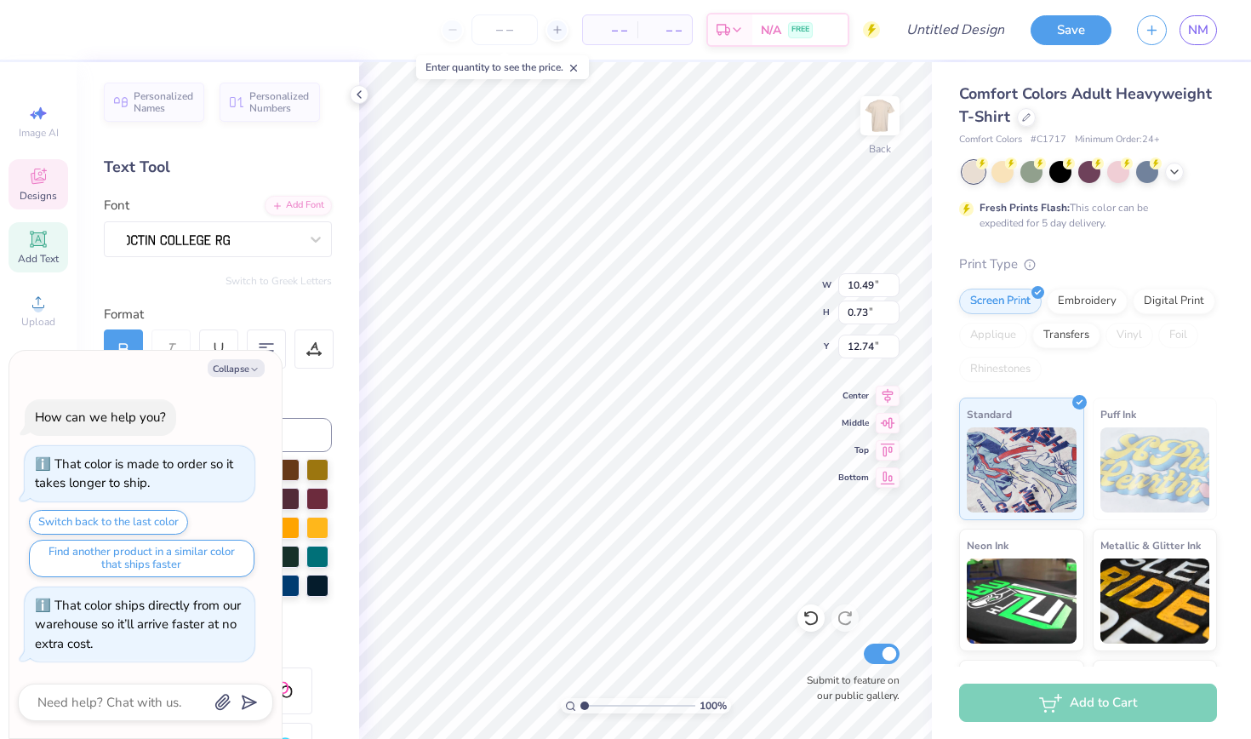
type textarea "x"
type textarea "university"
type textarea "x"
type textarea "university o"
type textarea "x"
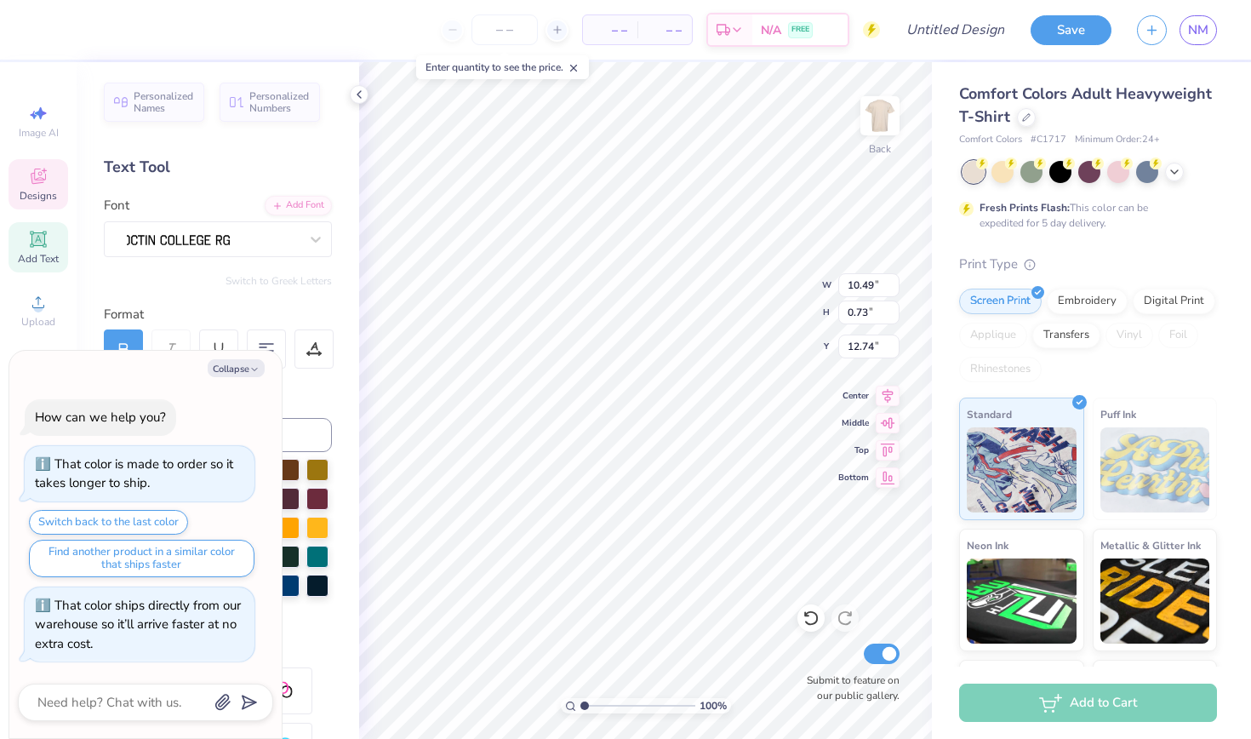
type textarea "university of"
type textarea "x"
type textarea "university of"
type textarea "x"
type textarea "university of n"
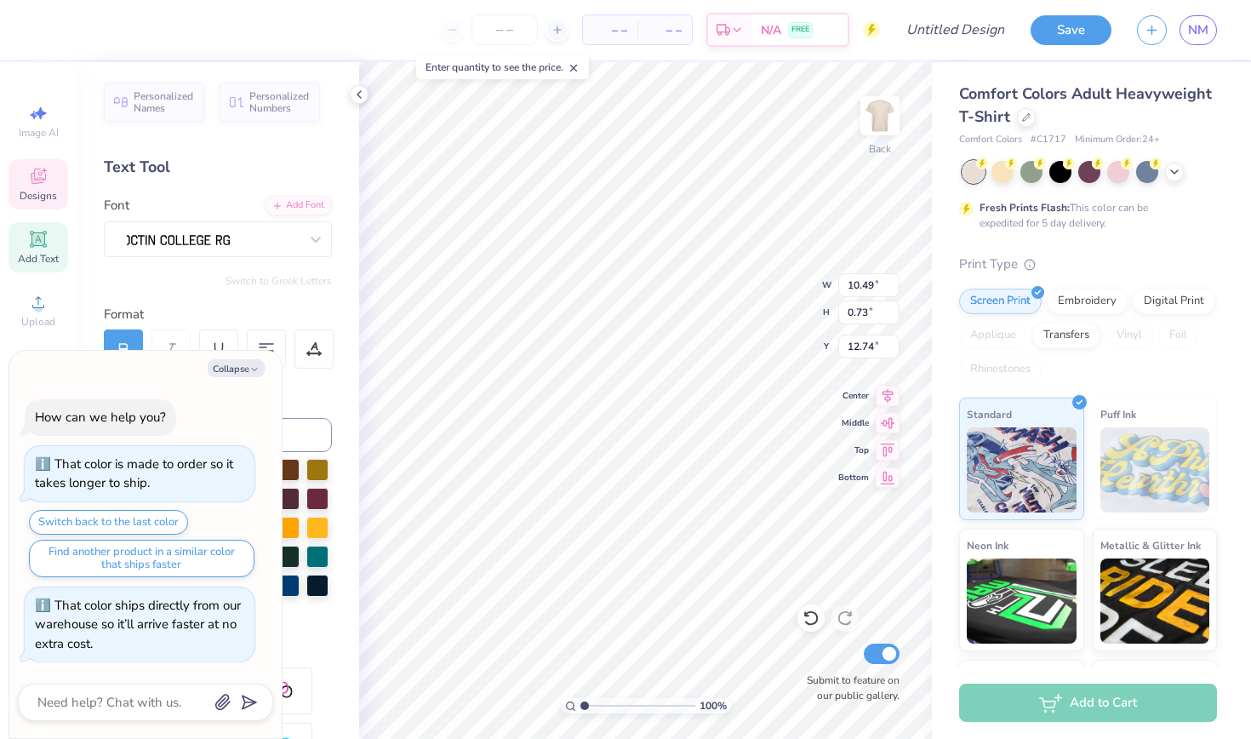
type textarea "x"
type textarea "university of ne"
type textarea "x"
type textarea "university of new"
type textarea "x"
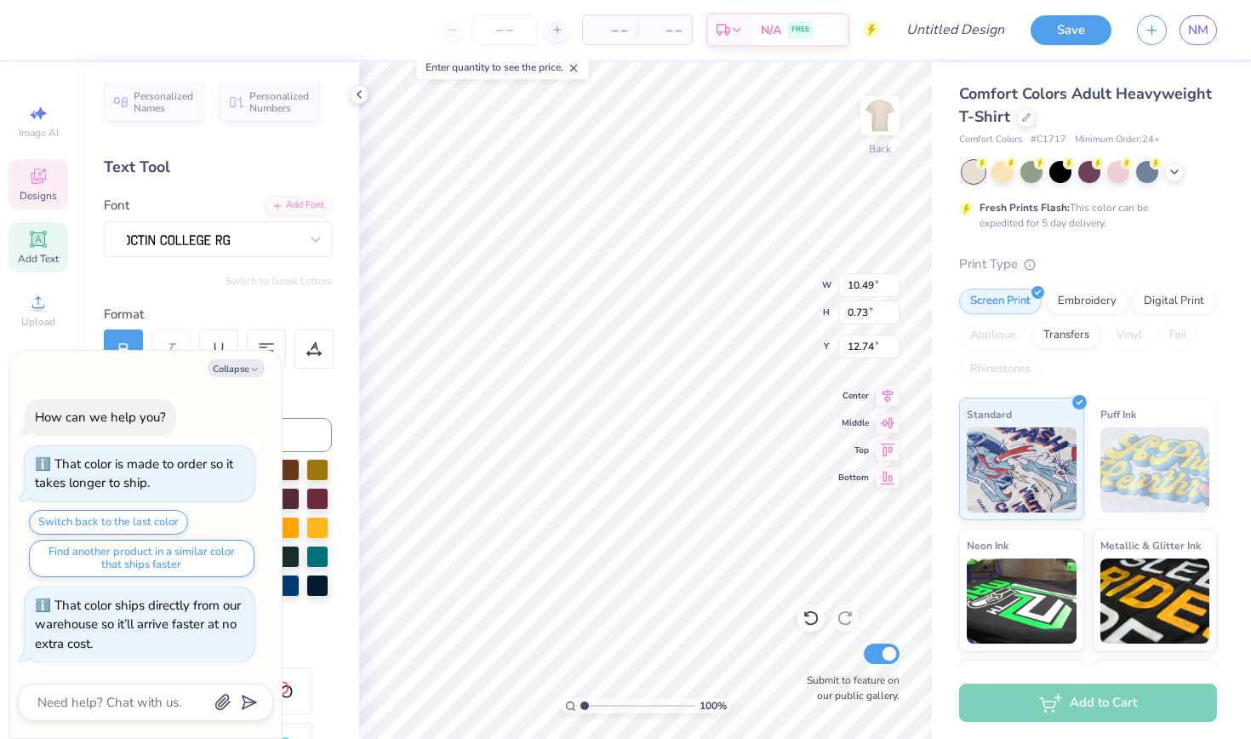
type textarea "university of new"
type textarea "x"
type textarea "university of new h"
type textarea "x"
type textarea "university of new ha"
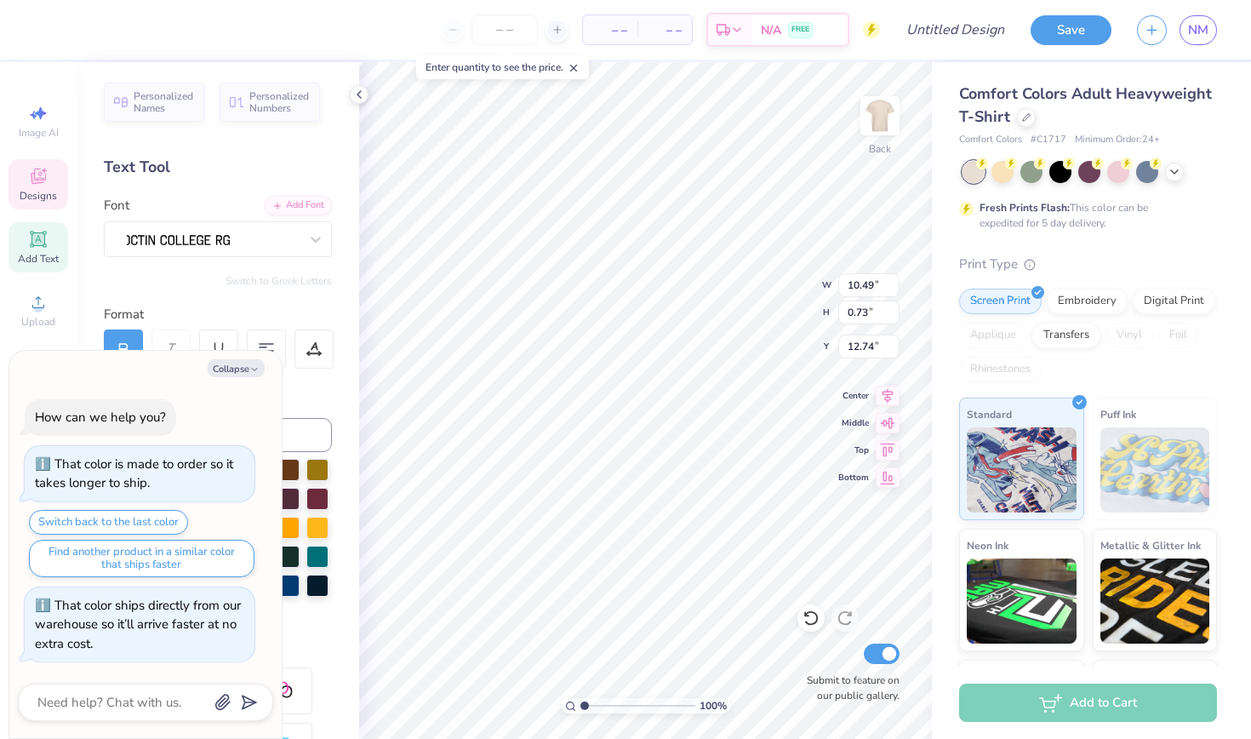
type textarea "x"
type textarea "university of new ham"
type textarea "x"
type textarea "university of new hamp"
type textarea "x"
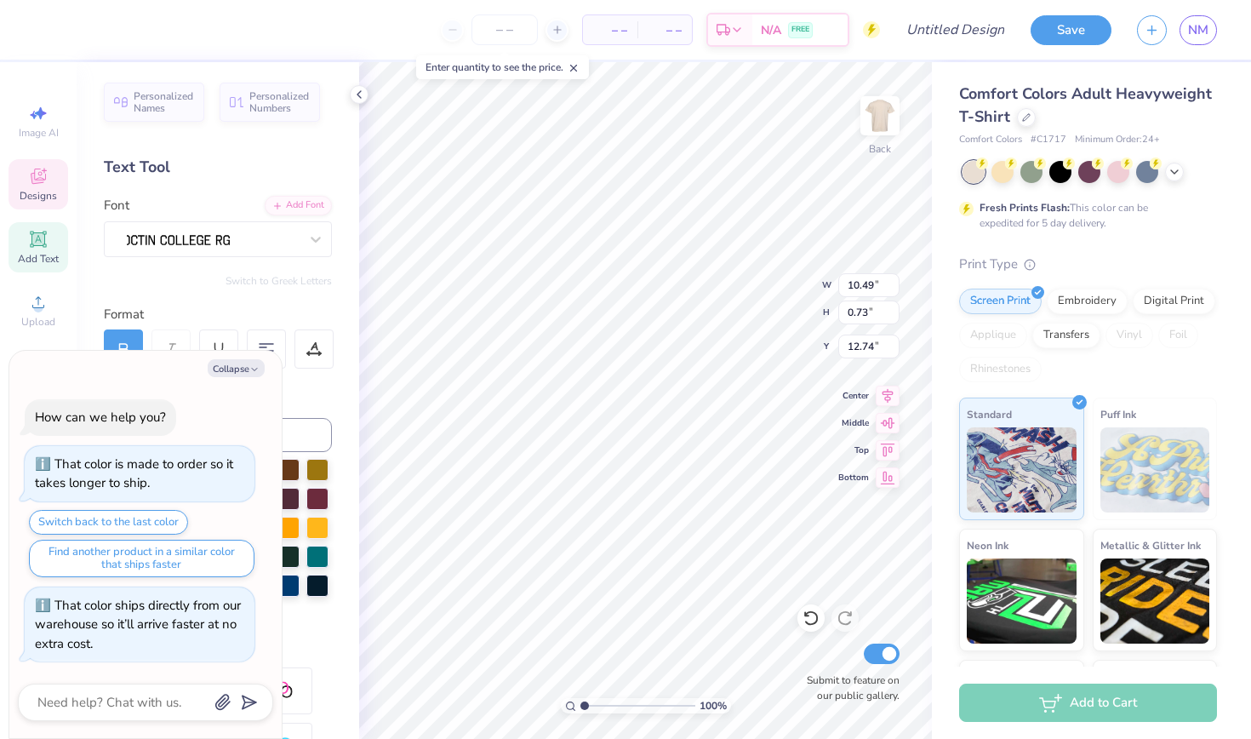
type textarea "university of new hamps"
type textarea "x"
type textarea "university of new hampsh"
type textarea "x"
type textarea "university of new hampshi"
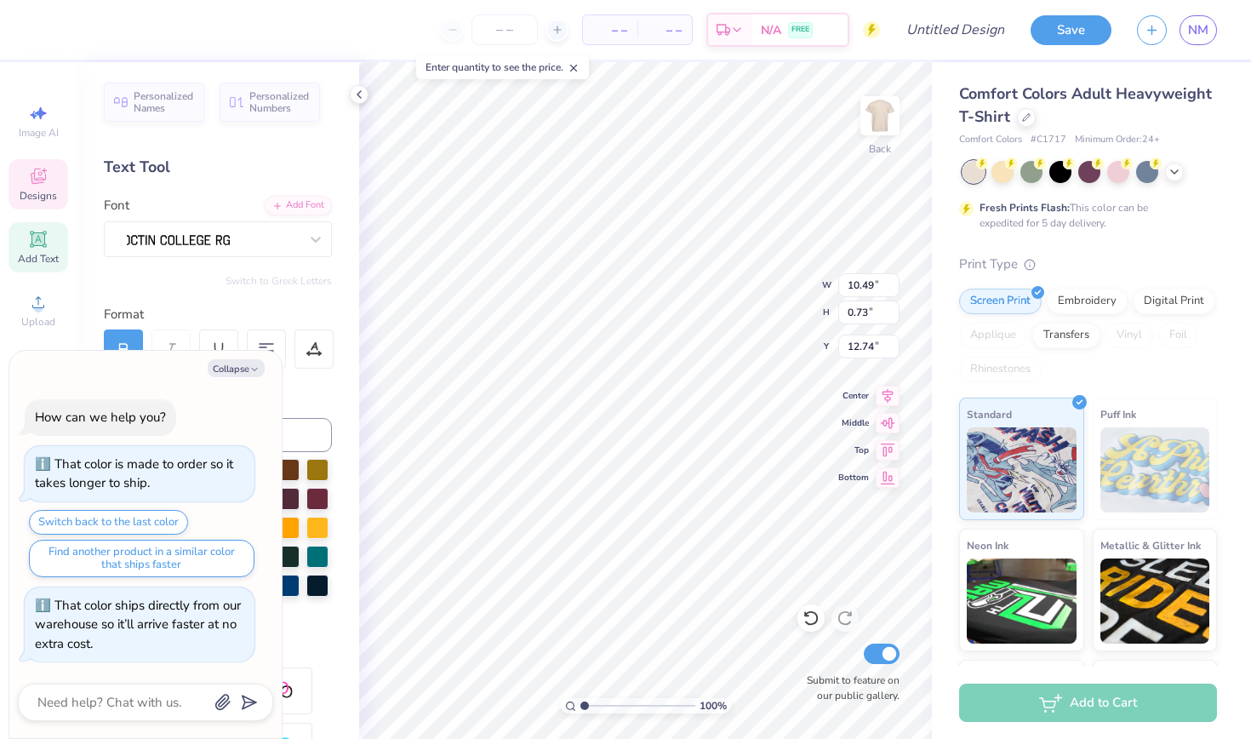
scroll to position [0, 9]
type textarea "x"
type textarea "university of new hampshir"
type textarea "x"
type textarea "university of new hampshire"
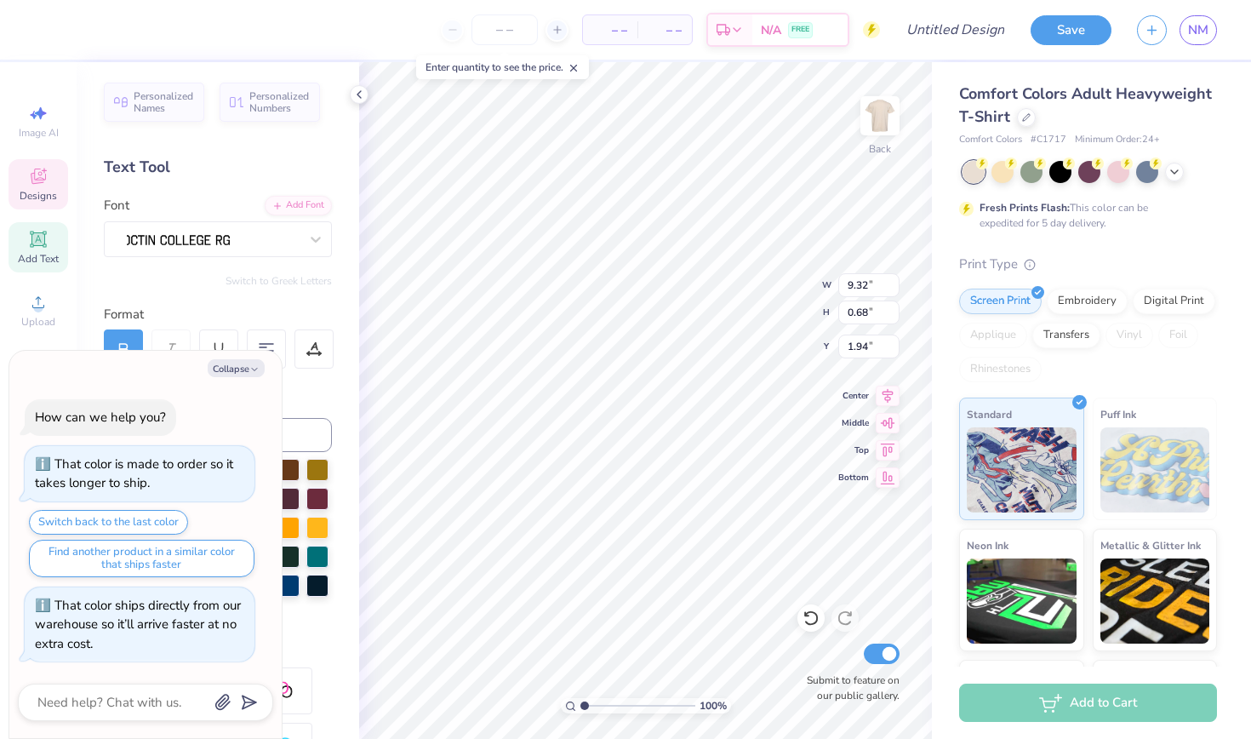
scroll to position [0, 6]
type textarea "x"
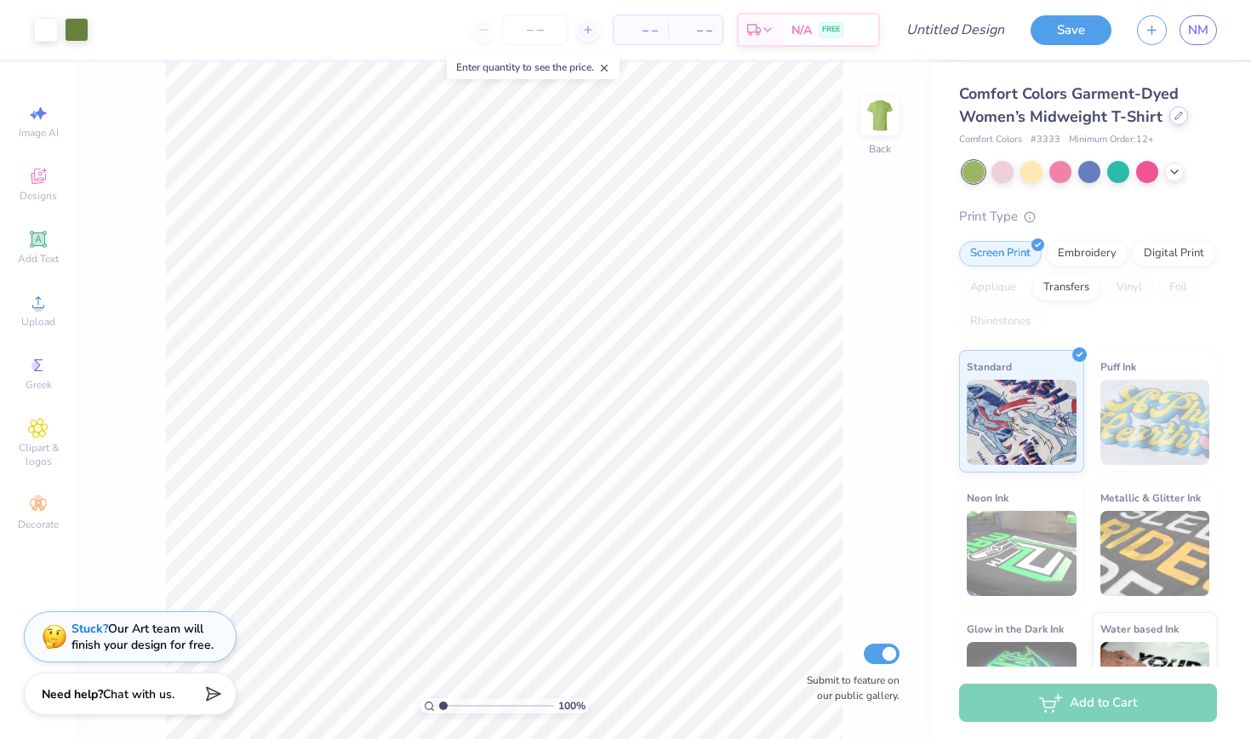
click at [1169, 116] on div at bounding box center [1178, 115] width 19 height 19
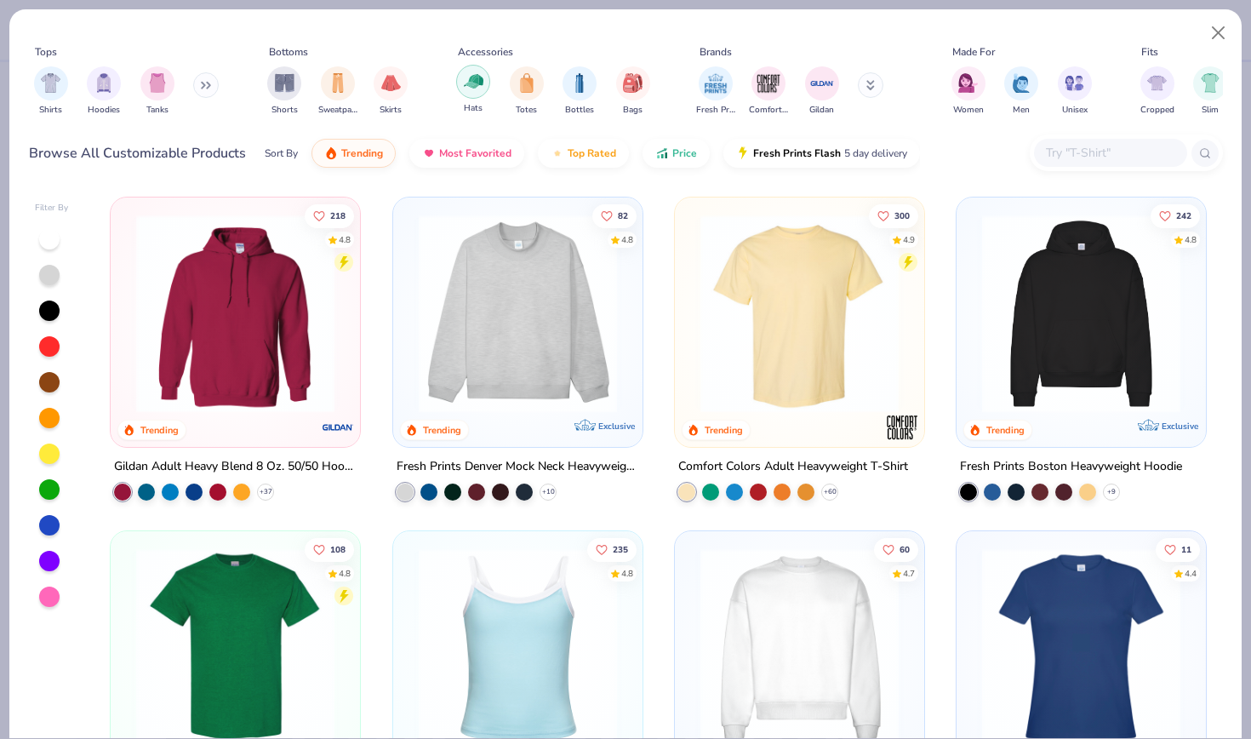
click at [466, 71] on img "filter for Hats" at bounding box center [474, 81] width 20 height 20
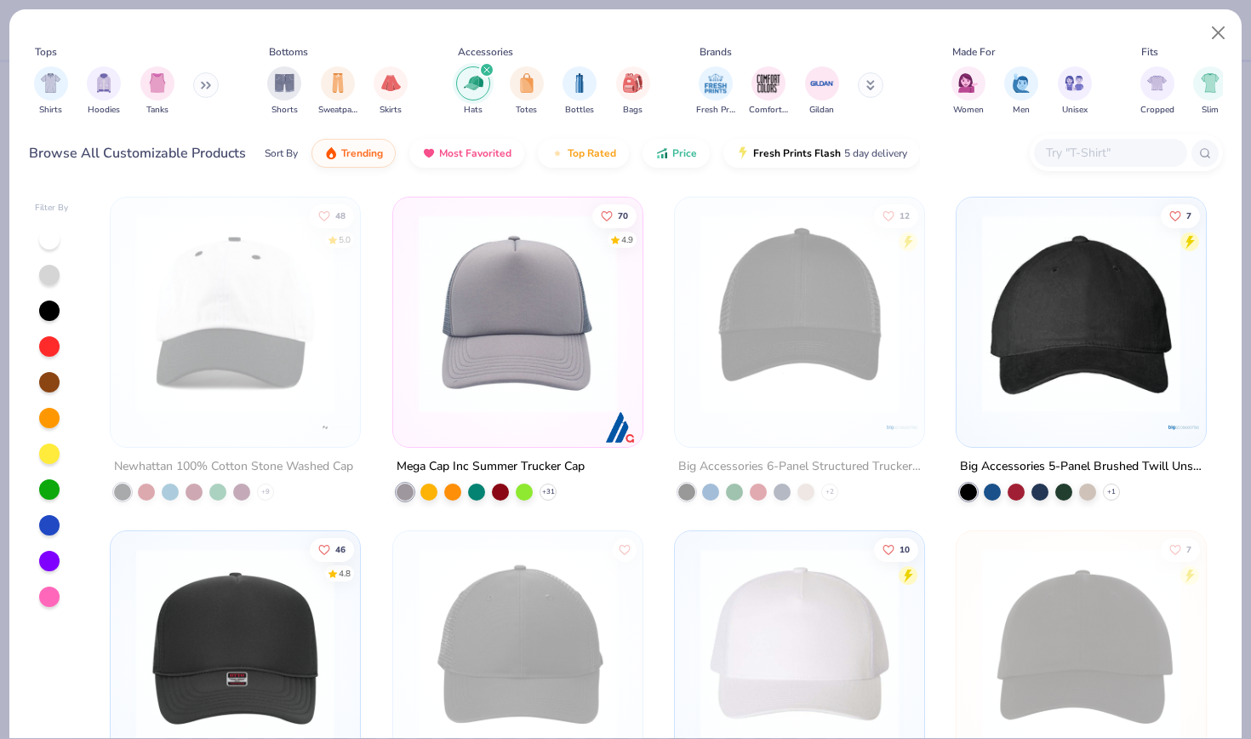
click at [203, 361] on div "48 5.0 Newhattan 100% Cotton Stone Washed Cap + 9 70 4.9 Mega Cap Inc Summer Tr…" at bounding box center [658, 474] width 1128 height 573
click at [203, 361] on img at bounding box center [235, 313] width 215 height 198
click at [241, 613] on img at bounding box center [235, 647] width 215 height 198
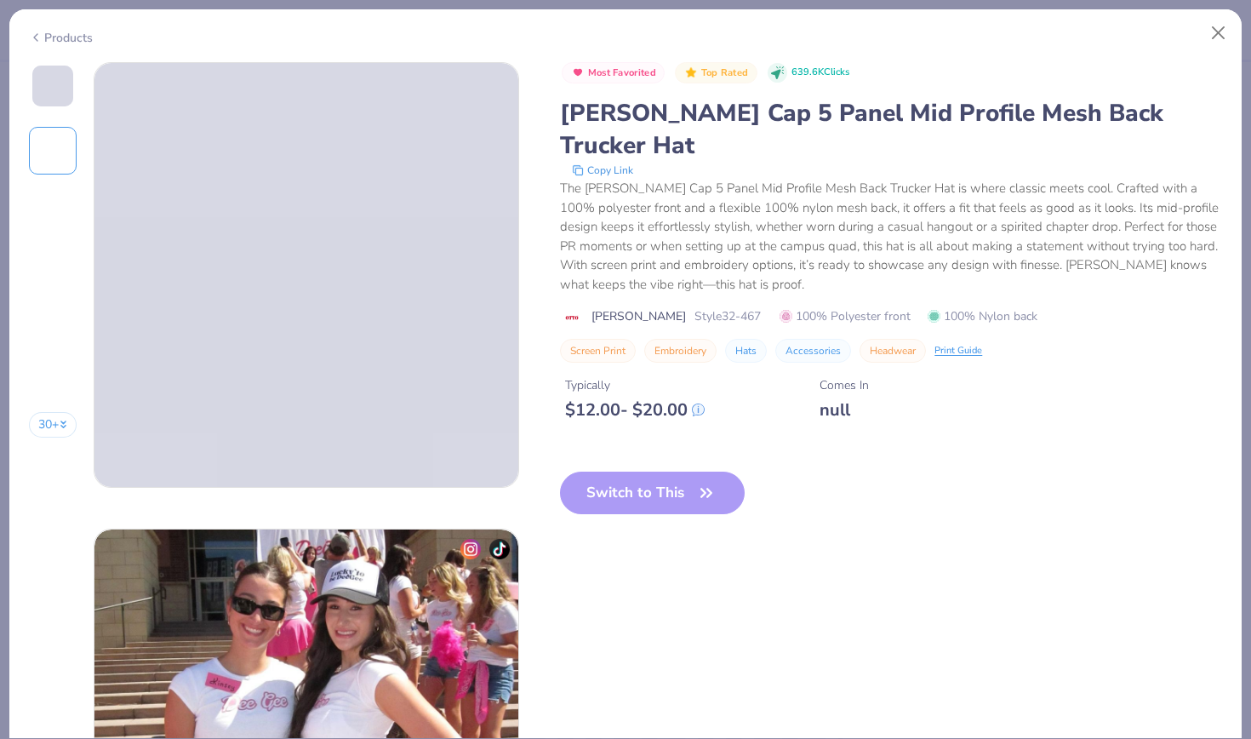
scroll to position [129, 0]
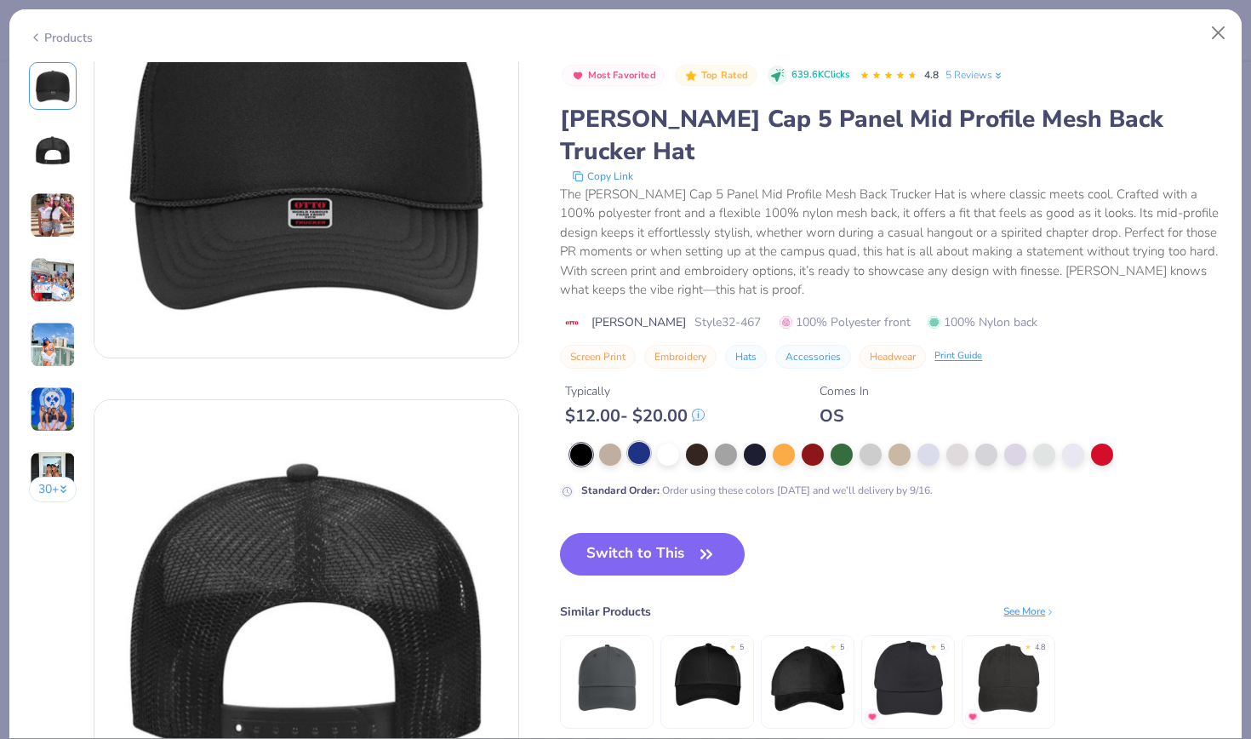
click at [628, 442] on div at bounding box center [639, 453] width 22 height 22
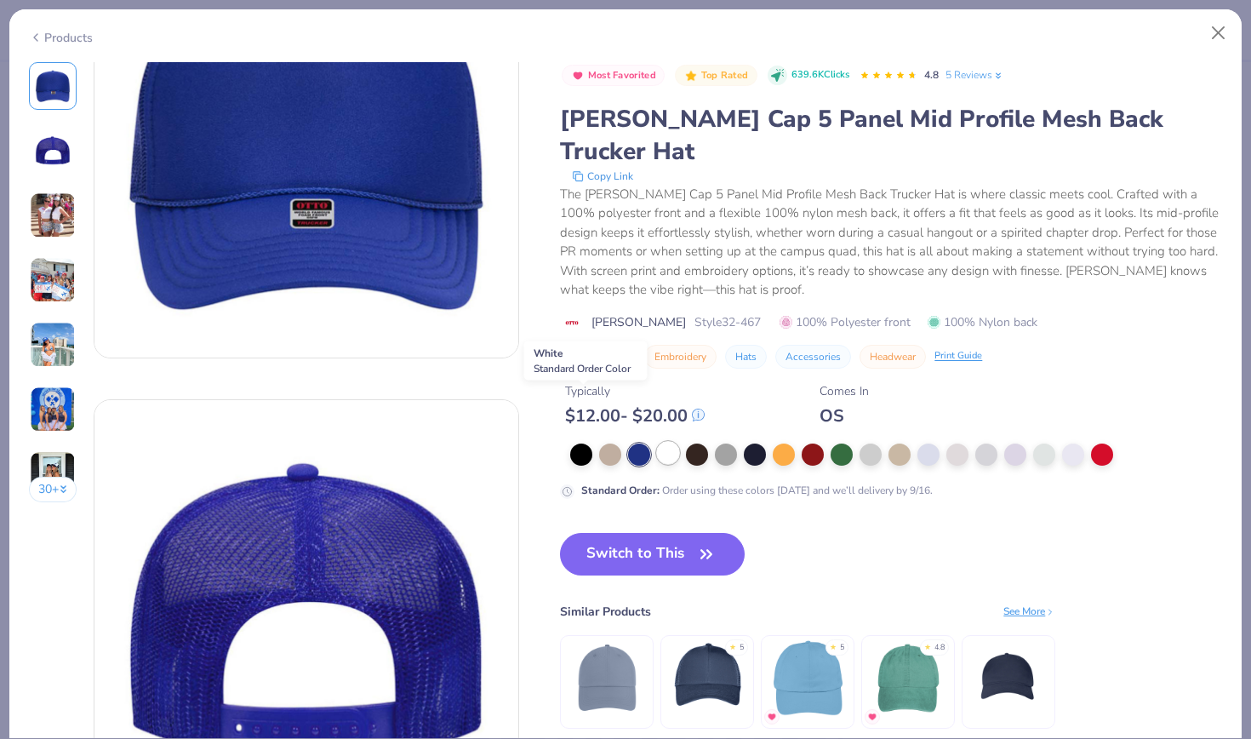
click at [657, 442] on div at bounding box center [668, 453] width 22 height 22
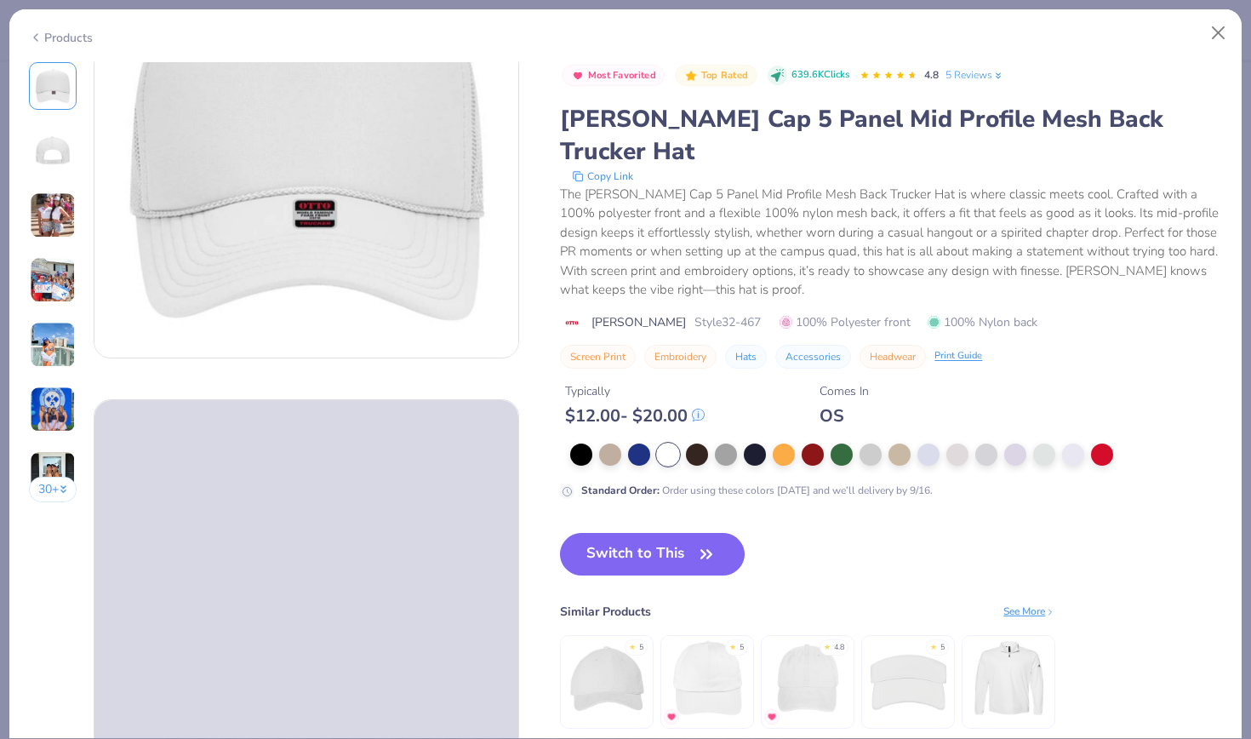
click at [1003, 443] on div at bounding box center [896, 454] width 652 height 22
click at [1091, 442] on div at bounding box center [1102, 453] width 22 height 22
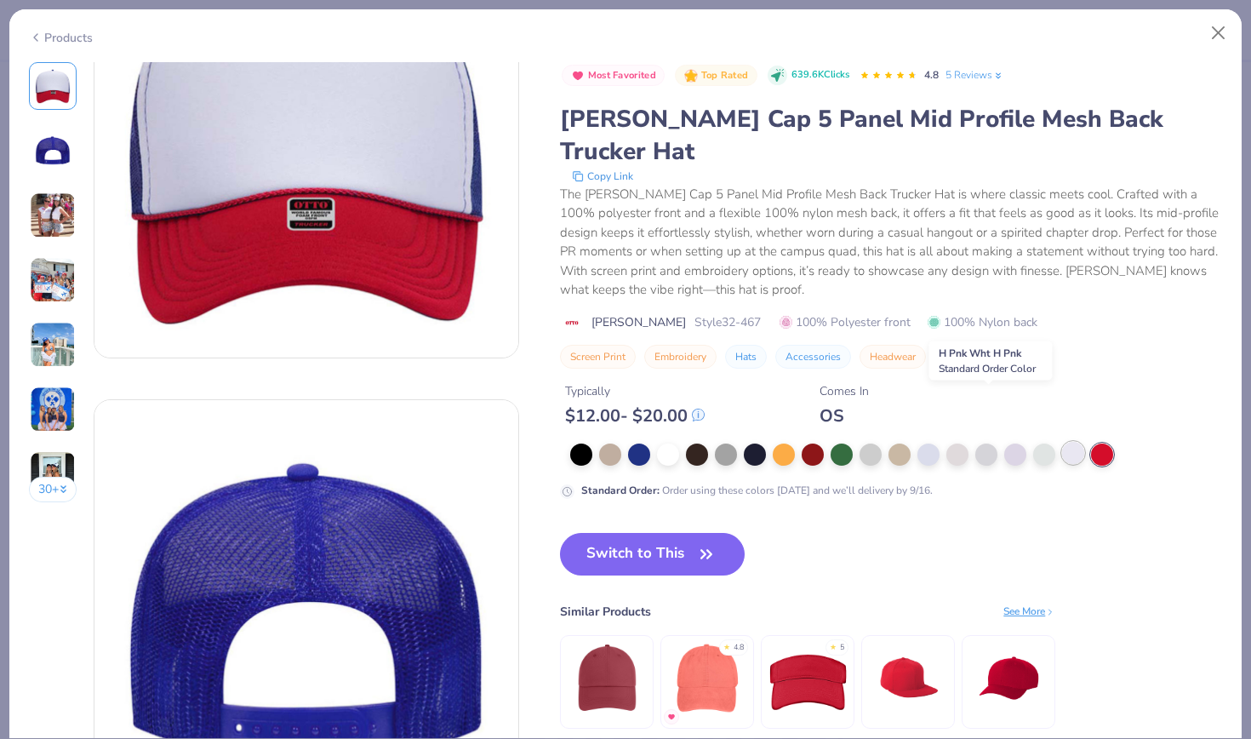
click at [1062, 442] on div at bounding box center [1073, 453] width 22 height 22
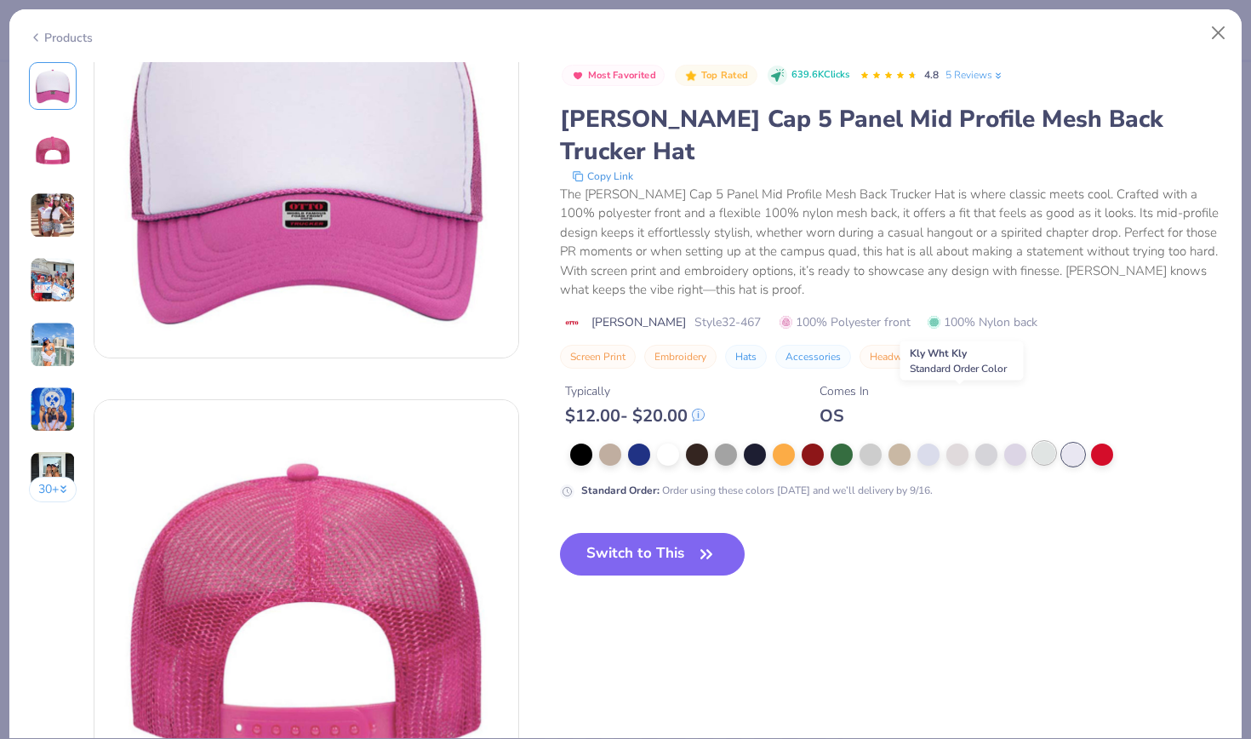
click at [1033, 442] on div at bounding box center [1044, 453] width 22 height 22
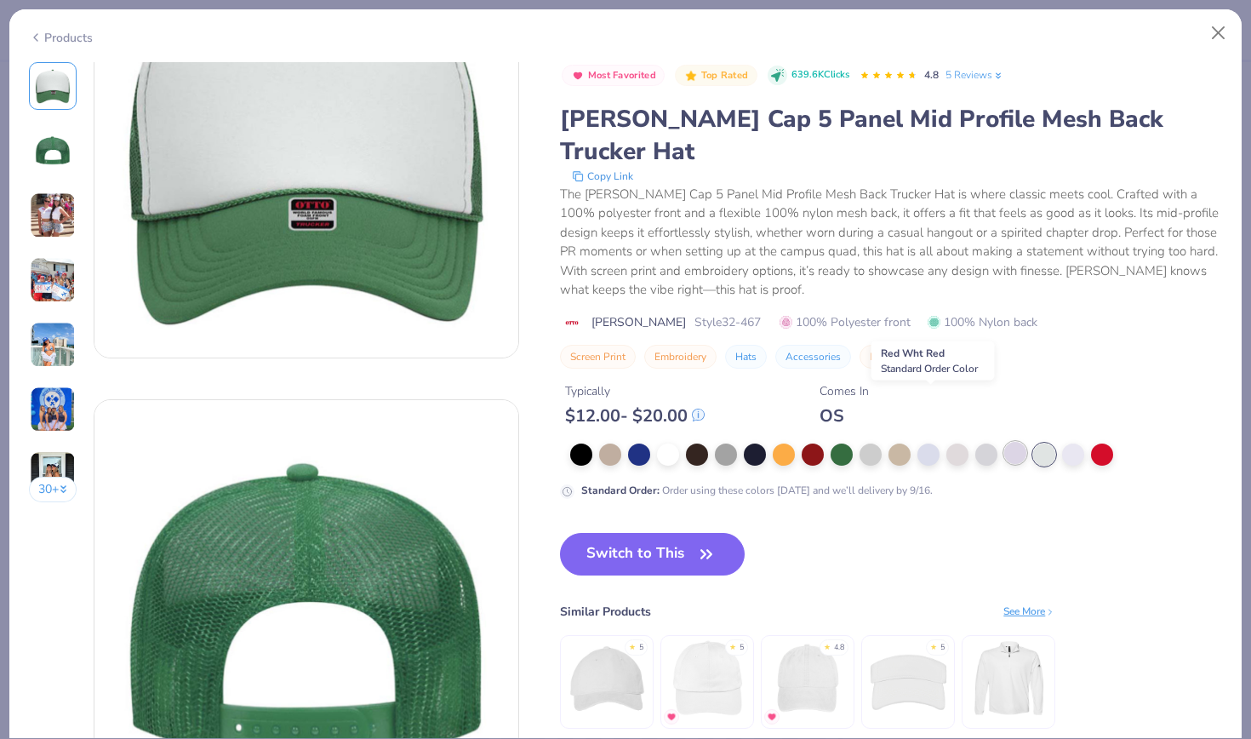
click at [1004, 442] on div at bounding box center [1015, 453] width 22 height 22
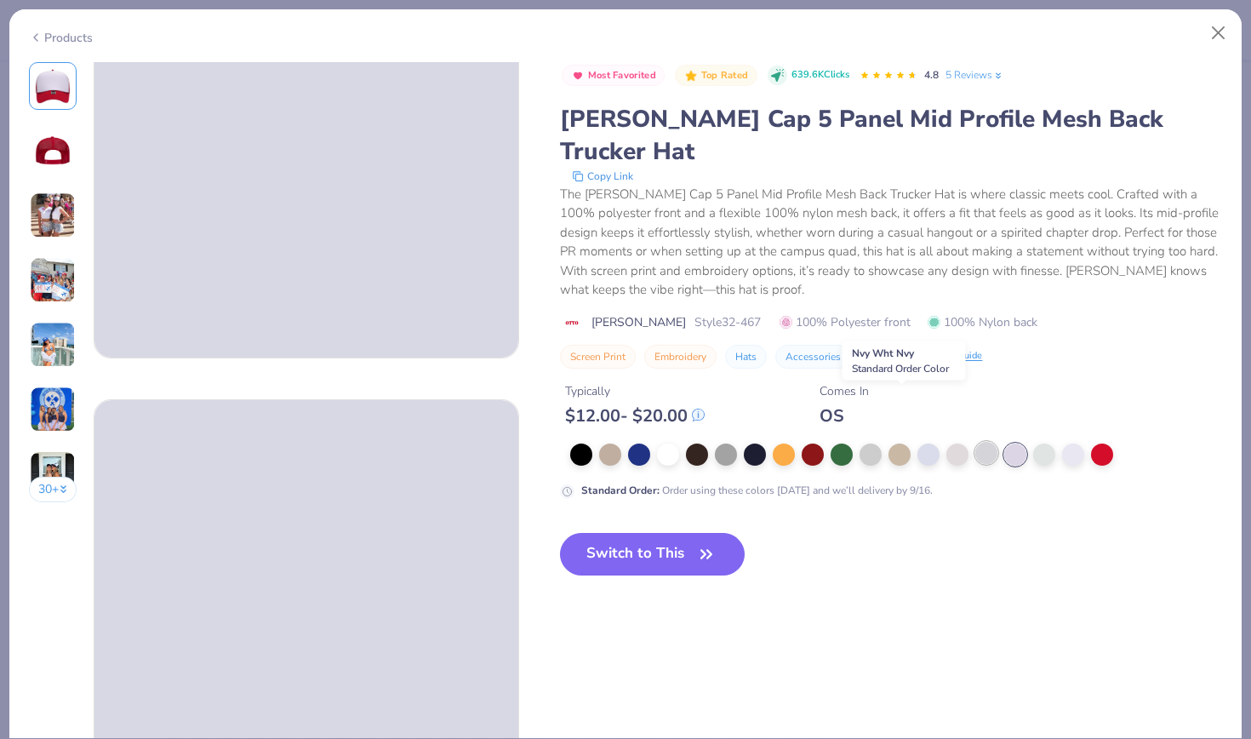
click at [975, 442] on div at bounding box center [986, 453] width 22 height 22
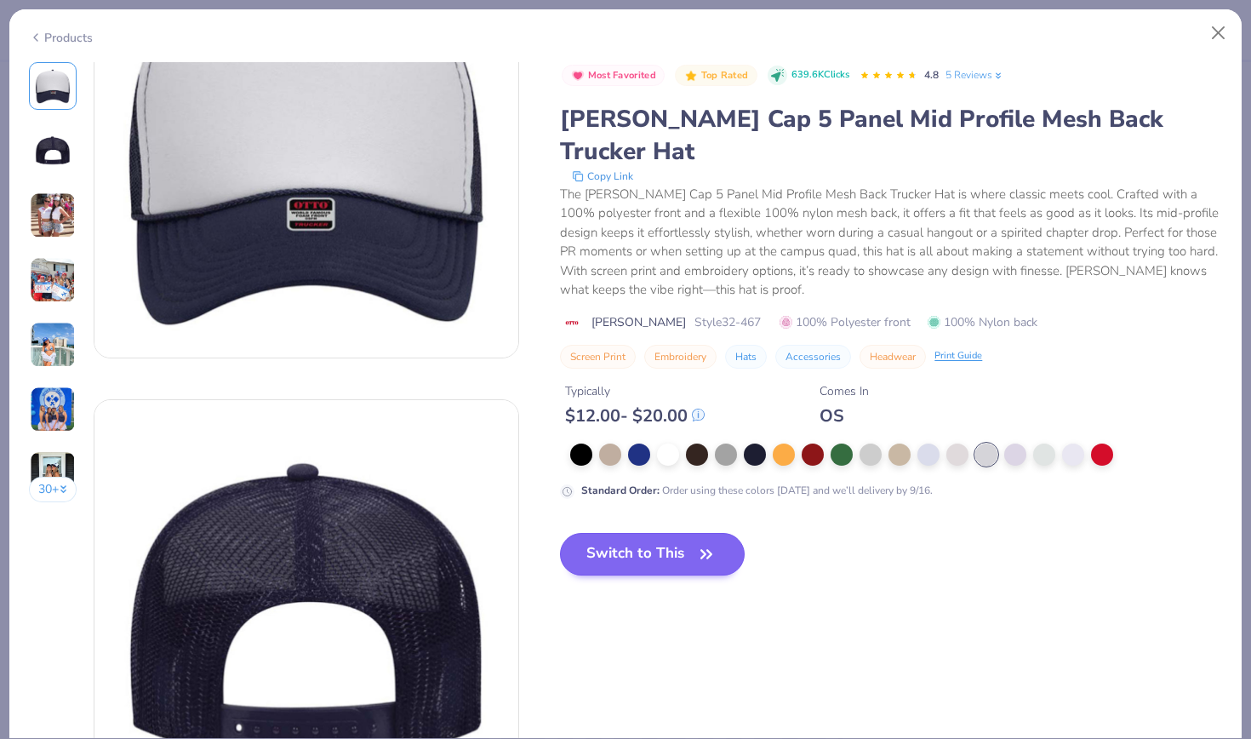
click at [560, 533] on button "Switch to This" at bounding box center [652, 554] width 185 height 43
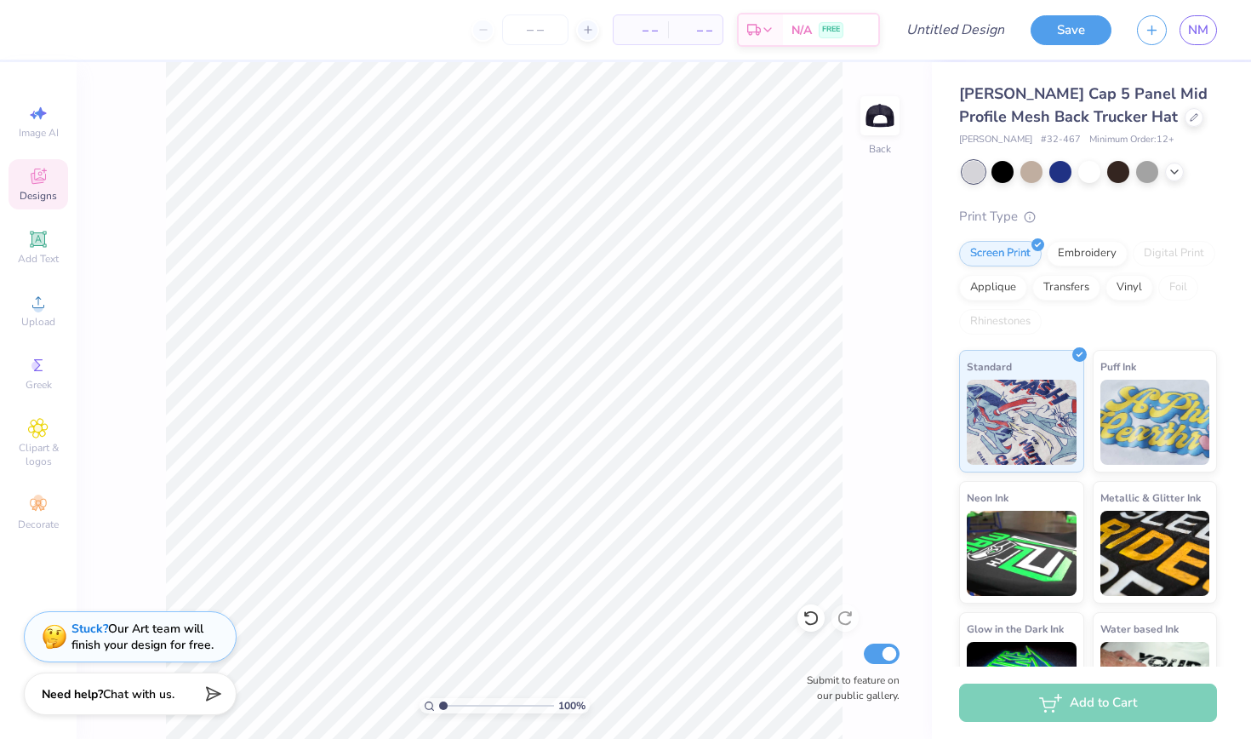
click at [41, 167] on icon at bounding box center [38, 176] width 20 height 20
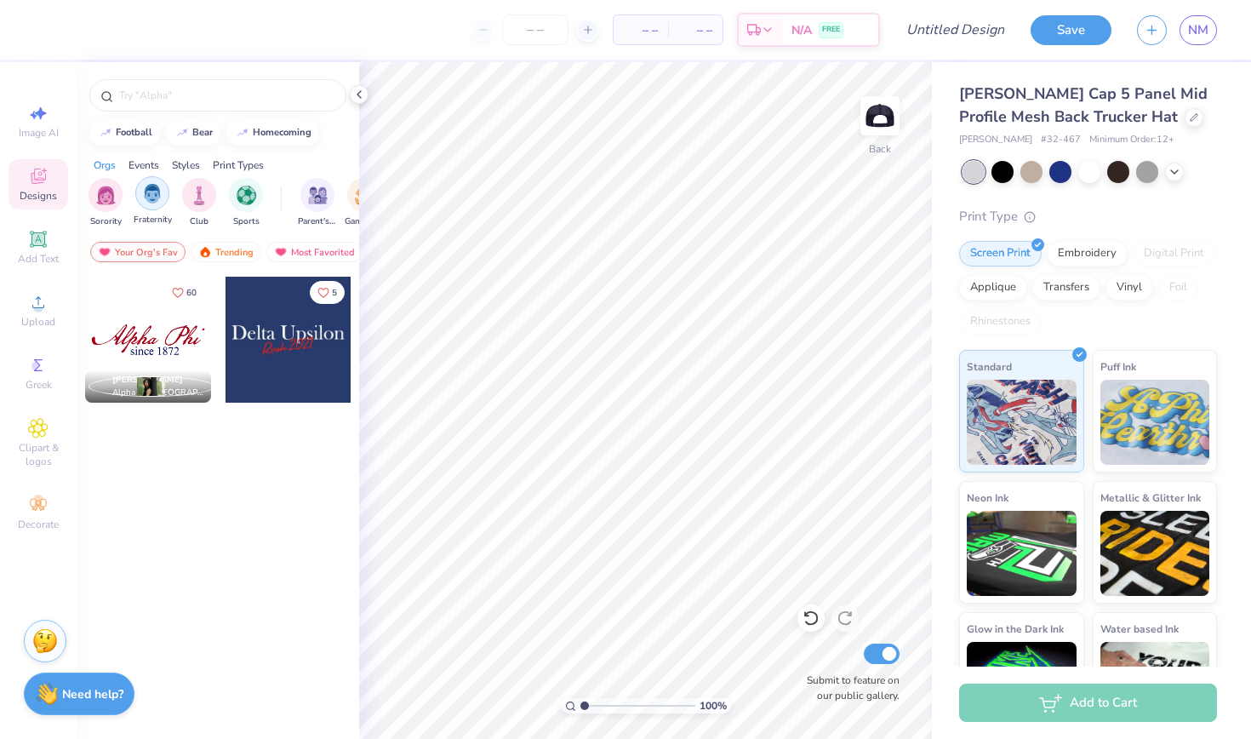
click at [156, 197] on img "filter for Fraternity" at bounding box center [152, 194] width 19 height 20
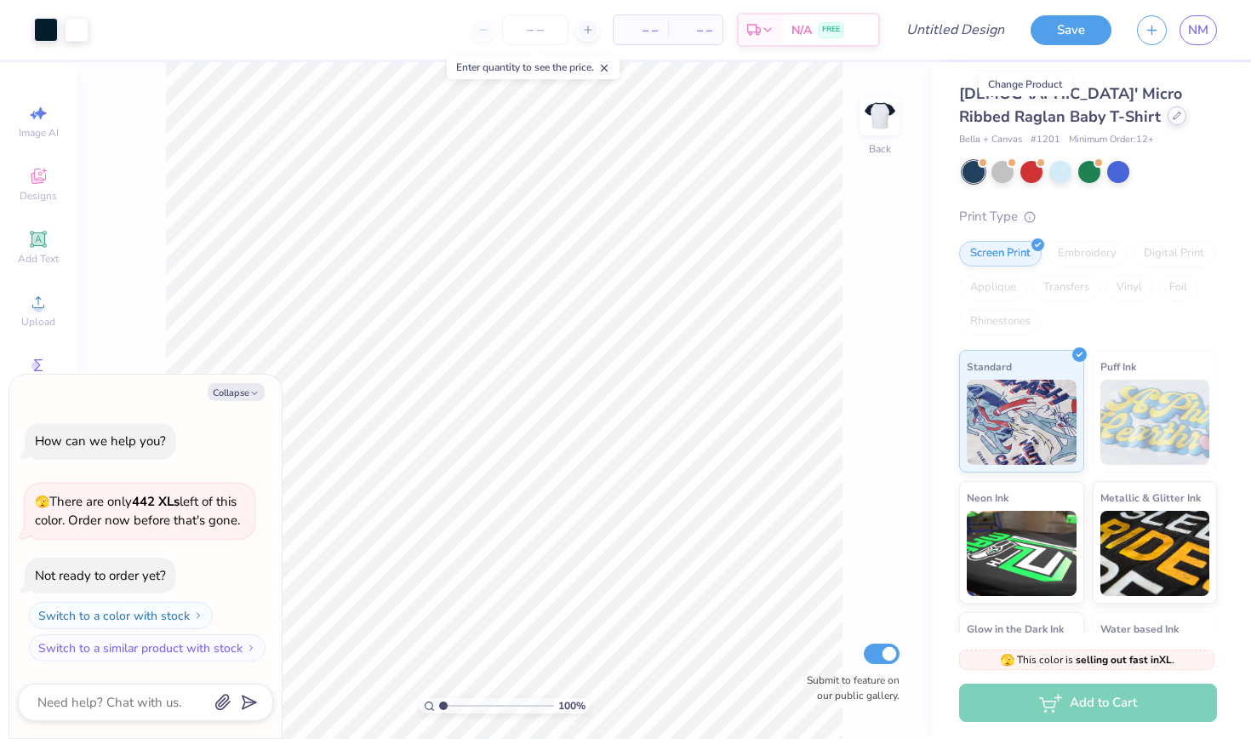
click at [1173, 113] on icon at bounding box center [1177, 115] width 9 height 9
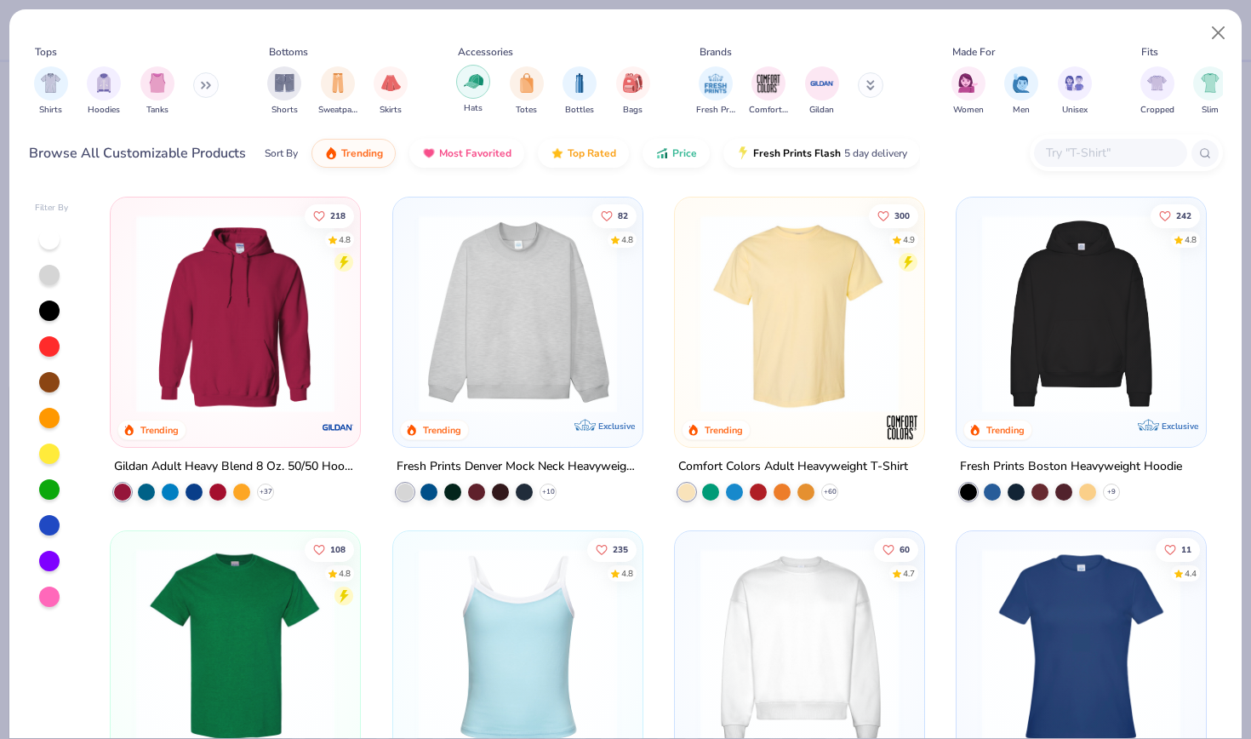
click at [467, 75] on img "filter for Hats" at bounding box center [474, 81] width 20 height 20
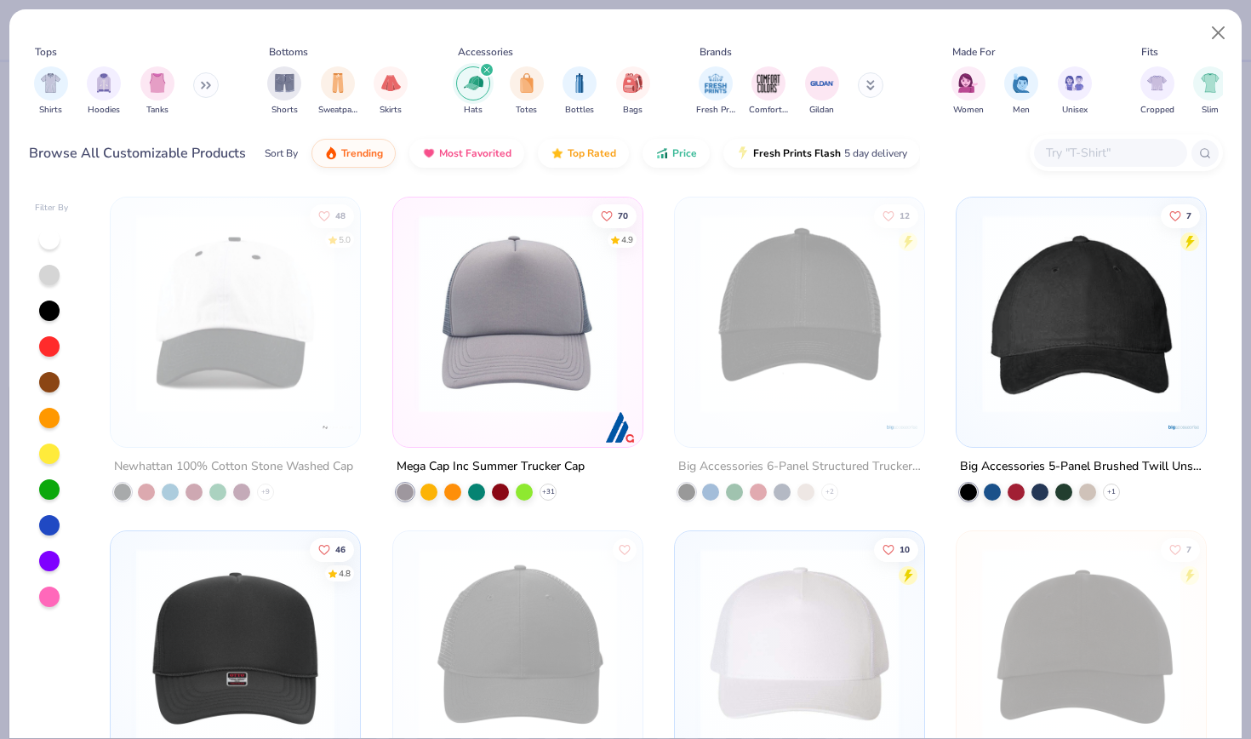
click at [1066, 285] on div at bounding box center [866, 313] width 647 height 198
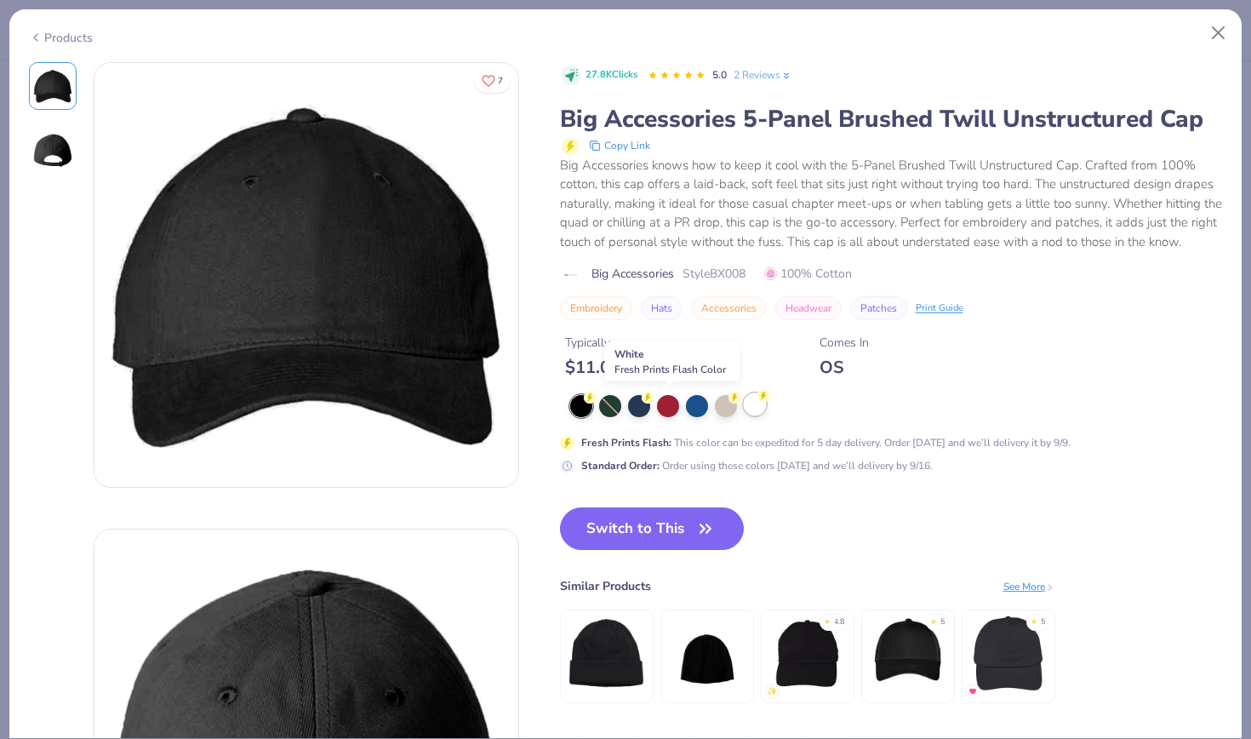
click at [744, 408] on div at bounding box center [755, 404] width 22 height 22
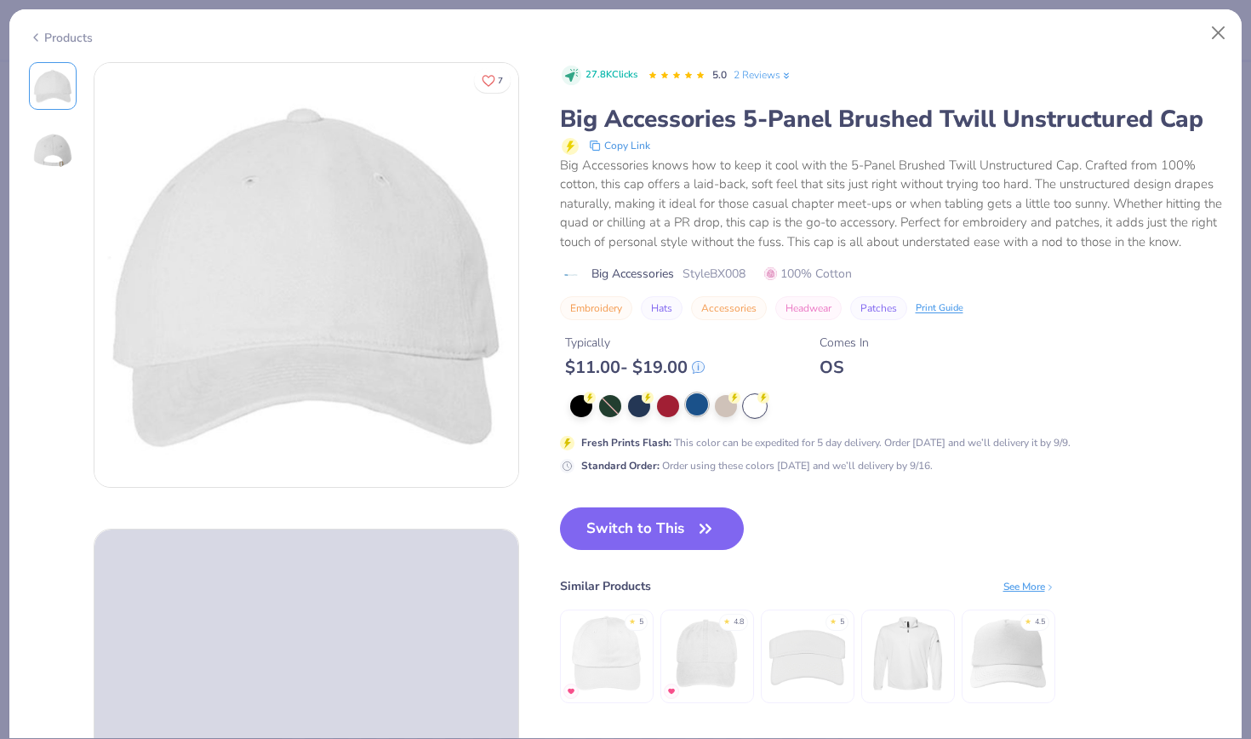
click at [686, 403] on div at bounding box center [697, 404] width 22 height 22
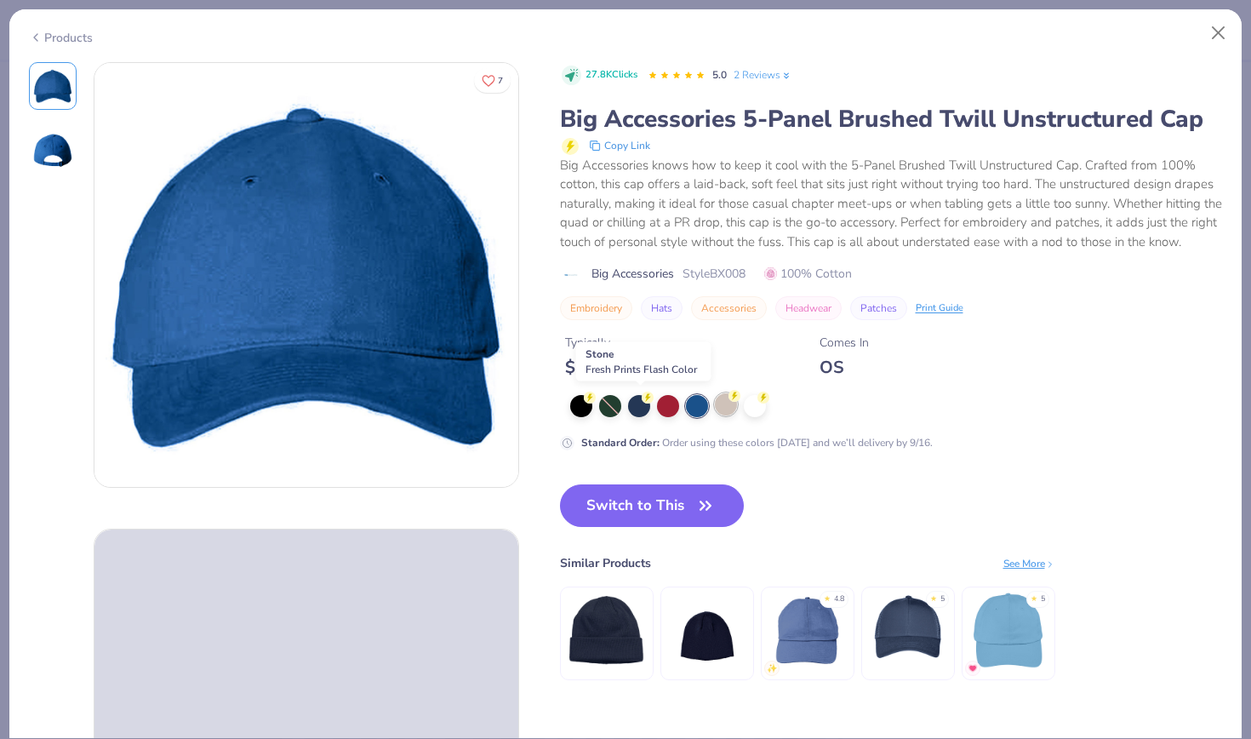
click at [715, 404] on div at bounding box center [726, 404] width 22 height 22
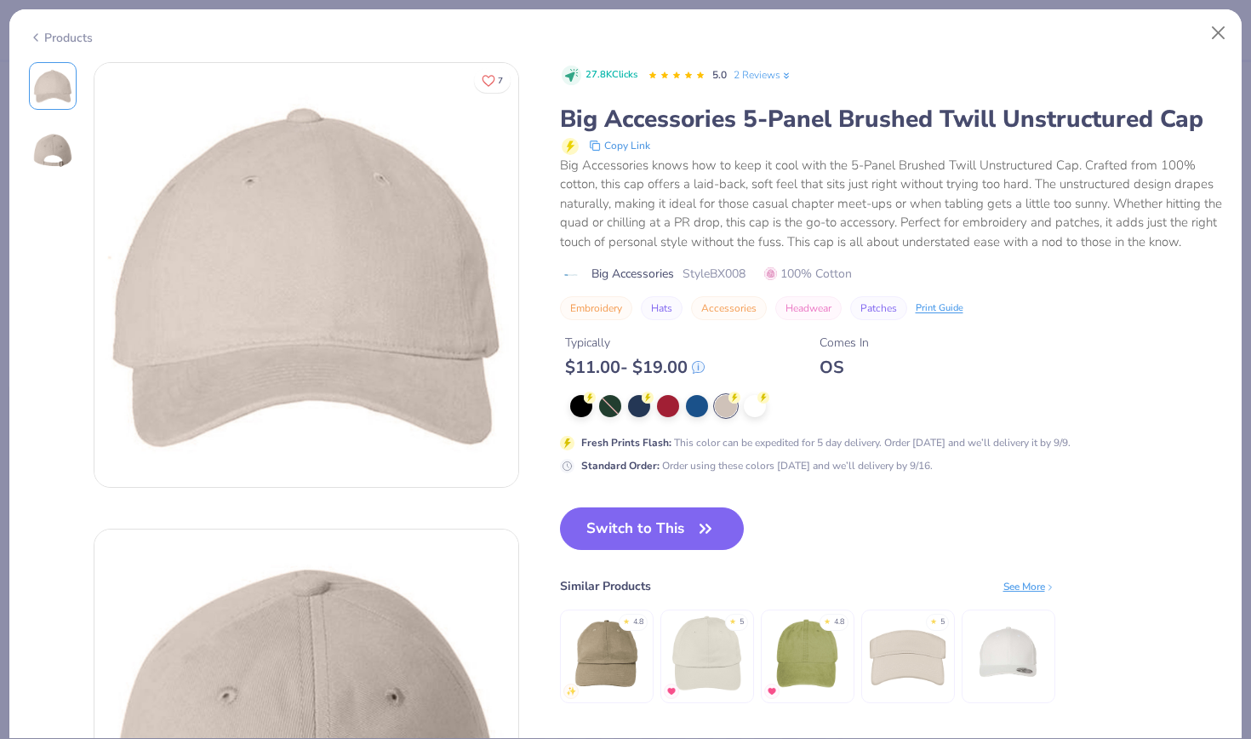
click at [32, 35] on icon at bounding box center [36, 37] width 14 height 20
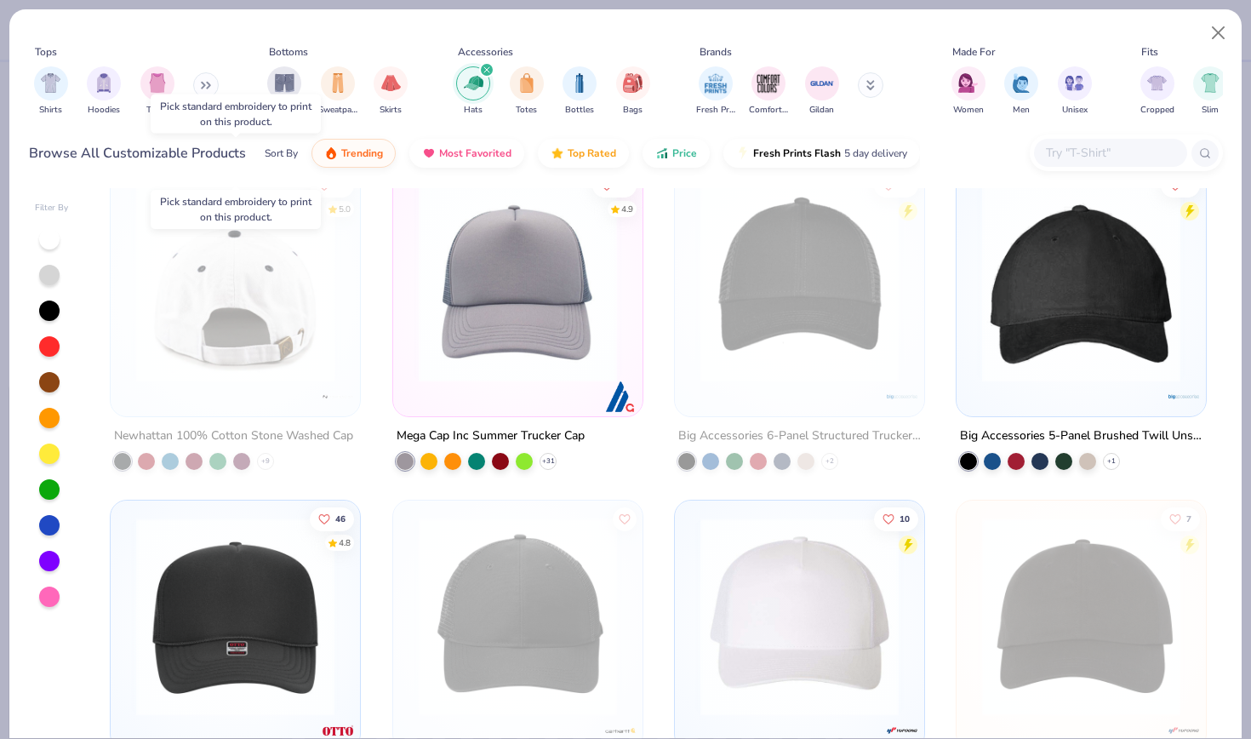
scroll to position [29, 0]
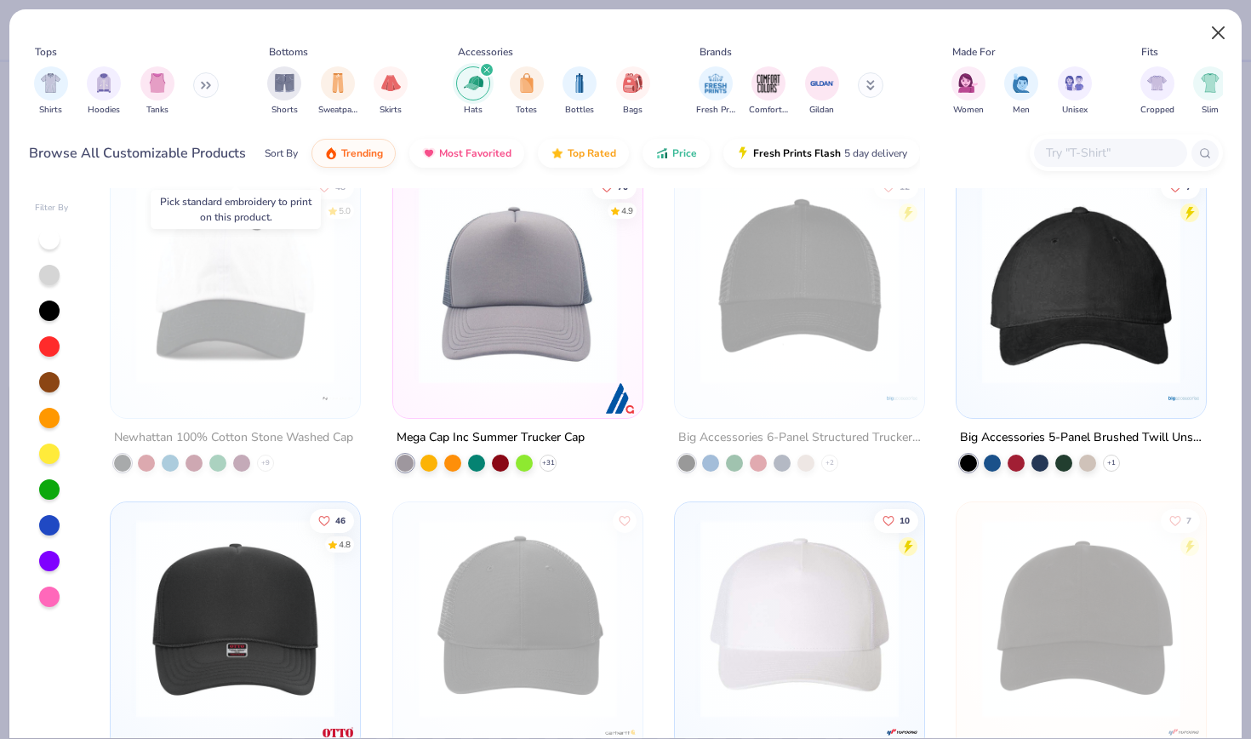
click at [1215, 32] on button "Close" at bounding box center [1218, 33] width 32 height 32
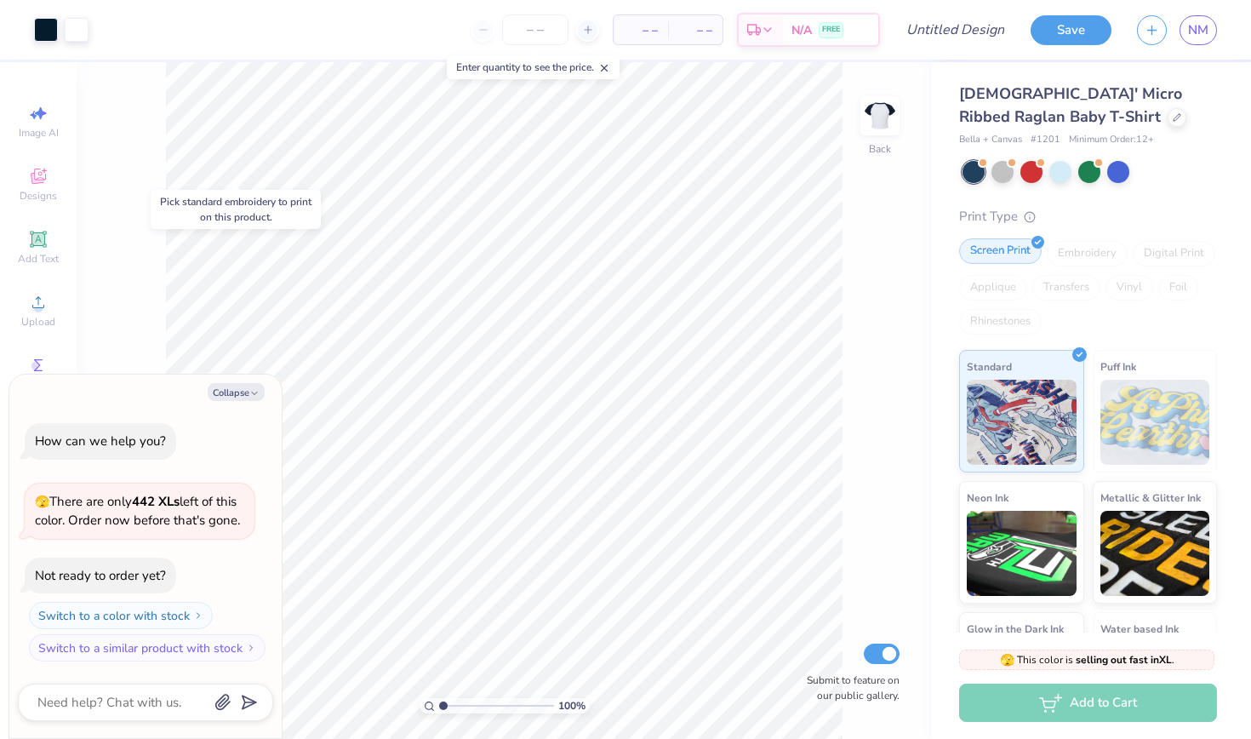
click at [1037, 243] on icon at bounding box center [1038, 242] width 8 height 8
click at [1012, 169] on div at bounding box center [1002, 170] width 22 height 22
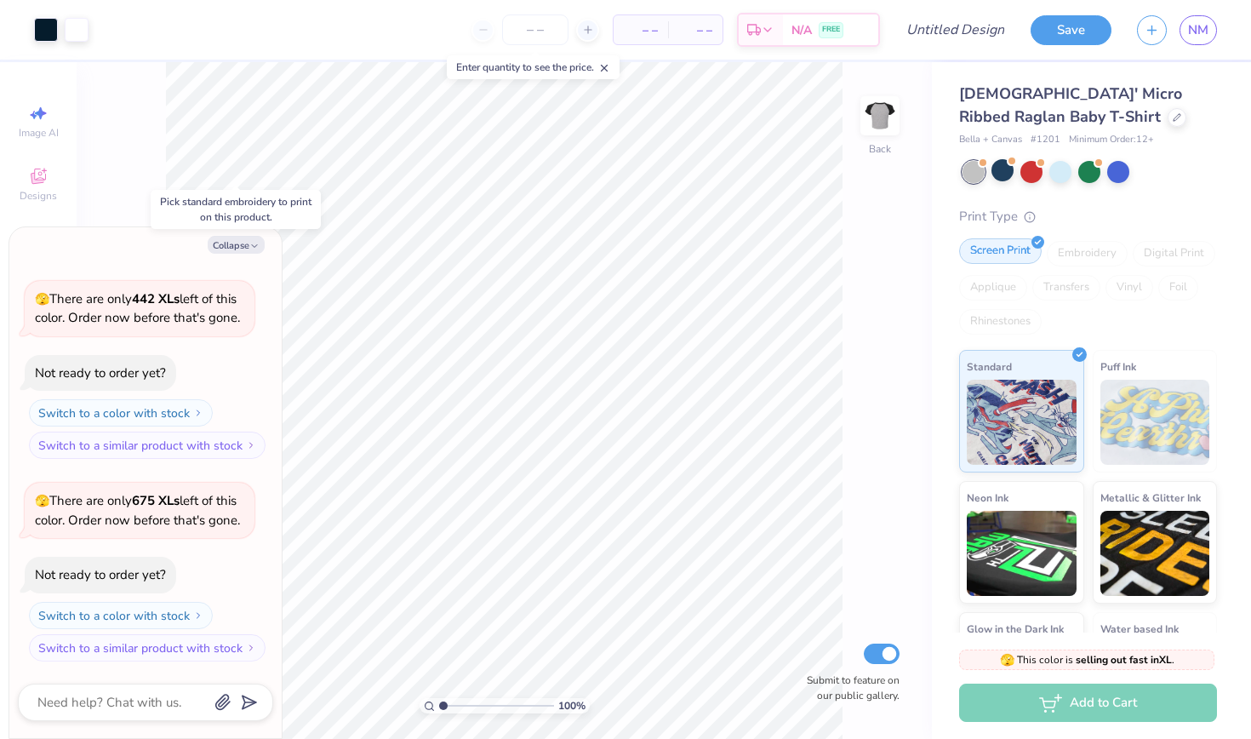
click at [1036, 238] on icon at bounding box center [1038, 242] width 8 height 8
click at [1050, 365] on div "Standard" at bounding box center [1021, 408] width 125 height 123
click at [247, 245] on button "Collapse" at bounding box center [236, 245] width 57 height 18
type textarea "x"
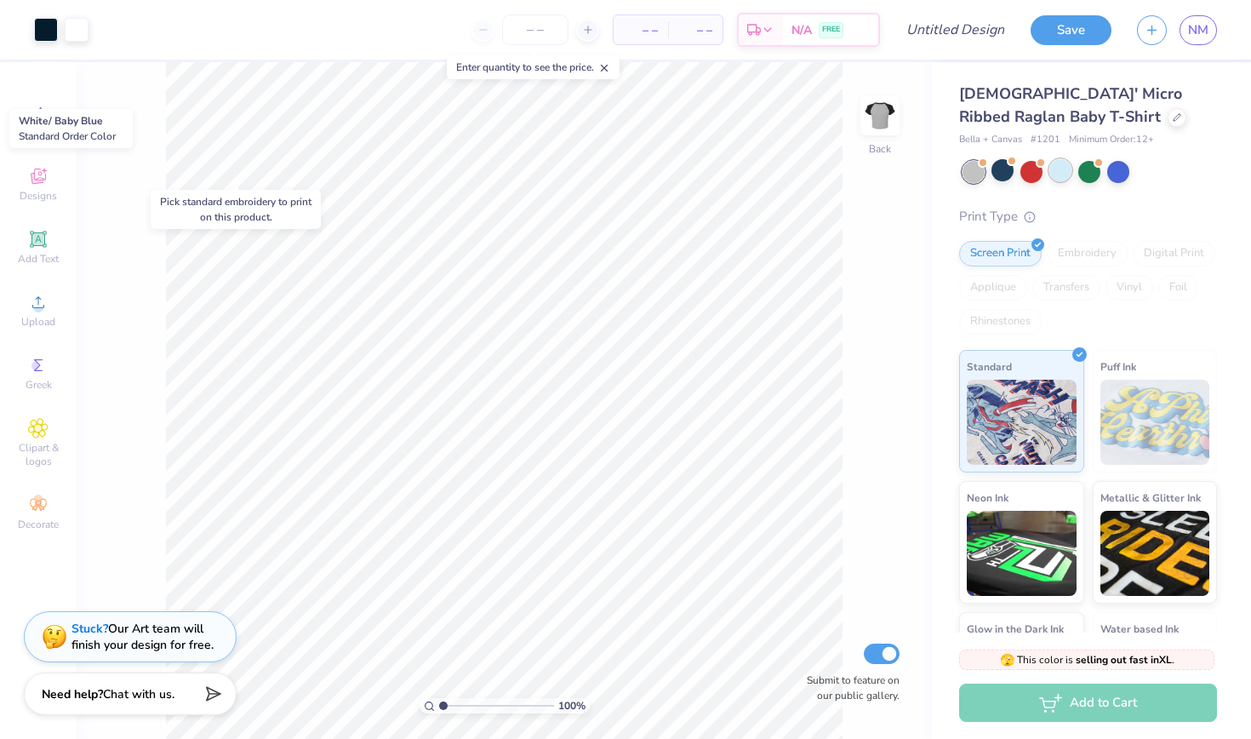
click at [1065, 168] on div at bounding box center [1060, 170] width 22 height 22
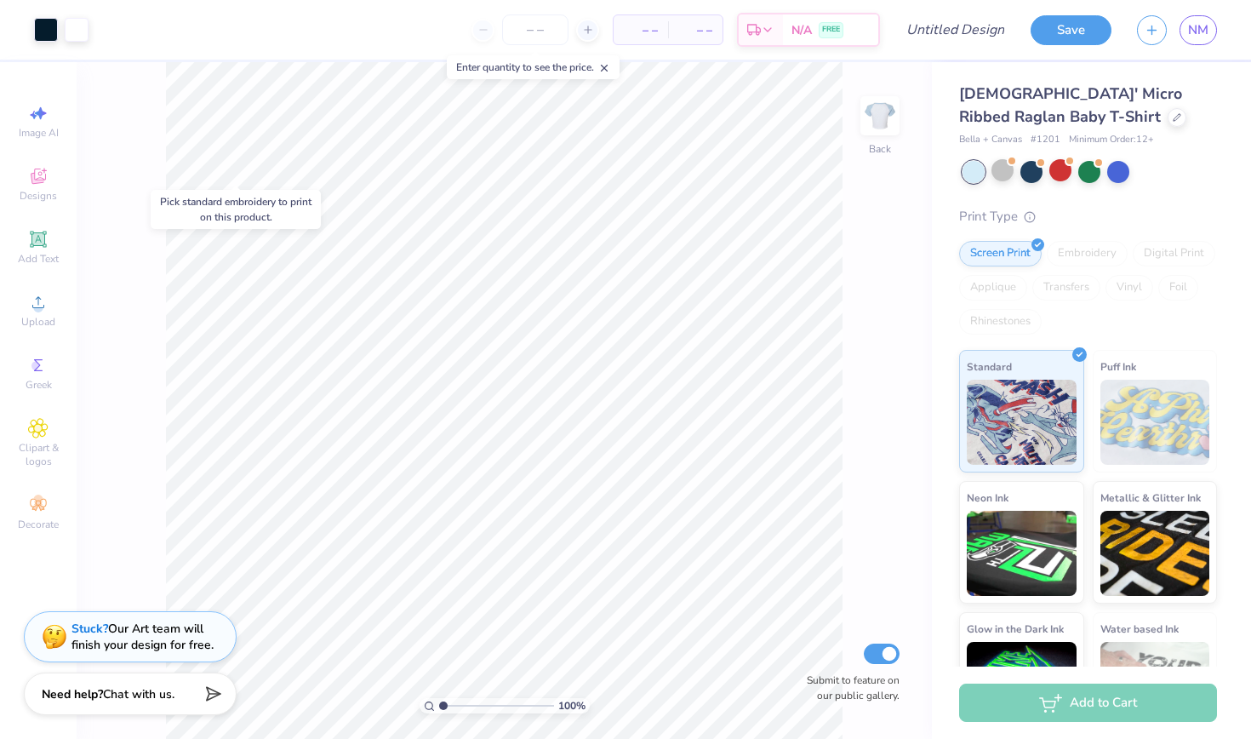
click at [1076, 254] on div "Embroidery" at bounding box center [1087, 254] width 81 height 26
type input "1.85"
click at [1081, 227] on div "Print Type Screen Print Embroidery Digital Print Applique Transfers Vinyl Foil …" at bounding box center [1088, 471] width 258 height 528
click at [1168, 110] on div at bounding box center [1177, 115] width 19 height 19
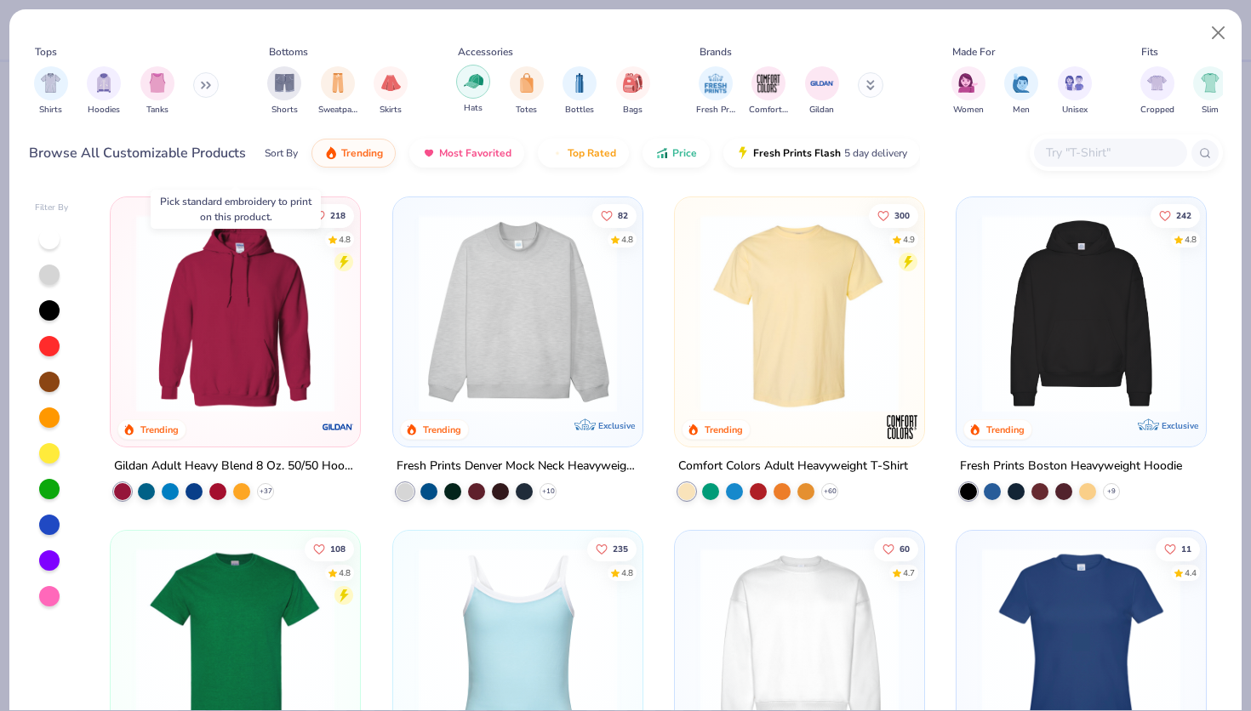
click at [471, 71] on img "filter for Hats" at bounding box center [474, 81] width 20 height 20
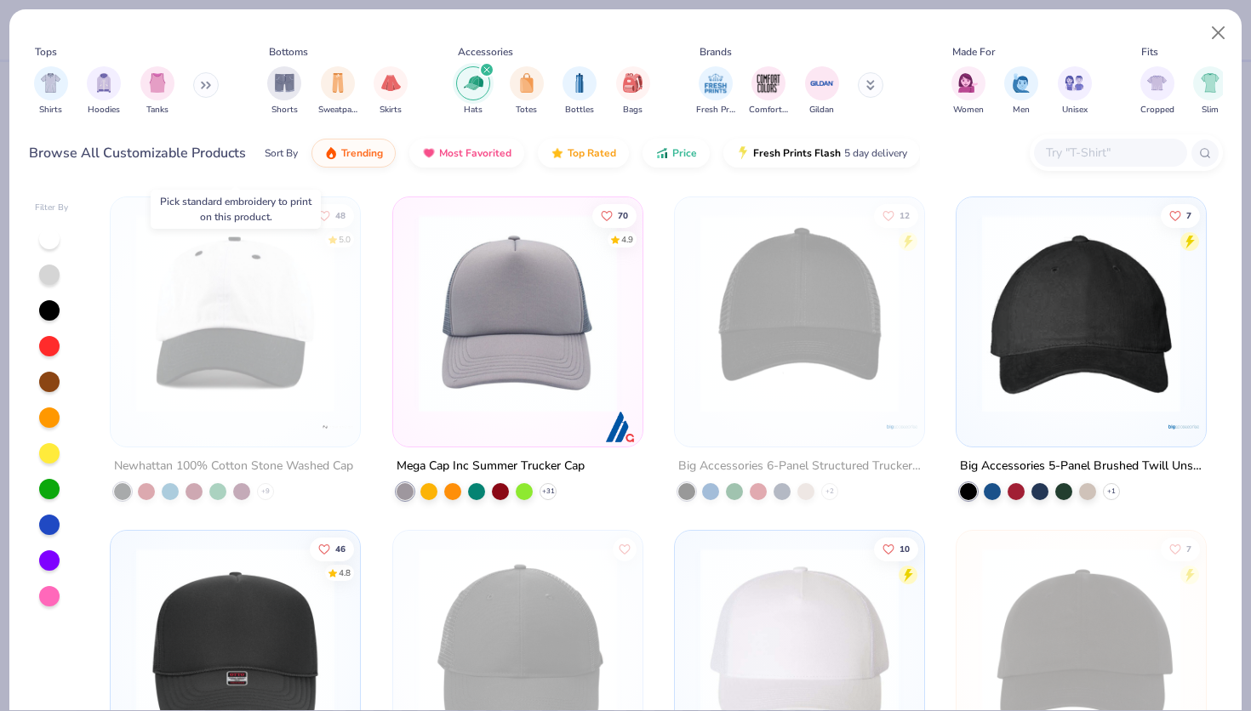
click at [289, 308] on img at bounding box center [235, 313] width 215 height 198
click at [1214, 30] on button "Close" at bounding box center [1218, 33] width 32 height 32
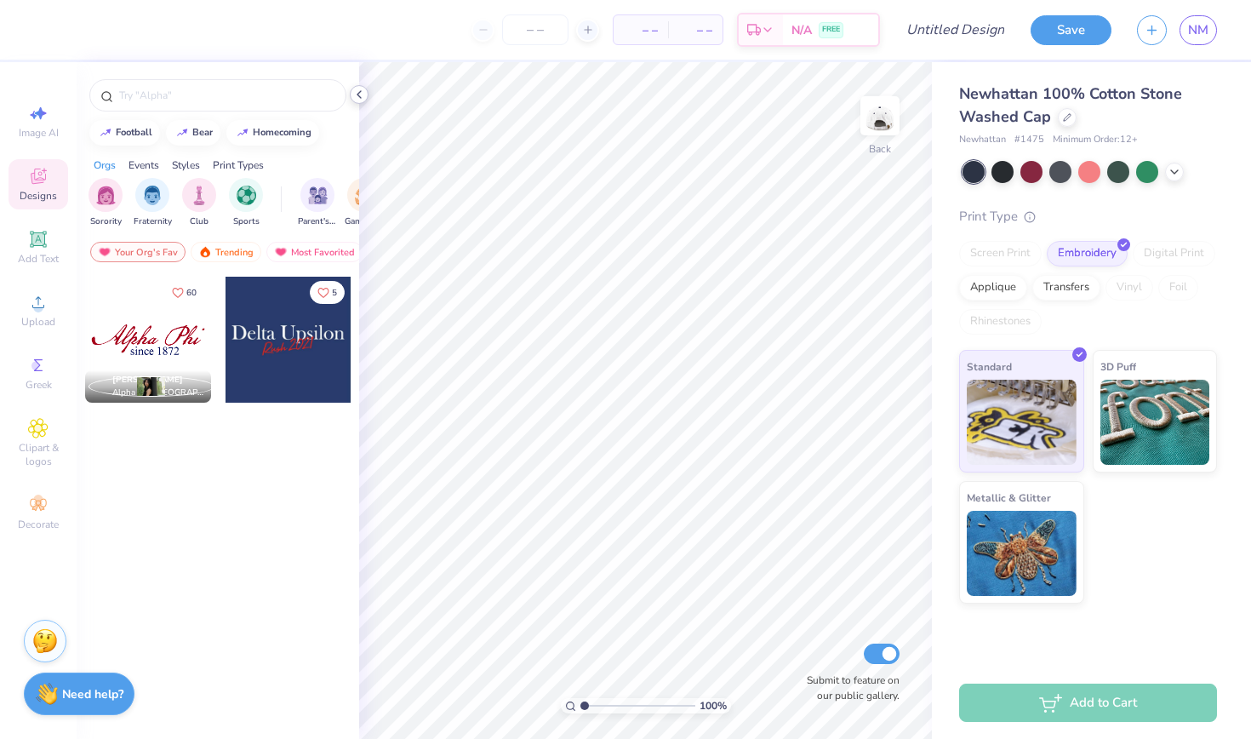
click at [361, 93] on icon at bounding box center [359, 95] width 14 height 14
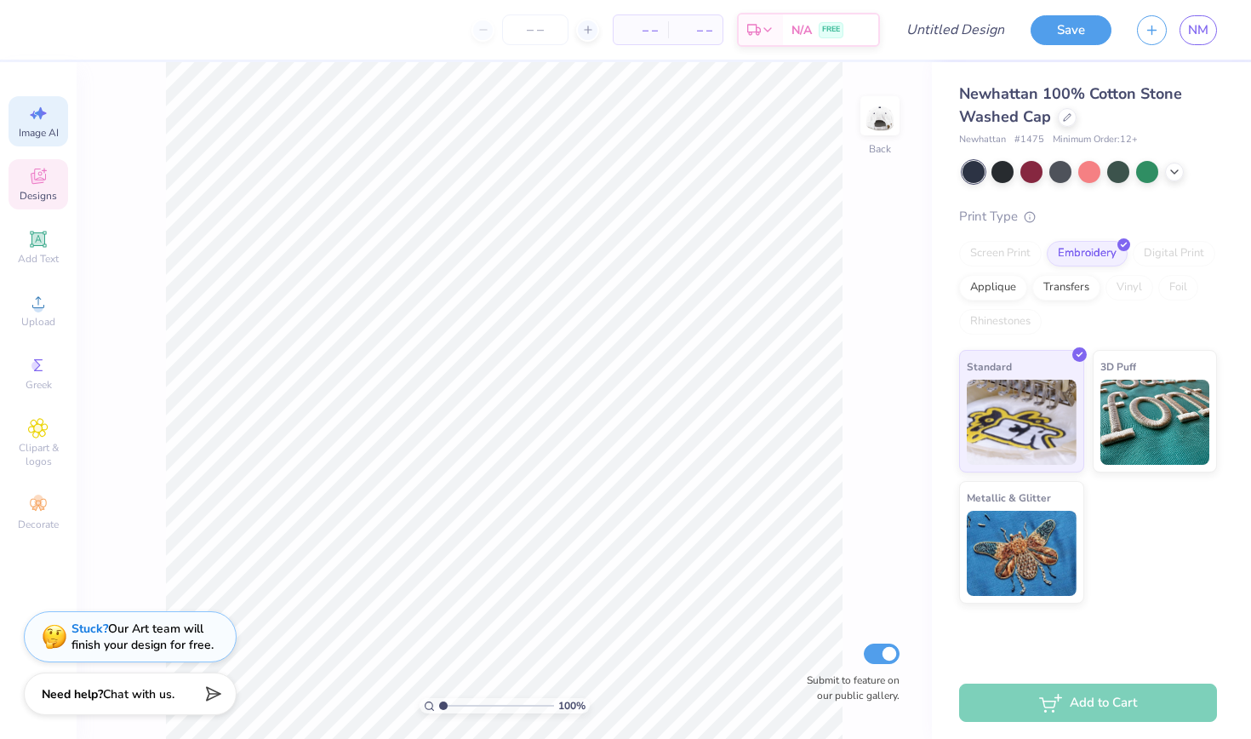
click at [33, 131] on span "Image AI" at bounding box center [39, 133] width 40 height 14
select select "4"
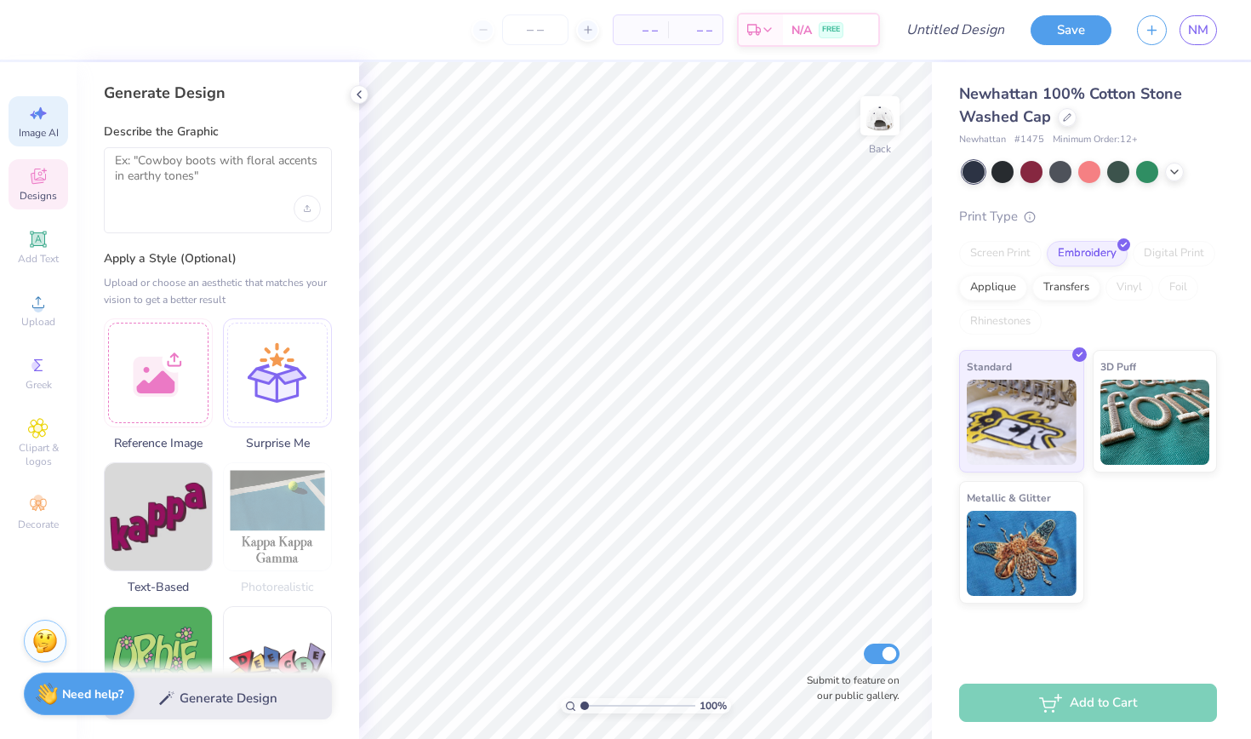
click at [41, 184] on icon at bounding box center [38, 176] width 20 height 20
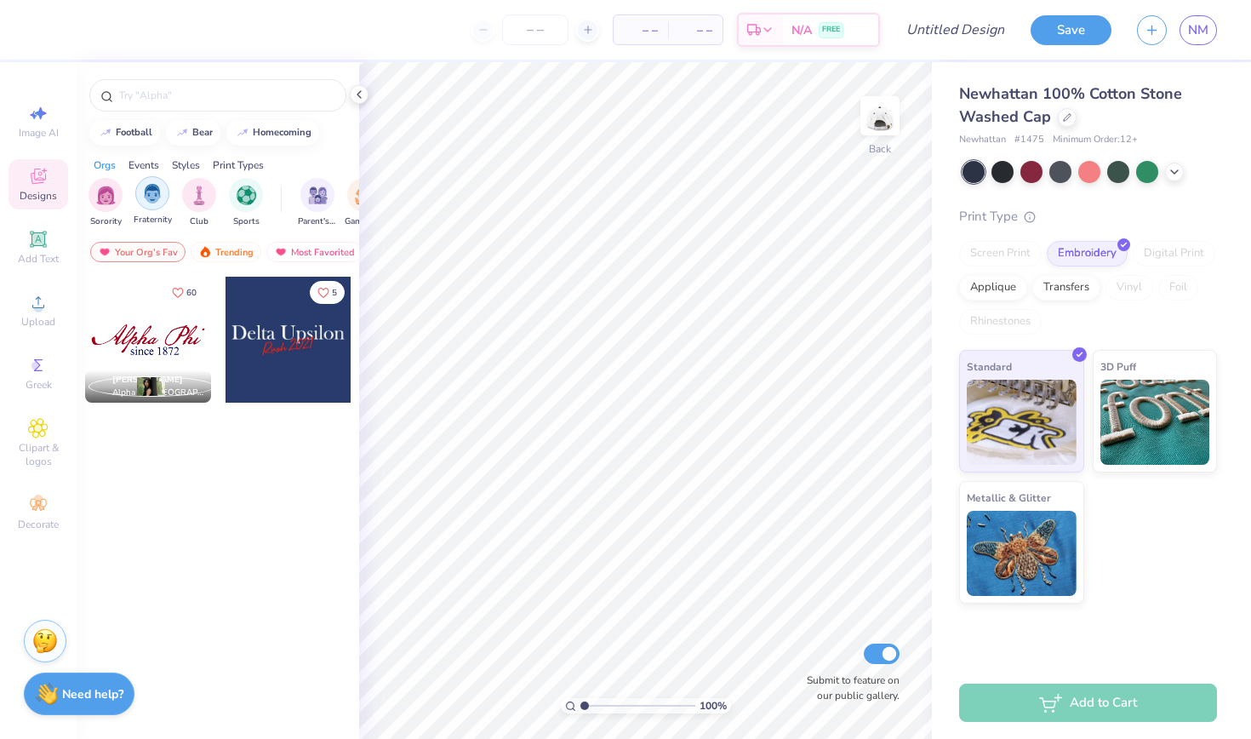
click at [163, 190] on div "filter for Fraternity" at bounding box center [152, 193] width 34 height 34
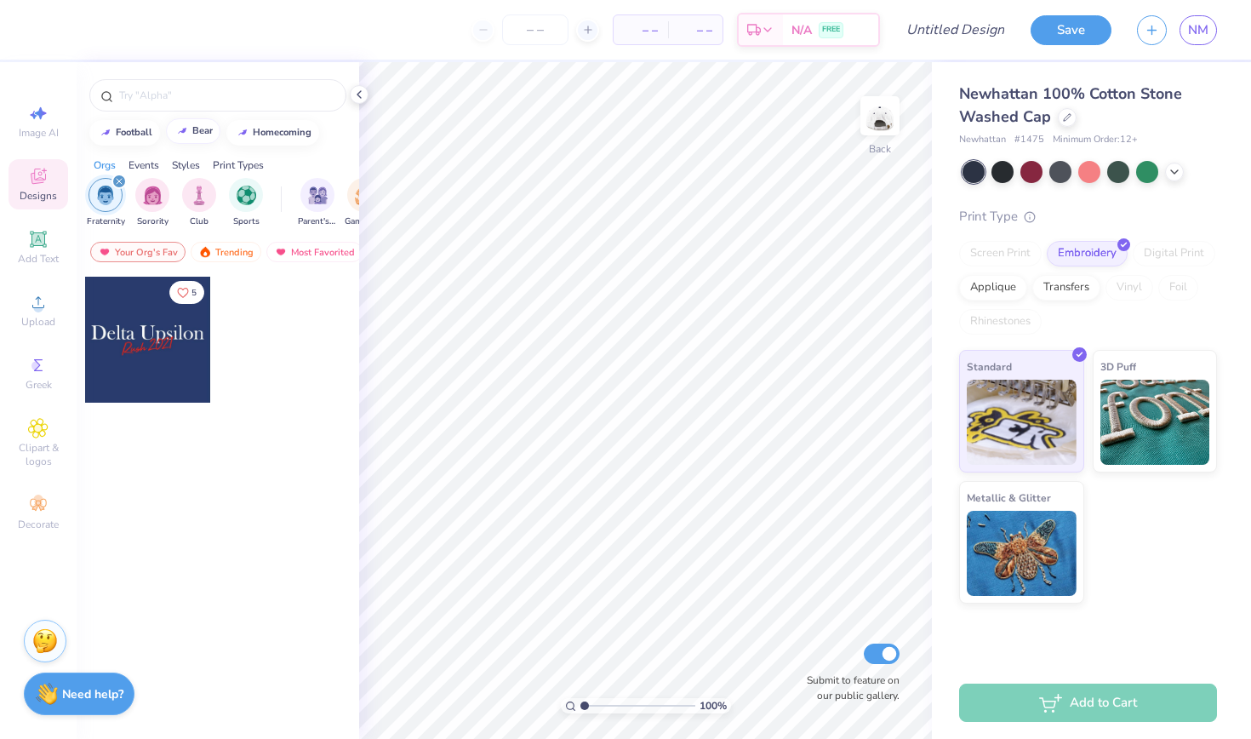
click at [197, 134] on div "bear" at bounding box center [202, 130] width 20 height 9
type input "bear"
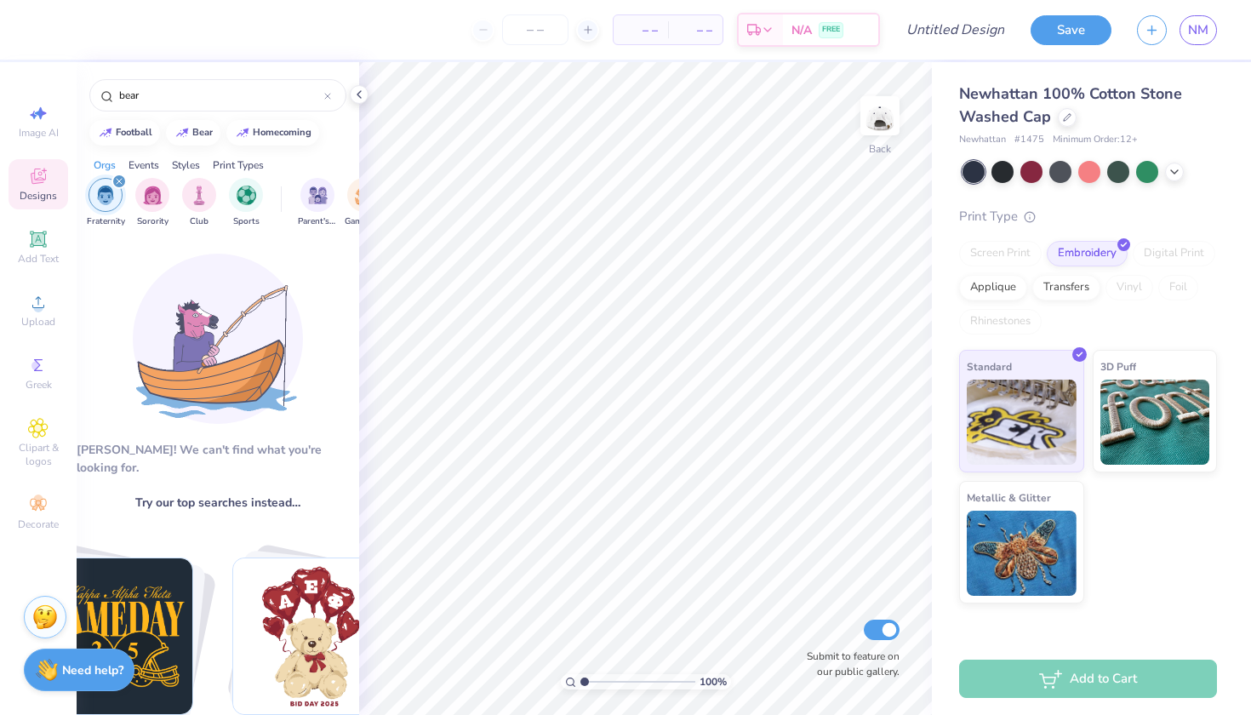
click at [116, 181] on icon "filter for Fraternity" at bounding box center [119, 181] width 7 height 7
click at [39, 197] on span "Designs" at bounding box center [38, 196] width 37 height 14
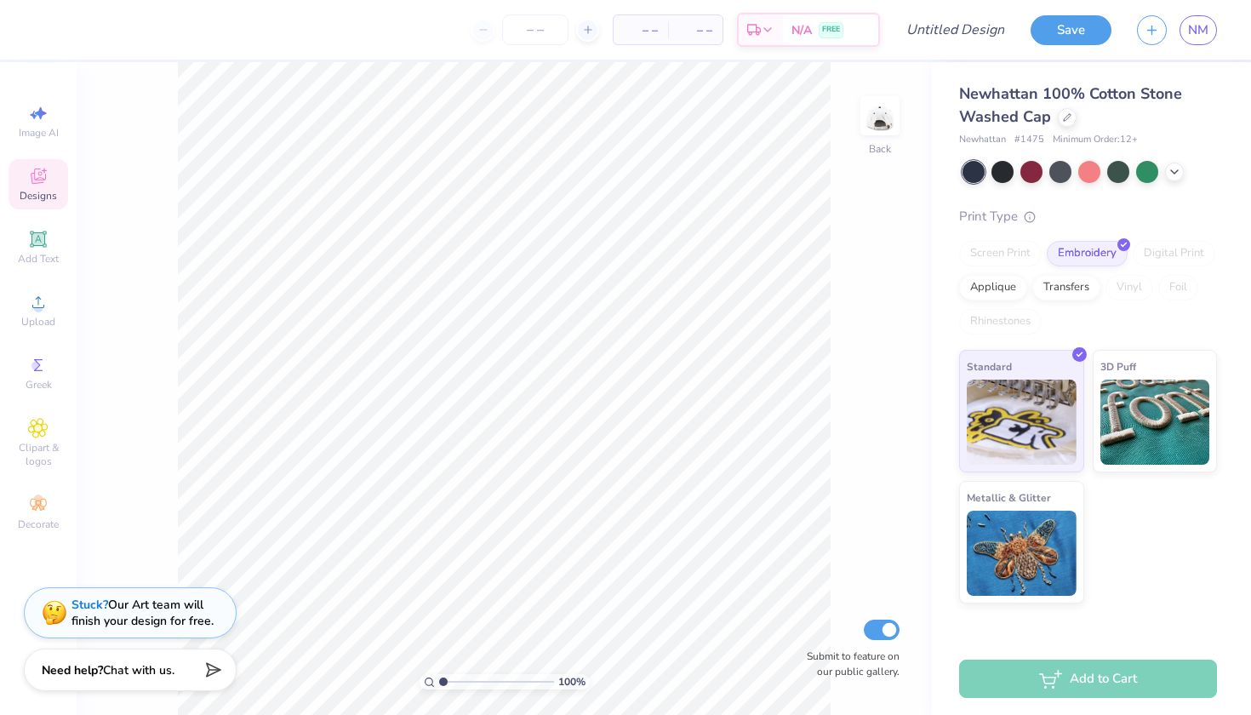
click at [39, 198] on span "Designs" at bounding box center [38, 196] width 37 height 14
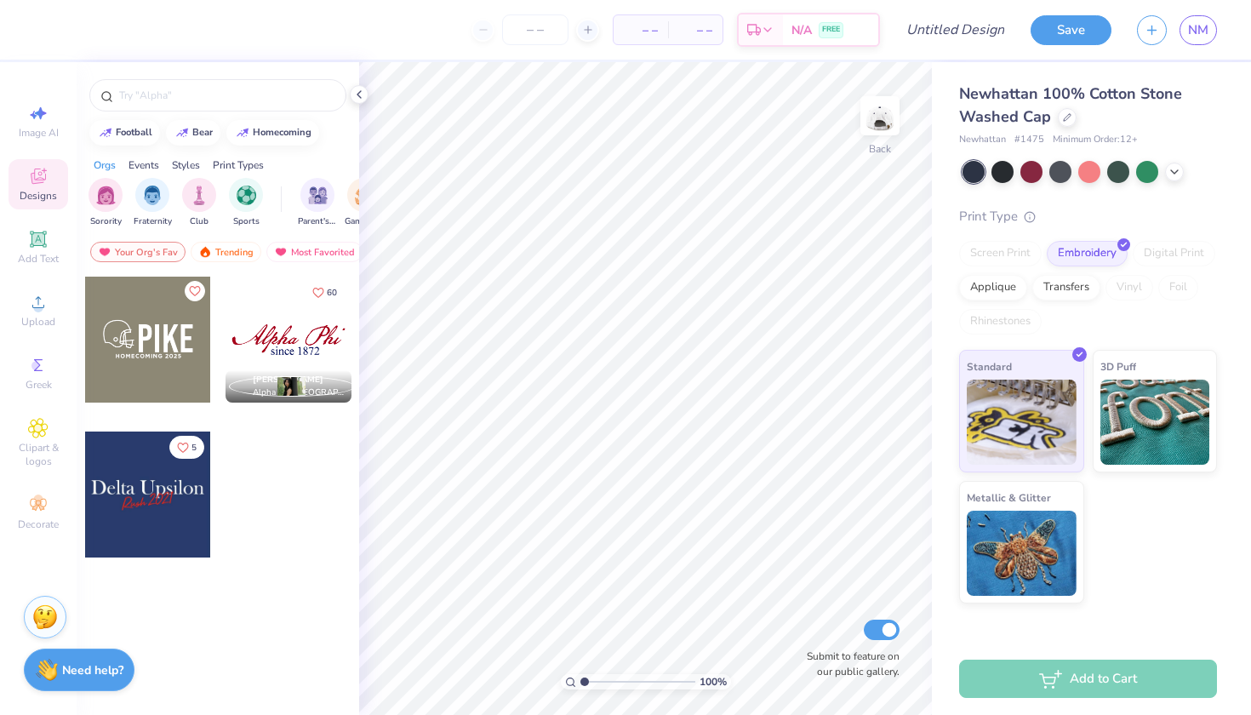
click at [168, 328] on div at bounding box center [148, 340] width 126 height 126
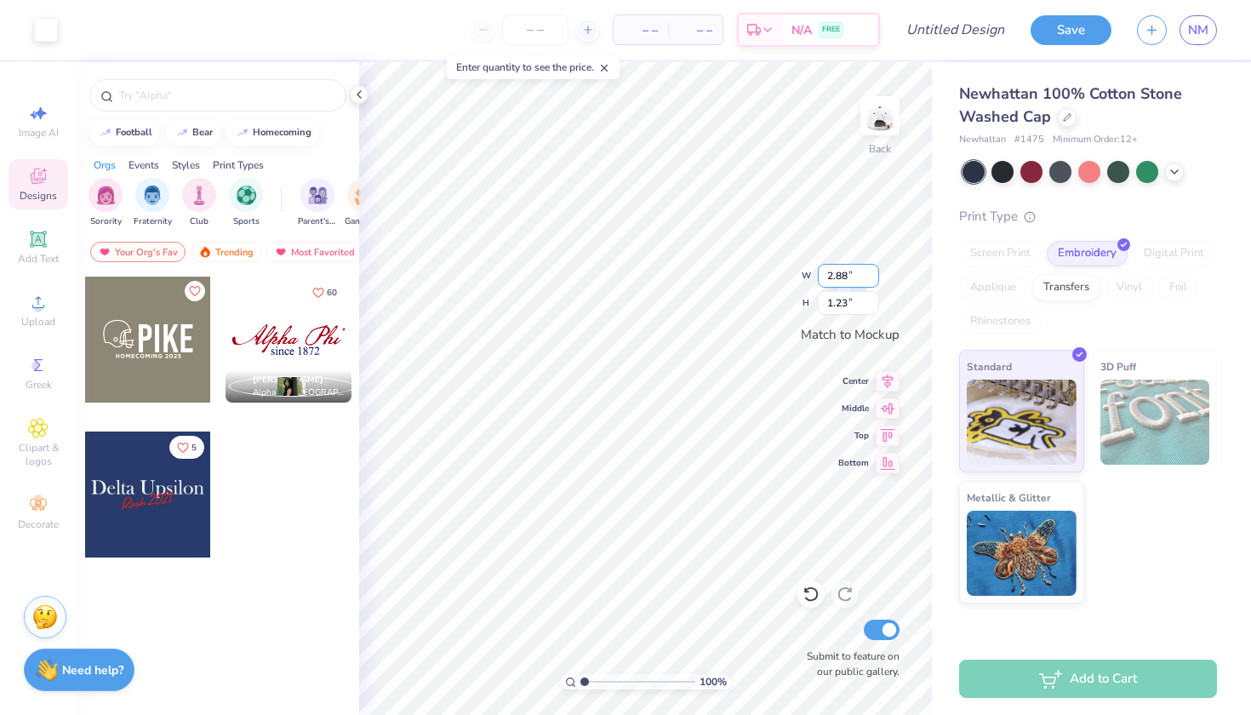
type input "3.79"
type input "1.62"
click at [49, 28] on div at bounding box center [46, 28] width 24 height 24
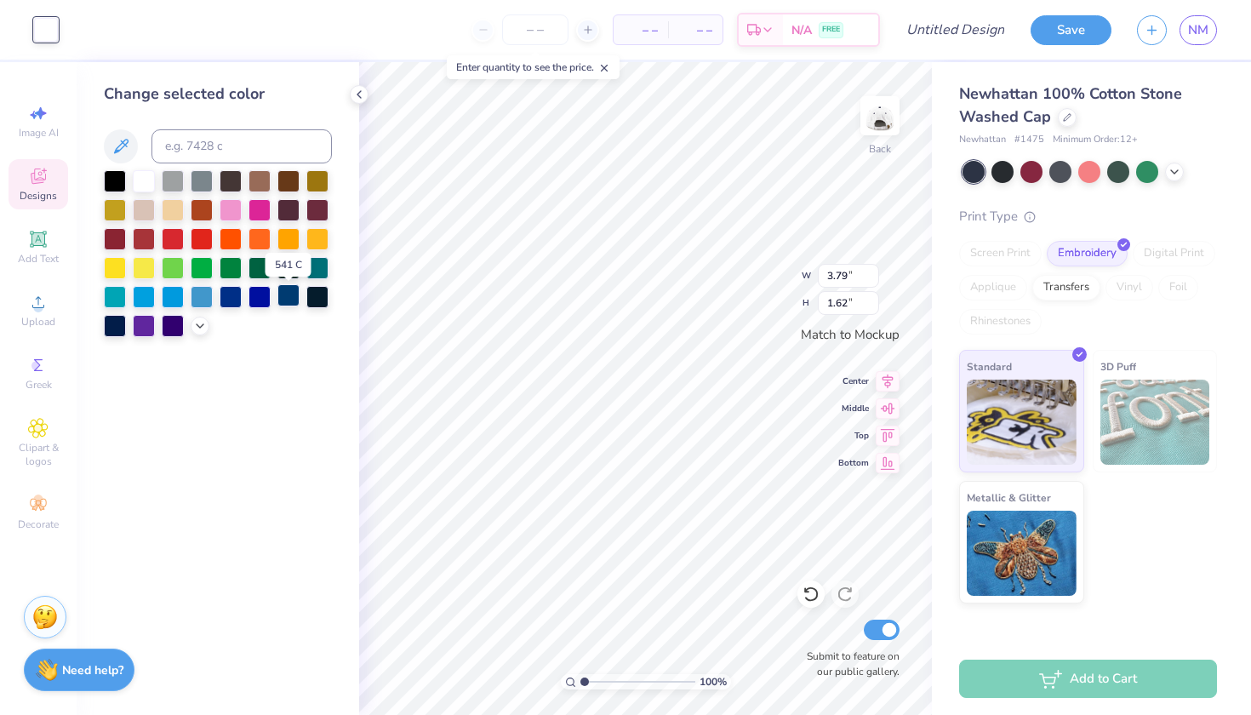
click at [288, 306] on div at bounding box center [288, 295] width 22 height 22
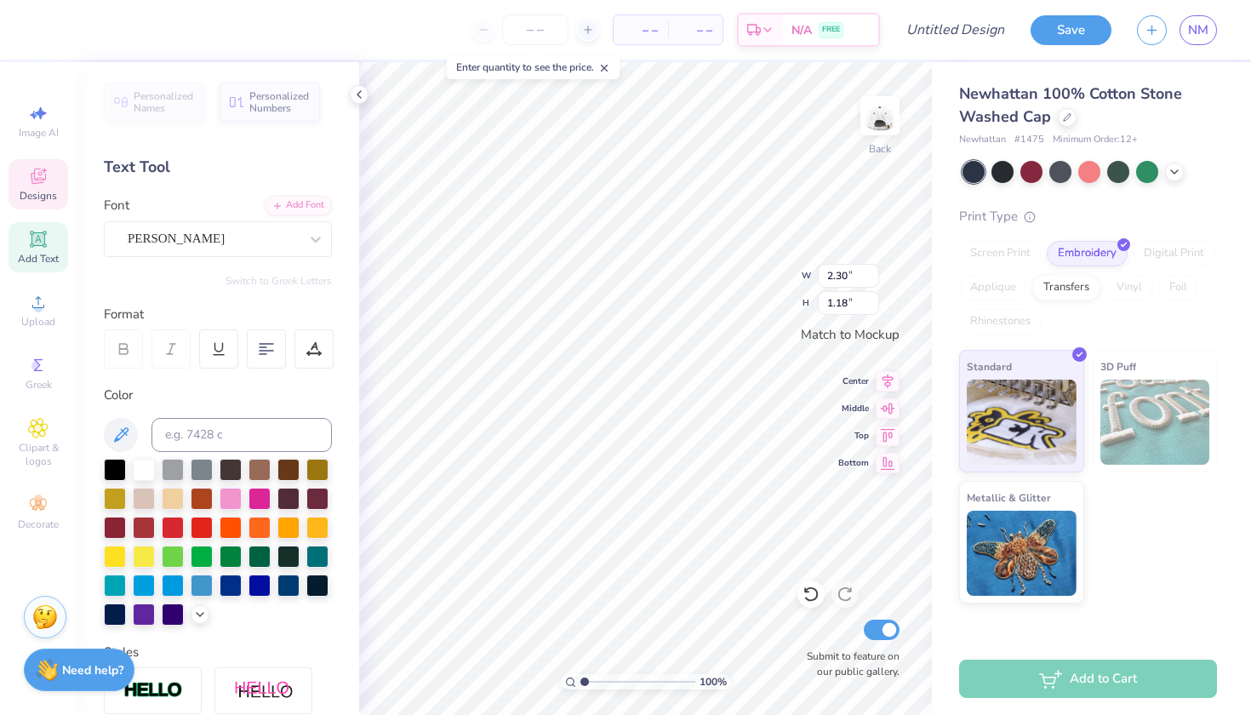
type textarea "P"
type textarea "c"
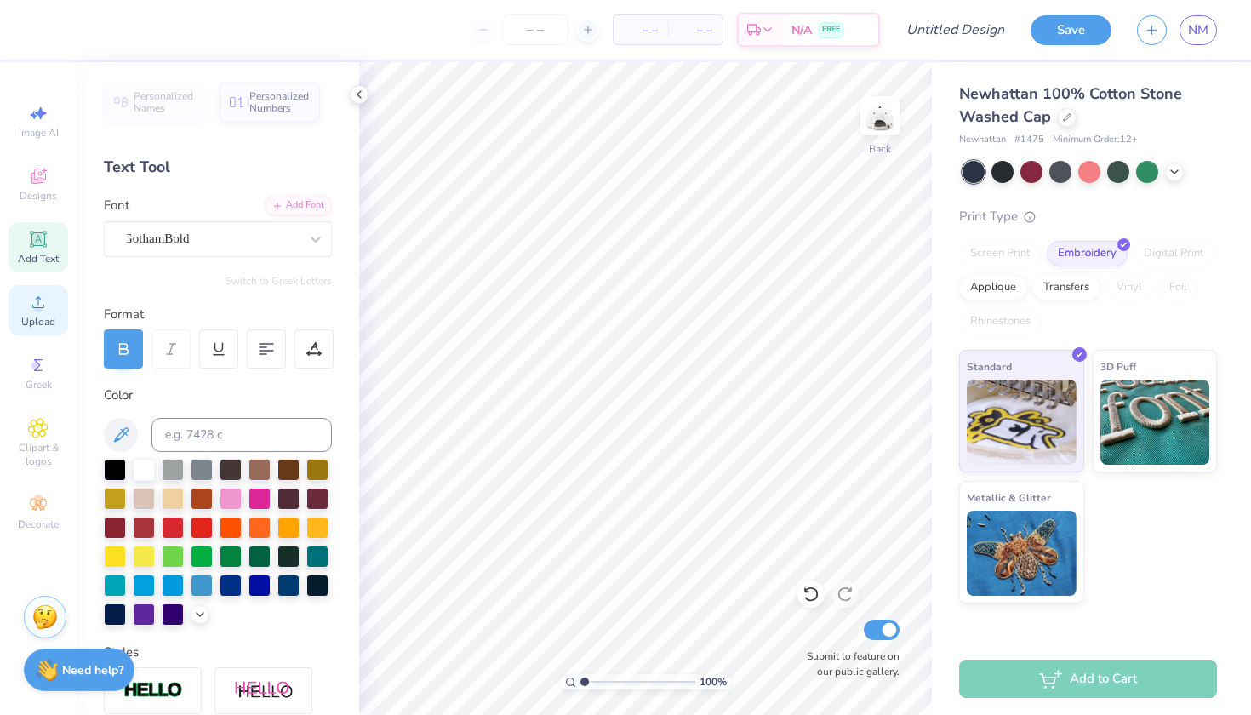
click at [41, 311] on circle at bounding box center [37, 307] width 9 height 9
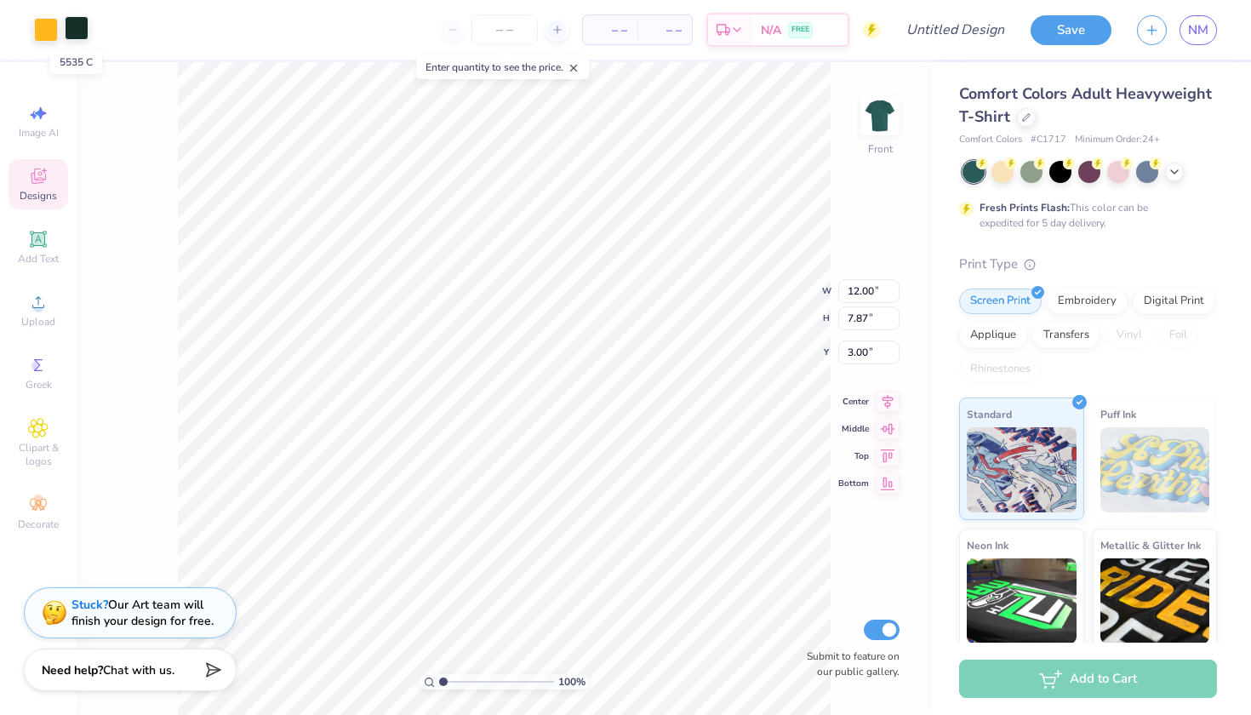
click at [84, 26] on div at bounding box center [77, 28] width 24 height 24
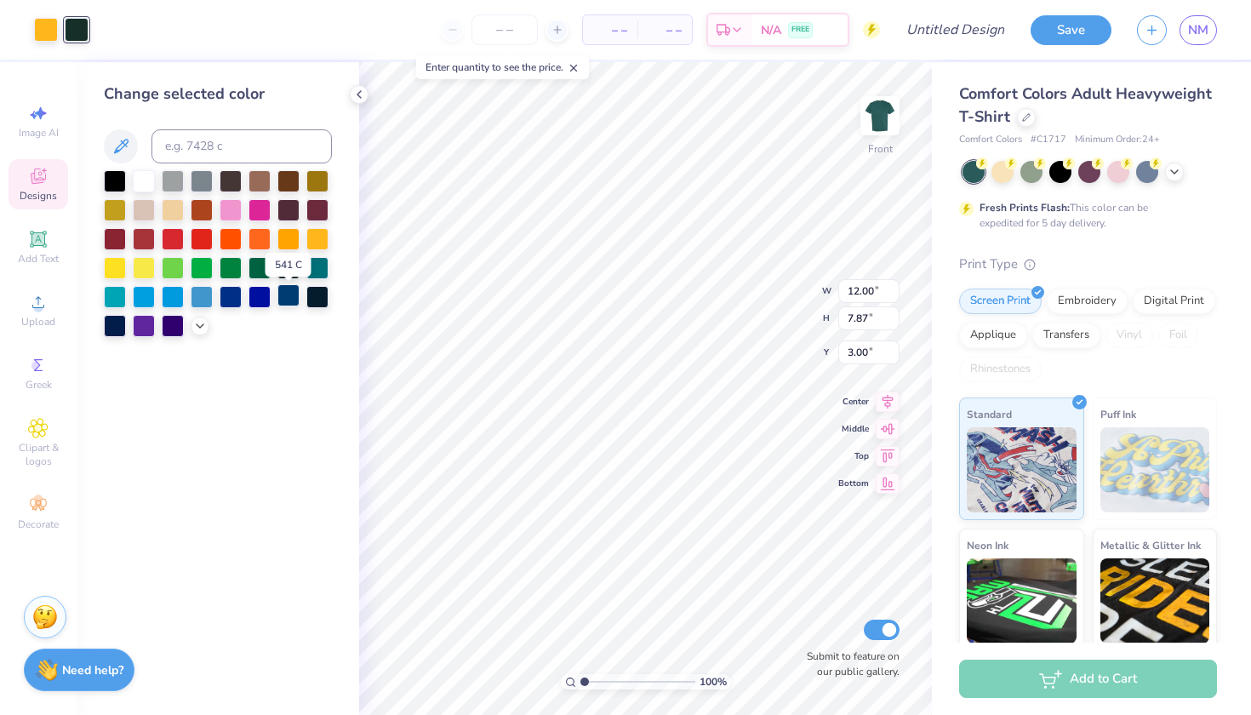
click at [286, 305] on div at bounding box center [288, 295] width 22 height 22
click at [48, 24] on div at bounding box center [46, 28] width 24 height 24
click at [175, 184] on div at bounding box center [173, 179] width 22 height 22
click at [1168, 168] on icon at bounding box center [1175, 170] width 14 height 14
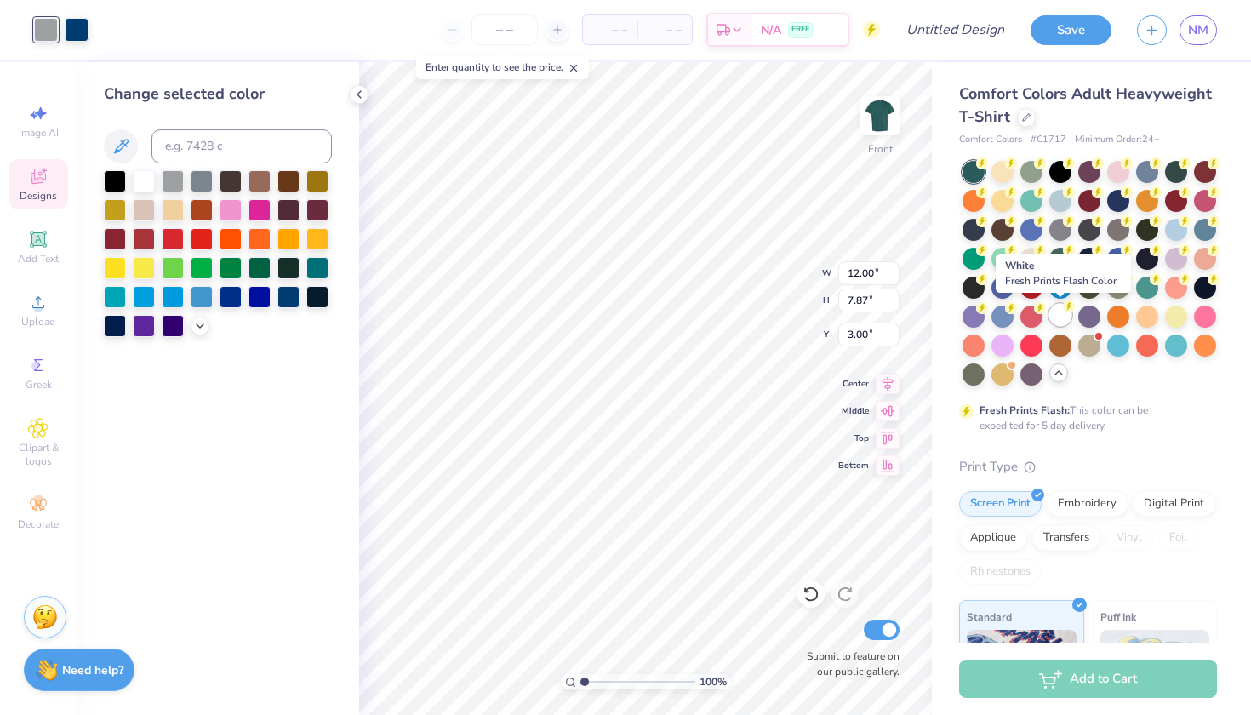
click at [1060, 314] on div at bounding box center [1060, 315] width 22 height 22
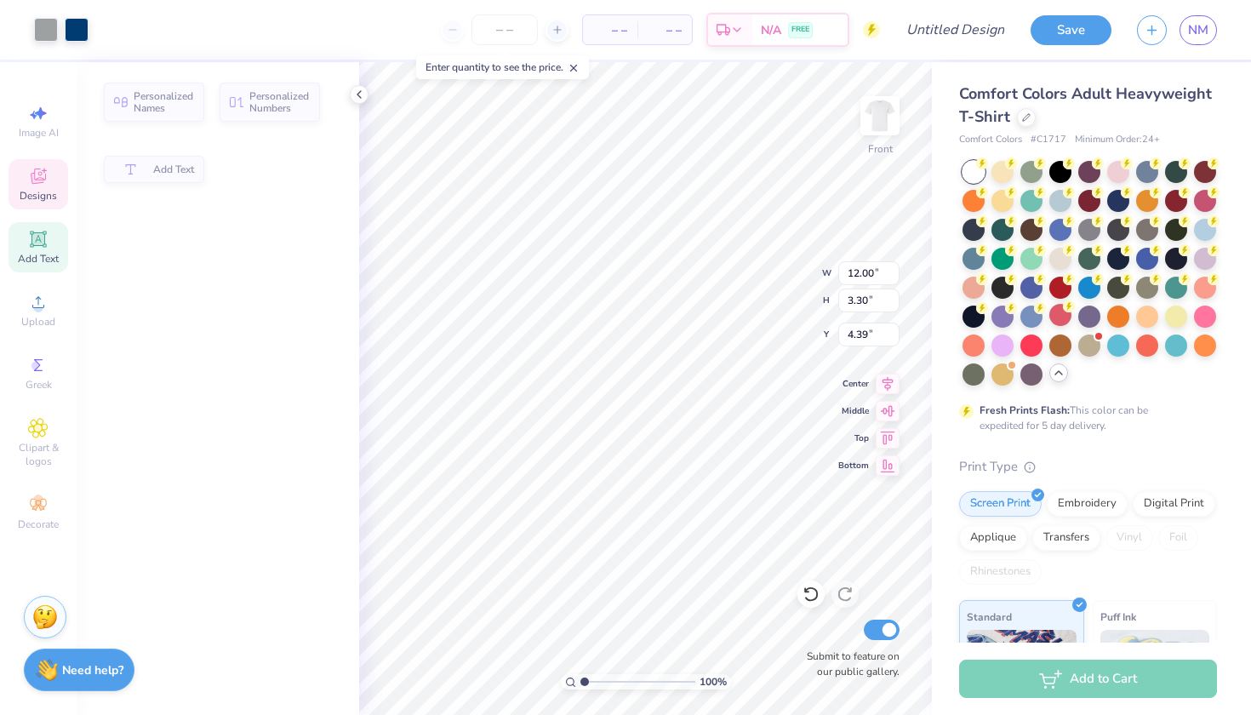
type input "3.30"
type input "4.39"
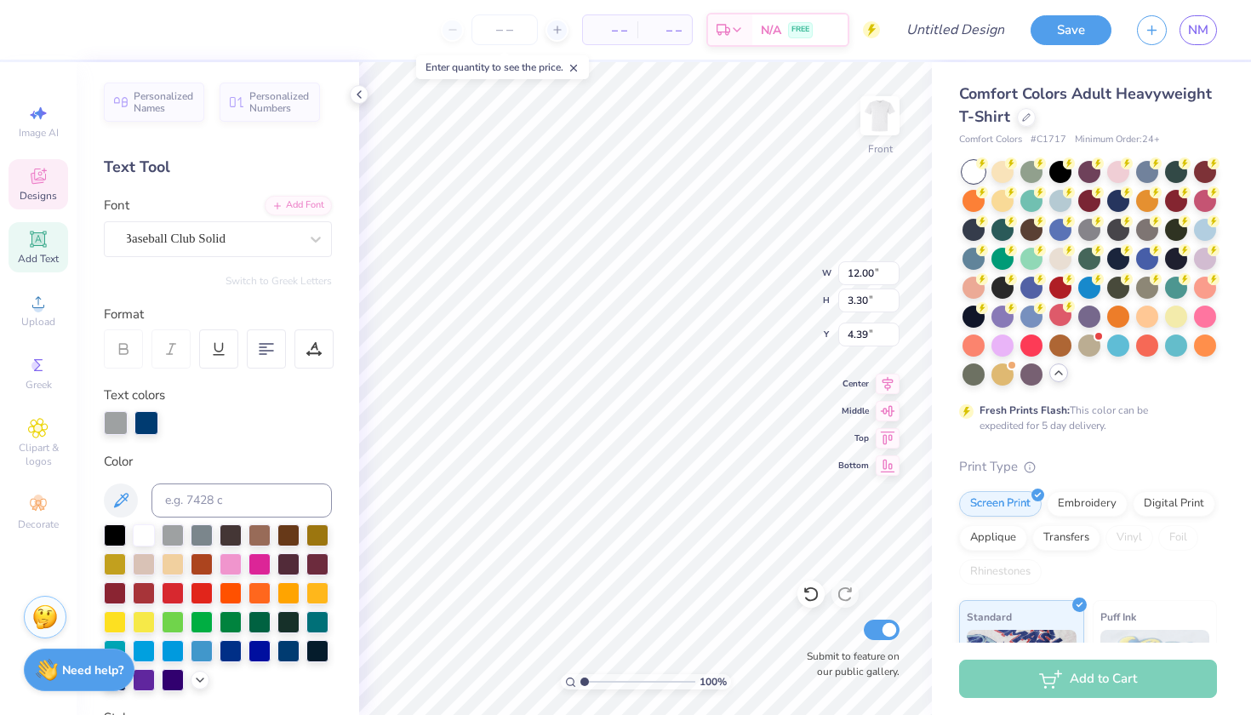
type textarea "R"
type textarea "homecoming"
